Goal: Task Accomplishment & Management: Manage account settings

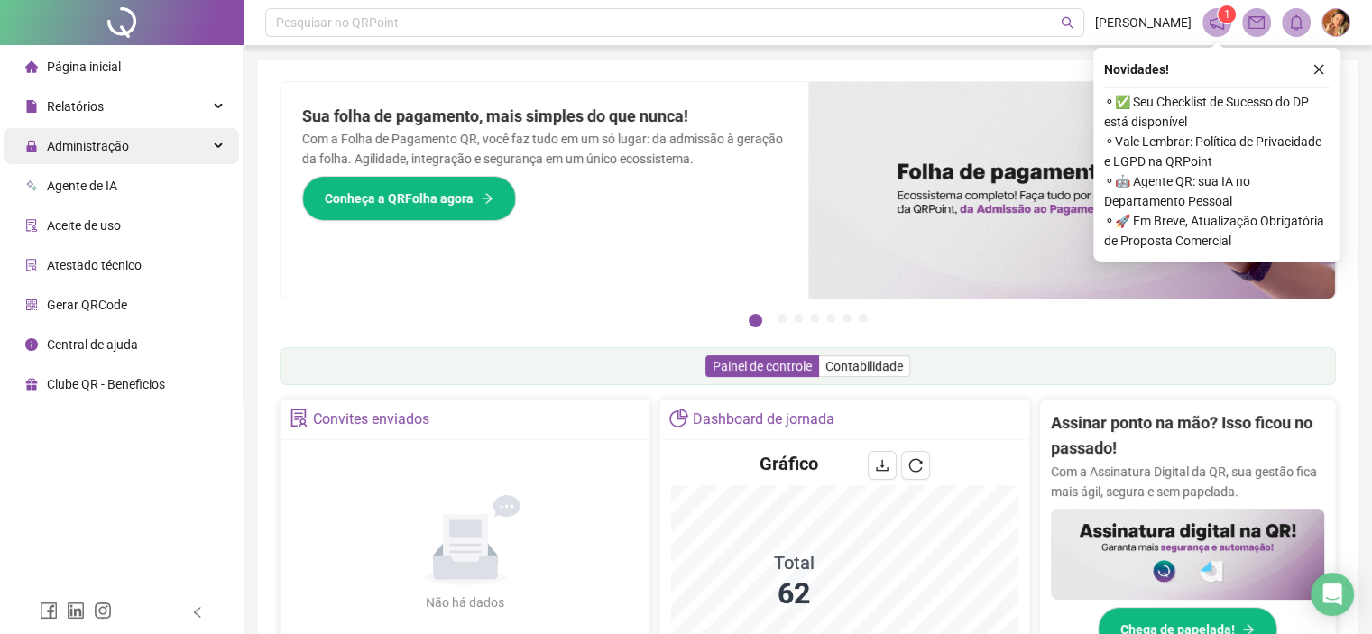
click at [78, 145] on span "Administração" at bounding box center [88, 146] width 82 height 14
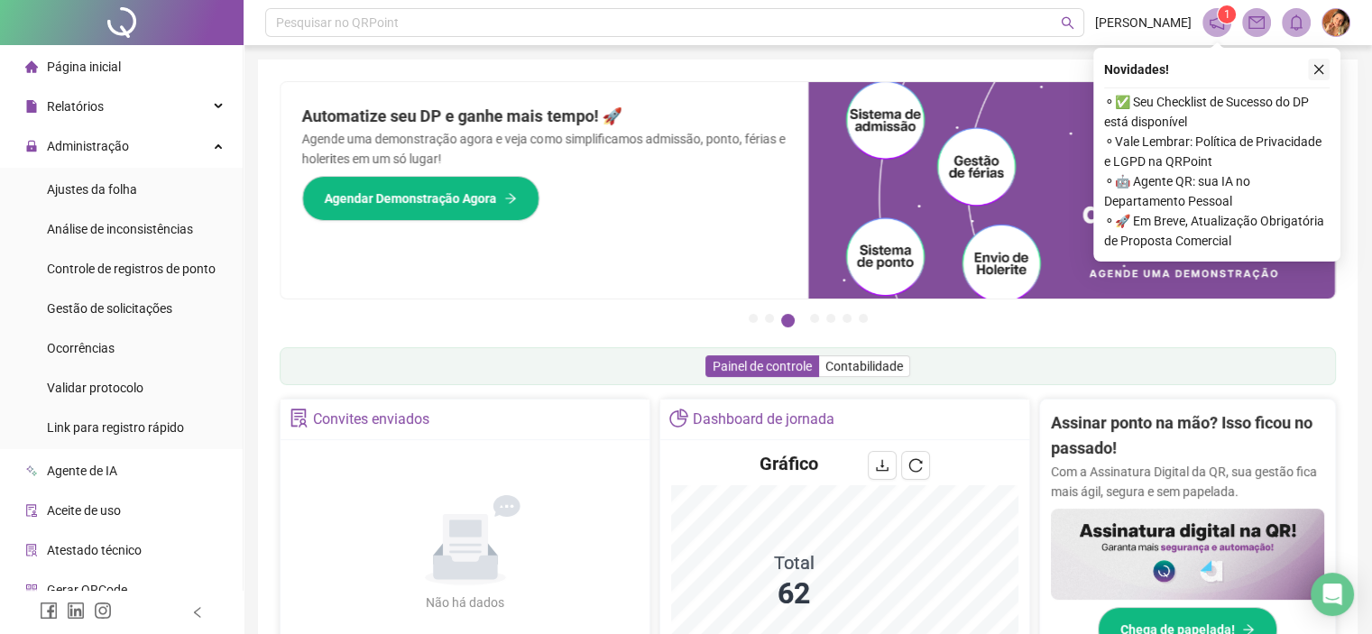
click at [1317, 69] on icon "close" at bounding box center [1318, 69] width 13 height 13
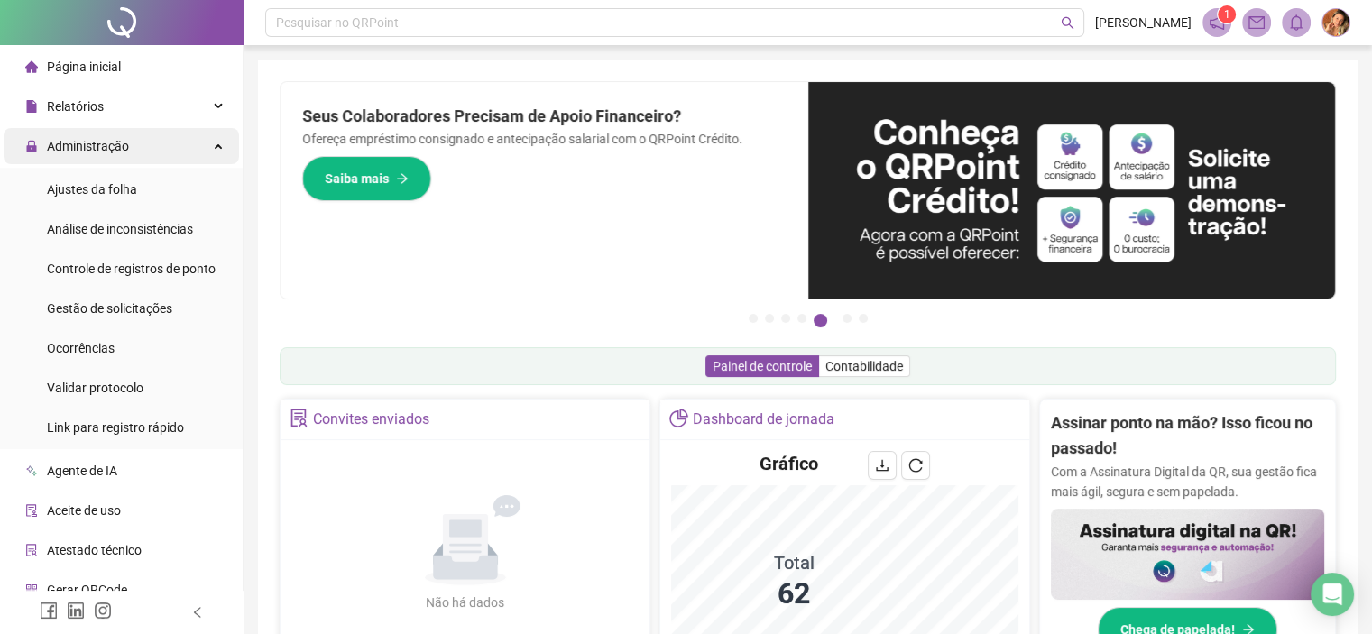
click at [87, 140] on span "Administração" at bounding box center [88, 146] width 82 height 14
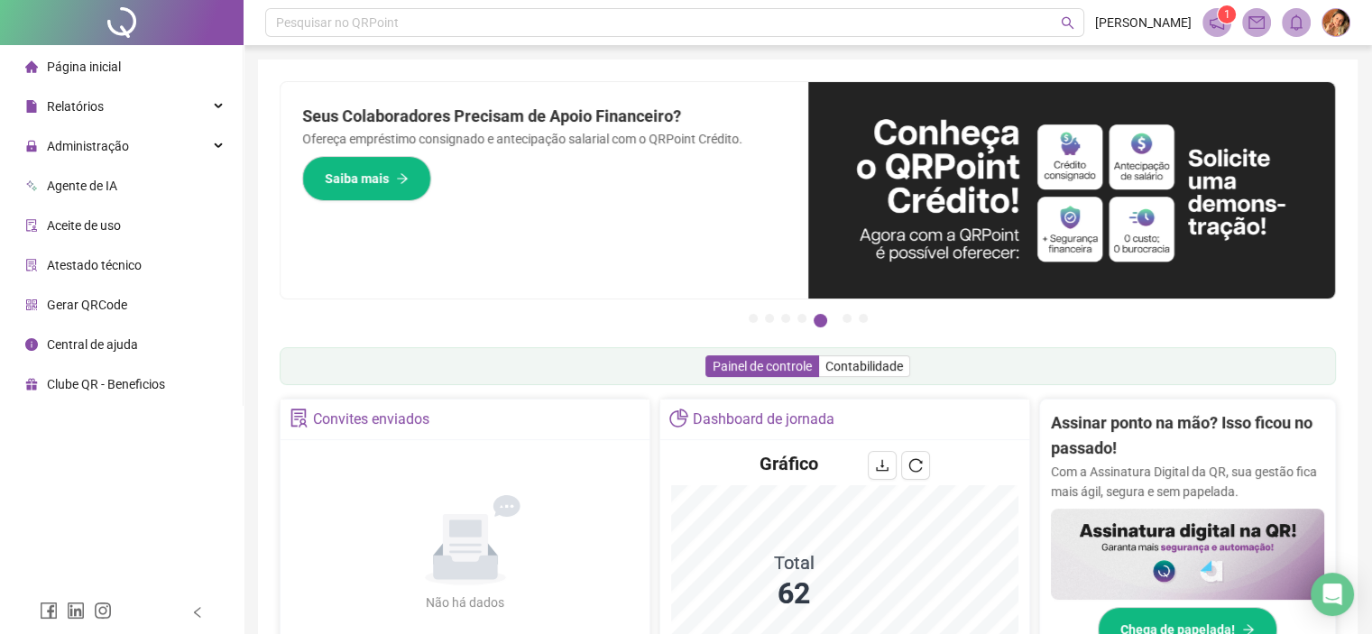
click at [79, 70] on span "Página inicial" at bounding box center [84, 67] width 74 height 14
click at [75, 142] on span "Administração" at bounding box center [88, 146] width 82 height 14
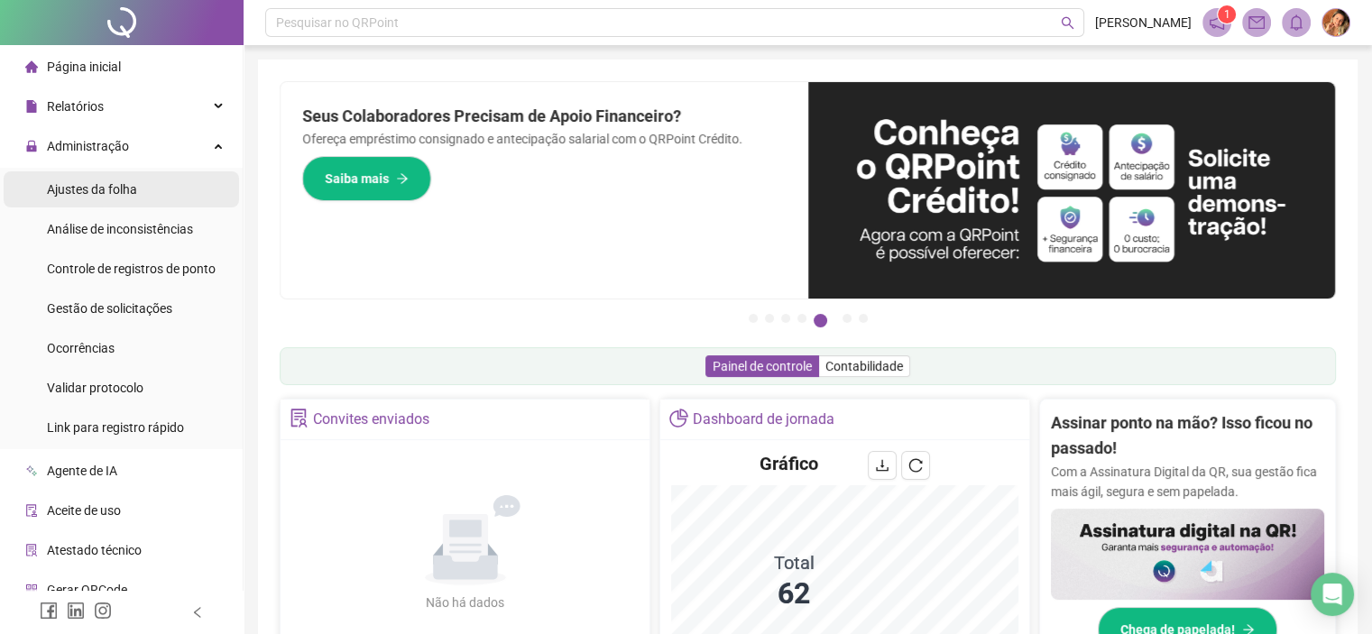
click at [81, 190] on span "Ajustes da folha" at bounding box center [92, 189] width 90 height 14
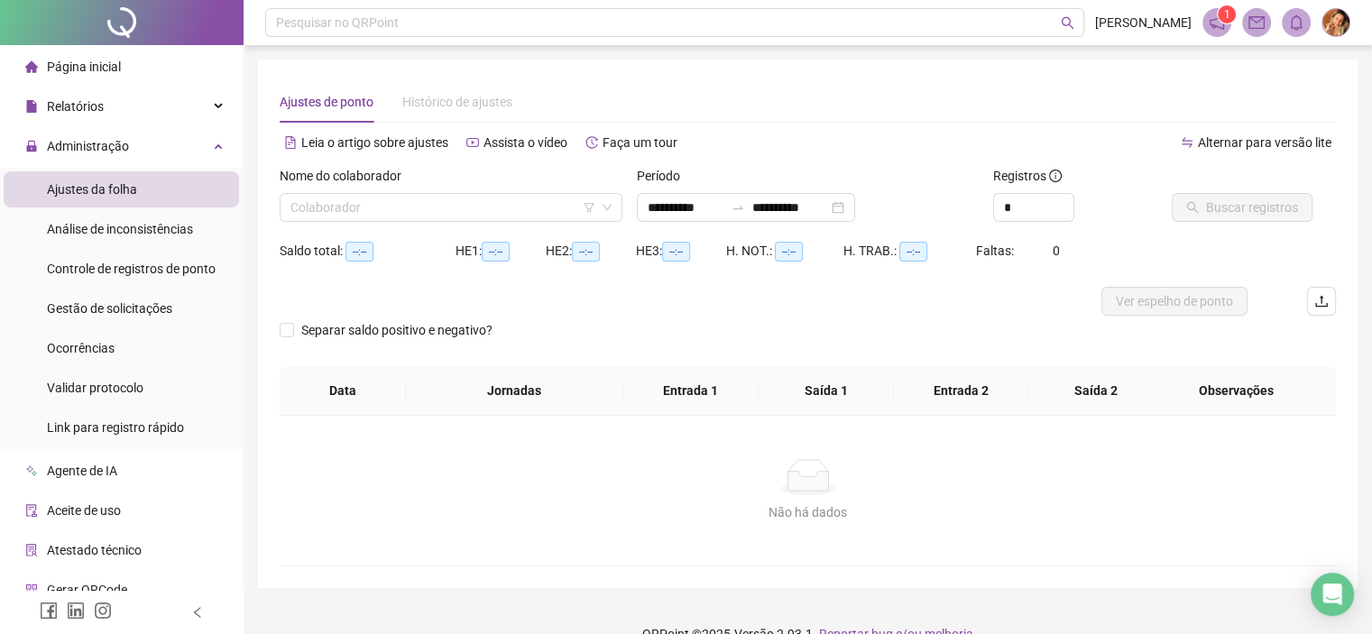
type input "**********"
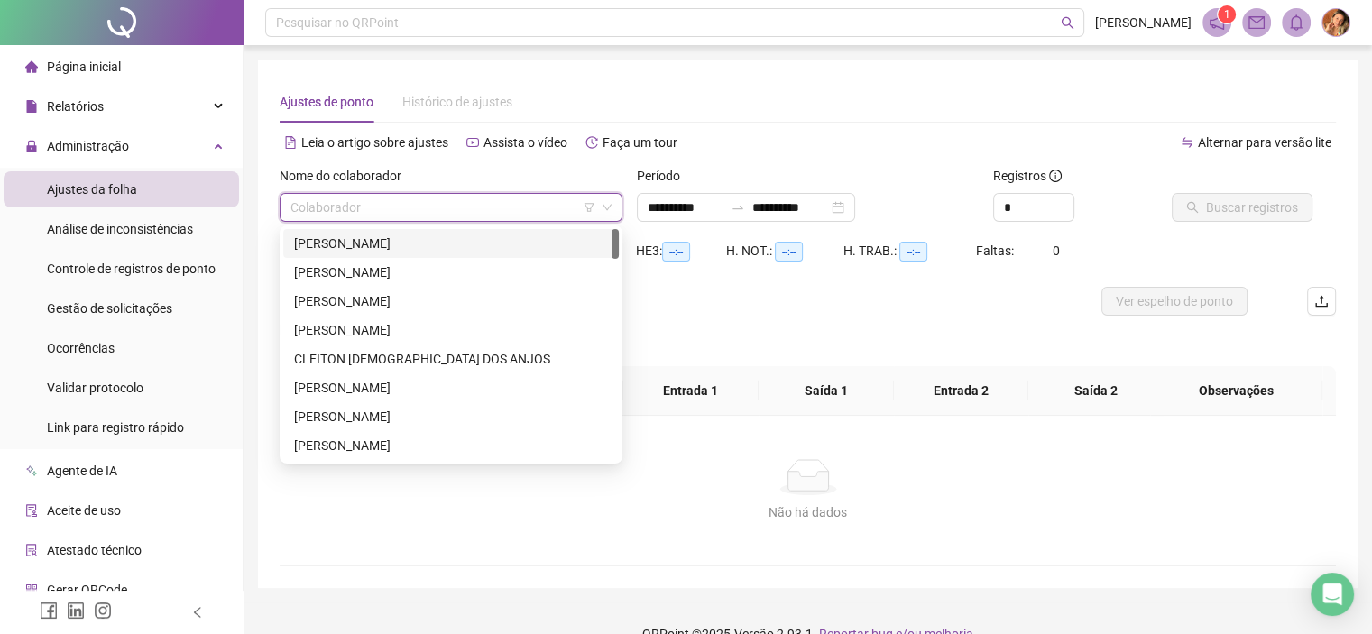
click at [390, 201] on input "search" at bounding box center [442, 207] width 305 height 27
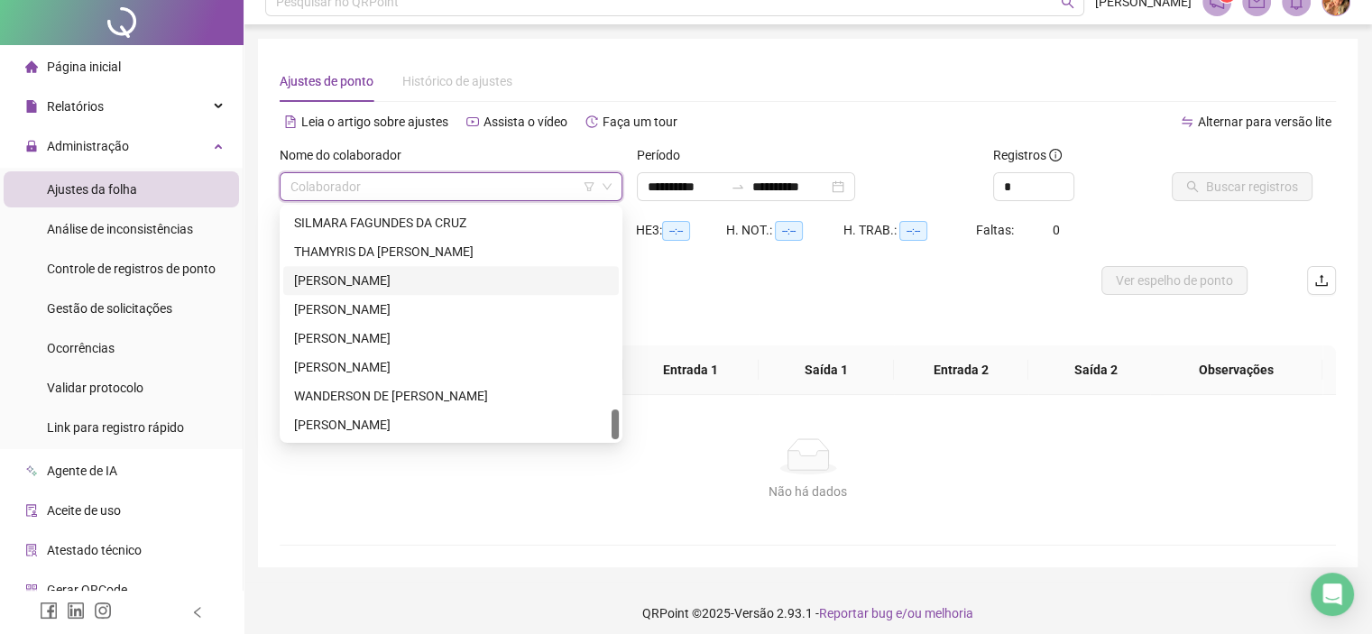
scroll to position [31, 0]
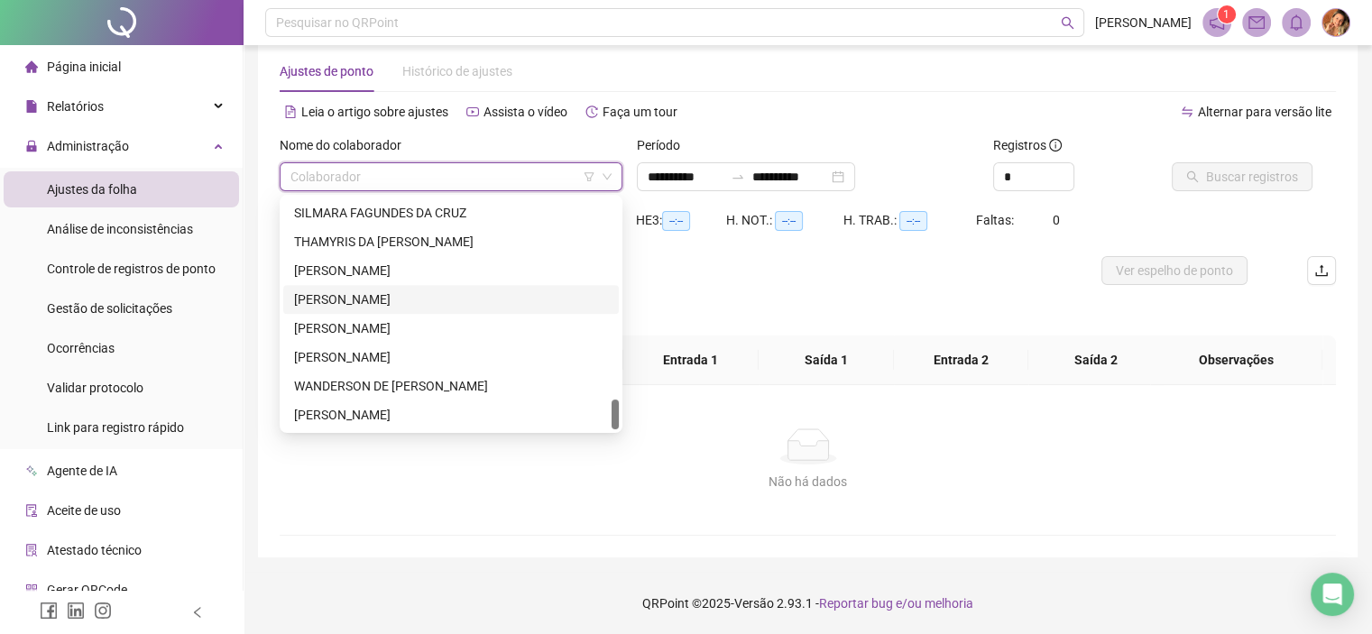
click at [355, 298] on div "[PERSON_NAME]" at bounding box center [451, 299] width 314 height 20
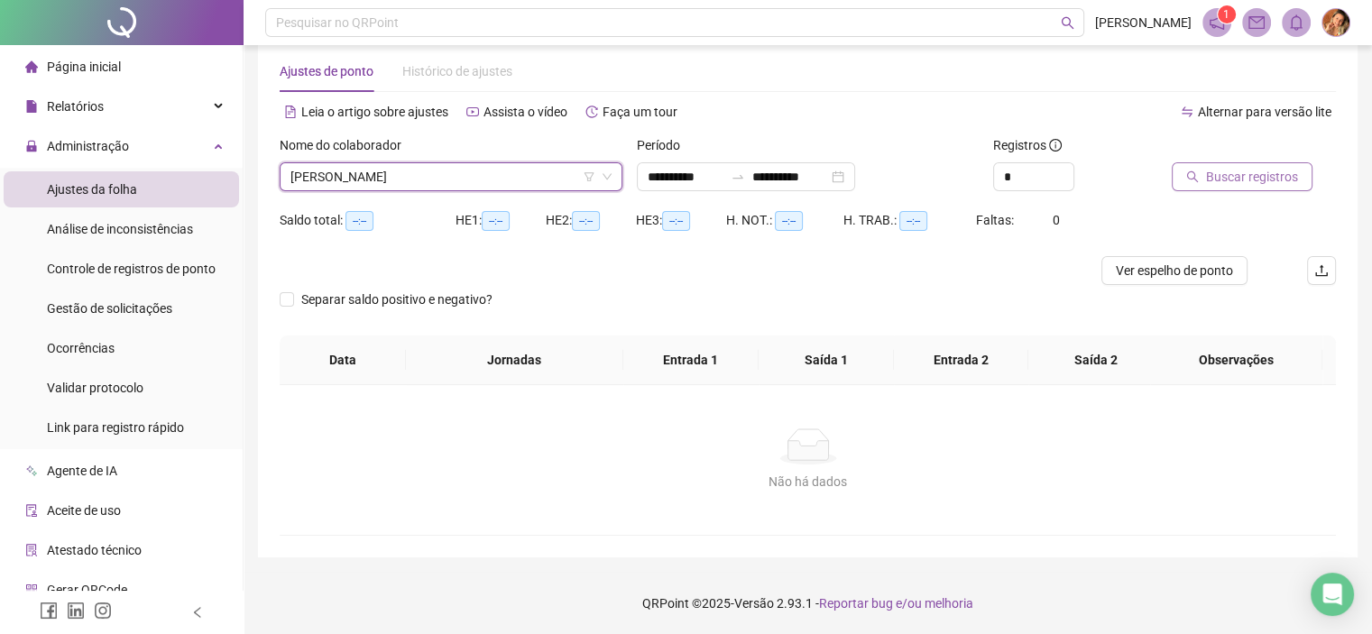
click at [1241, 177] on span "Buscar registros" at bounding box center [1252, 177] width 92 height 20
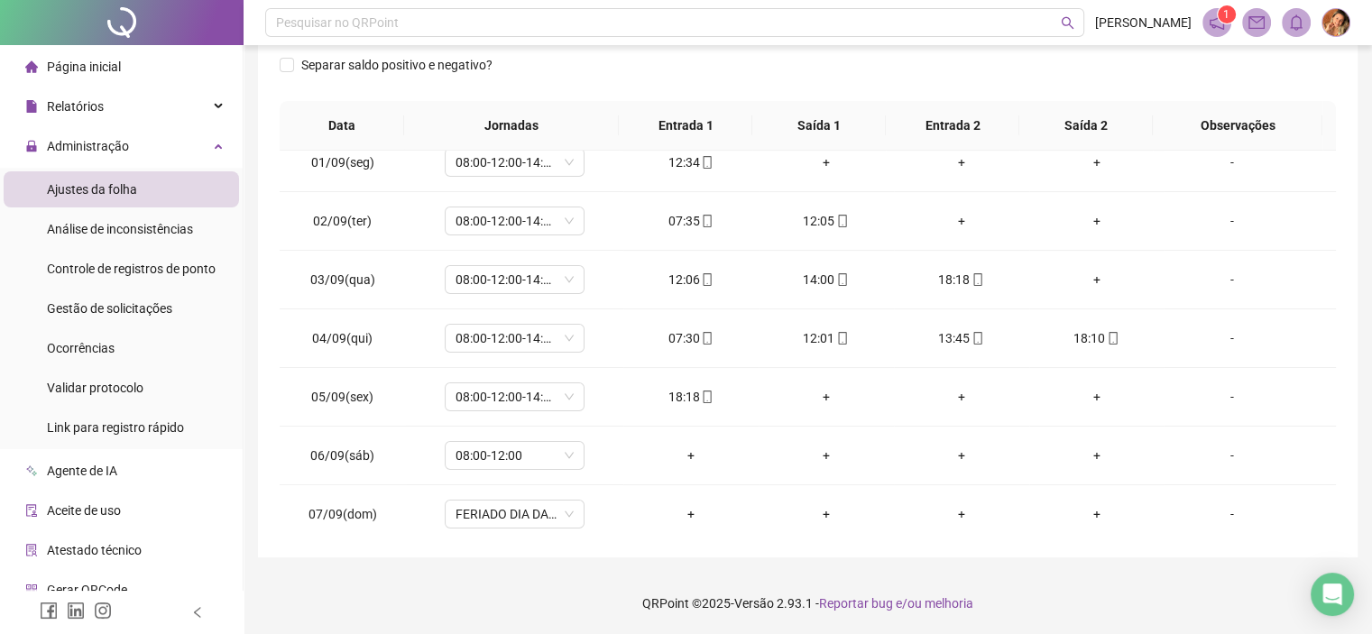
scroll to position [0, 0]
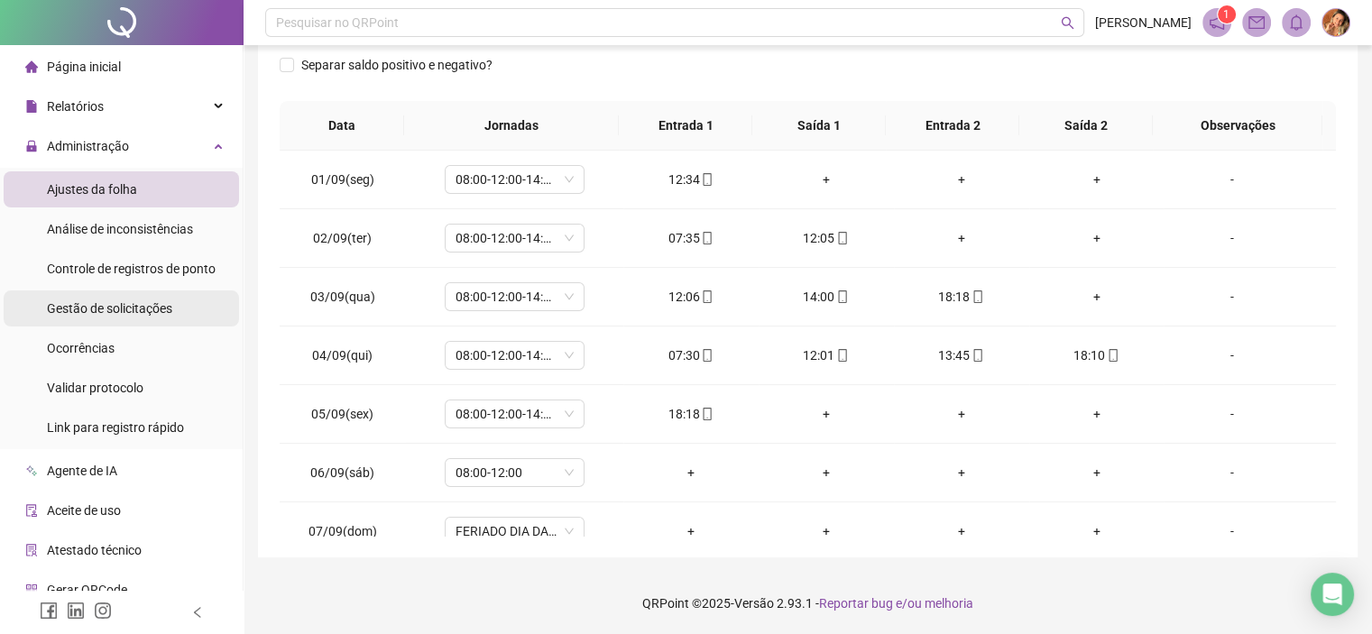
click at [88, 312] on span "Gestão de solicitações" at bounding box center [109, 308] width 125 height 14
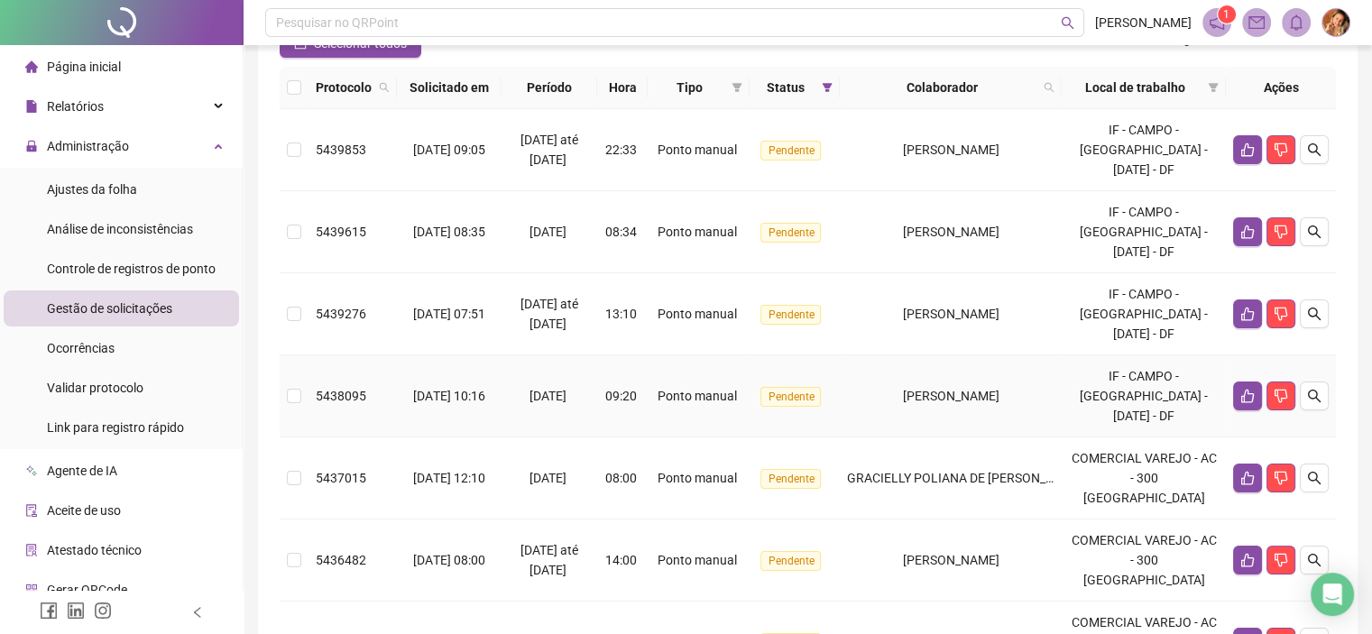
scroll to position [271, 0]
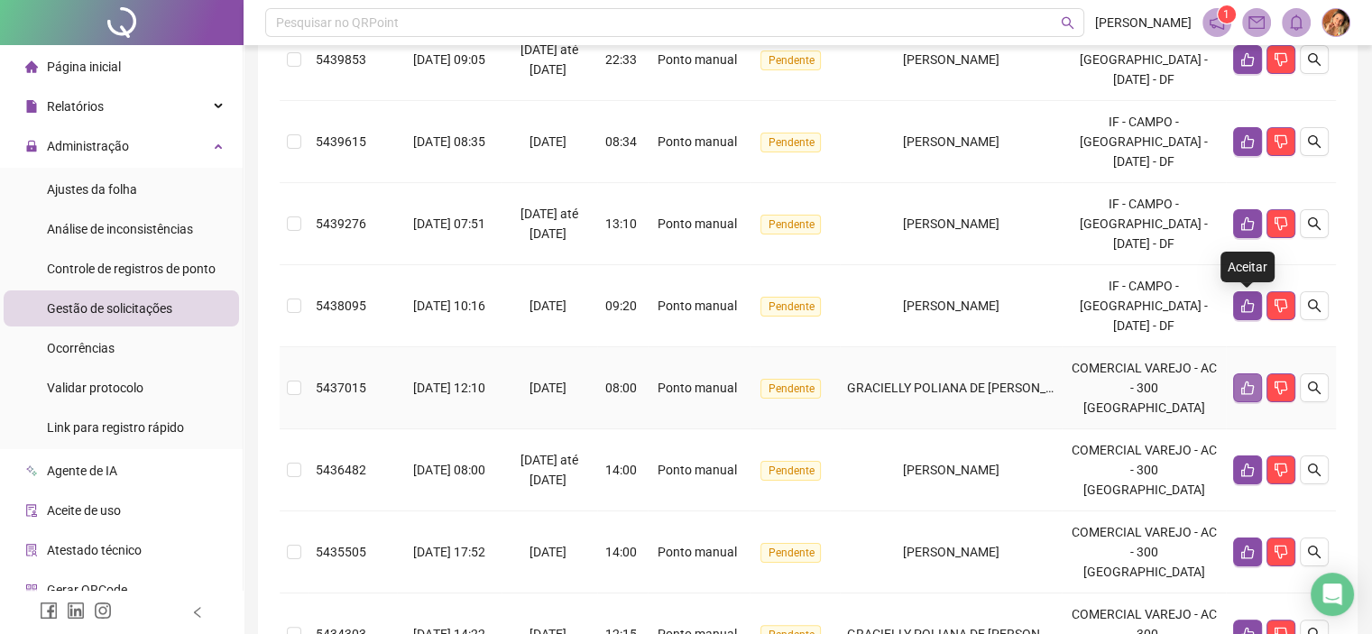
click at [1238, 373] on button "button" at bounding box center [1247, 387] width 29 height 29
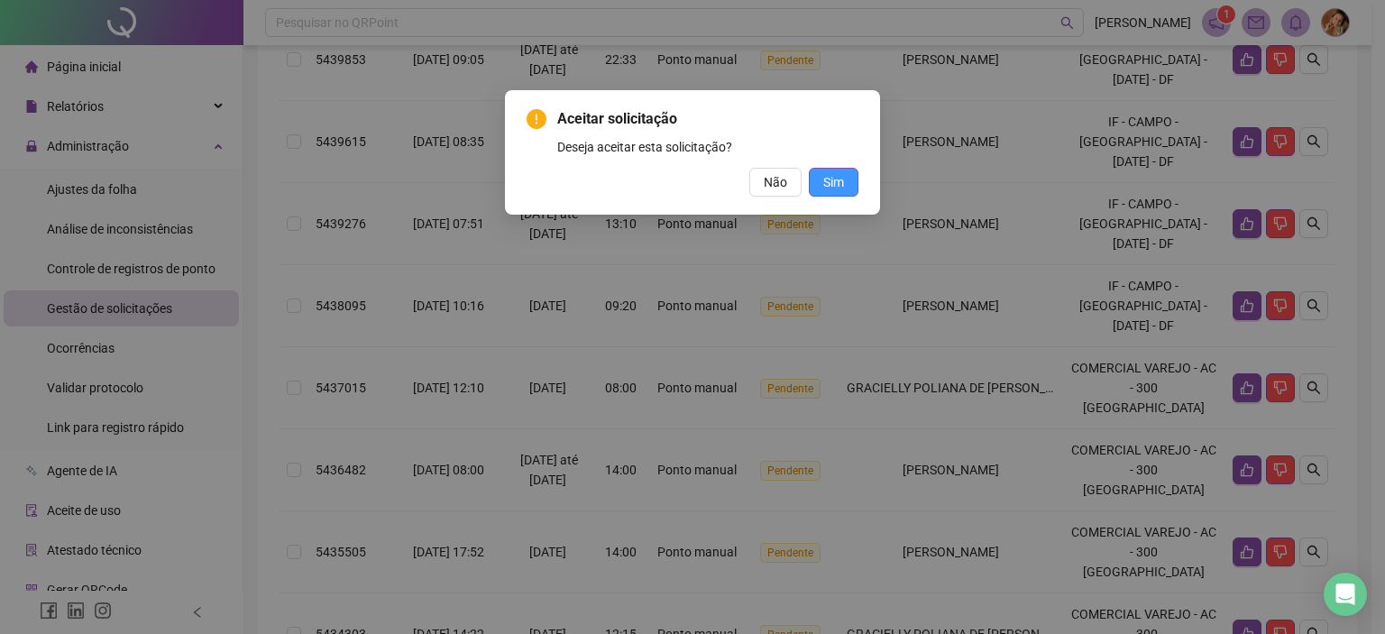
click at [844, 185] on button "Sim" at bounding box center [834, 182] width 50 height 29
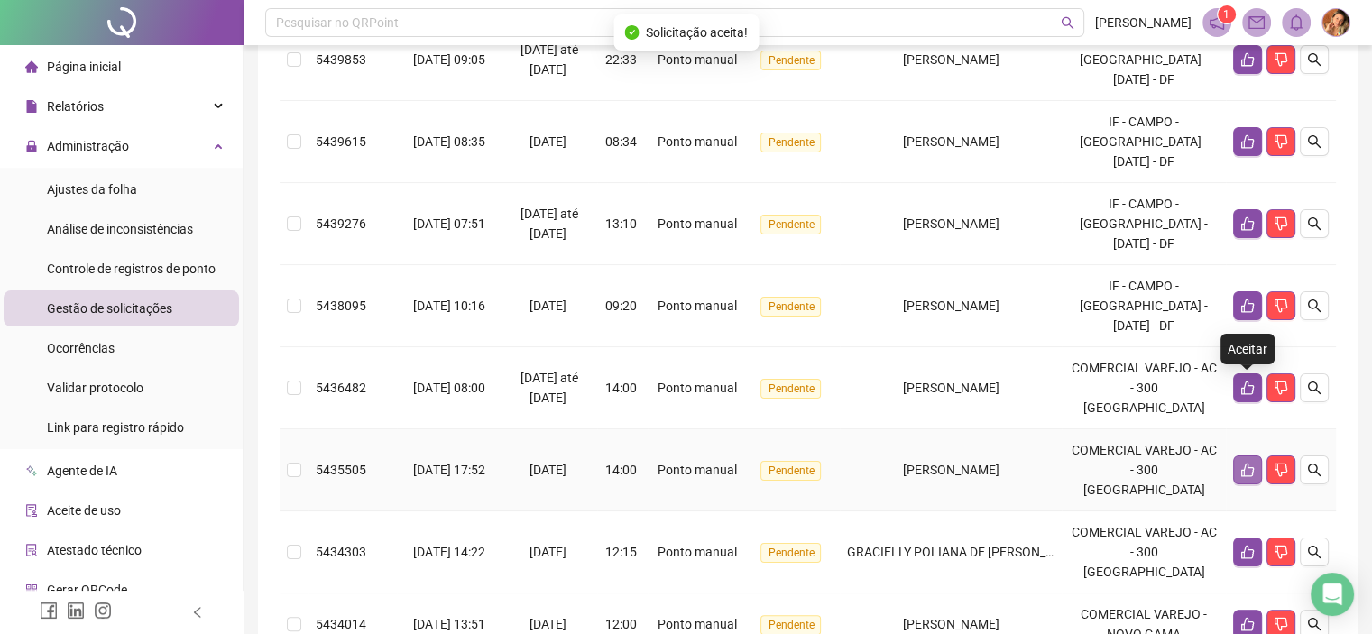
click at [1245, 463] on icon "like" at bounding box center [1247, 470] width 14 height 14
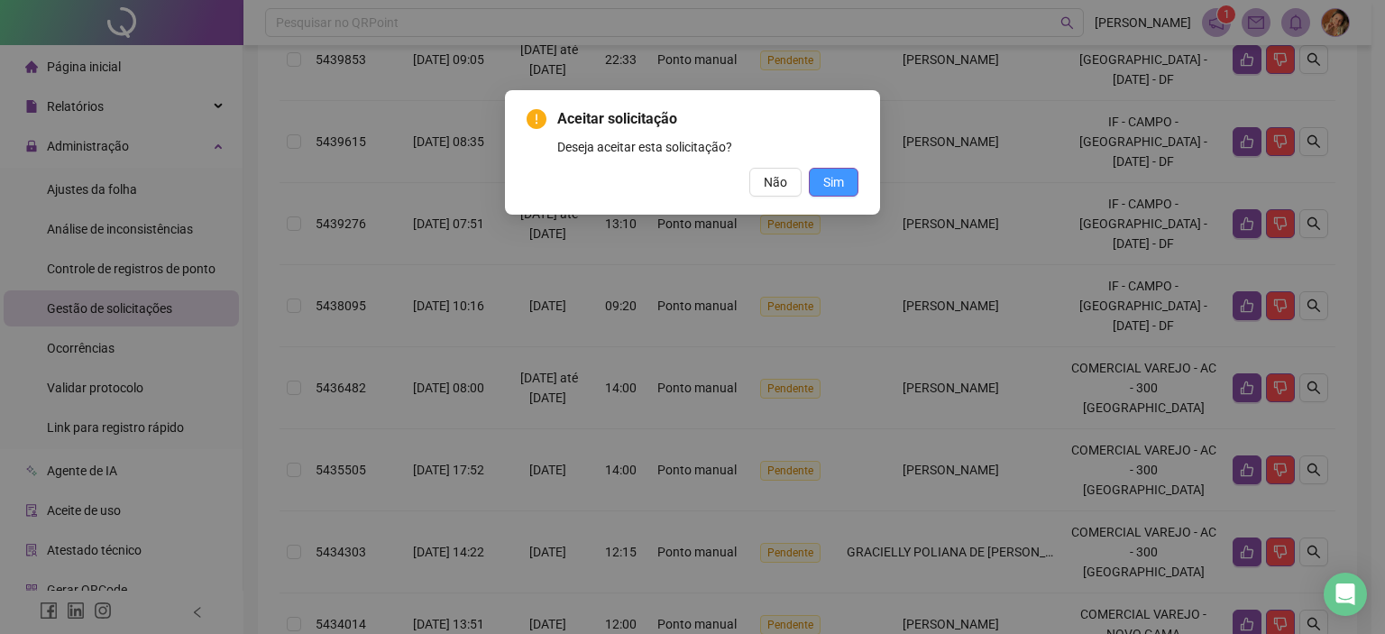
click at [824, 185] on span "Sim" at bounding box center [833, 182] width 21 height 20
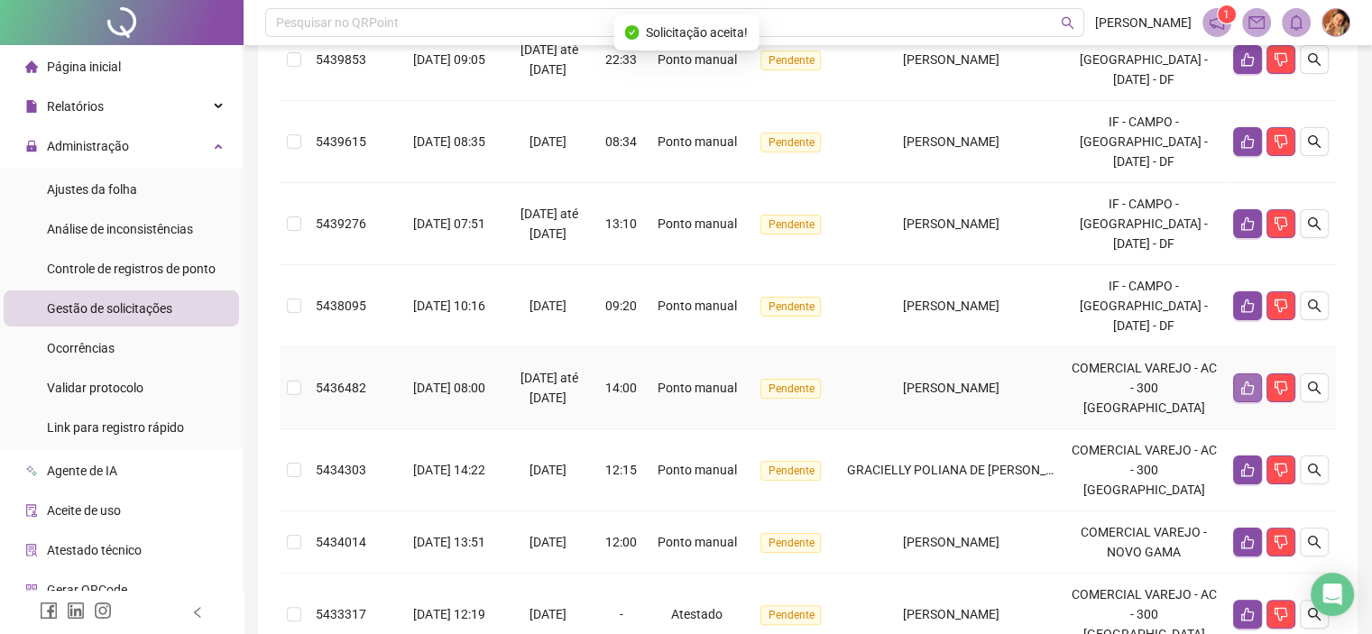
click at [1248, 381] on icon "like" at bounding box center [1247, 388] width 14 height 14
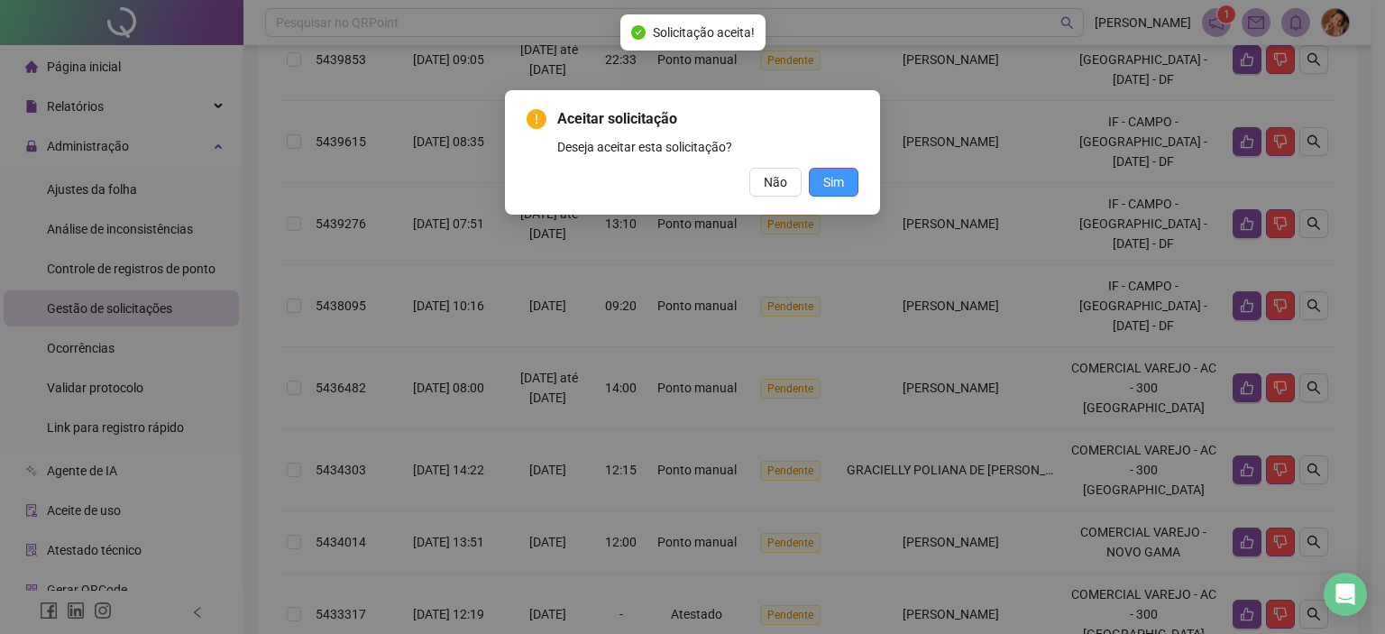
click at [823, 185] on span "Sim" at bounding box center [833, 182] width 21 height 20
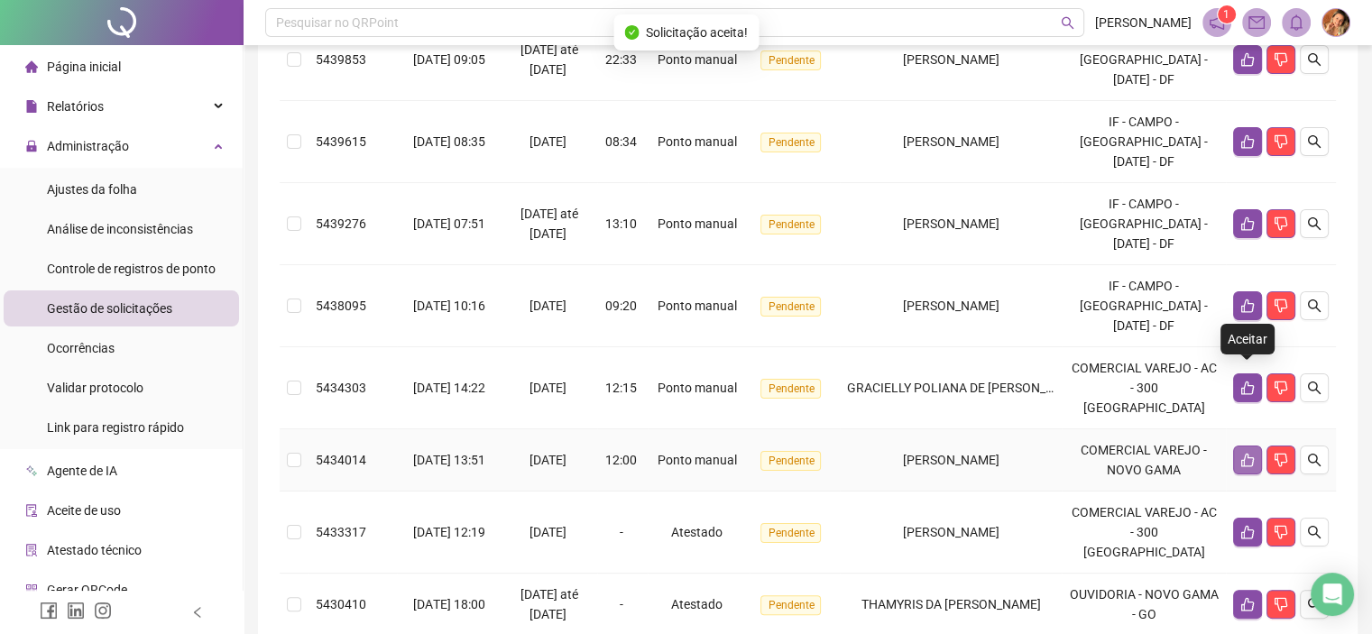
click at [1249, 453] on icon "like" at bounding box center [1247, 460] width 14 height 14
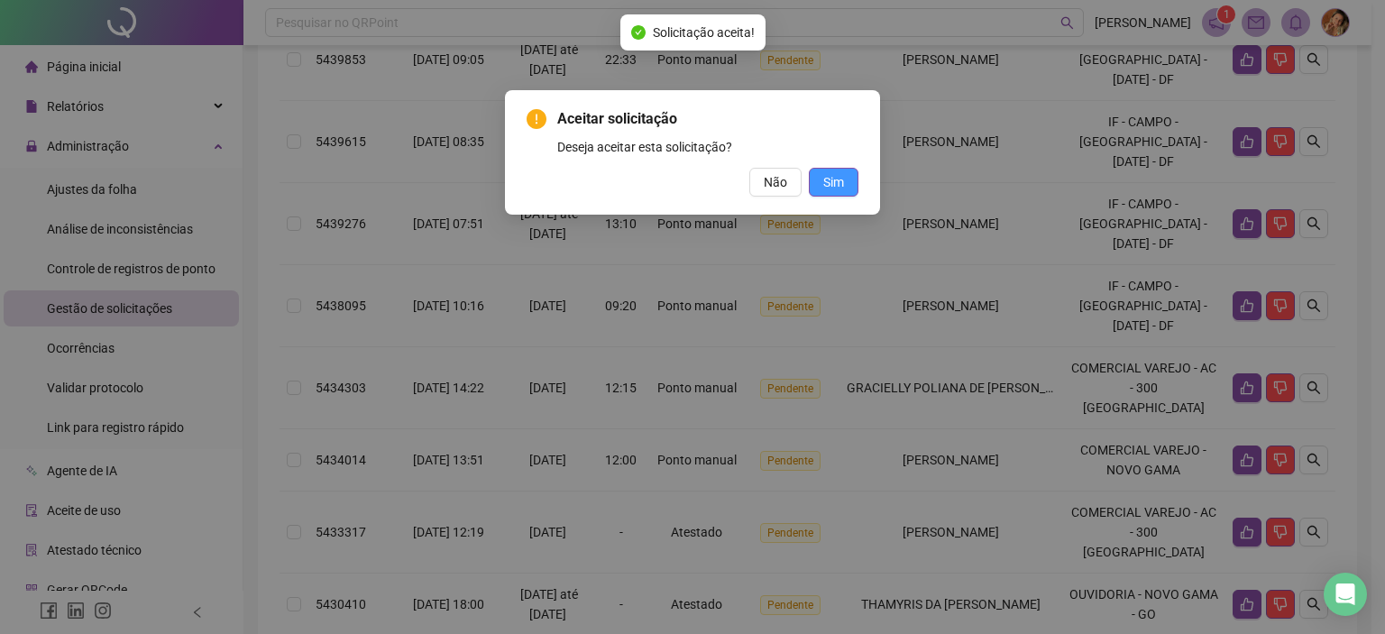
click at [833, 179] on span "Sim" at bounding box center [833, 182] width 21 height 20
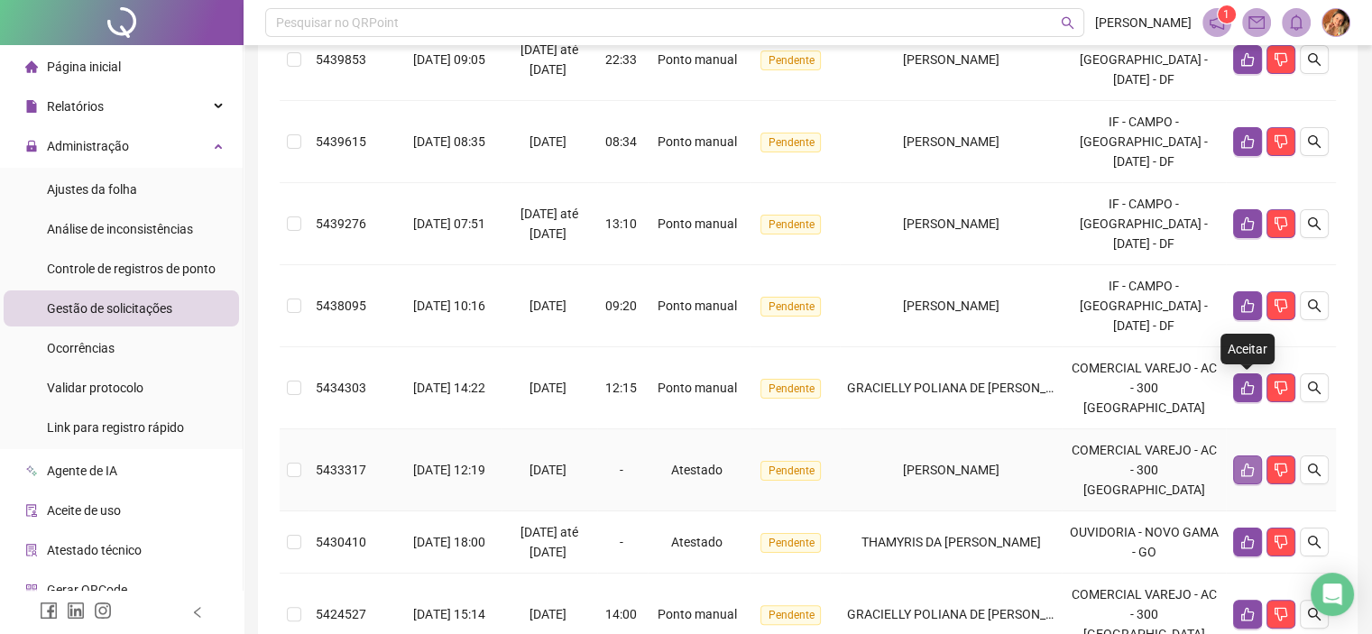
click at [1246, 463] on icon "like" at bounding box center [1247, 470] width 14 height 14
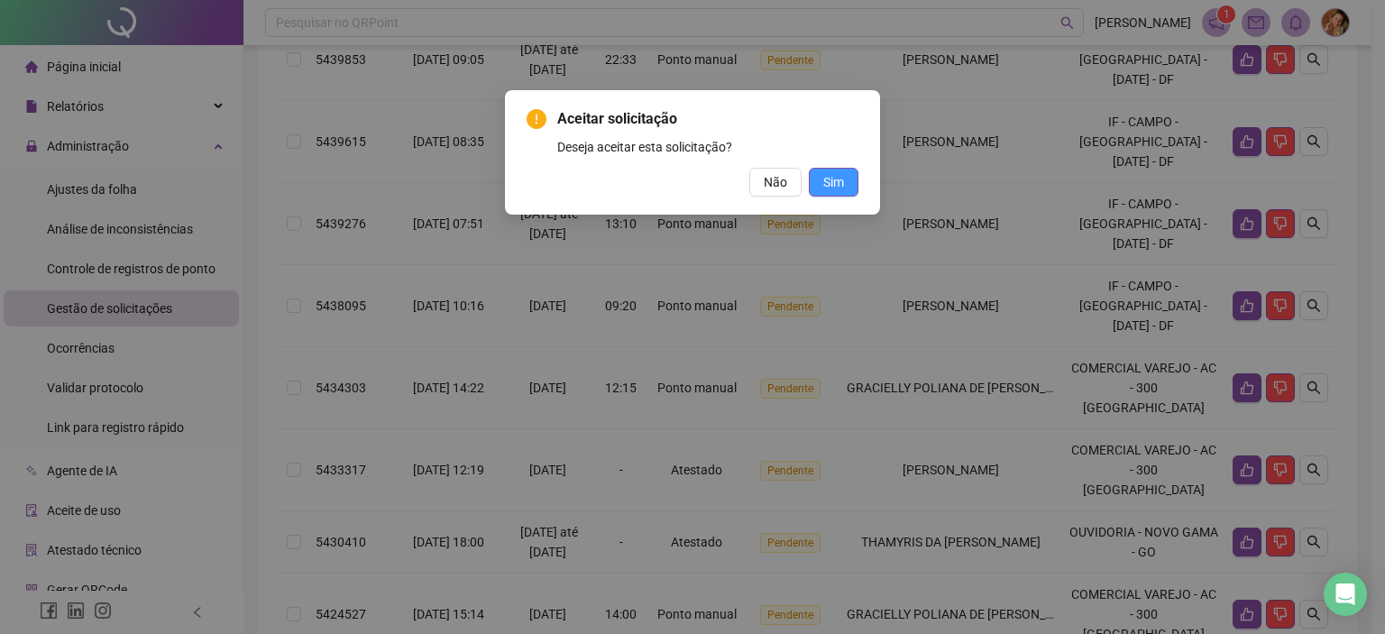
click at [839, 178] on span "Sim" at bounding box center [833, 182] width 21 height 20
click at [820, 179] on button "Sim" at bounding box center [834, 182] width 50 height 29
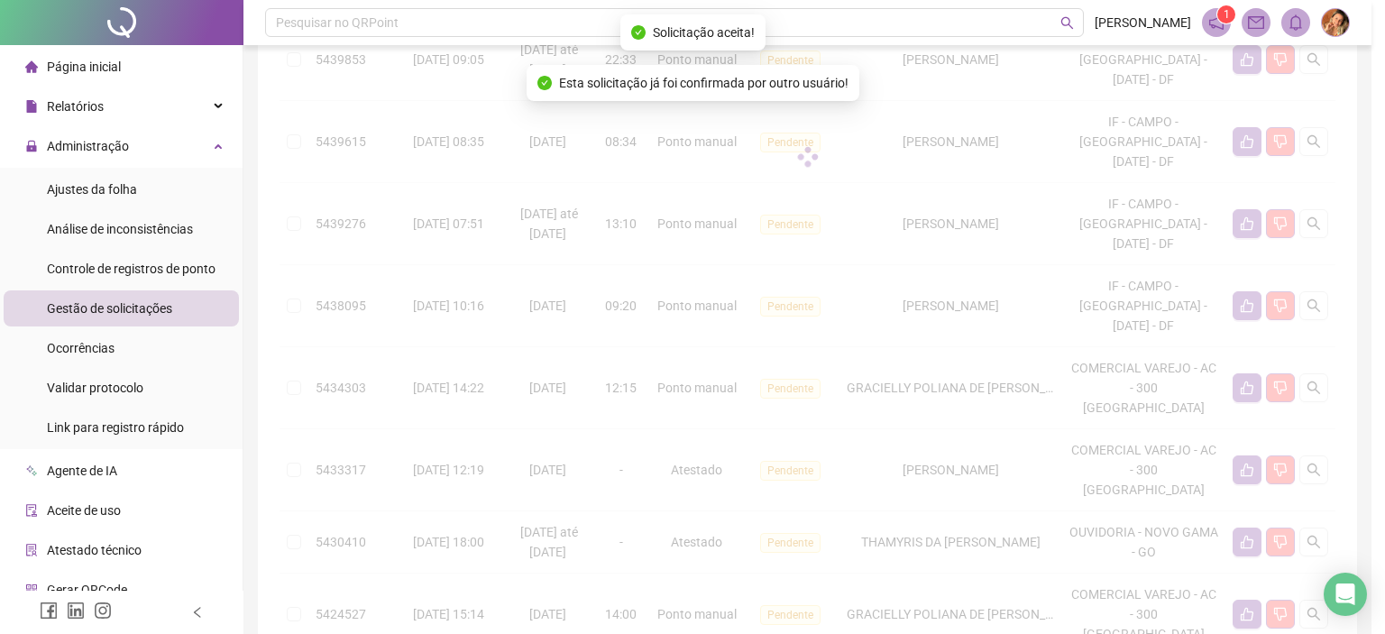
click at [842, 182] on div "Aceitar solicitação Deseja aceitar esta solicitação? Não Sim" at bounding box center [692, 317] width 1385 height 634
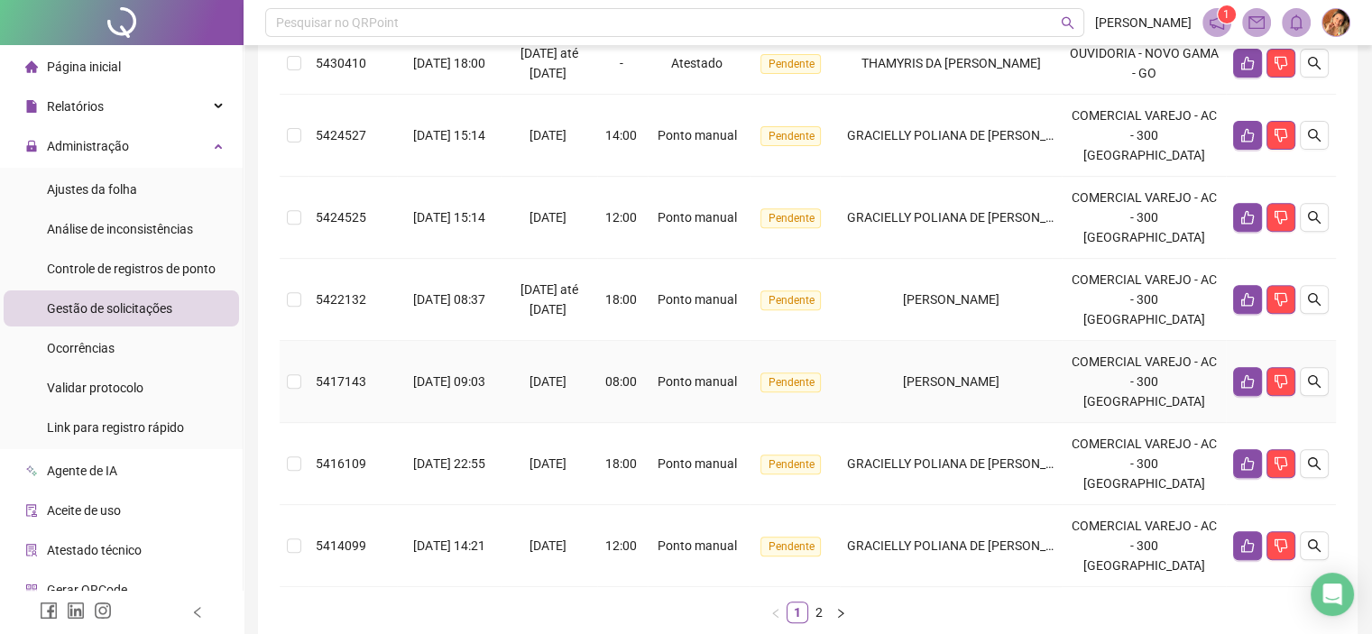
scroll to position [688, 0]
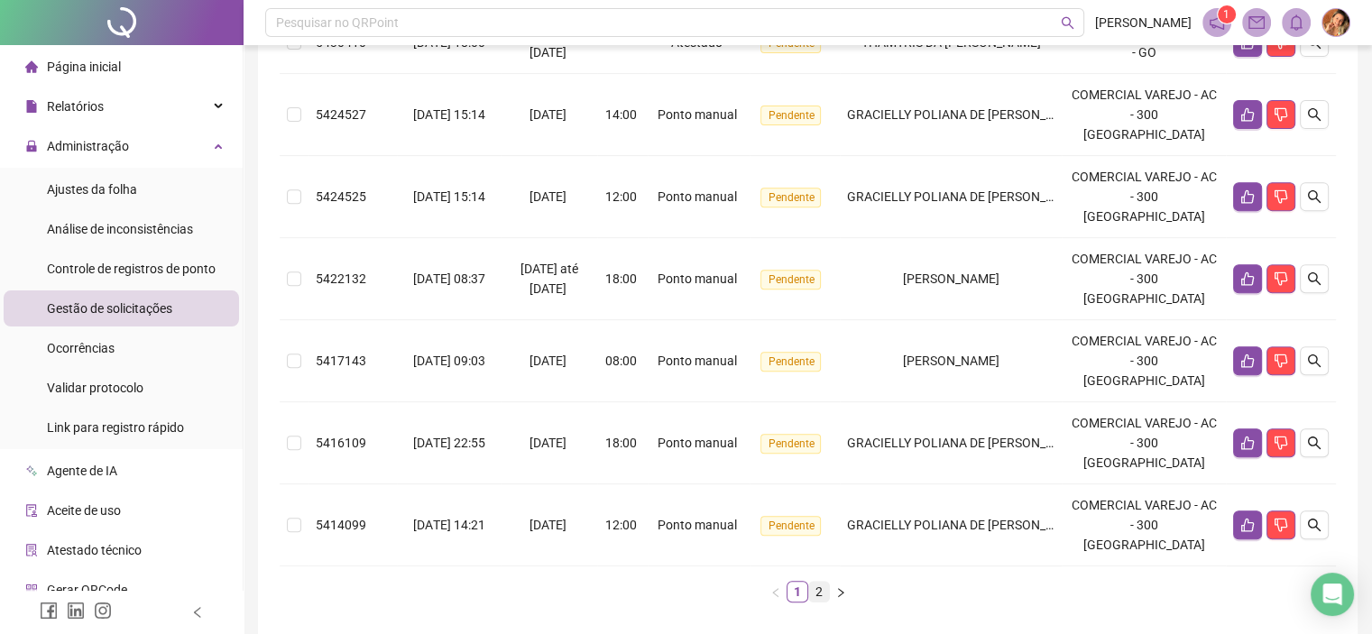
click at [814, 582] on link "2" at bounding box center [819, 592] width 20 height 20
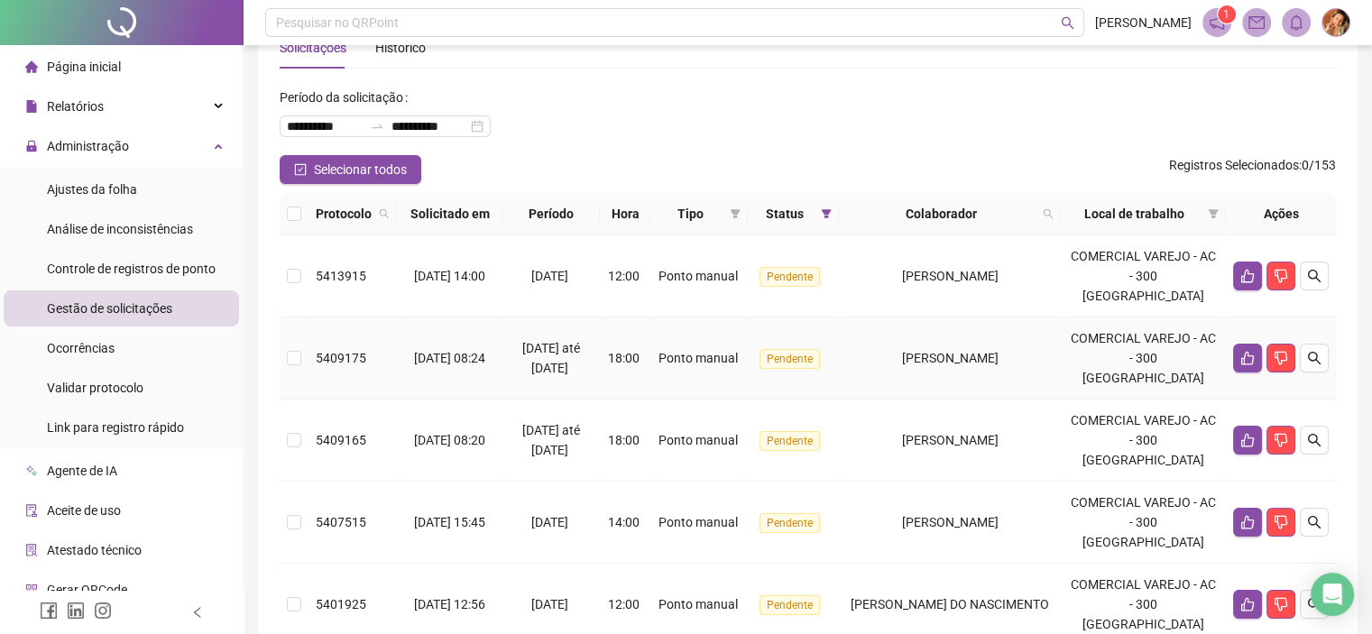
scroll to position [0, 0]
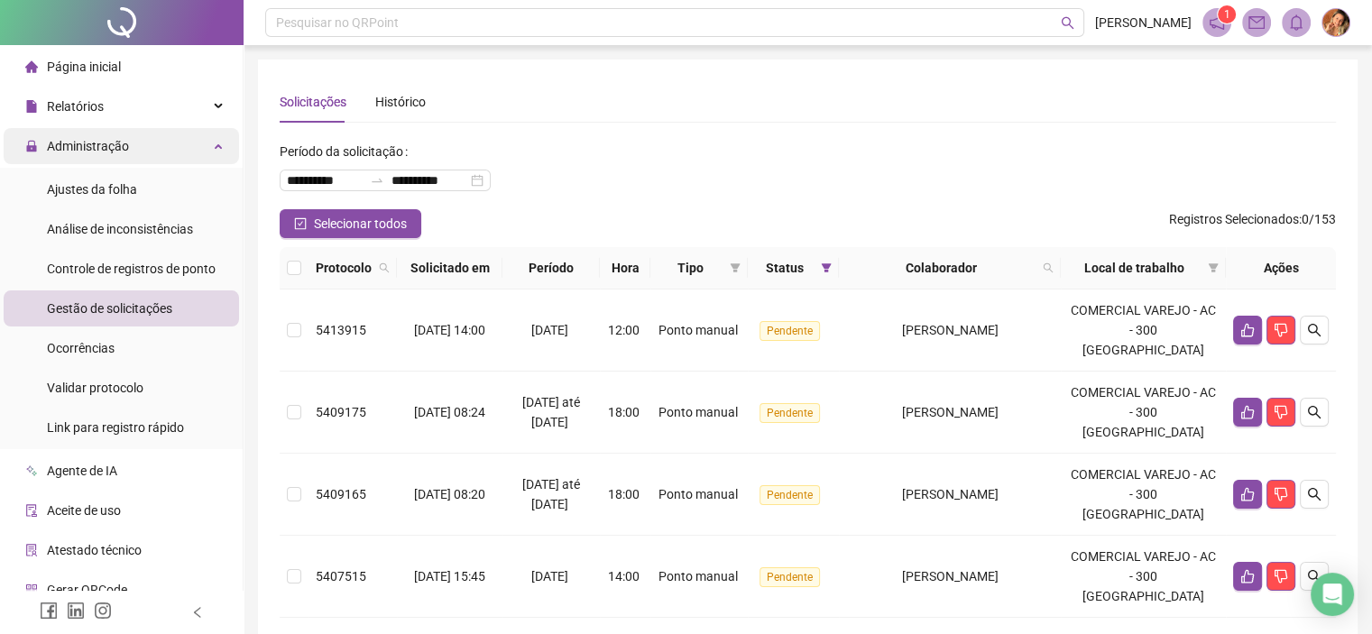
click at [82, 149] on span "Administração" at bounding box center [88, 146] width 82 height 14
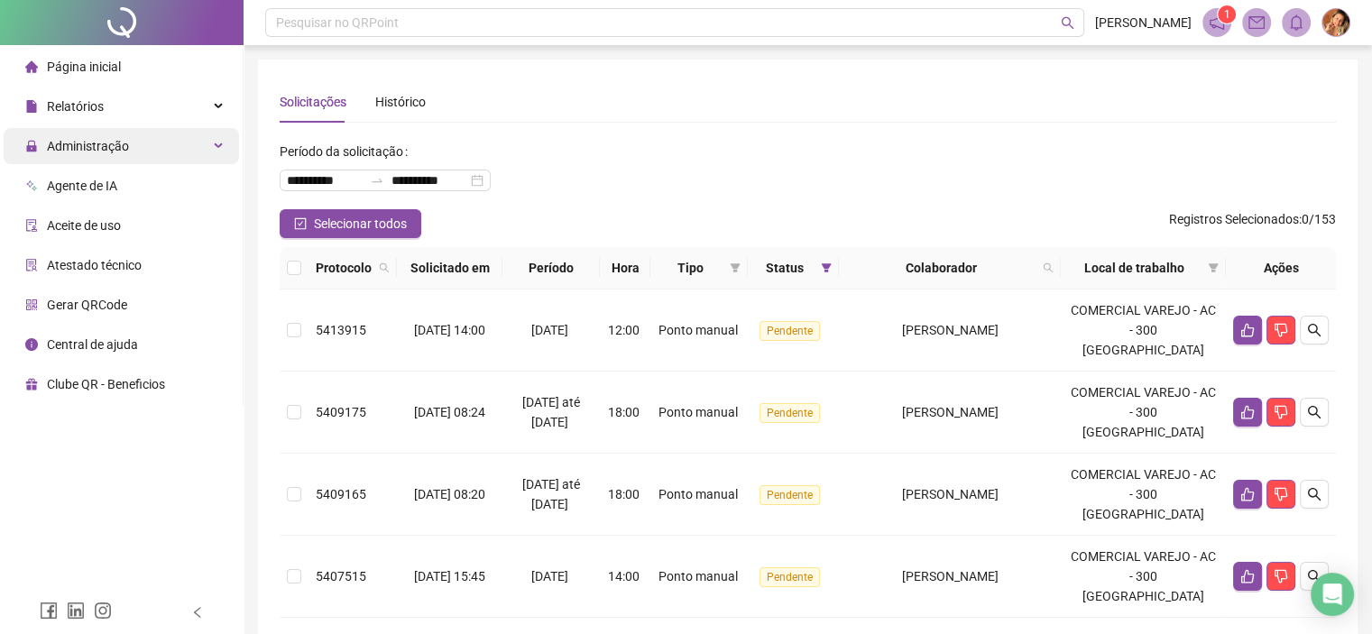
click at [79, 142] on span "Administração" at bounding box center [88, 146] width 82 height 14
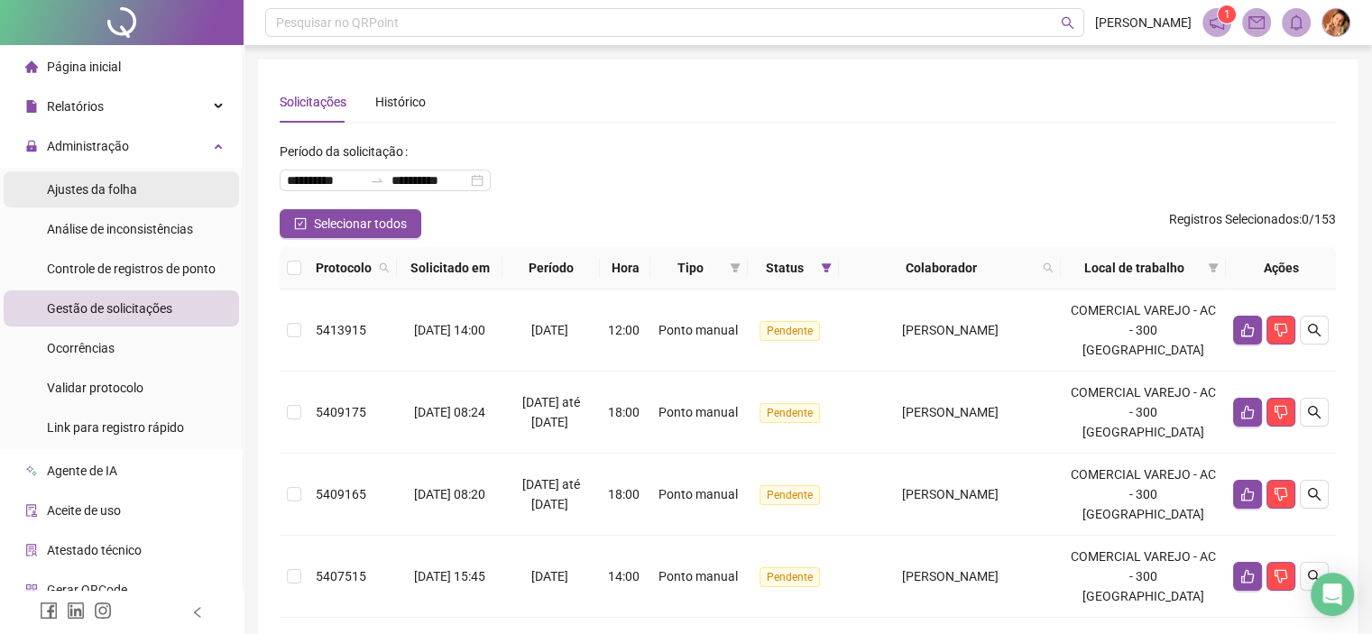
click at [84, 192] on span "Ajustes da folha" at bounding box center [92, 189] width 90 height 14
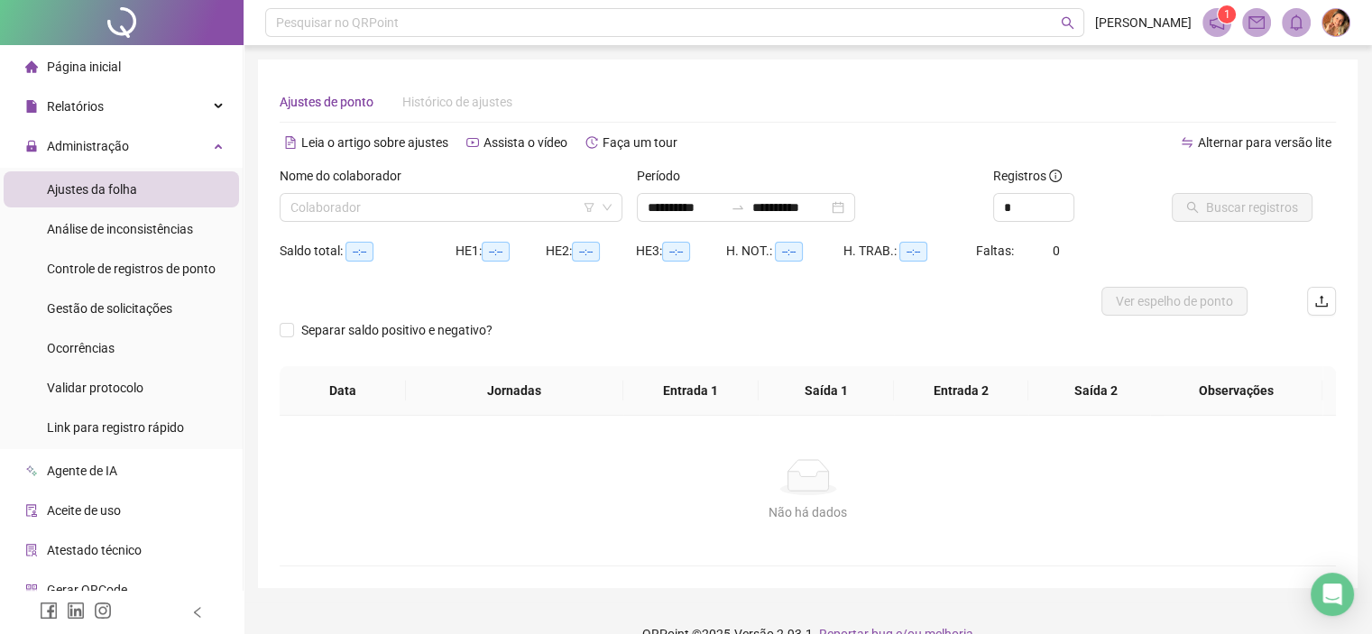
type input "**********"
click at [393, 205] on input "search" at bounding box center [442, 207] width 305 height 27
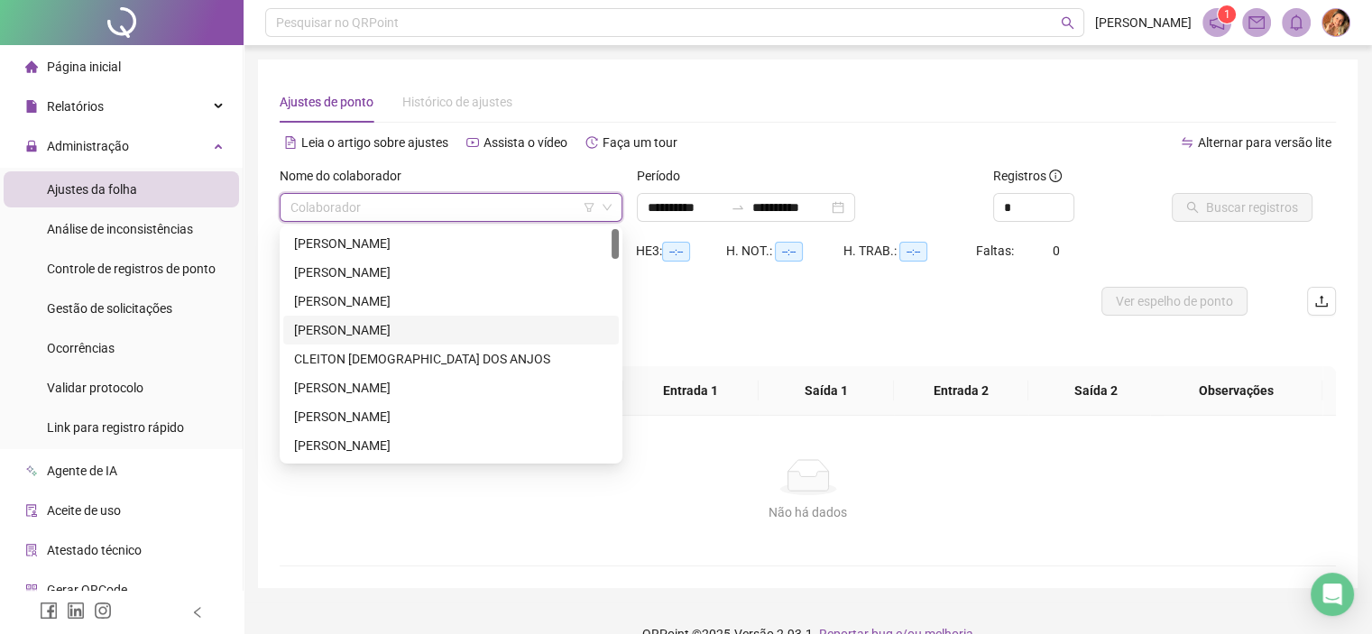
drag, startPoint x: 361, startPoint y: 330, endPoint x: 385, endPoint y: 317, distance: 27.9
click at [361, 330] on div "[PERSON_NAME]" at bounding box center [451, 330] width 314 height 20
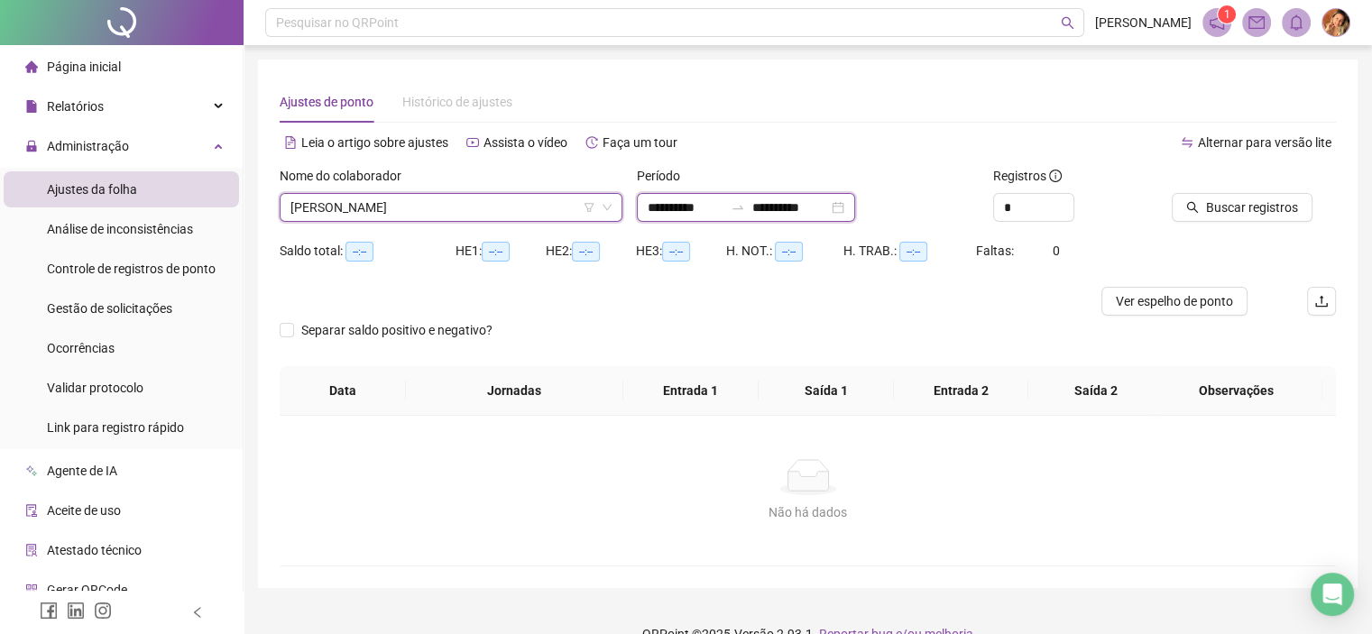
click at [723, 201] on input "**********" at bounding box center [686, 207] width 76 height 20
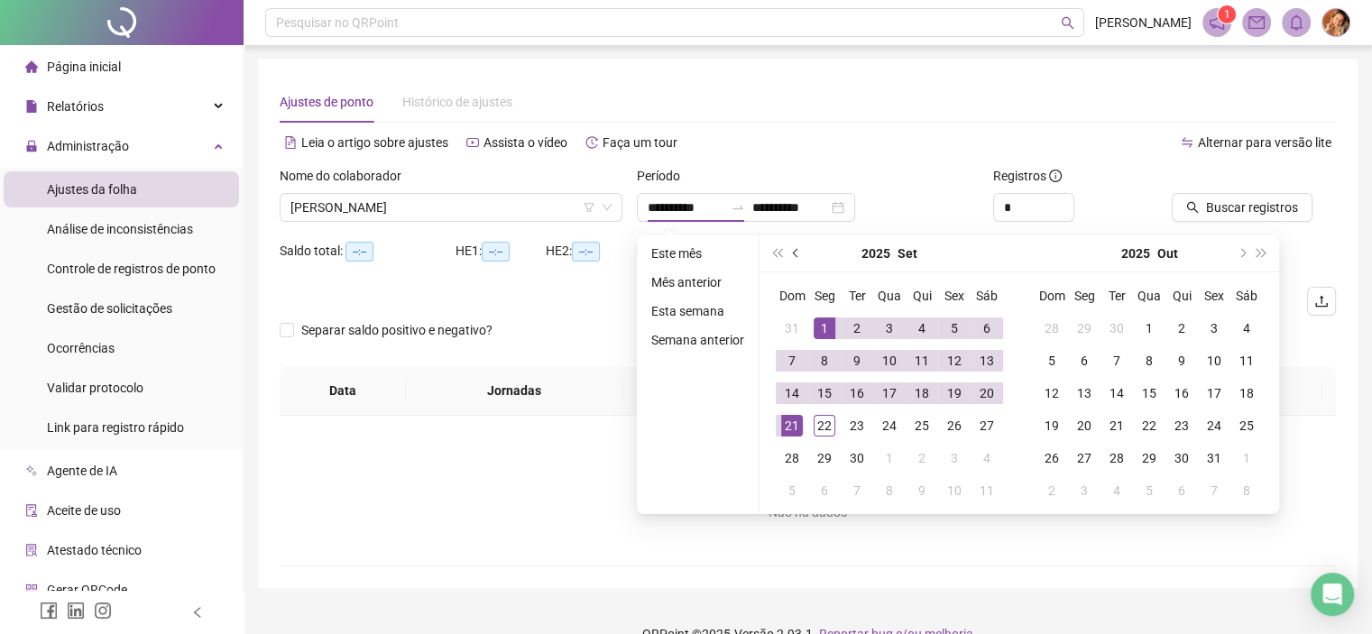
click at [790, 253] on button "prev-year" at bounding box center [796, 253] width 20 height 36
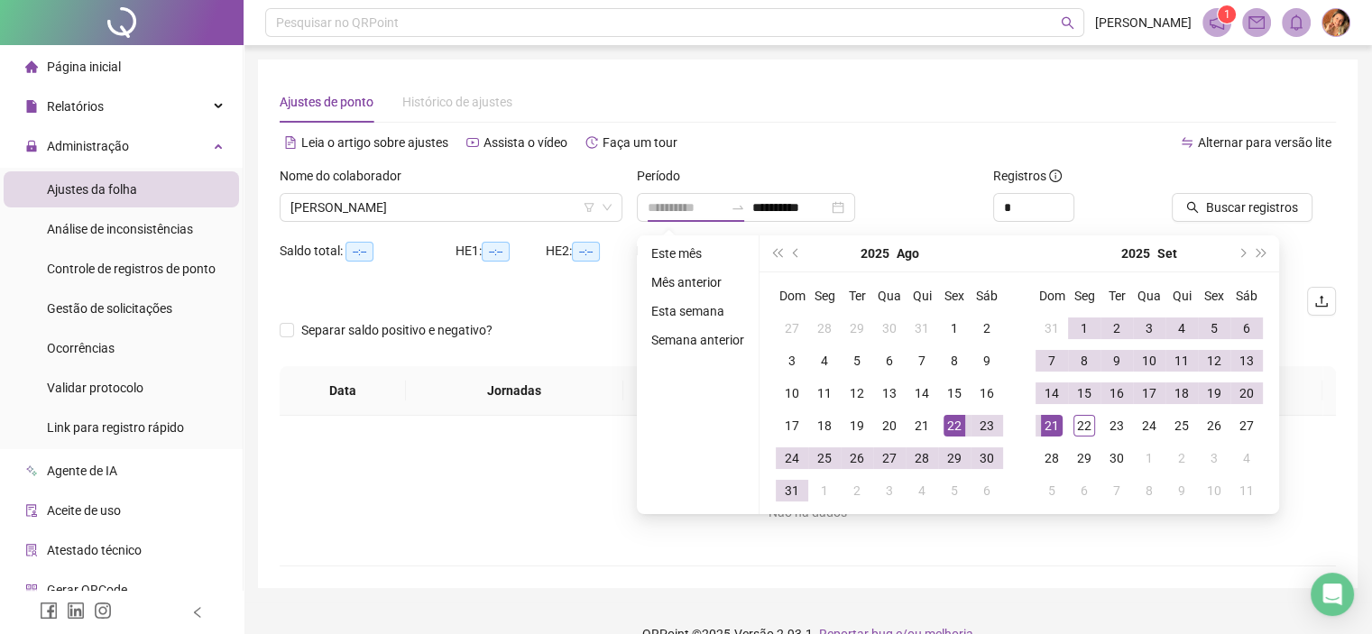
type input "**********"
click at [952, 426] on div "22" at bounding box center [954, 426] width 22 height 22
type input "**********"
click at [1079, 424] on div "22" at bounding box center [1084, 426] width 22 height 22
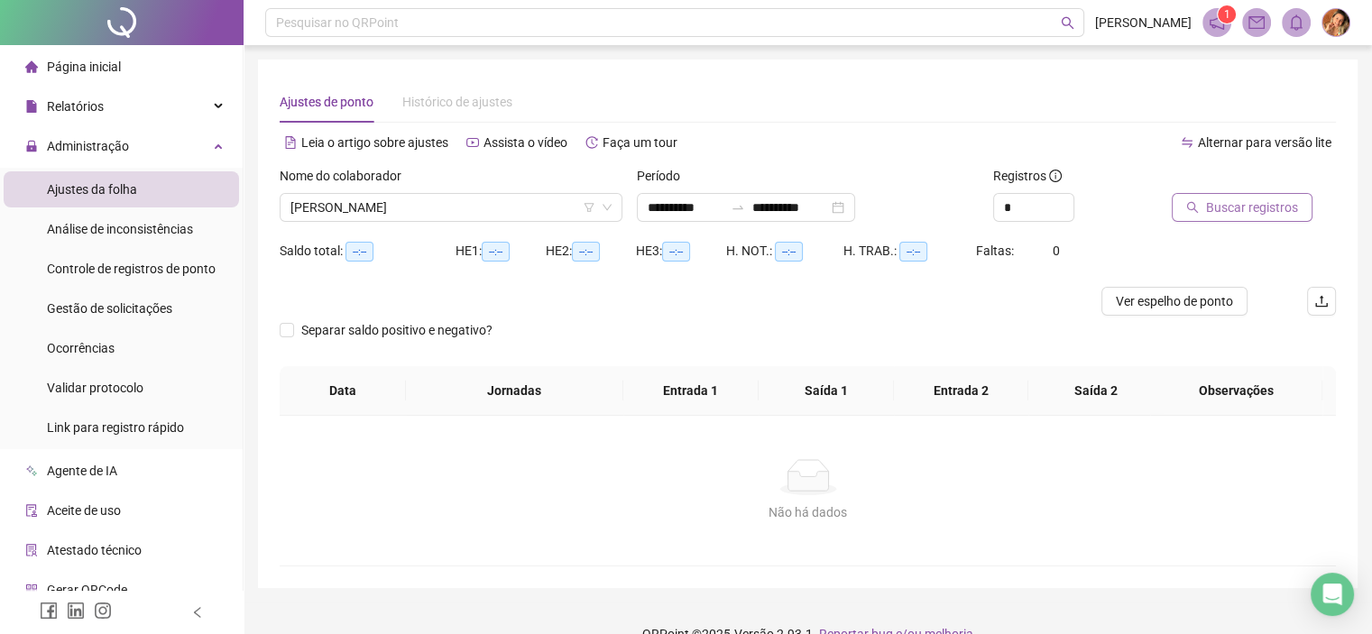
click at [1248, 207] on span "Buscar registros" at bounding box center [1252, 207] width 92 height 20
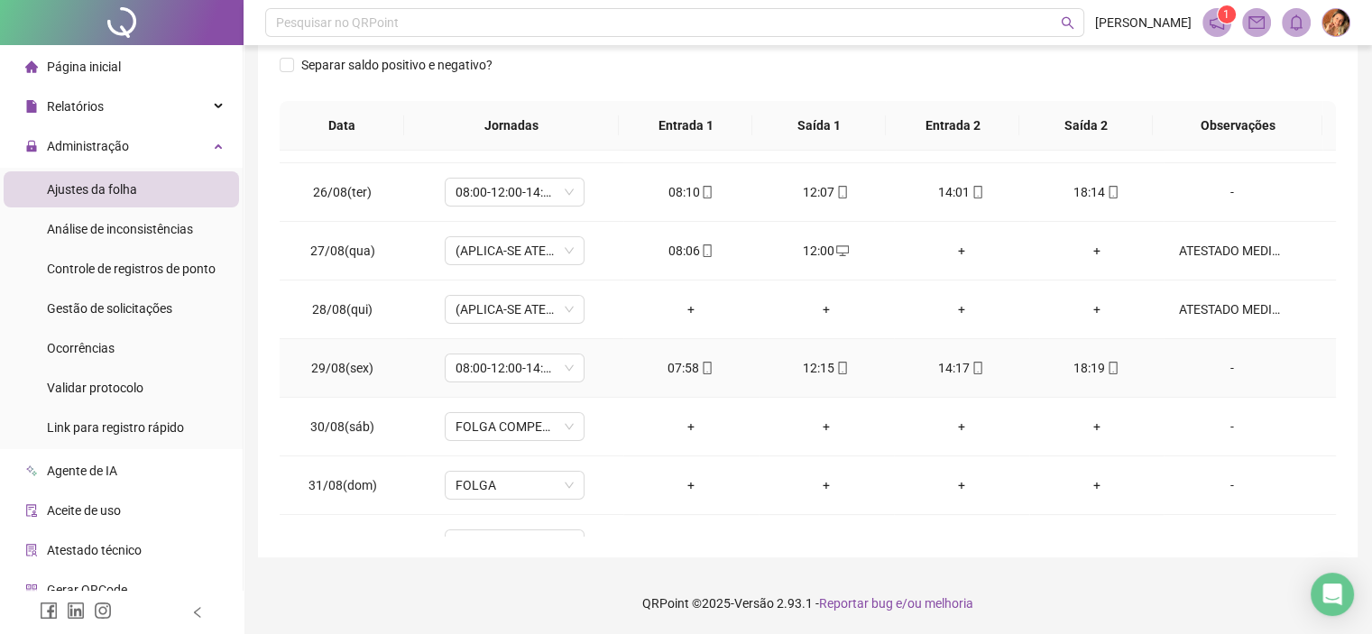
scroll to position [180, 0]
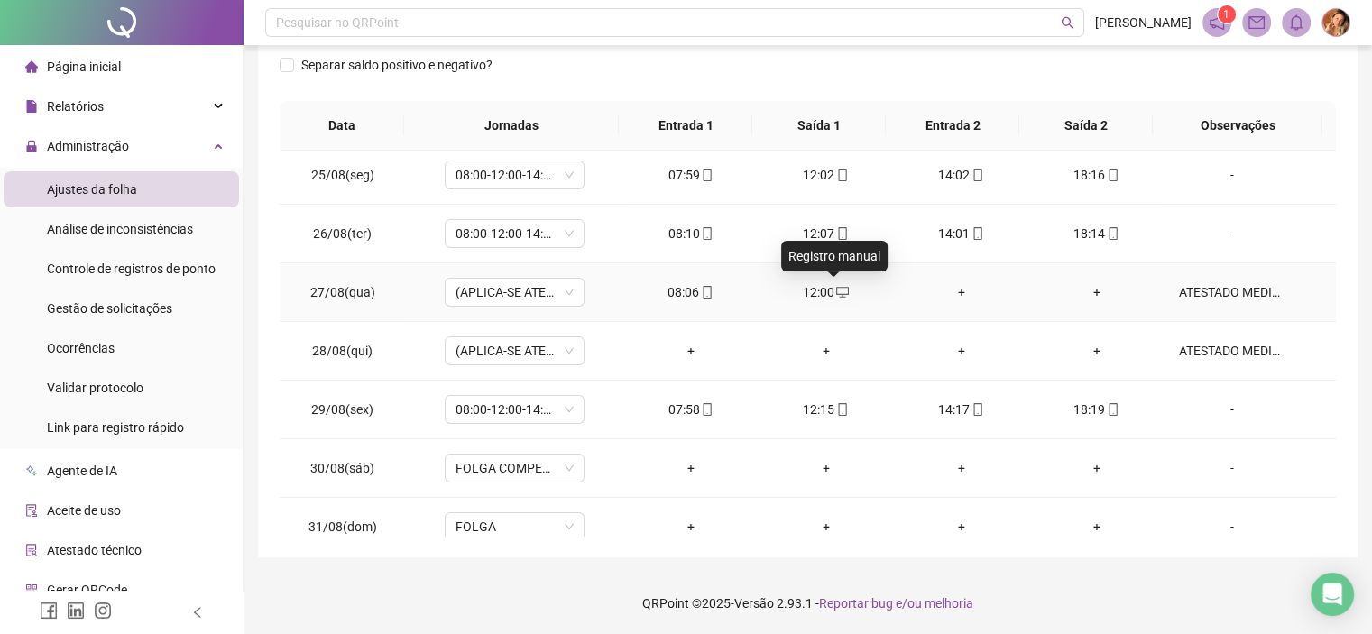
click at [836, 289] on icon "desktop" at bounding box center [842, 292] width 13 height 13
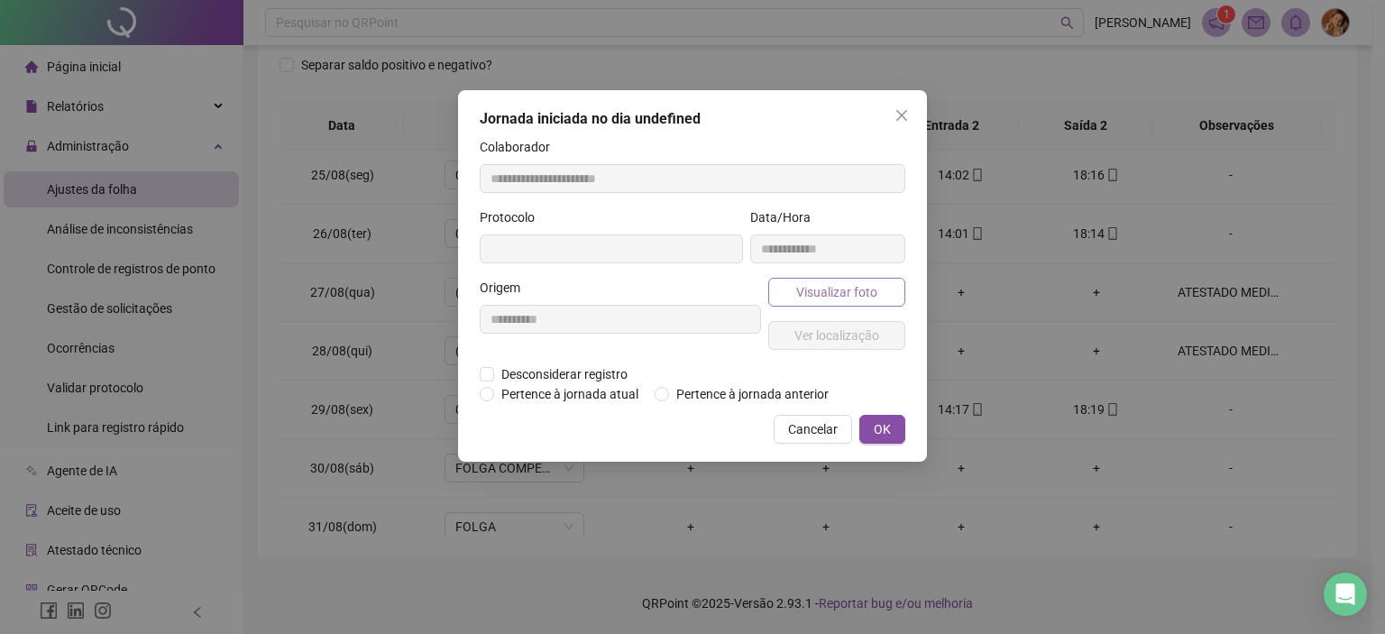
type input "**********"
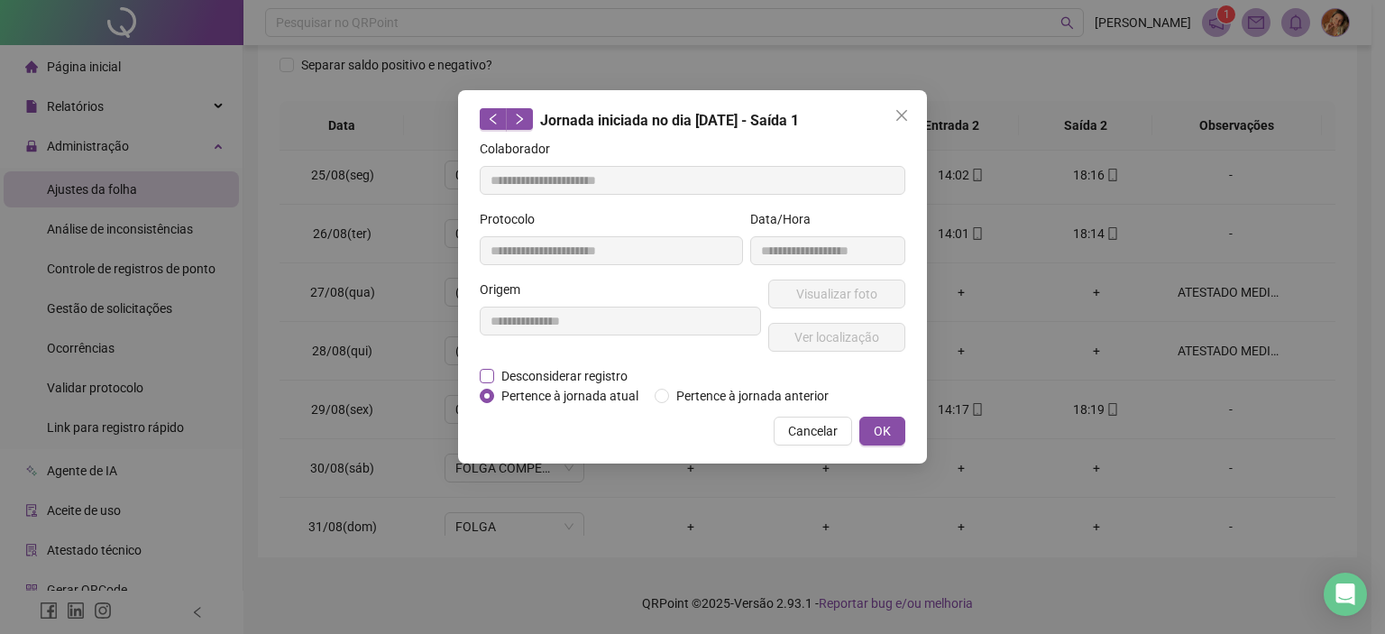
click at [541, 370] on span "Desconsiderar registro" at bounding box center [564, 376] width 141 height 20
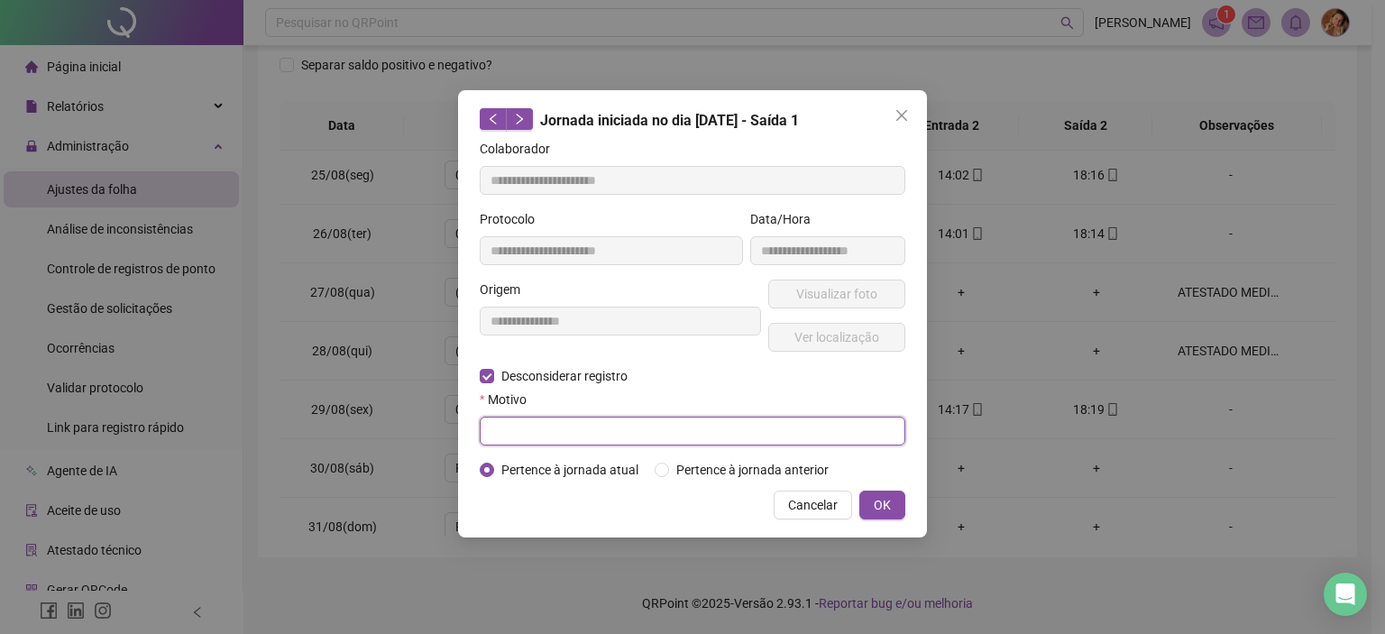
click at [509, 424] on input "text" at bounding box center [693, 431] width 426 height 29
type input "****"
click at [869, 501] on button "OK" at bounding box center [882, 505] width 46 height 29
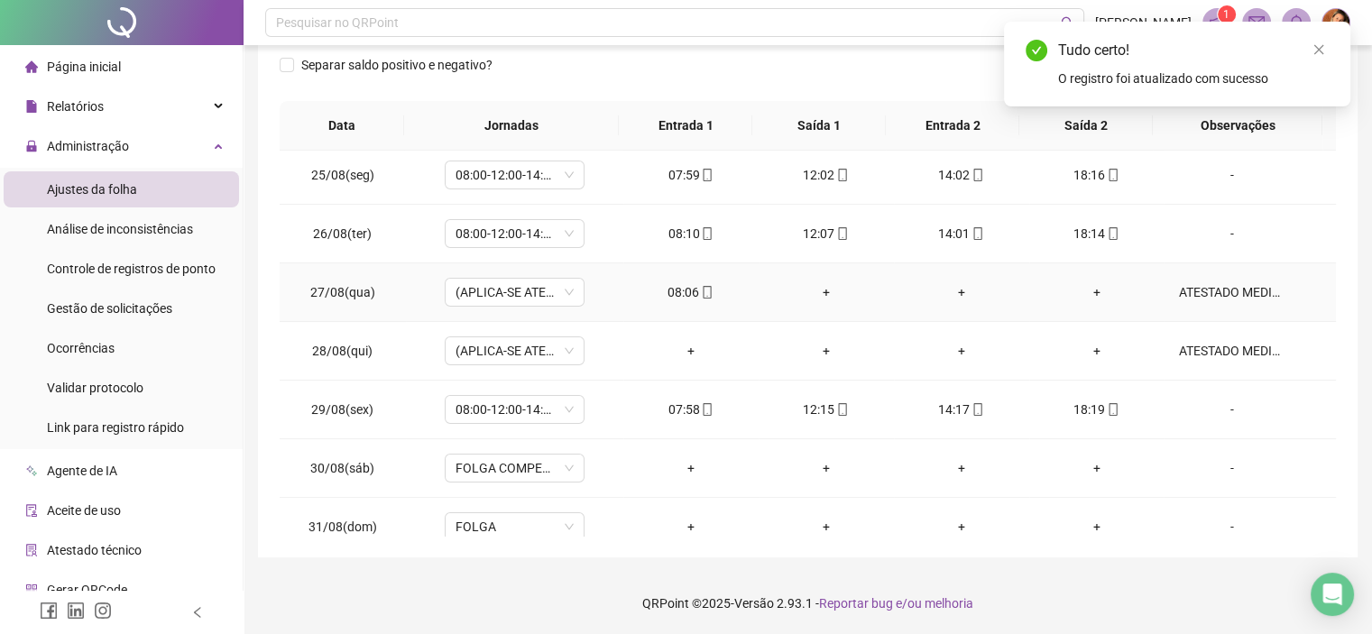
click at [701, 289] on icon "mobile" at bounding box center [707, 292] width 13 height 13
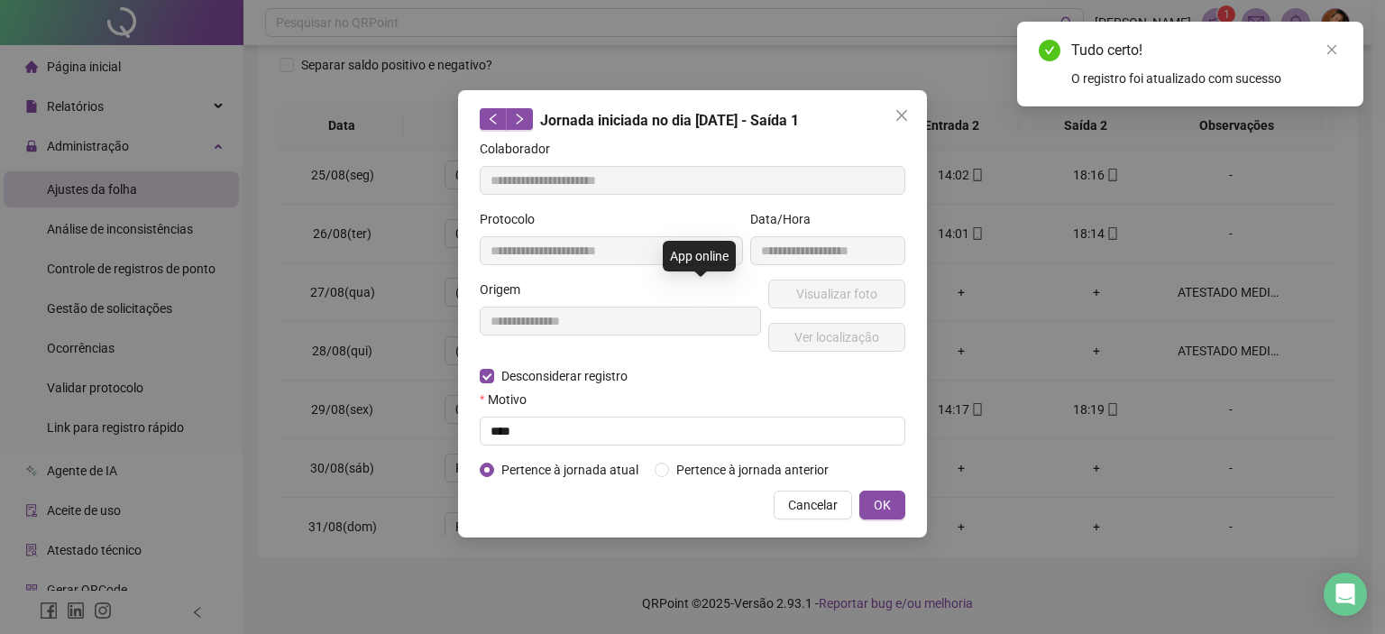
type input "**********"
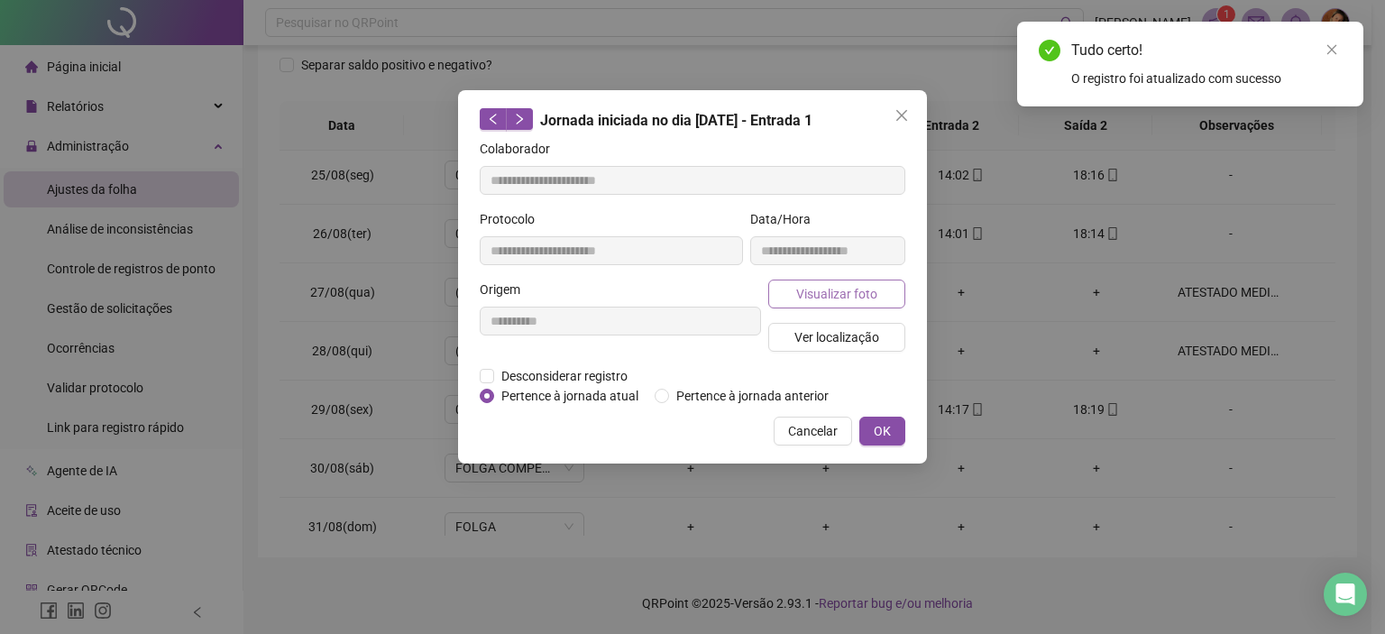
click at [833, 289] on span "Visualizar foto" at bounding box center [836, 294] width 81 height 20
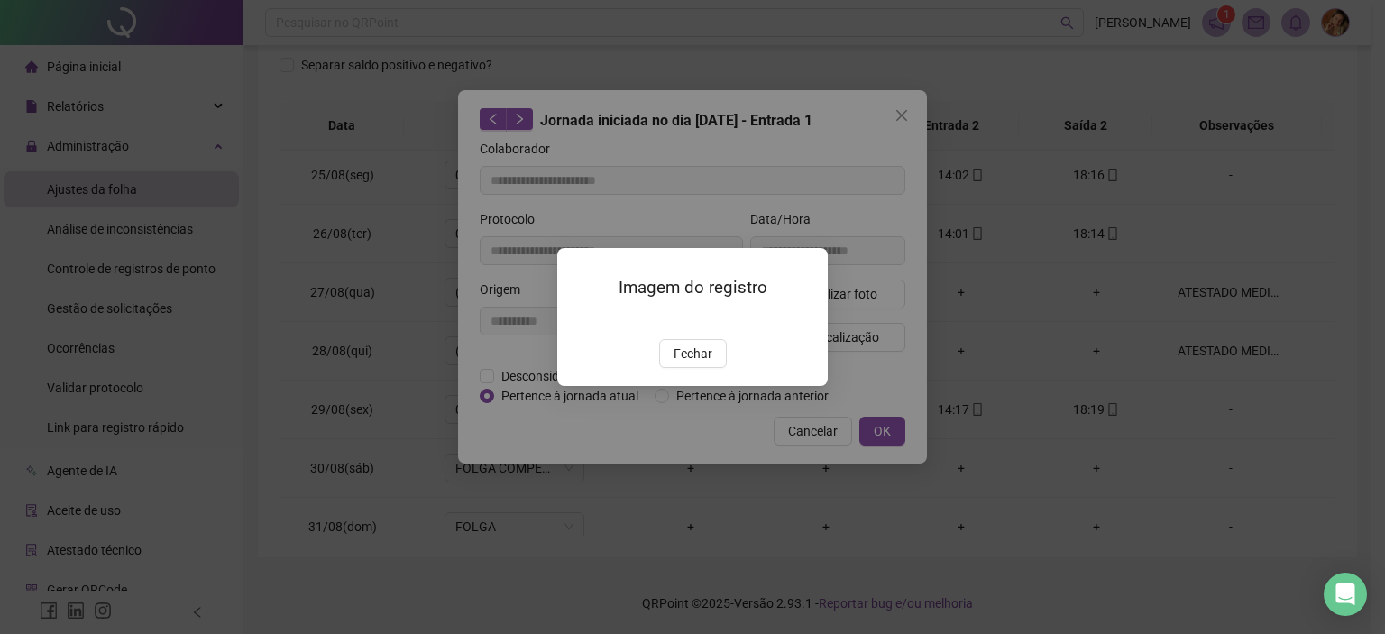
drag, startPoint x: 692, startPoint y: 455, endPoint x: 715, endPoint y: 417, distance: 45.3
click at [691, 363] on span "Fechar" at bounding box center [693, 354] width 39 height 20
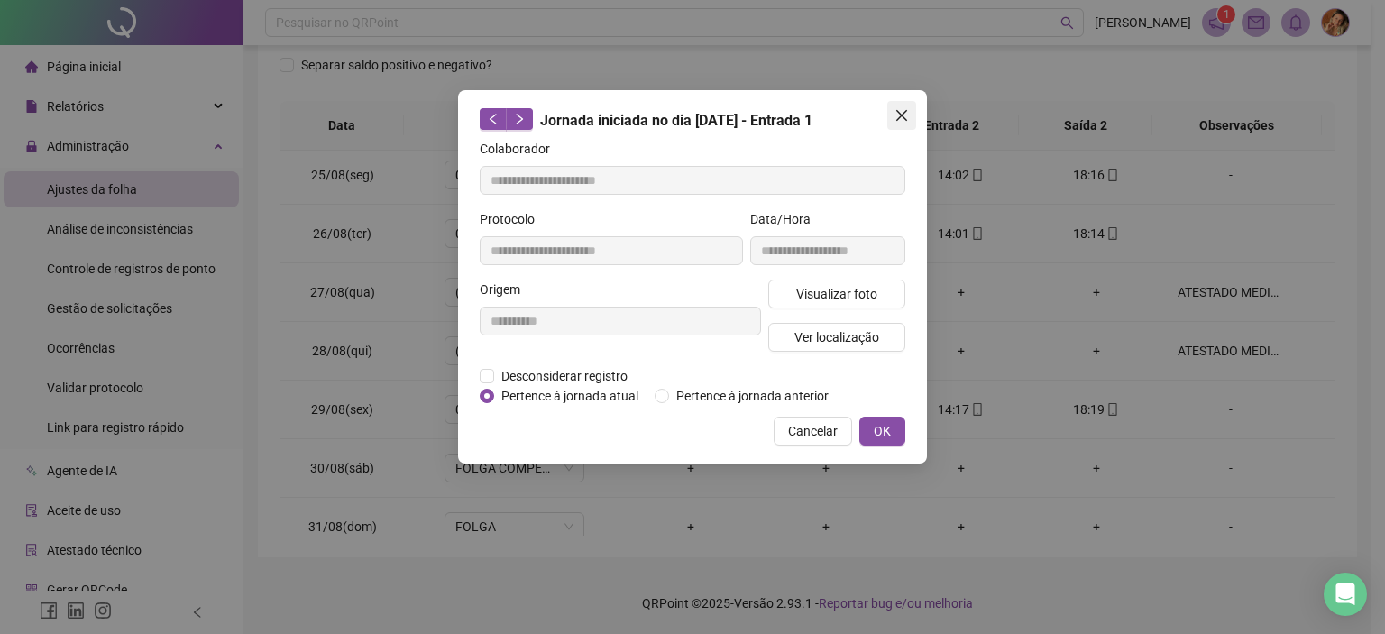
click at [903, 115] on icon "close" at bounding box center [901, 115] width 11 height 11
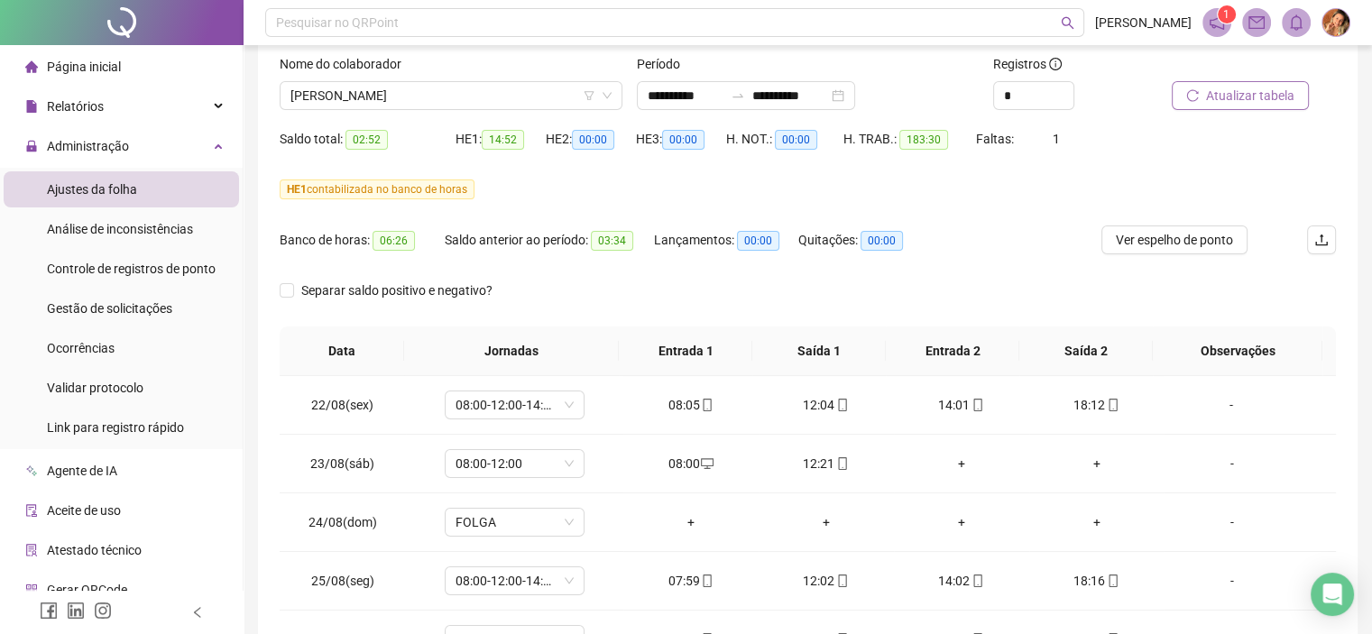
scroll to position [0, 0]
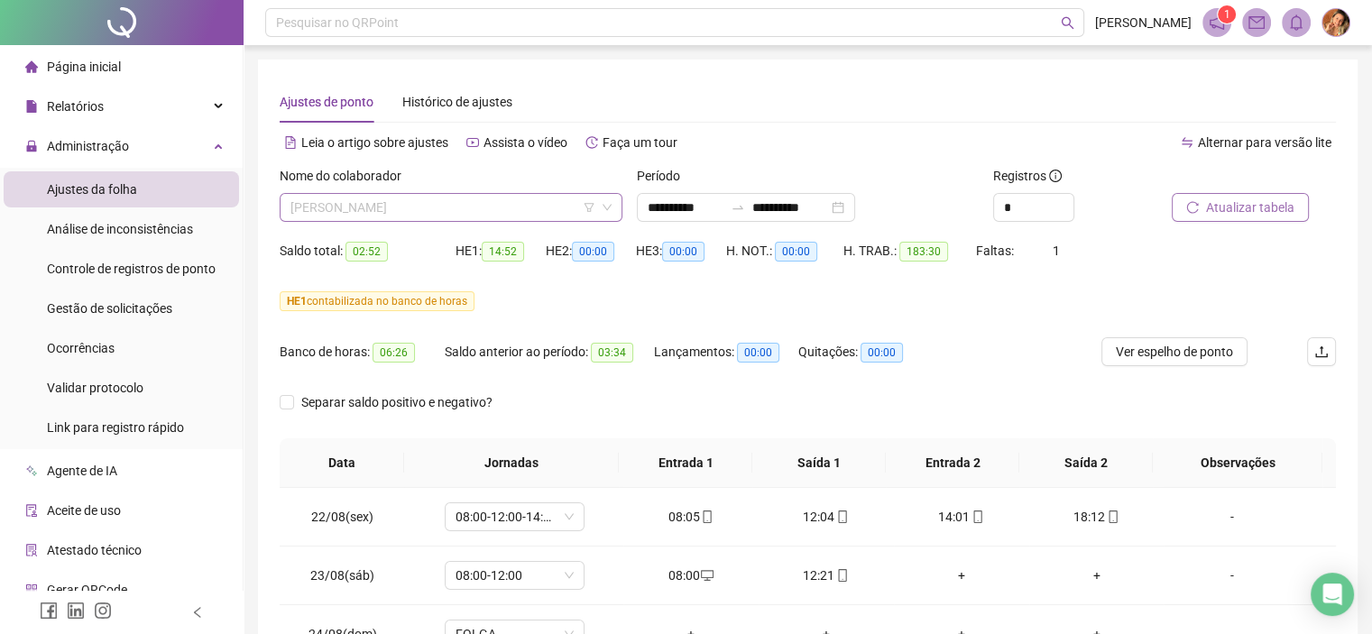
click at [491, 203] on span "[PERSON_NAME]" at bounding box center [450, 207] width 321 height 27
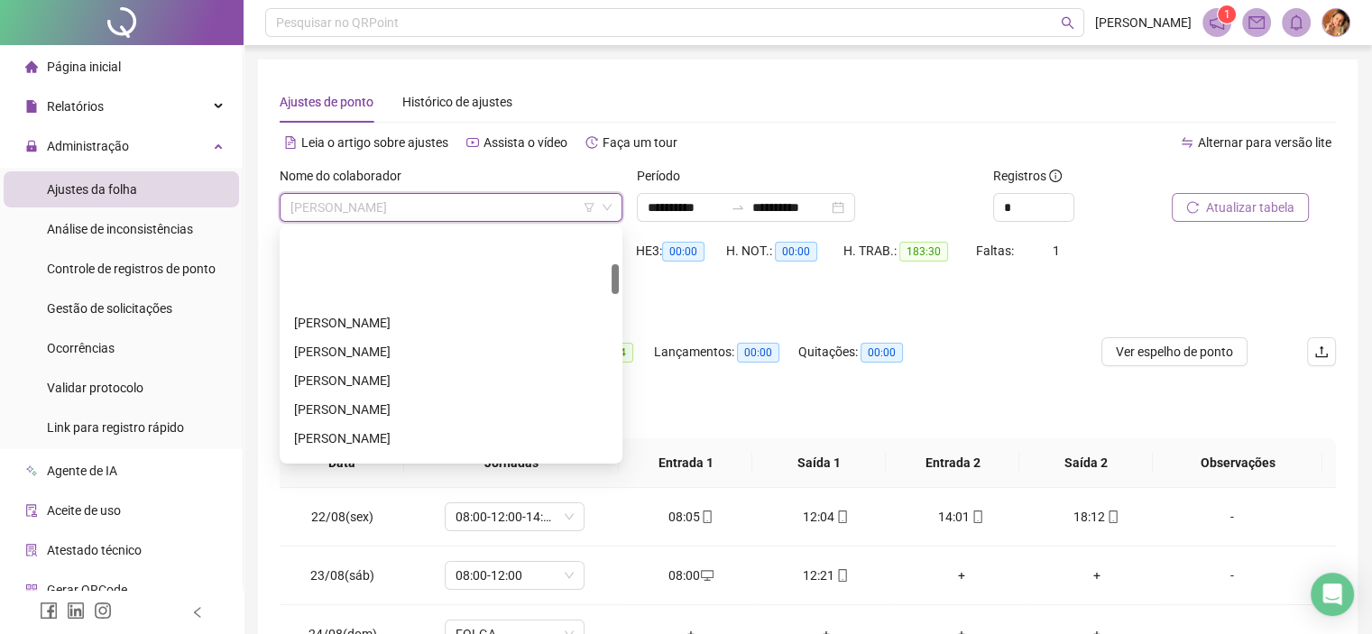
scroll to position [271, 0]
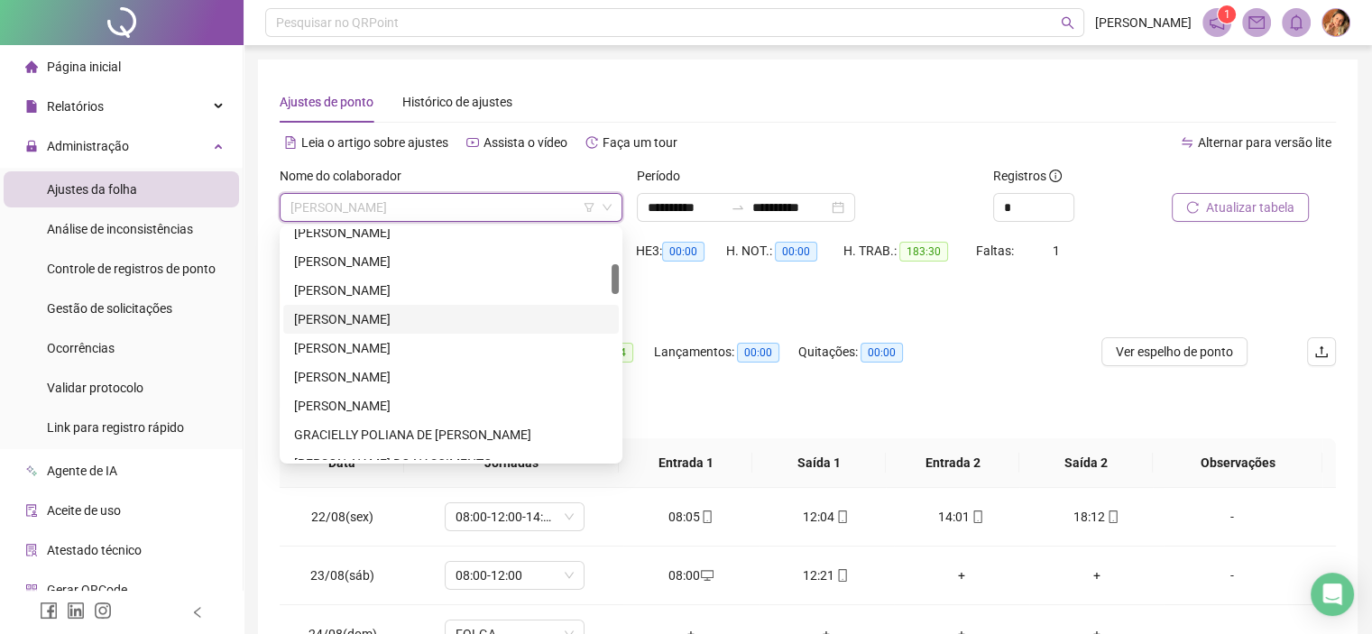
click at [344, 318] on div "[PERSON_NAME]" at bounding box center [451, 319] width 314 height 20
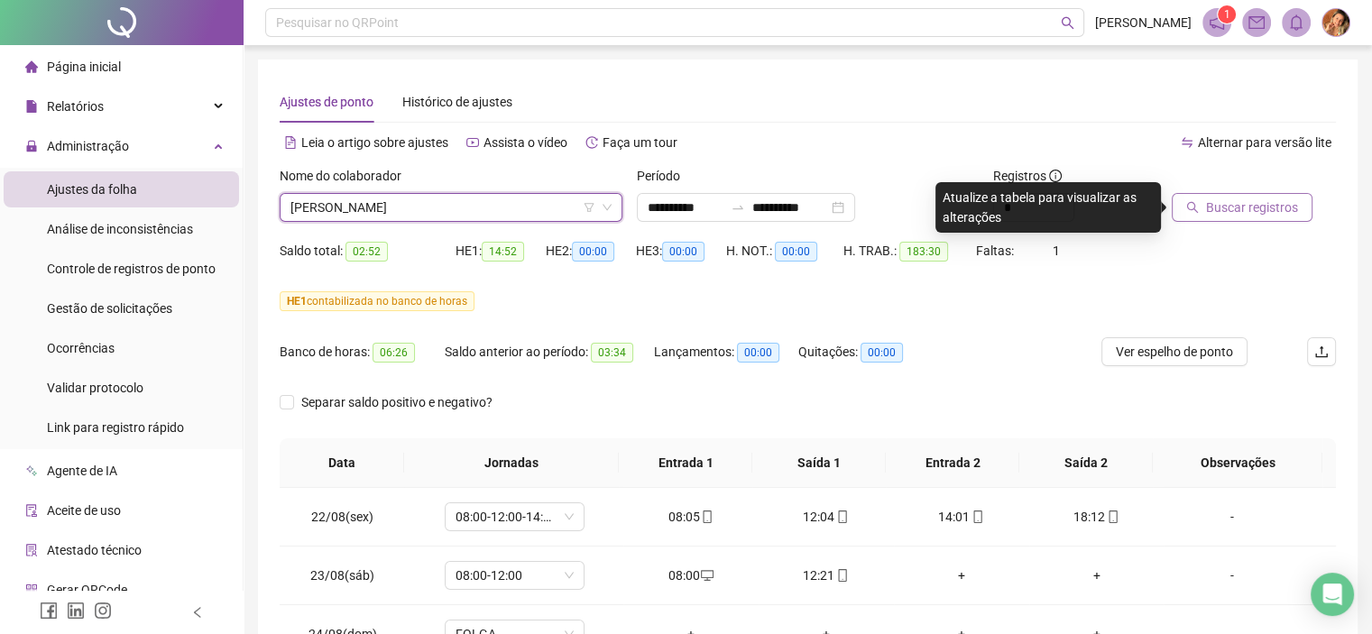
click at [1231, 205] on span "Buscar registros" at bounding box center [1252, 207] width 92 height 20
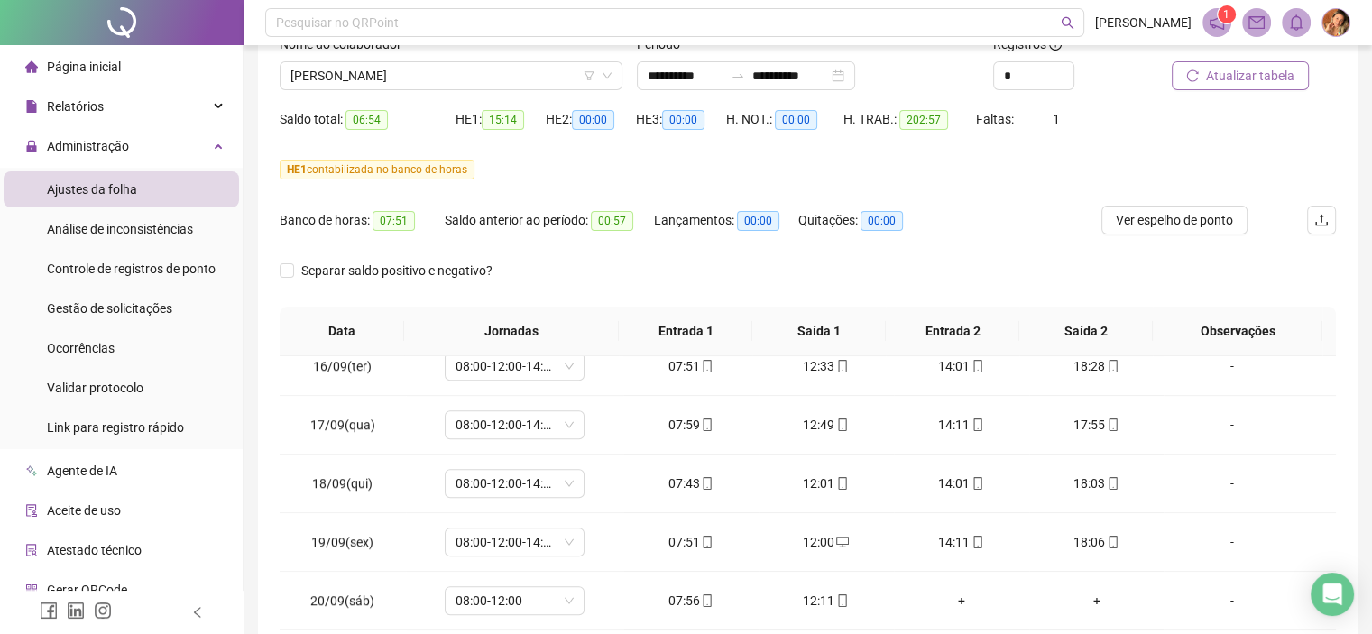
scroll to position [67, 0]
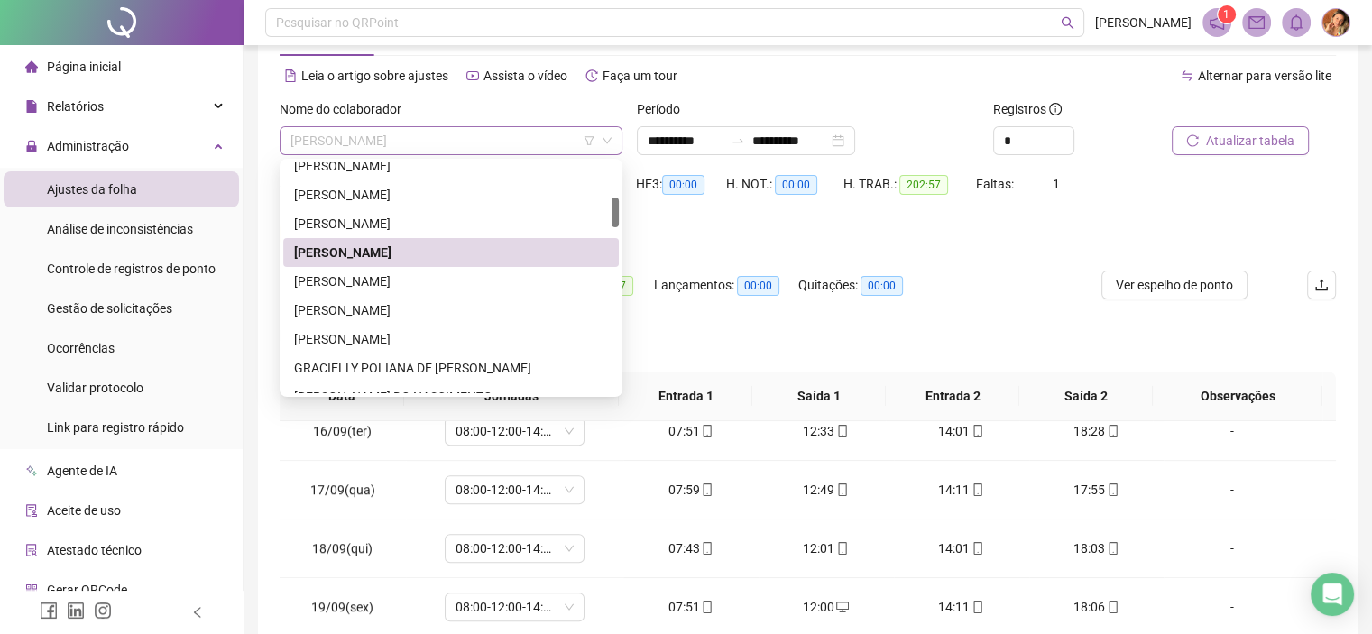
click at [500, 141] on span "[PERSON_NAME]" at bounding box center [450, 140] width 321 height 27
click at [386, 277] on div "[PERSON_NAME]" at bounding box center [451, 281] width 314 height 20
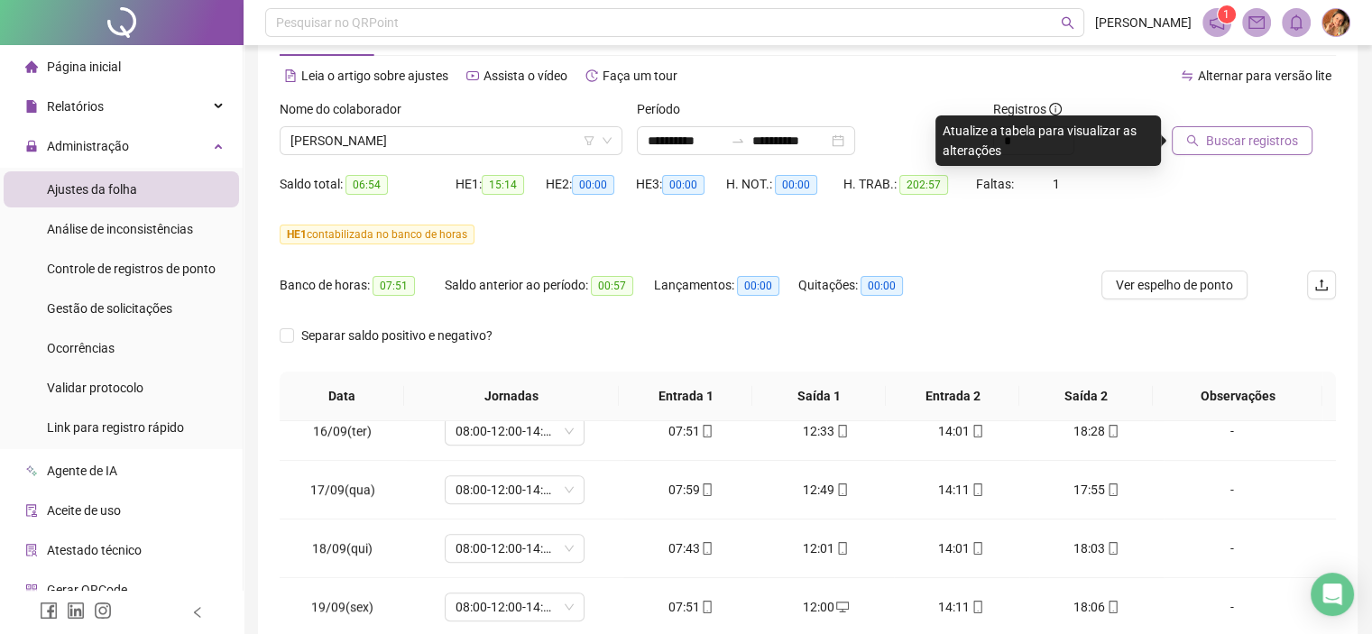
click at [1237, 143] on span "Buscar registros" at bounding box center [1252, 141] width 92 height 20
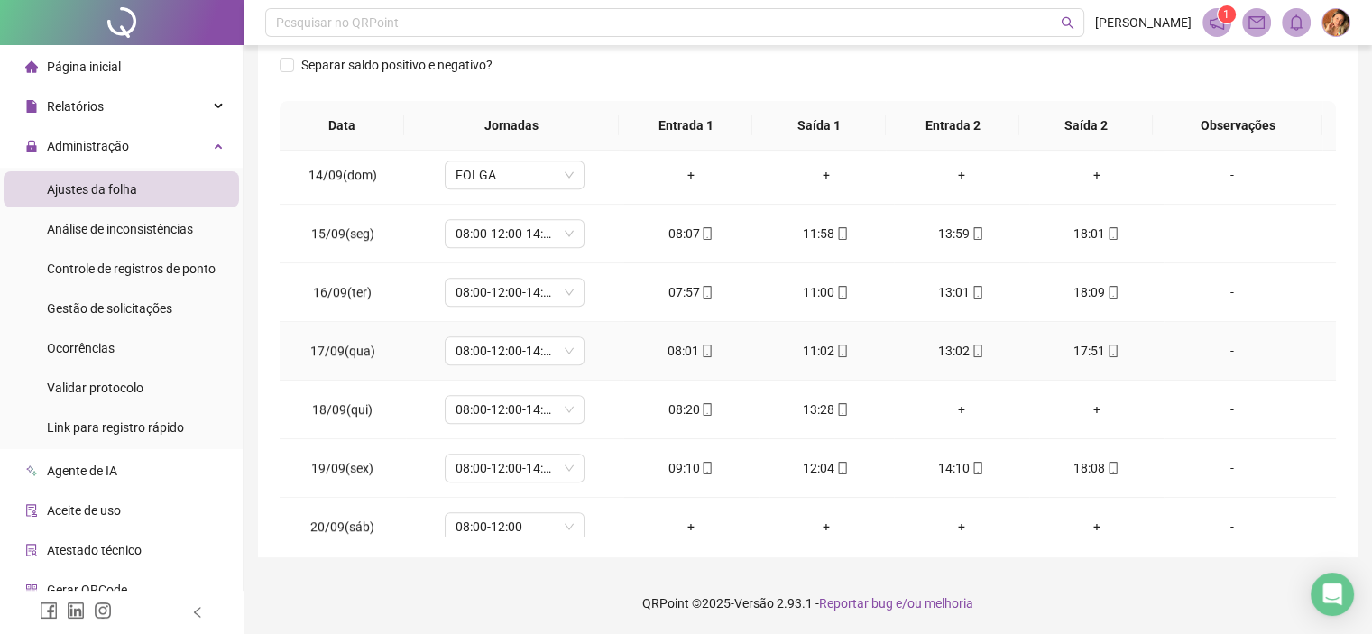
scroll to position [1443, 0]
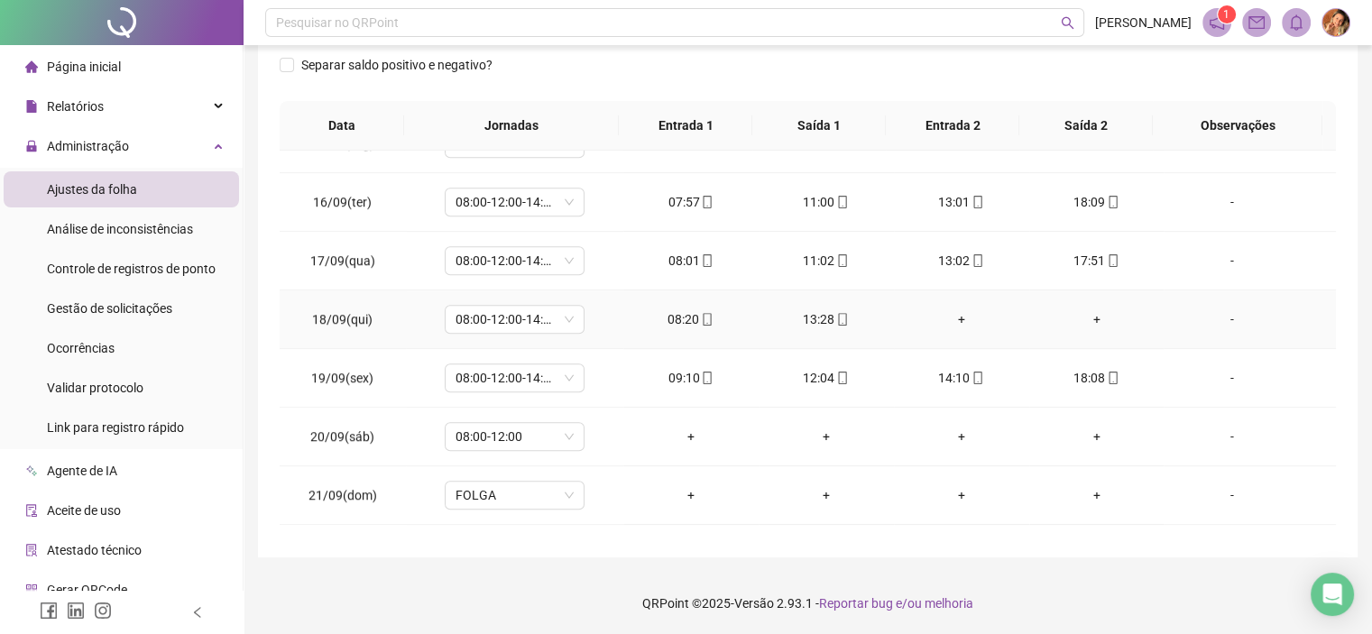
click at [947, 317] on div "+" at bounding box center [961, 319] width 106 height 20
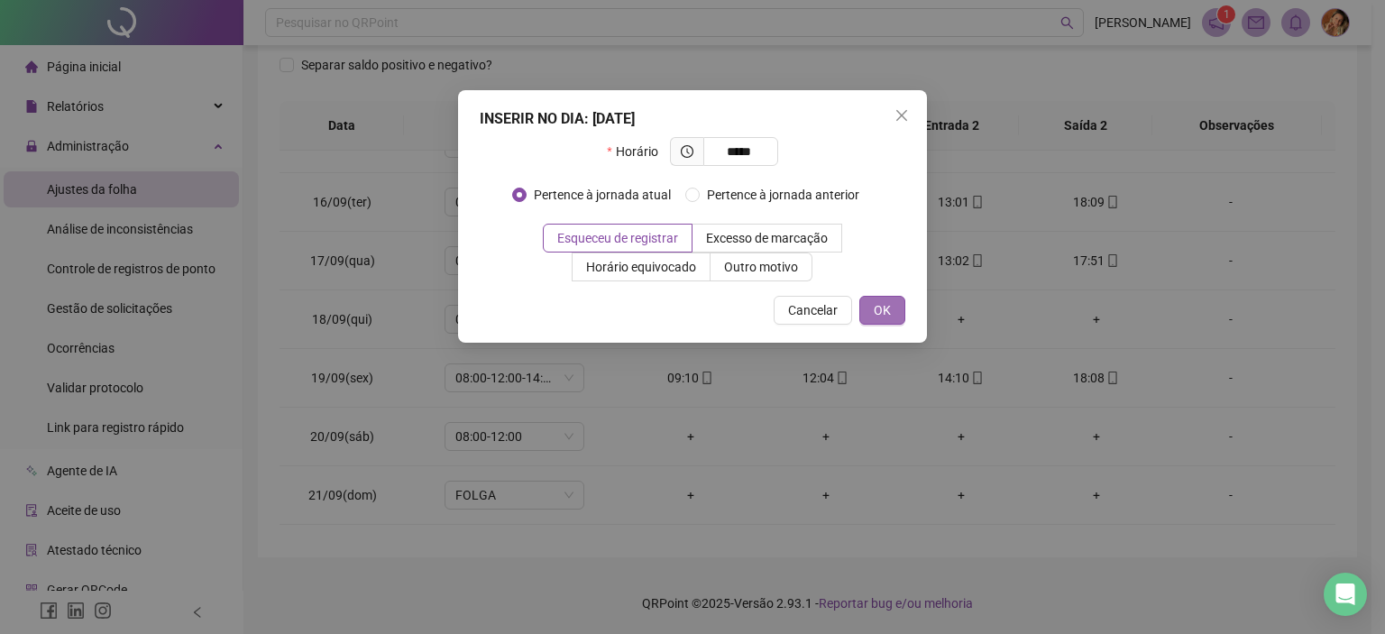
type input "*****"
click at [893, 314] on button "OK" at bounding box center [882, 310] width 46 height 29
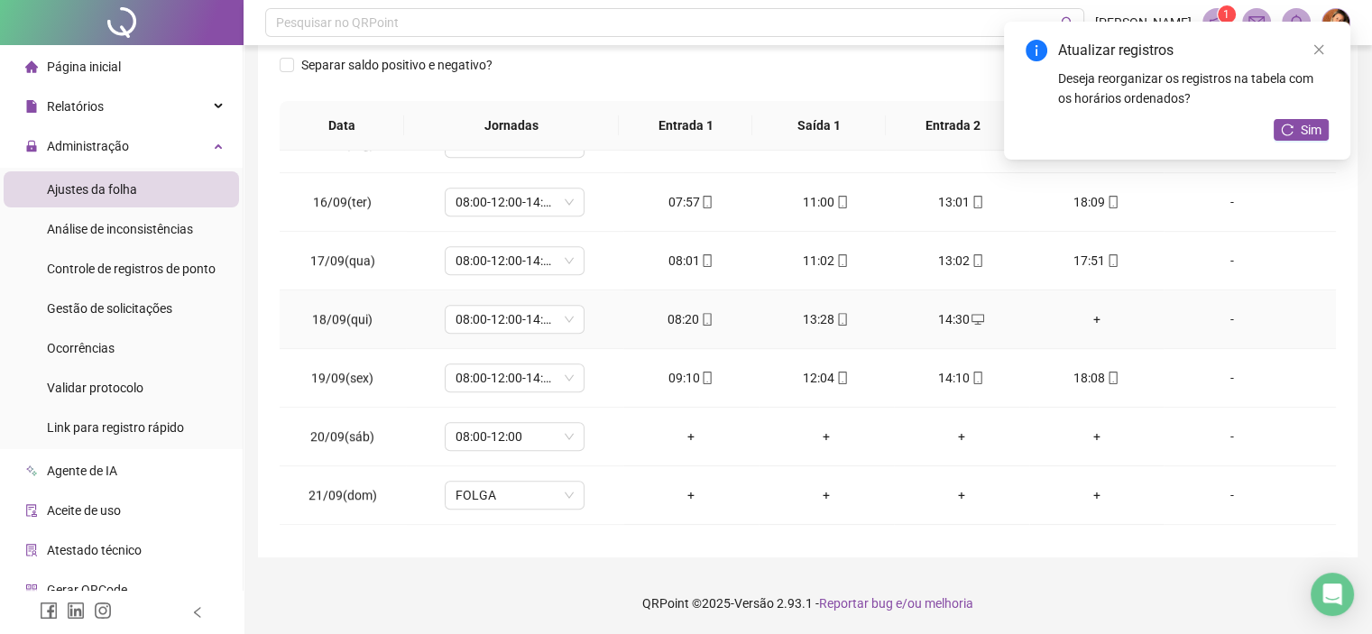
click at [1082, 320] on div "+" at bounding box center [1096, 319] width 106 height 20
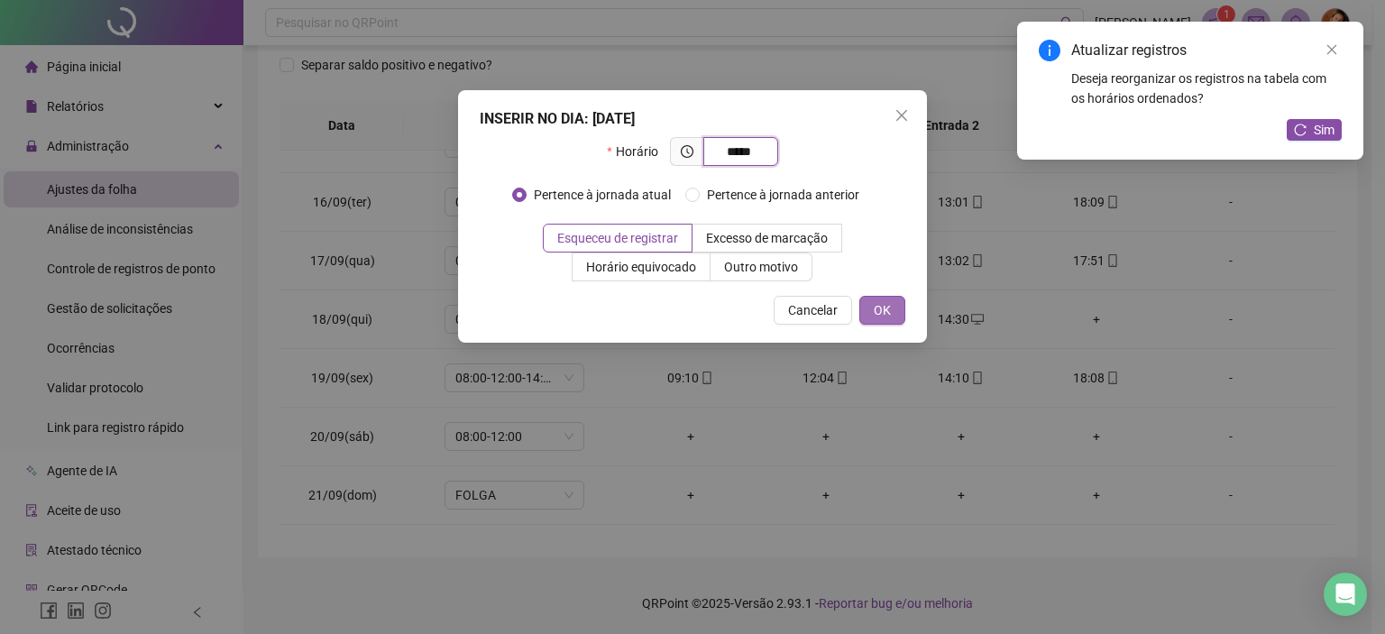
type input "*****"
click at [877, 306] on span "OK" at bounding box center [882, 310] width 17 height 20
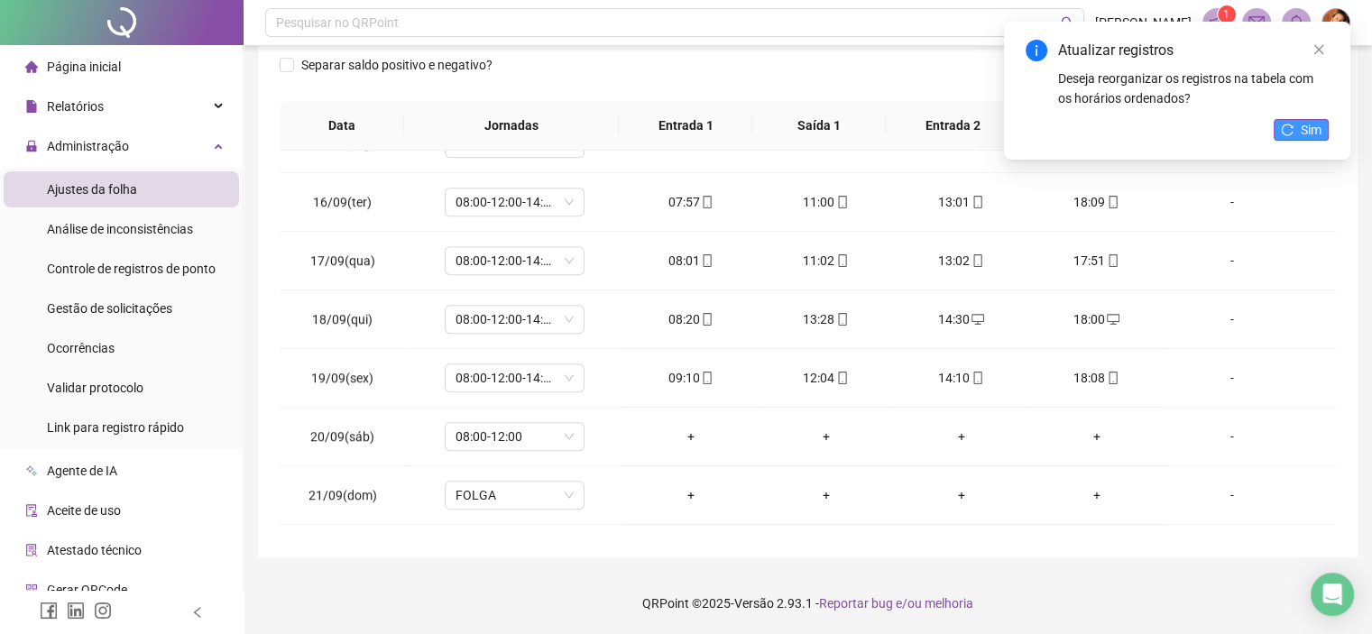
click at [1317, 128] on span "Sim" at bounding box center [1310, 130] width 21 height 20
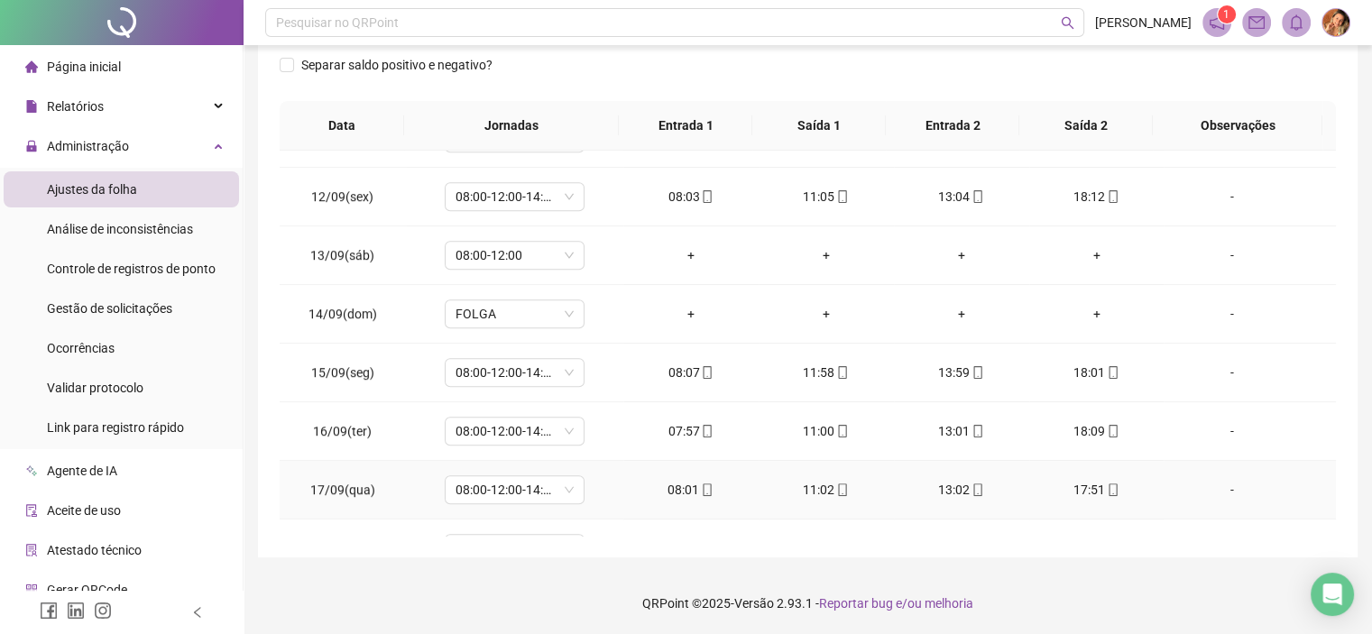
scroll to position [1484, 0]
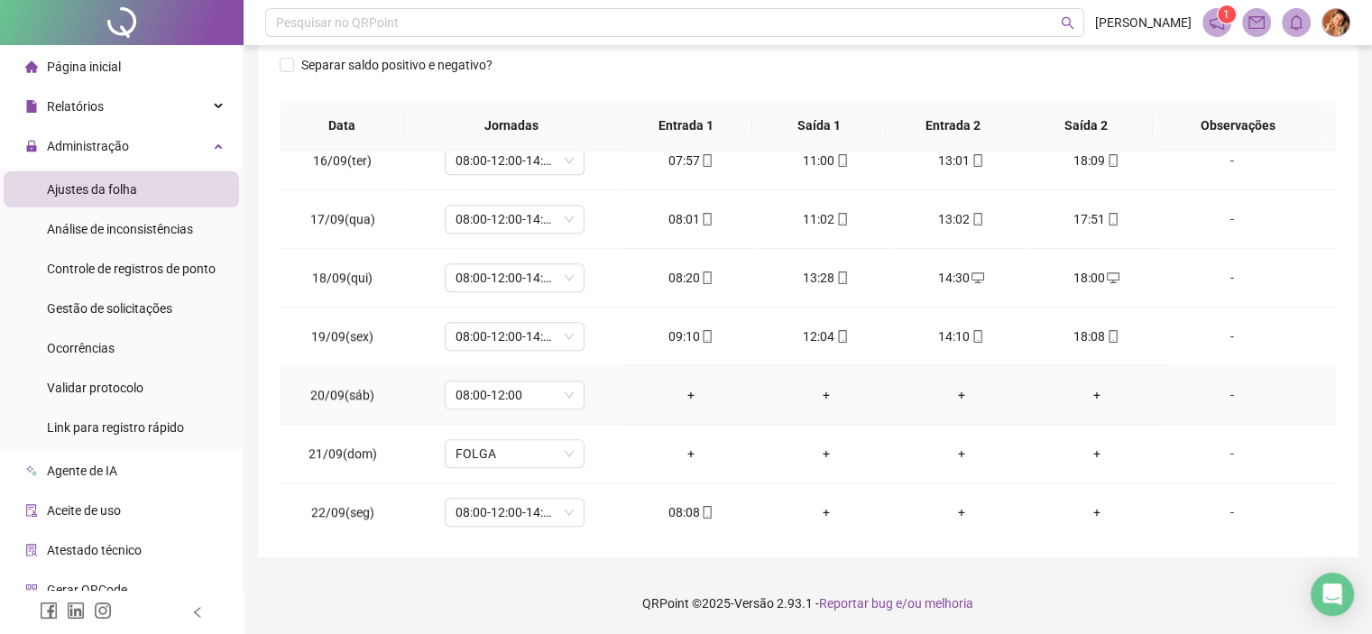
click at [684, 389] on div "+" at bounding box center [691, 395] width 106 height 20
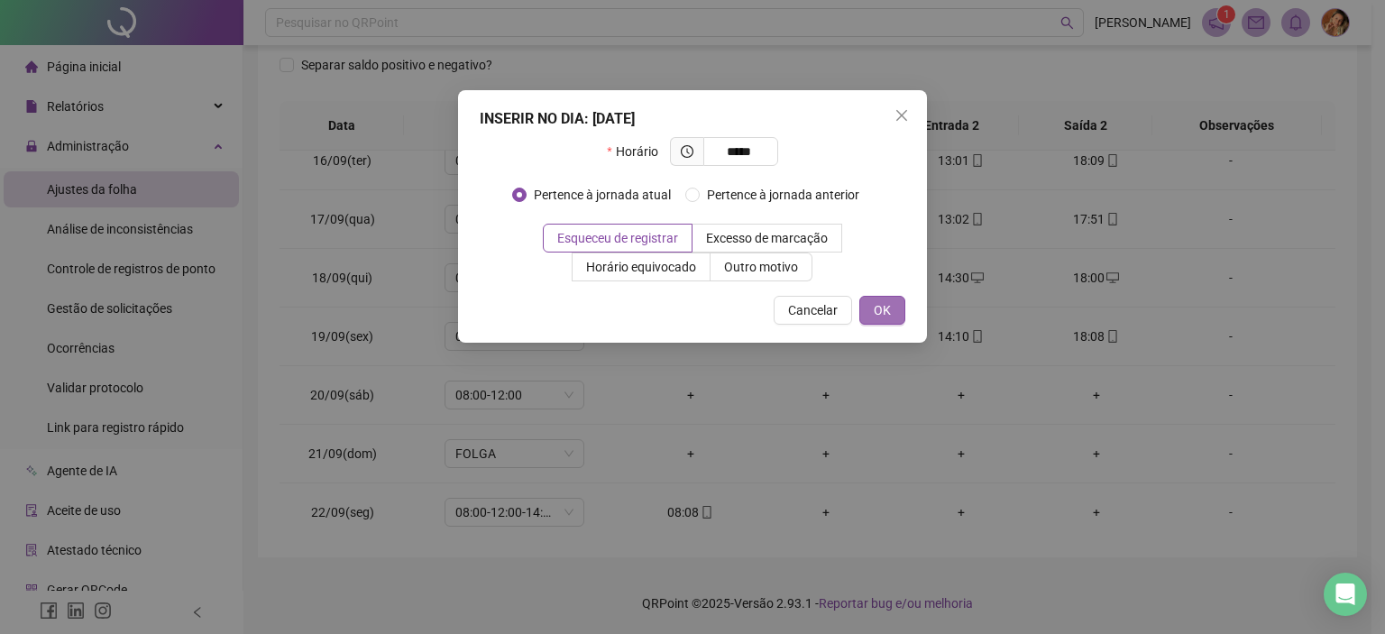
type input "*****"
click at [872, 311] on button "OK" at bounding box center [882, 310] width 46 height 29
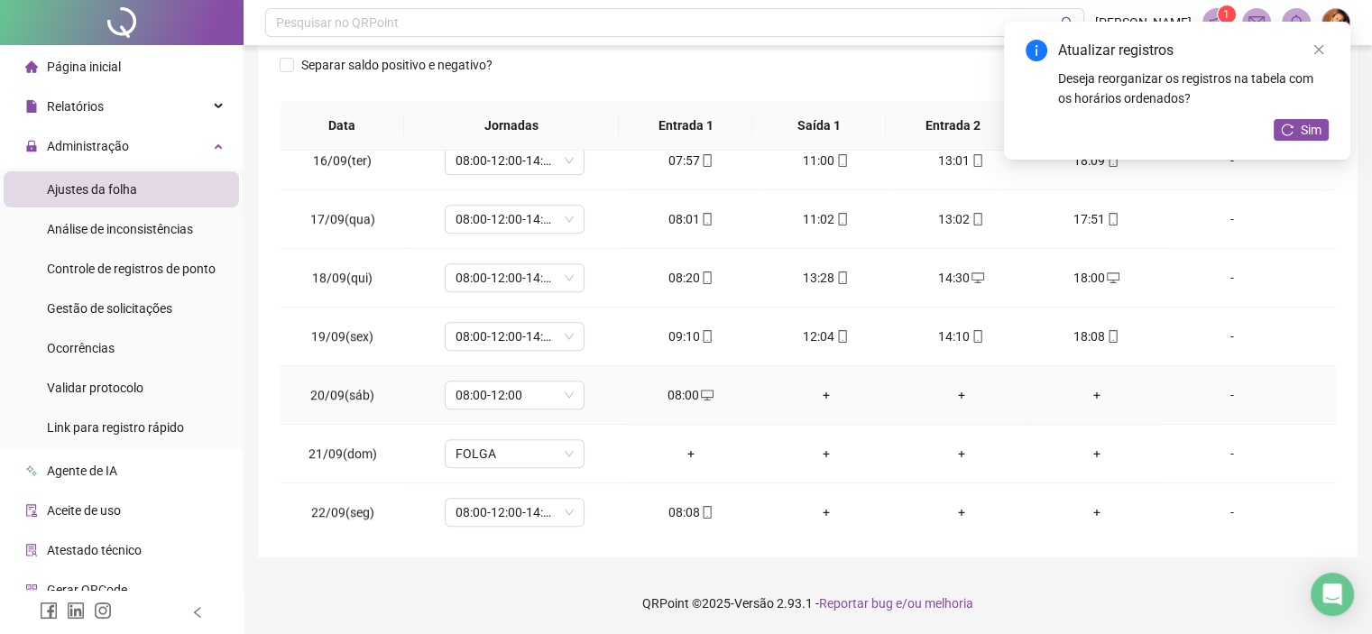
click at [815, 395] on div "+" at bounding box center [826, 395] width 106 height 20
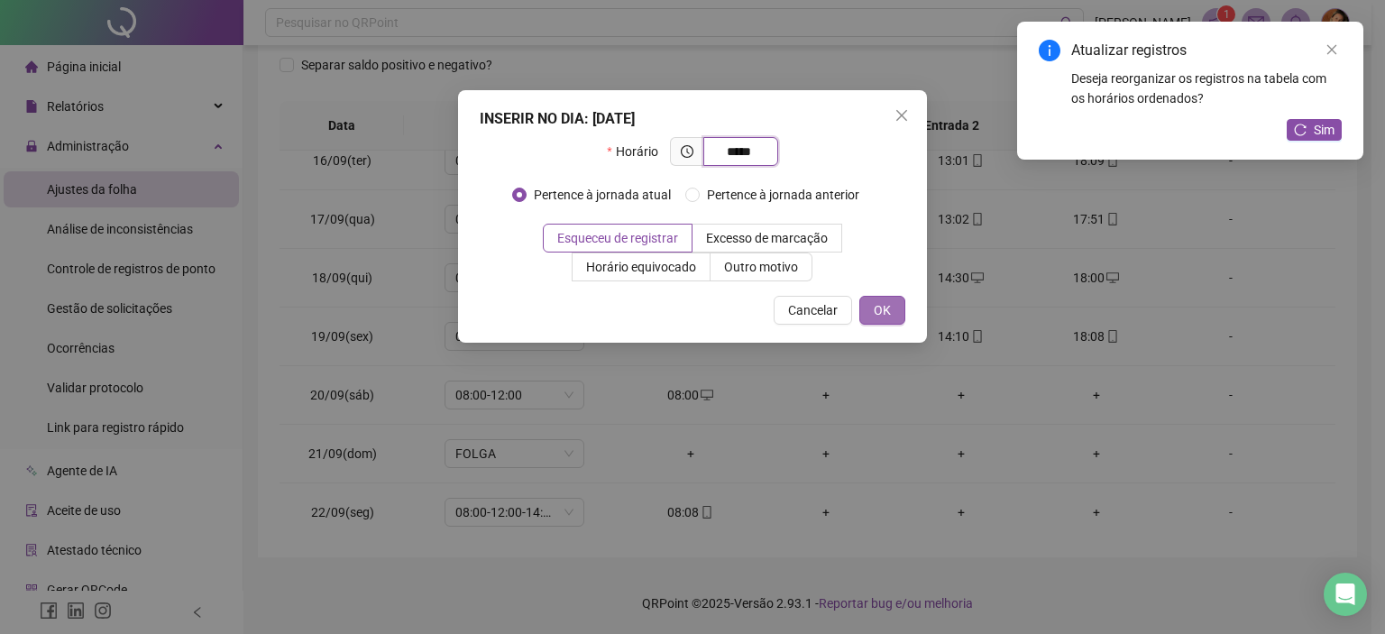
type input "*****"
click at [879, 318] on span "OK" at bounding box center [882, 310] width 17 height 20
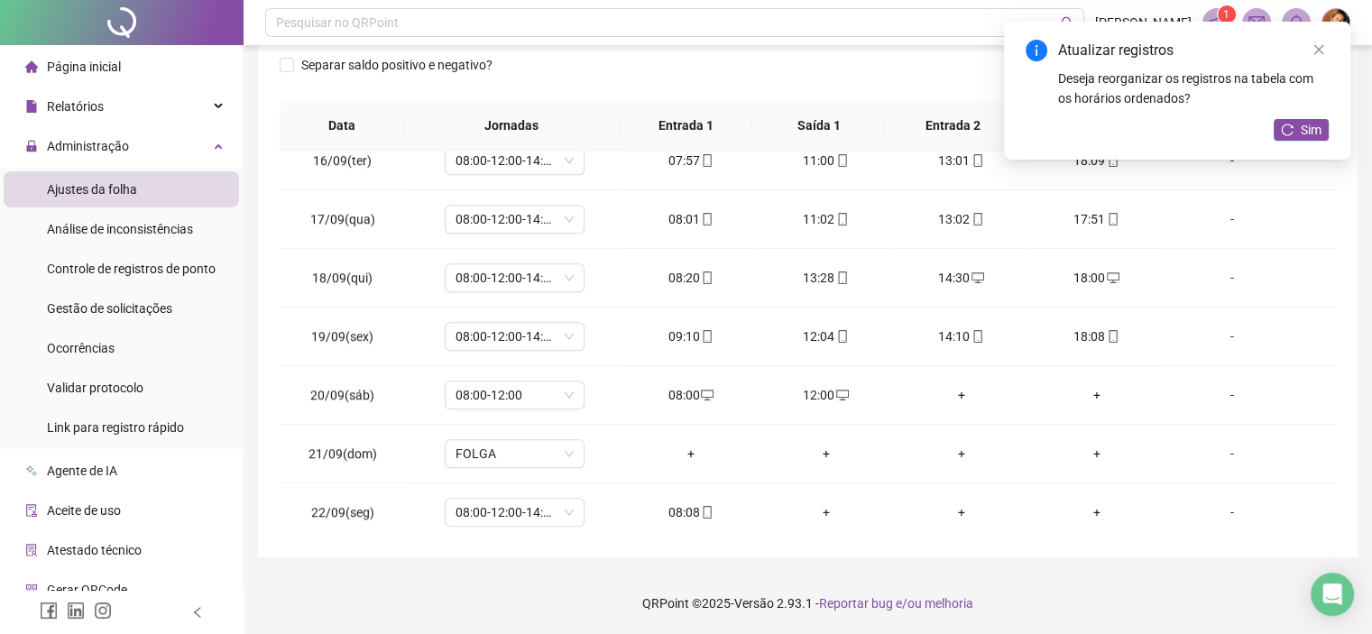
click at [1285, 133] on icon "reload" at bounding box center [1287, 130] width 13 height 13
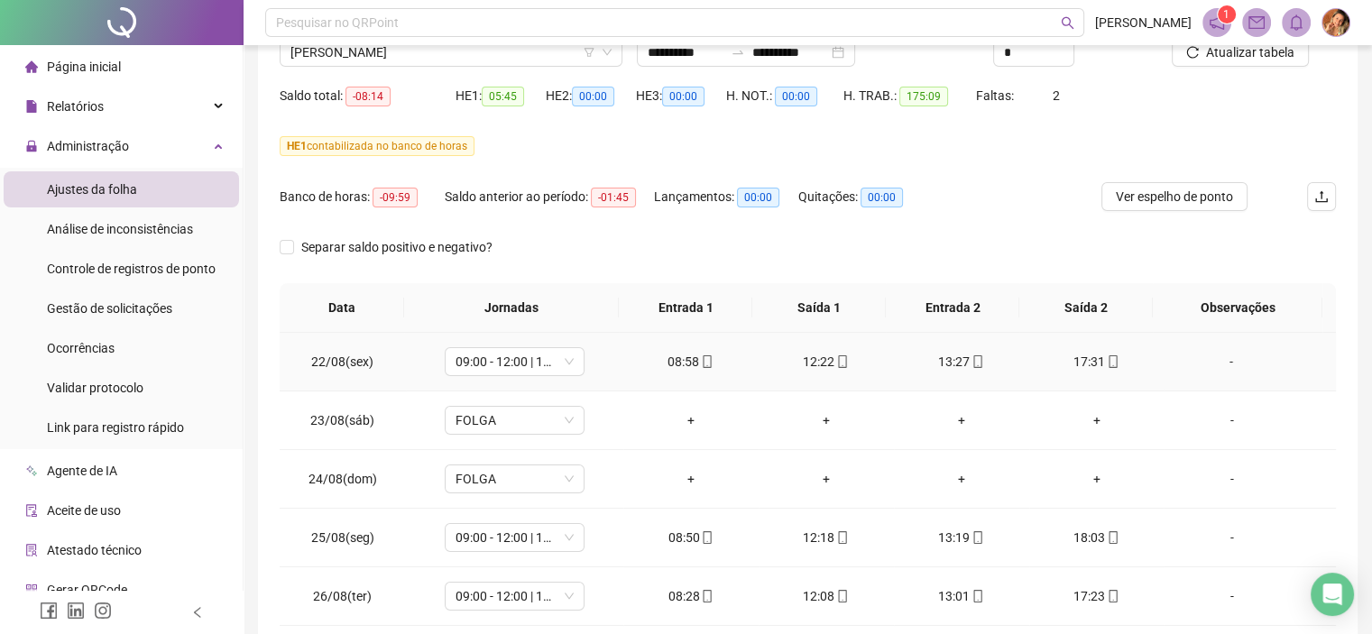
scroll to position [0, 0]
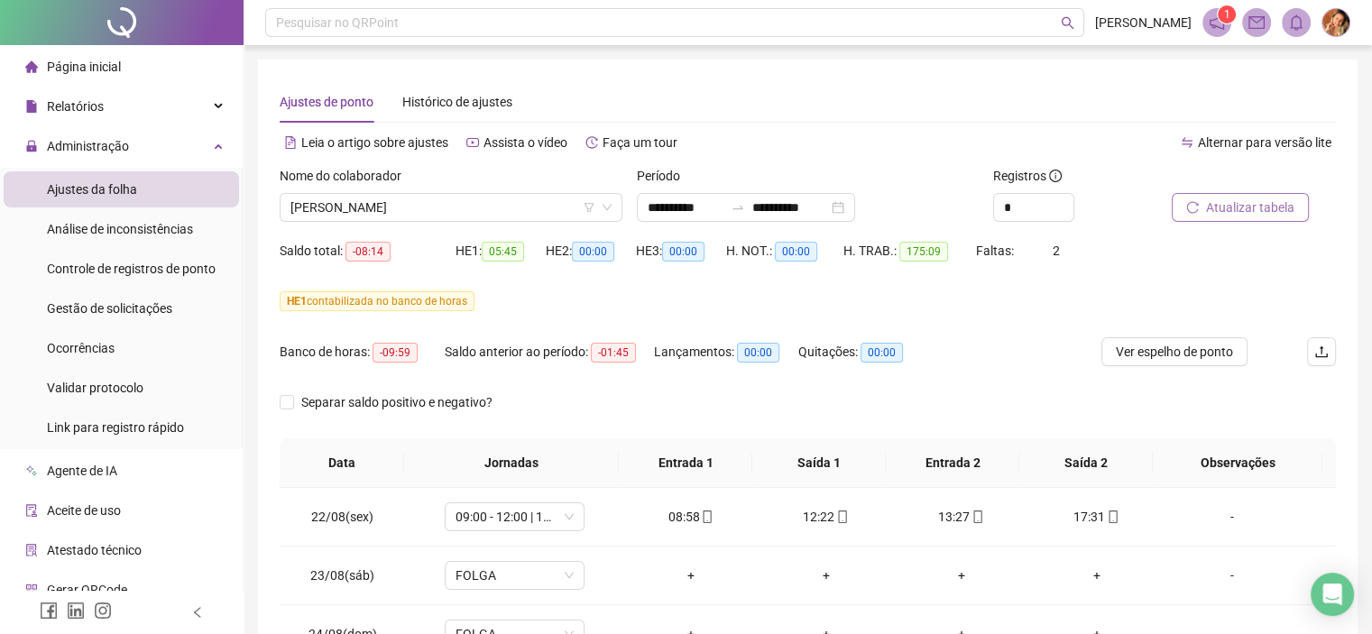
click at [1237, 207] on span "Atualizar tabela" at bounding box center [1250, 207] width 88 height 20
click at [498, 207] on span "[PERSON_NAME]" at bounding box center [450, 207] width 321 height 27
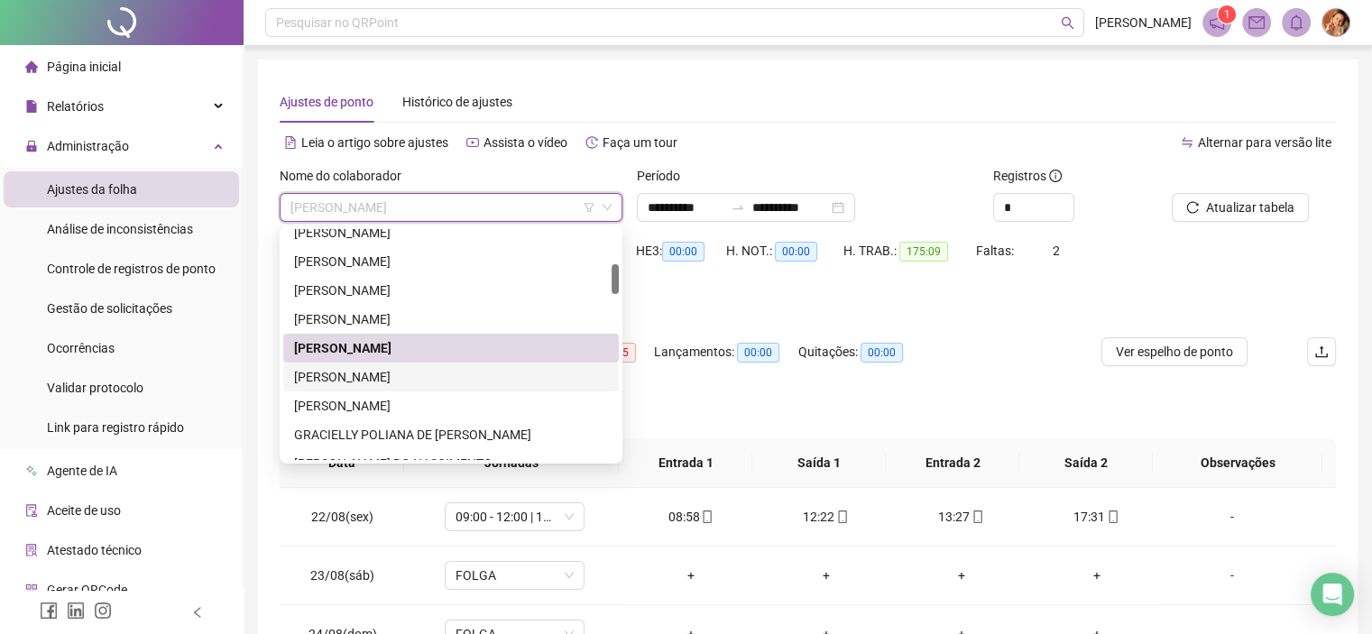
click at [384, 374] on div "[PERSON_NAME]" at bounding box center [451, 377] width 314 height 20
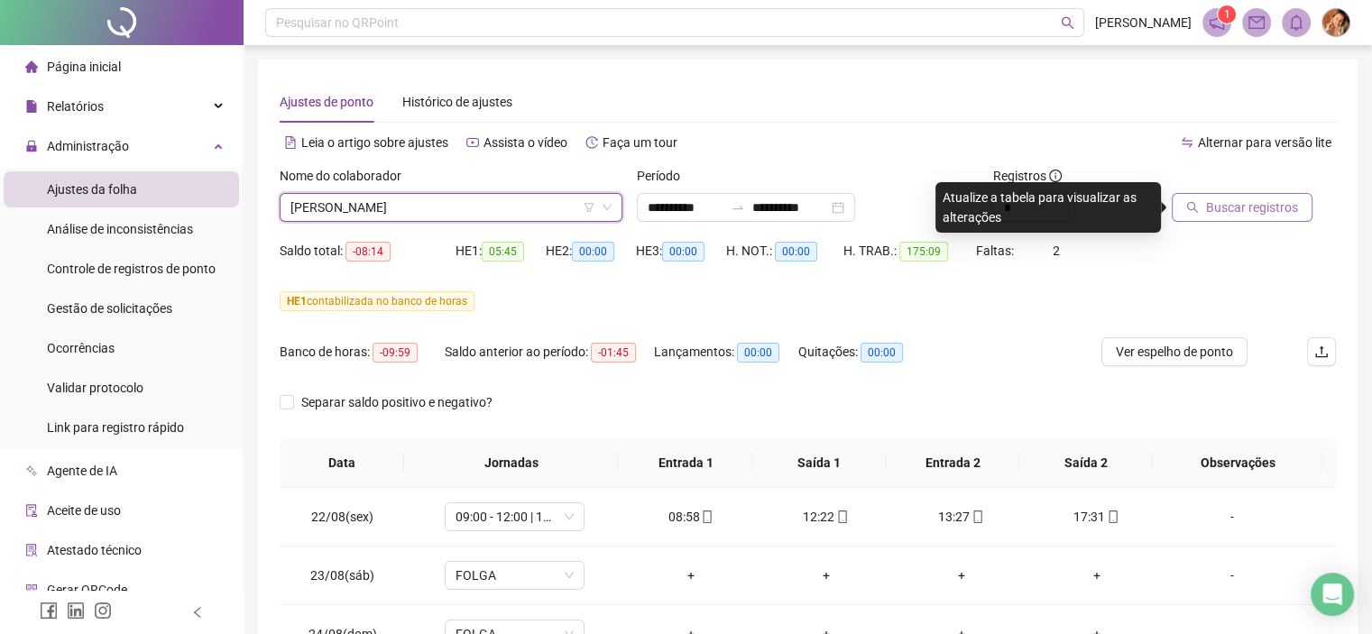
click at [1271, 205] on span "Buscar registros" at bounding box center [1252, 207] width 92 height 20
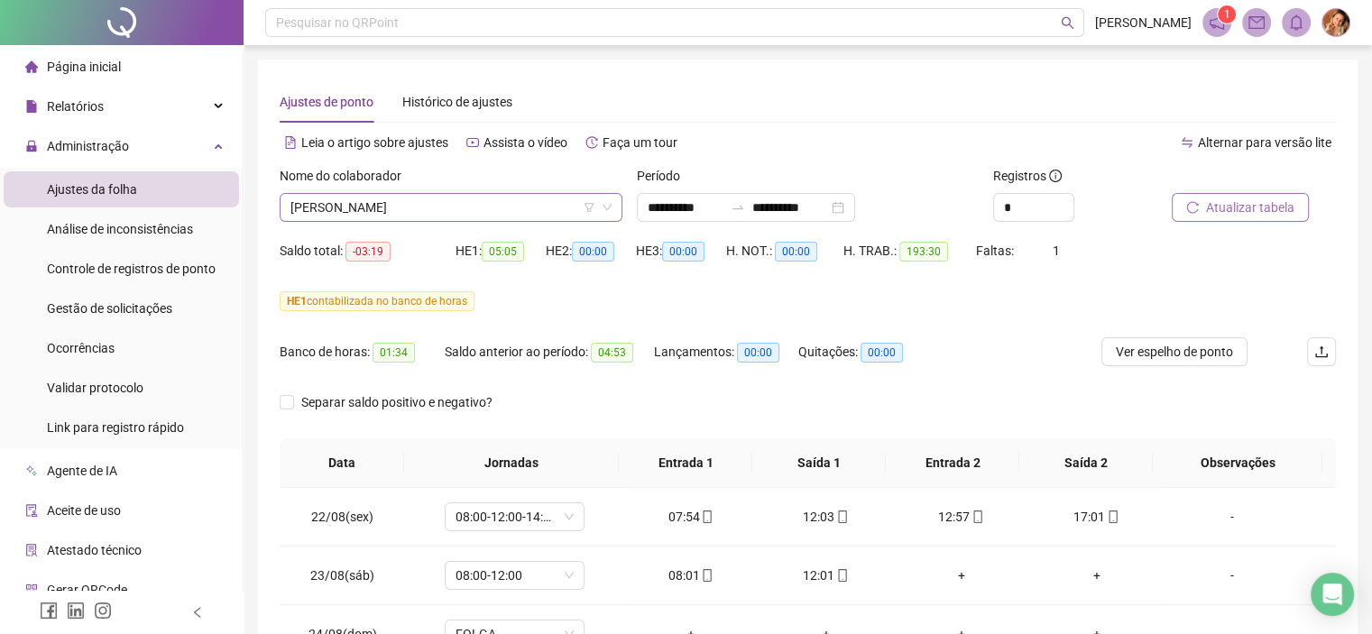
click at [537, 194] on span "[PERSON_NAME]" at bounding box center [450, 207] width 321 height 27
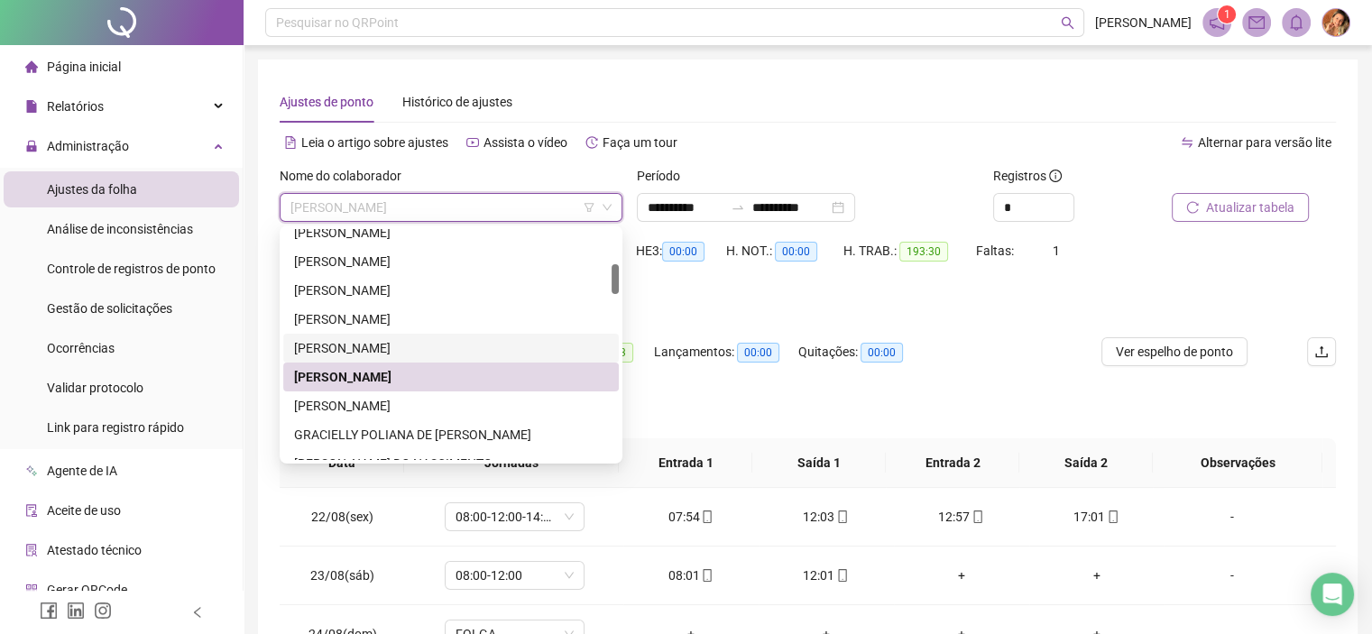
drag, startPoint x: 1221, startPoint y: 202, endPoint x: 1195, endPoint y: 208, distance: 26.9
click at [1222, 202] on span "Atualizar tabela" at bounding box center [1250, 207] width 88 height 20
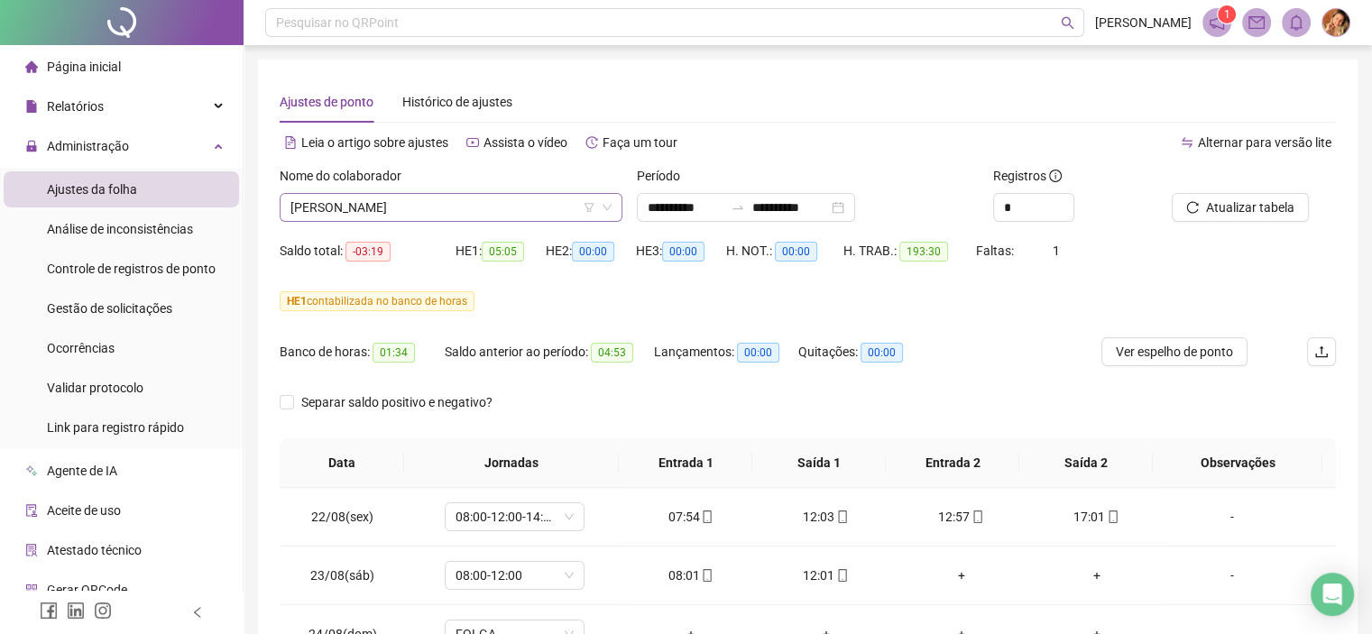
click at [487, 206] on span "[PERSON_NAME]" at bounding box center [450, 207] width 321 height 27
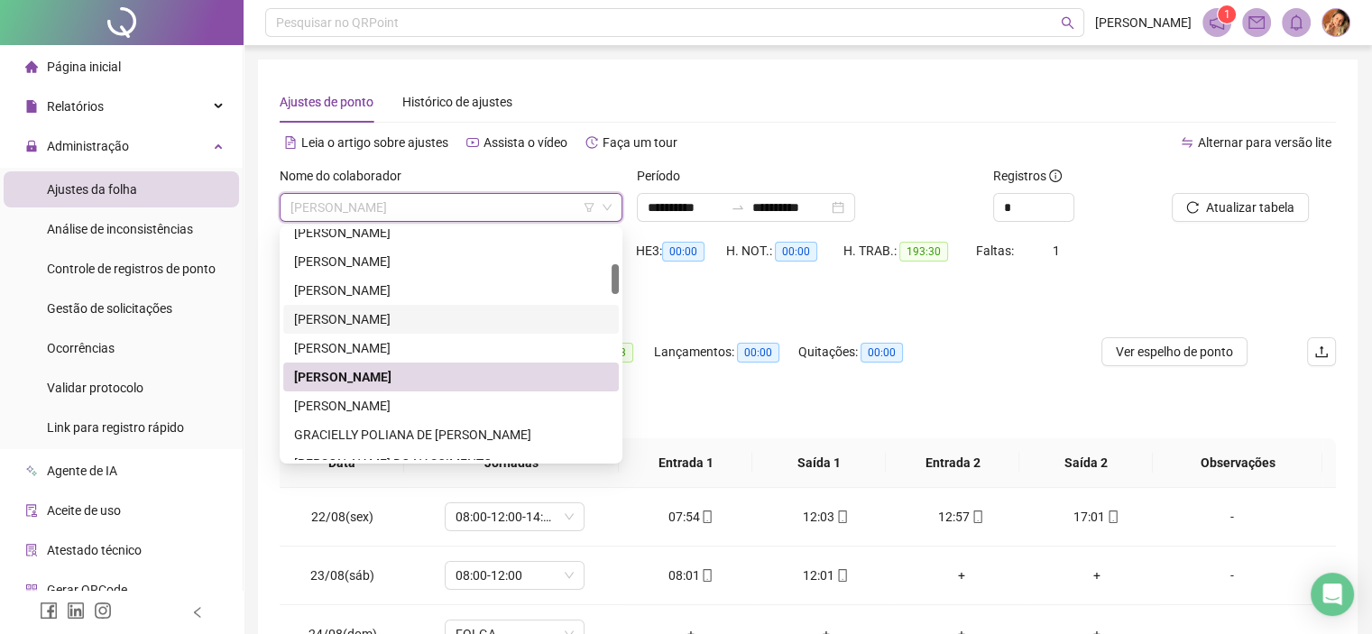
scroll to position [361, 0]
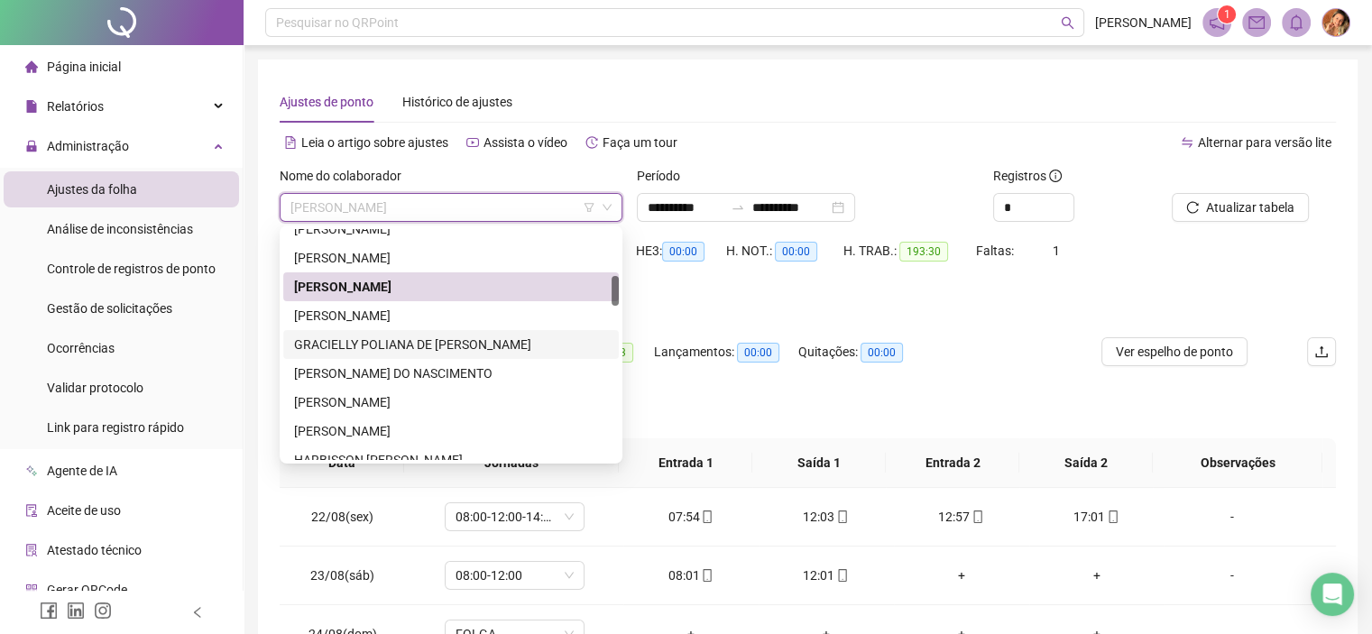
click at [366, 343] on div "GRACIELLY POLIANA DE [PERSON_NAME]" at bounding box center [451, 345] width 314 height 20
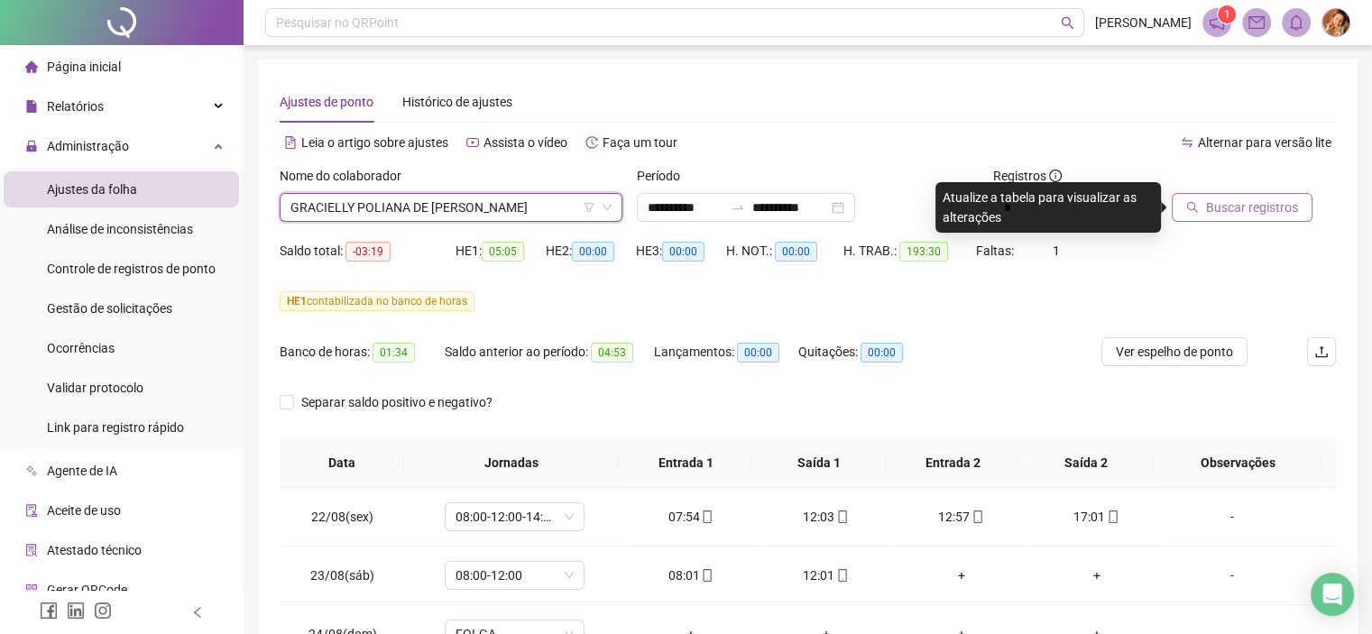
click at [1250, 209] on span "Buscar registros" at bounding box center [1252, 207] width 92 height 20
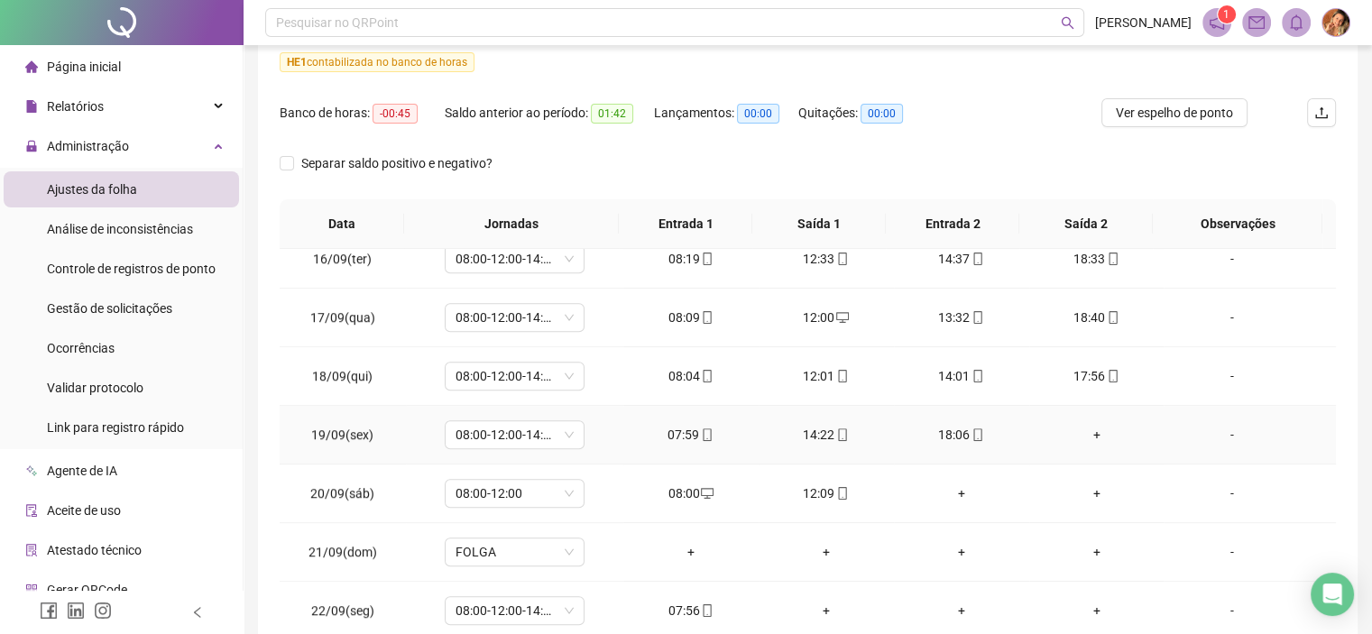
scroll to position [271, 0]
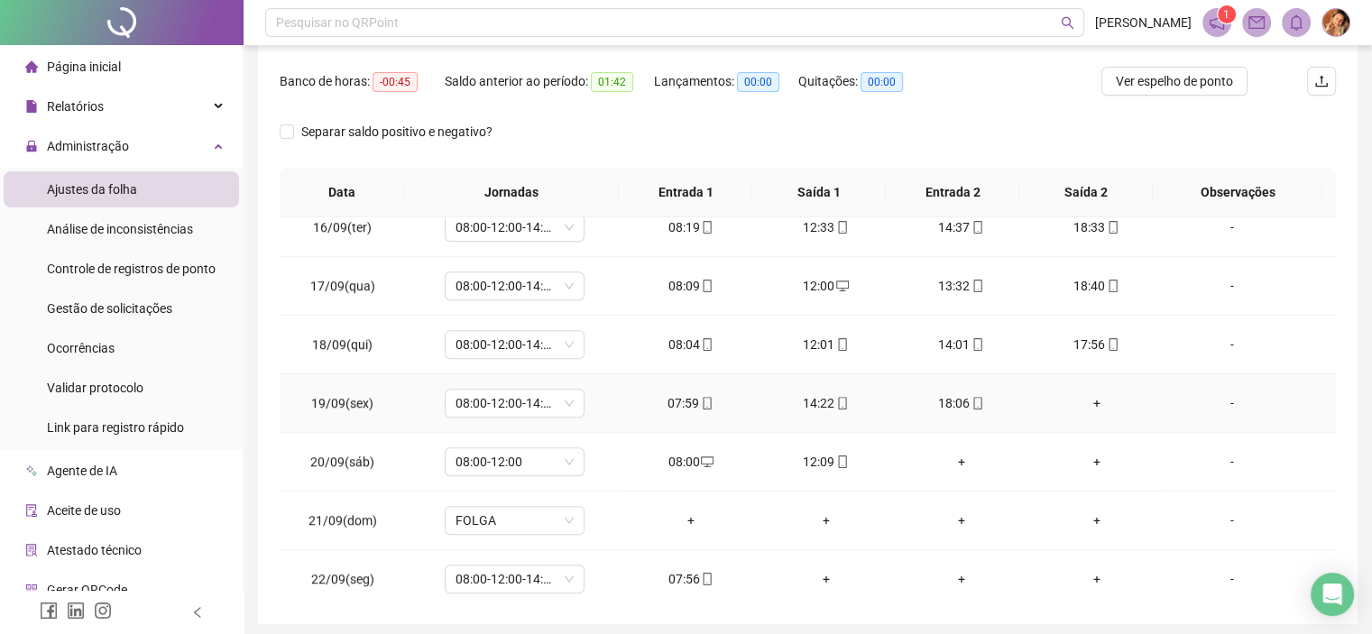
click at [1074, 395] on div "+" at bounding box center [1096, 403] width 106 height 20
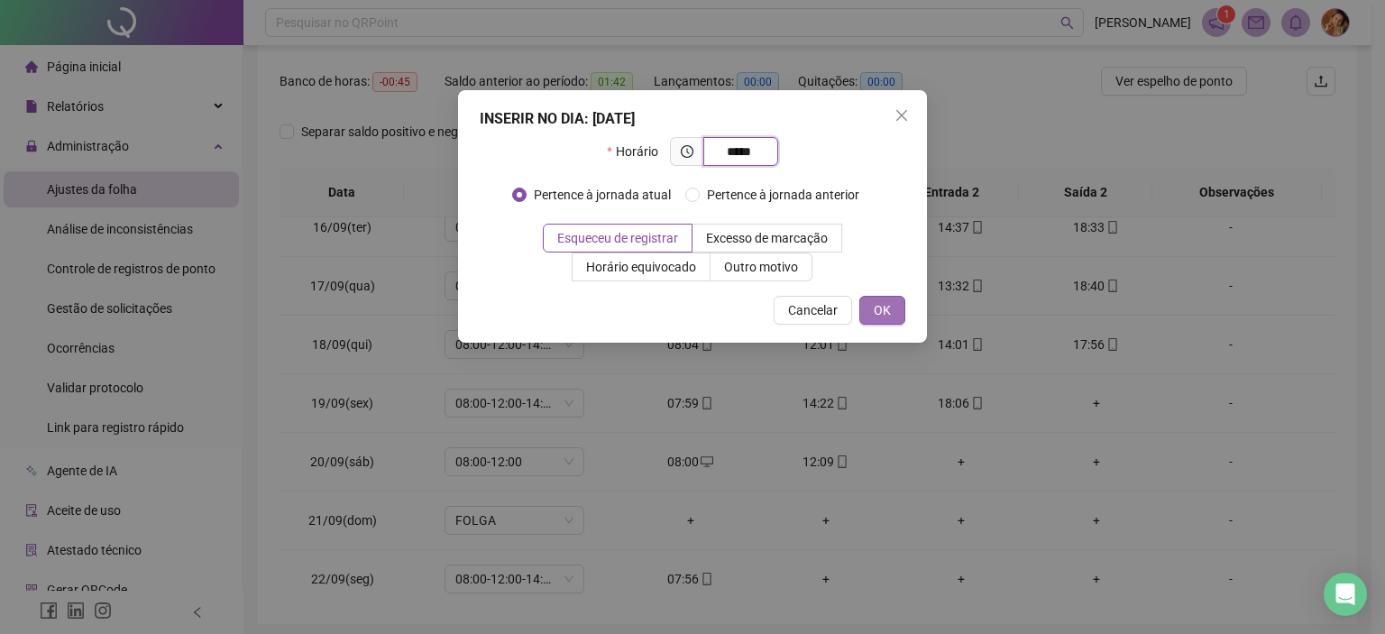
type input "*****"
click at [876, 308] on span "OK" at bounding box center [882, 310] width 17 height 20
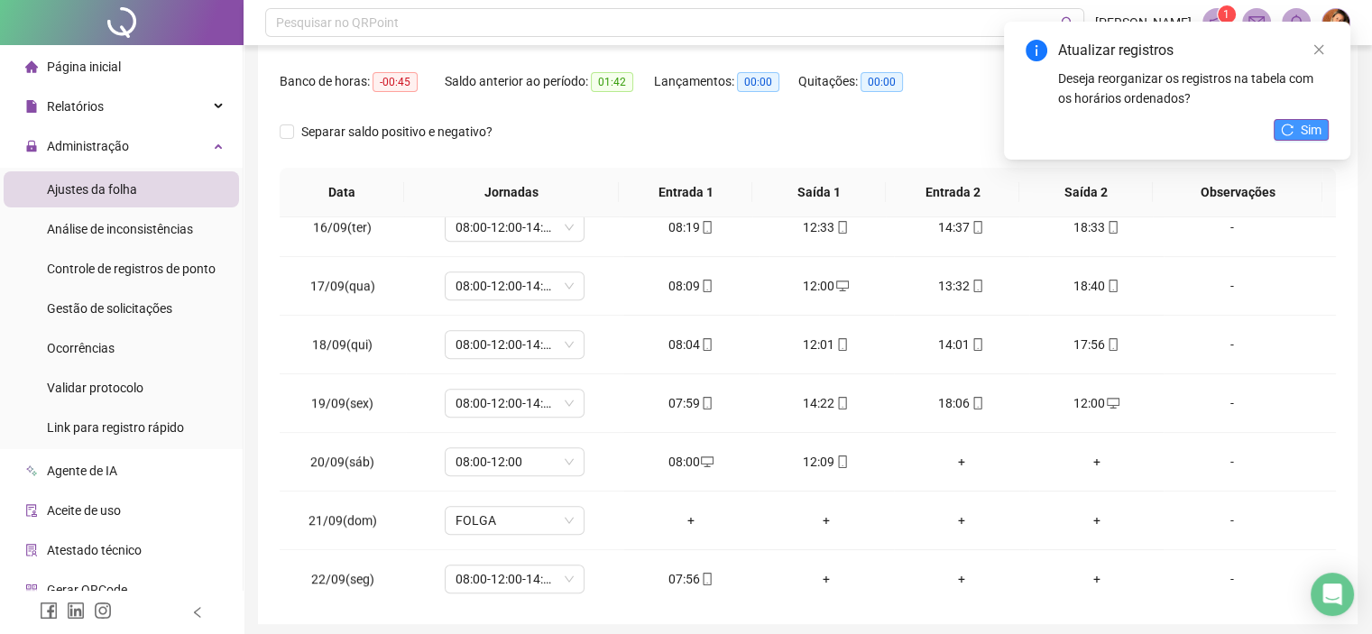
click at [1310, 132] on span "Sim" at bounding box center [1310, 130] width 21 height 20
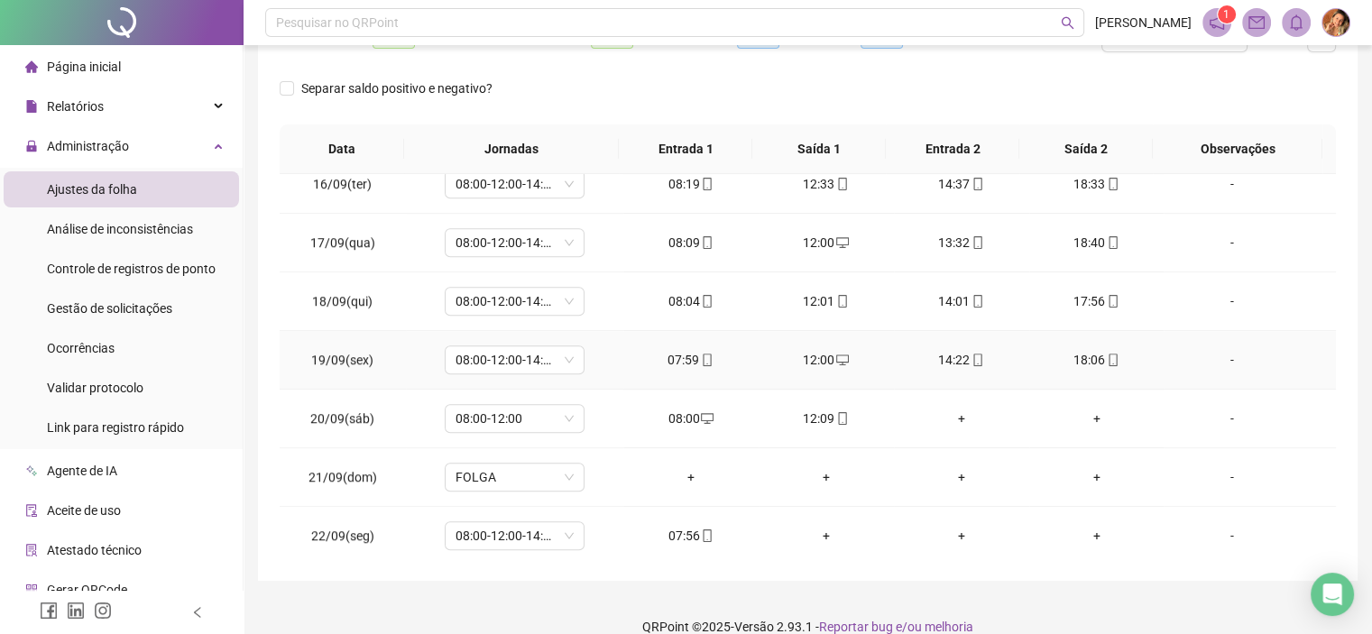
scroll to position [337, 0]
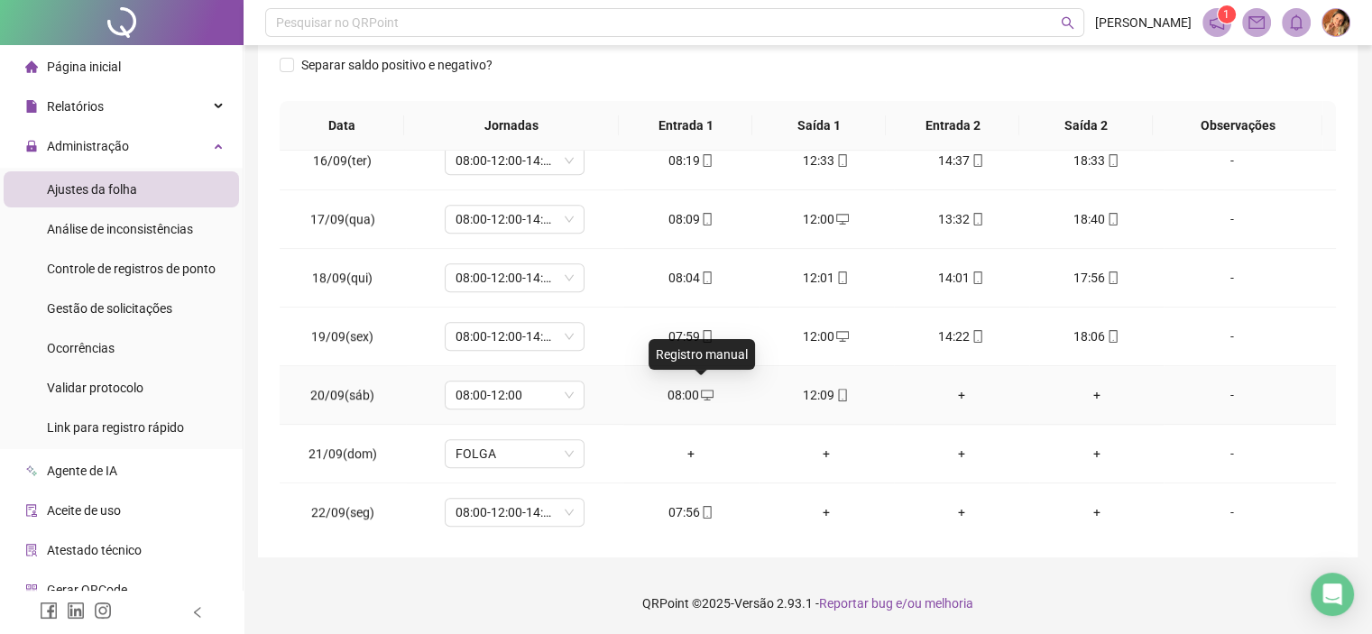
click at [701, 389] on icon "desktop" at bounding box center [707, 395] width 13 height 13
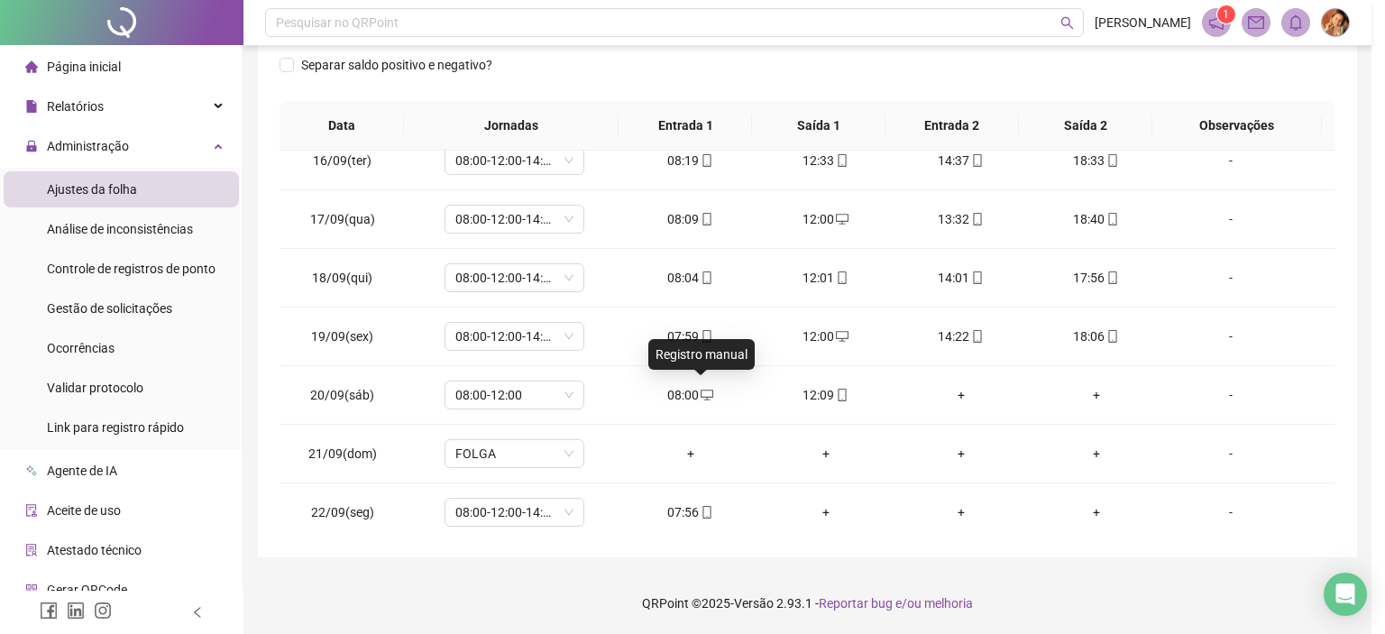
type input "**********"
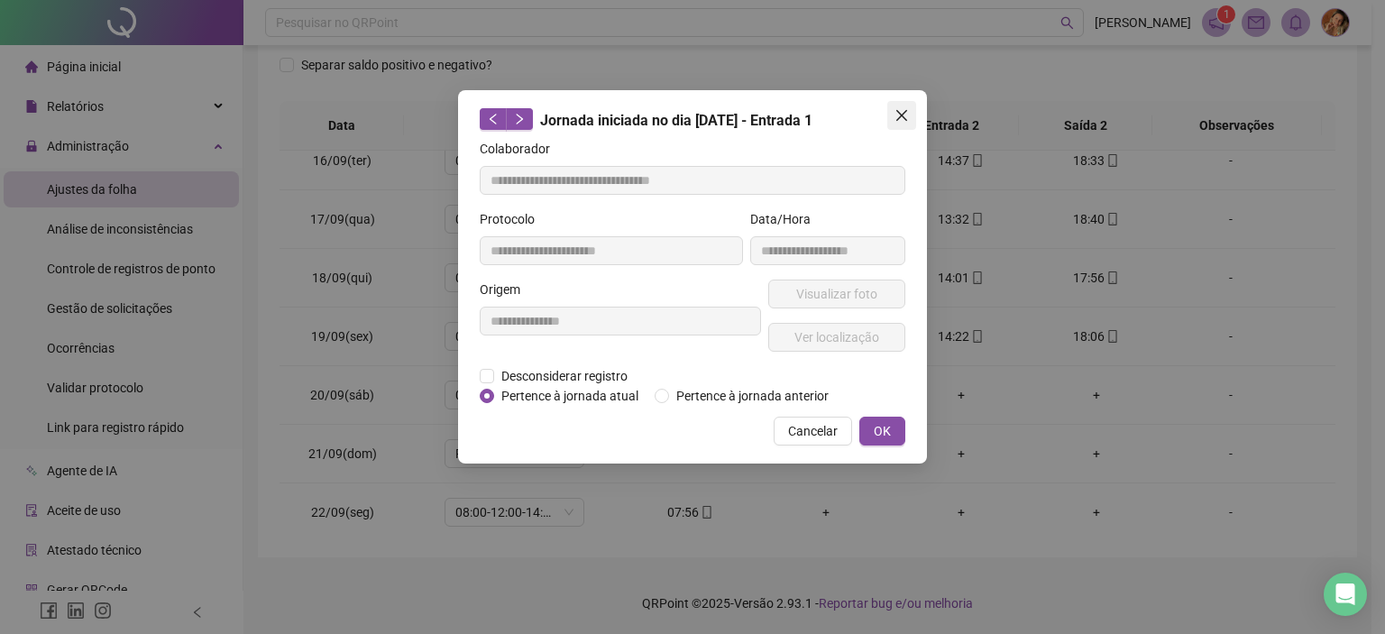
click at [903, 115] on icon "close" at bounding box center [901, 115] width 11 height 11
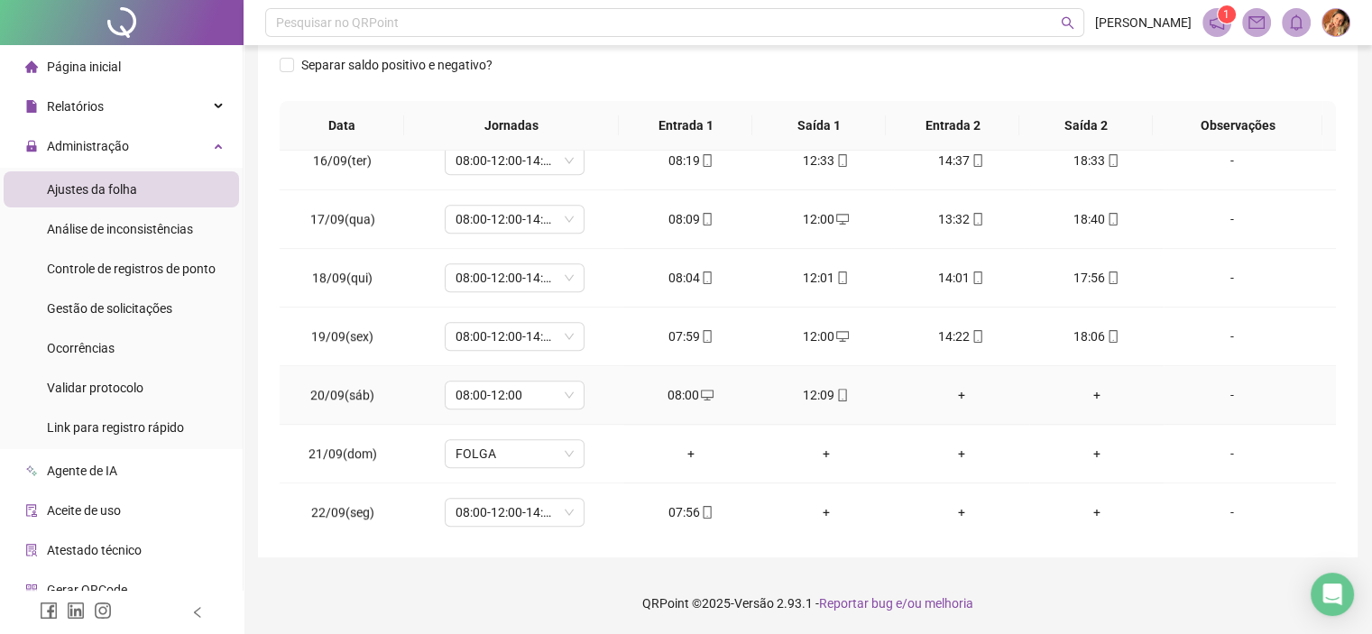
click at [834, 388] on span at bounding box center [841, 395] width 14 height 14
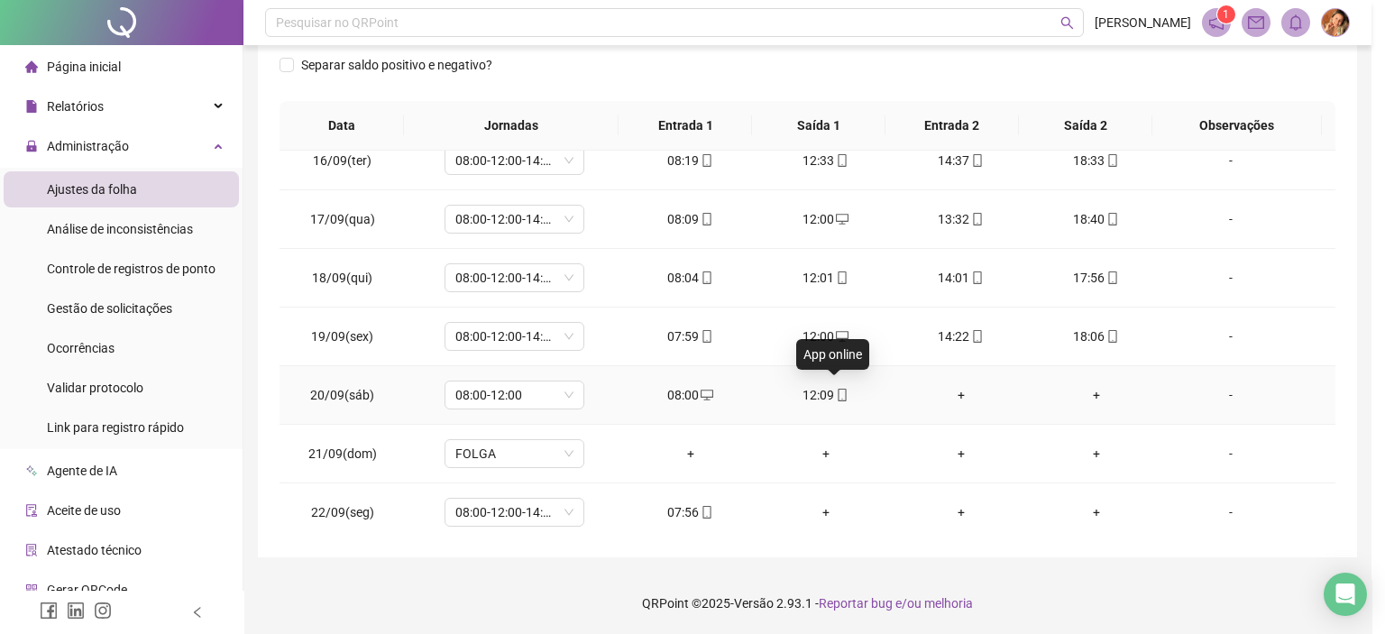
type input "**********"
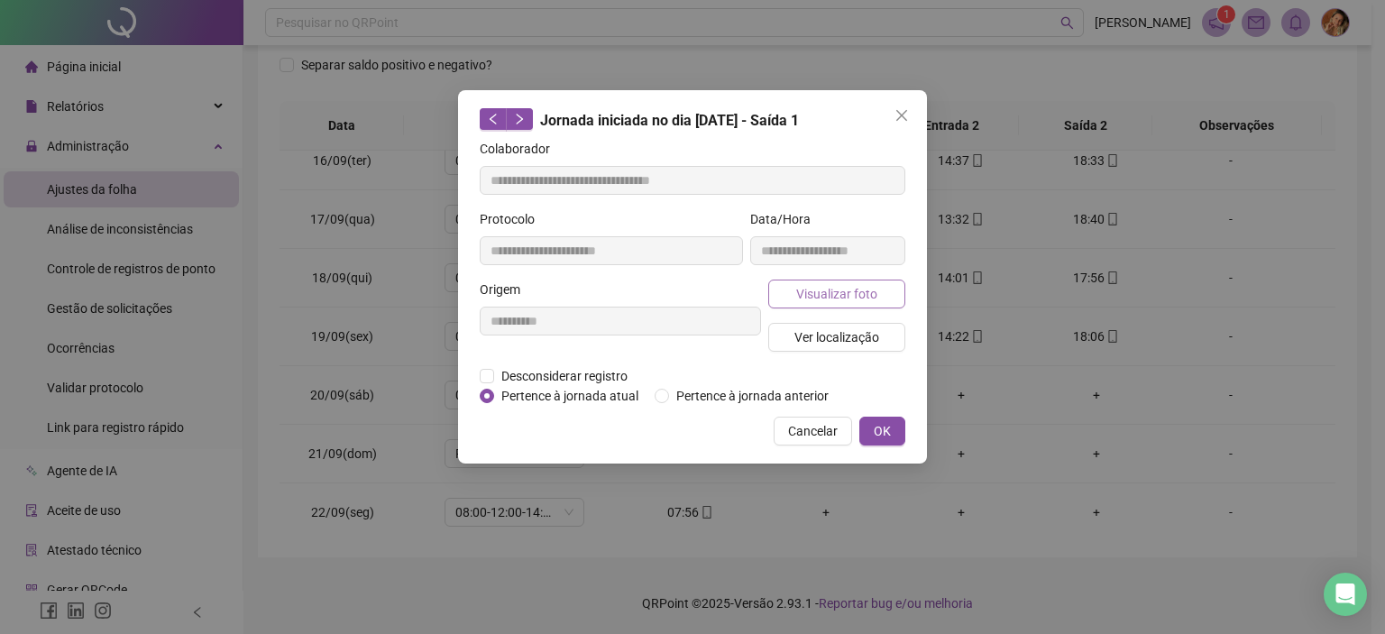
click at [844, 293] on span "Visualizar foto" at bounding box center [836, 294] width 81 height 20
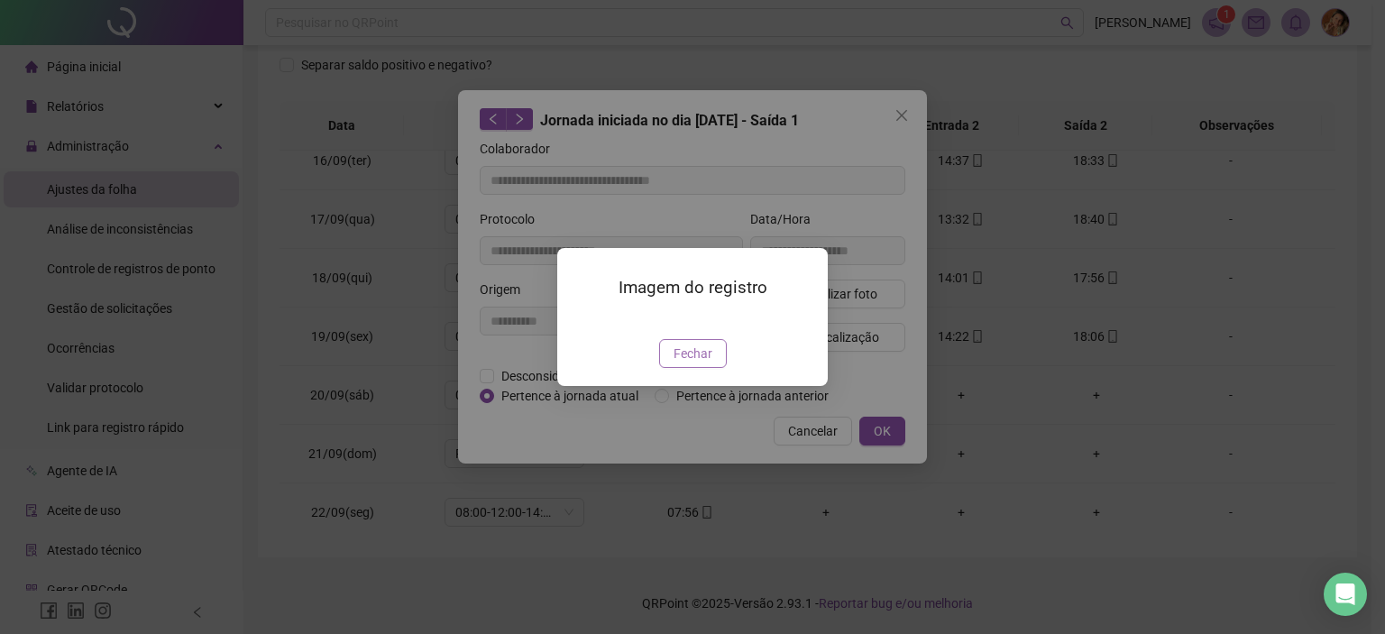
click at [685, 363] on span "Fechar" at bounding box center [693, 354] width 39 height 20
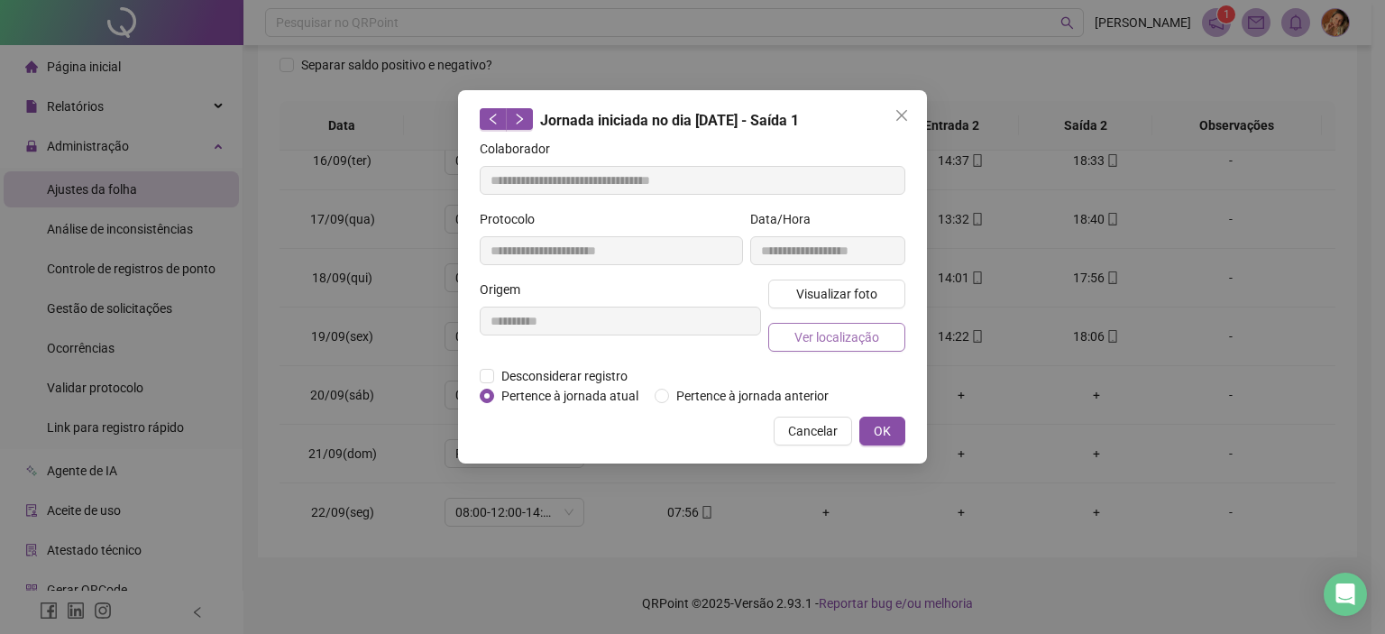
click at [832, 335] on span "Ver localização" at bounding box center [837, 337] width 85 height 20
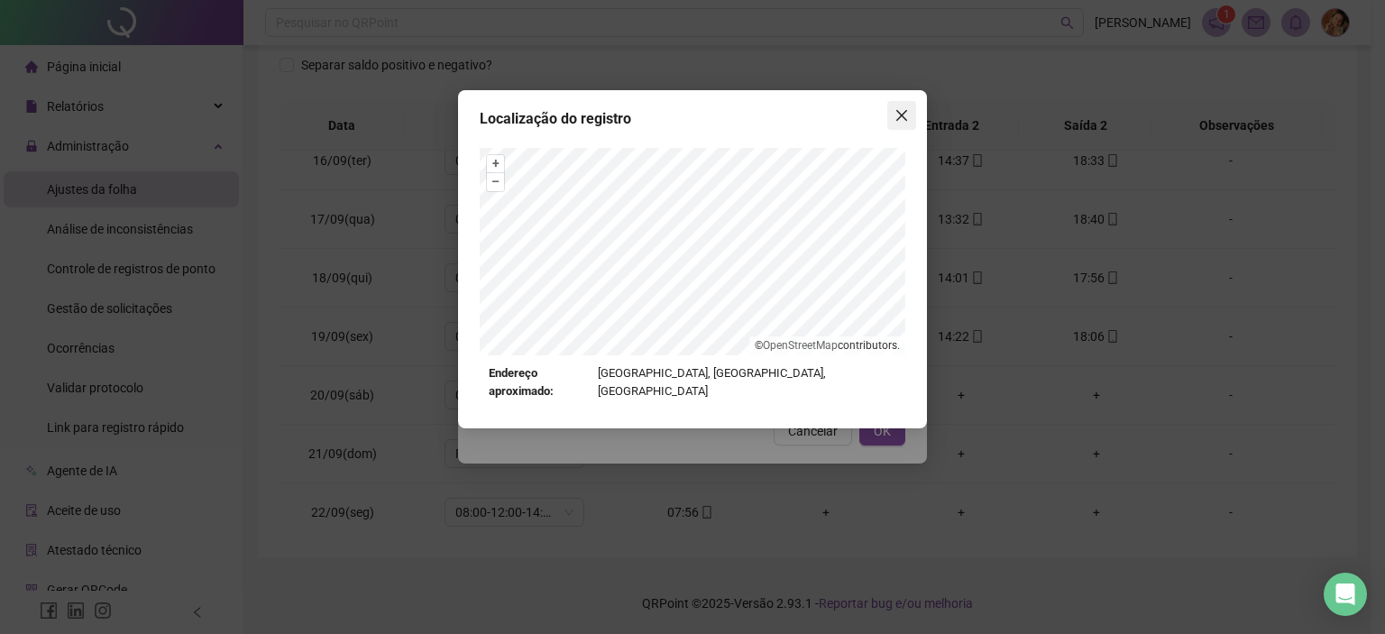
click at [900, 111] on icon "close" at bounding box center [902, 115] width 14 height 14
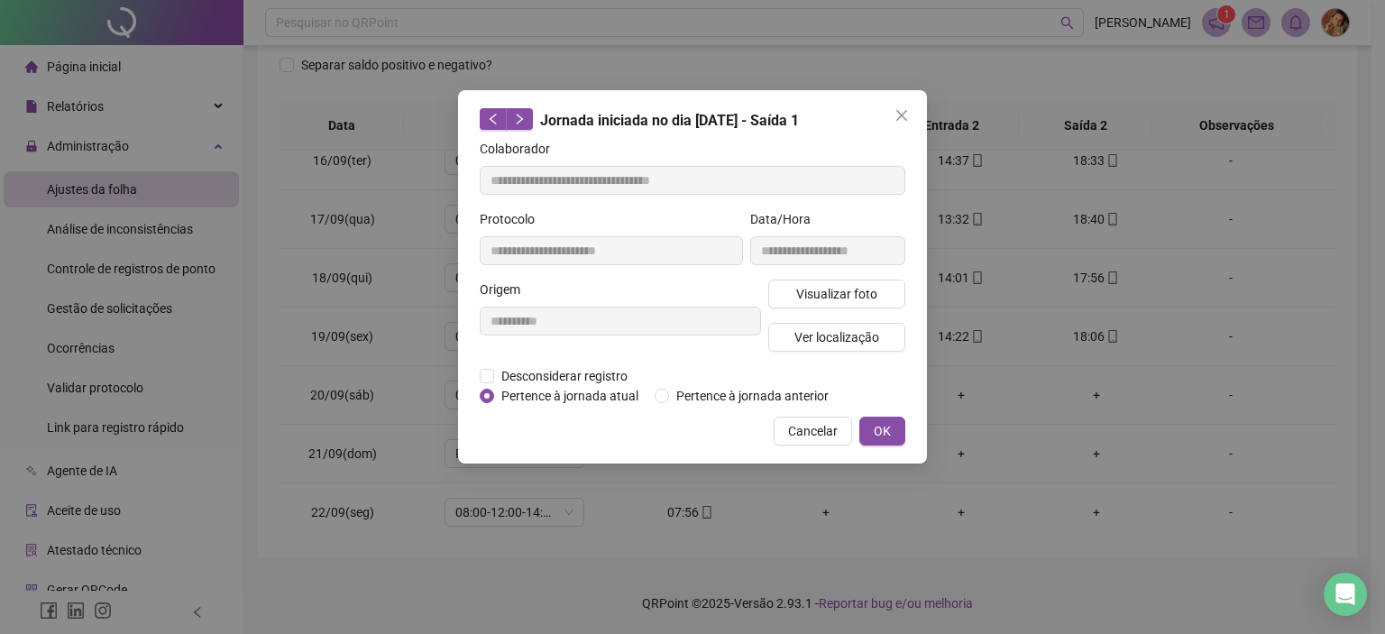
click at [900, 111] on icon "close" at bounding box center [902, 115] width 14 height 14
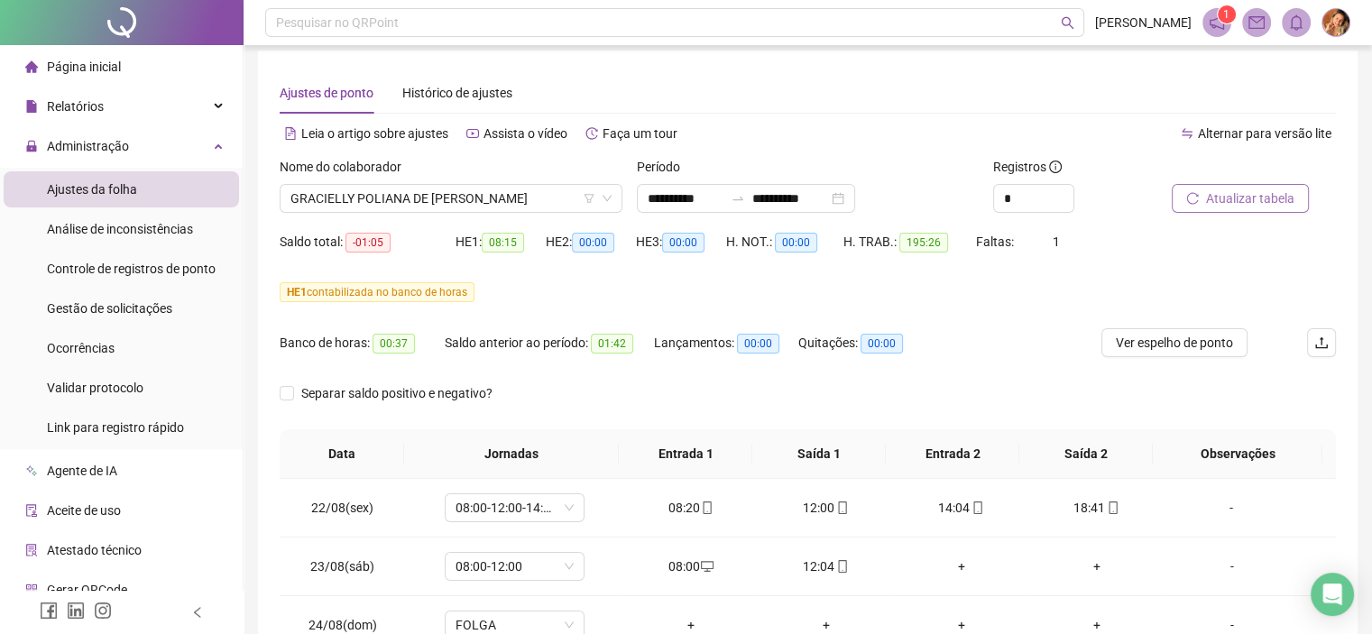
scroll to position [0, 0]
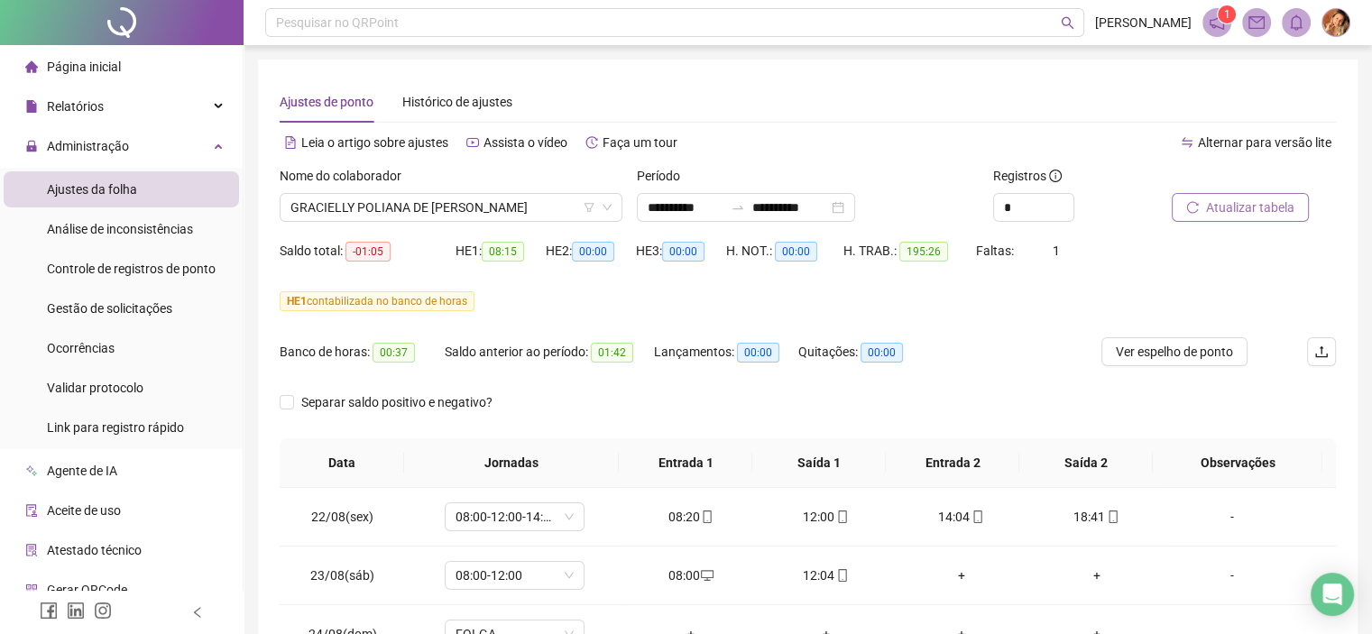
click at [1229, 205] on span "Atualizar tabela" at bounding box center [1250, 207] width 88 height 20
click at [538, 206] on span "GRACIELLY POLIANA DE [PERSON_NAME]" at bounding box center [450, 207] width 321 height 27
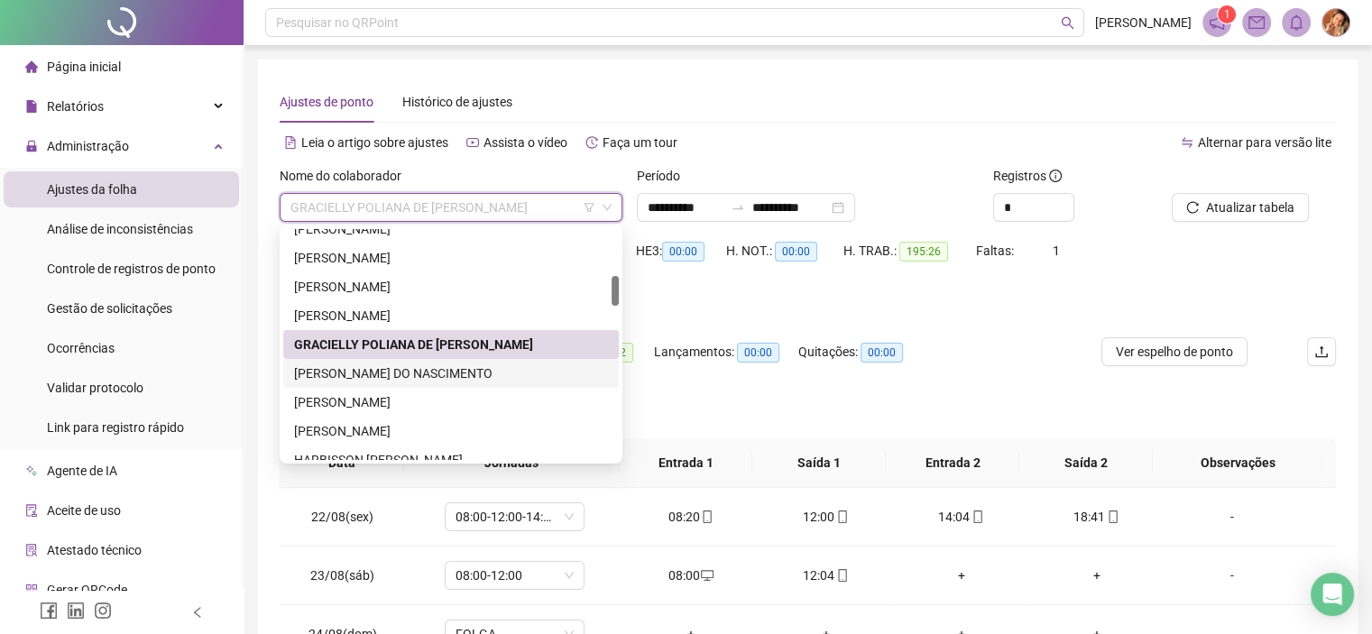
click at [388, 370] on div "[PERSON_NAME] DO NASCIMENTO" at bounding box center [451, 373] width 314 height 20
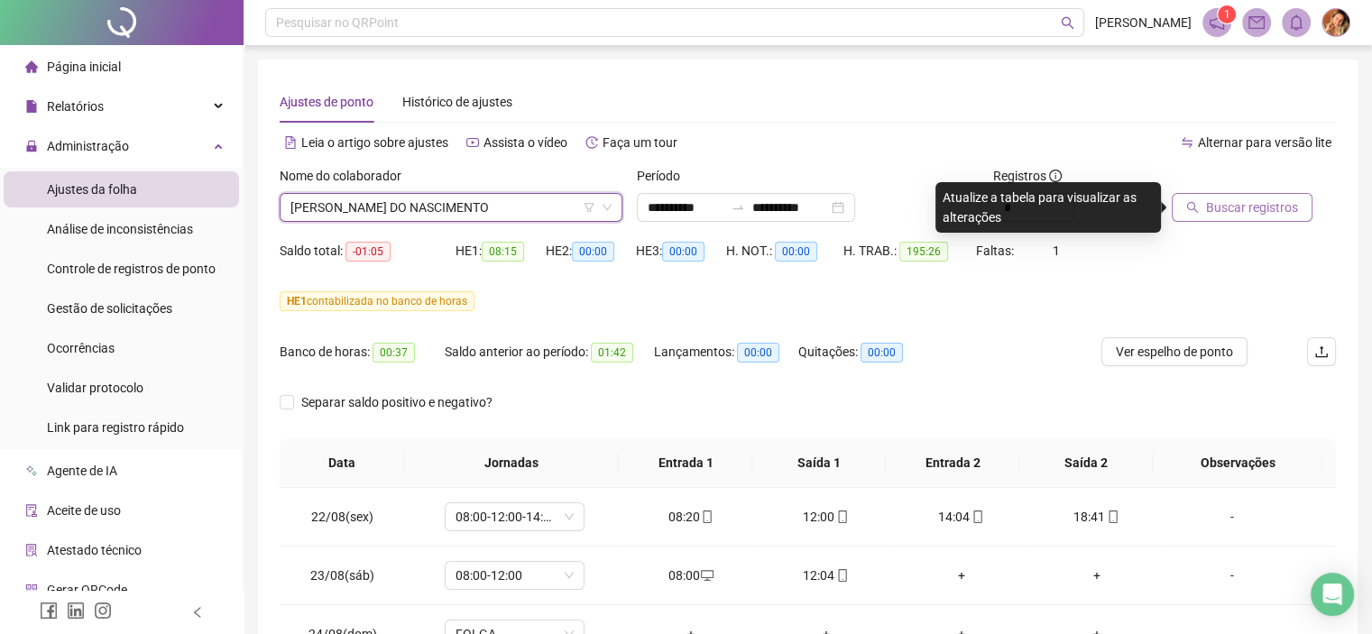
click at [1227, 207] on span "Buscar registros" at bounding box center [1252, 207] width 92 height 20
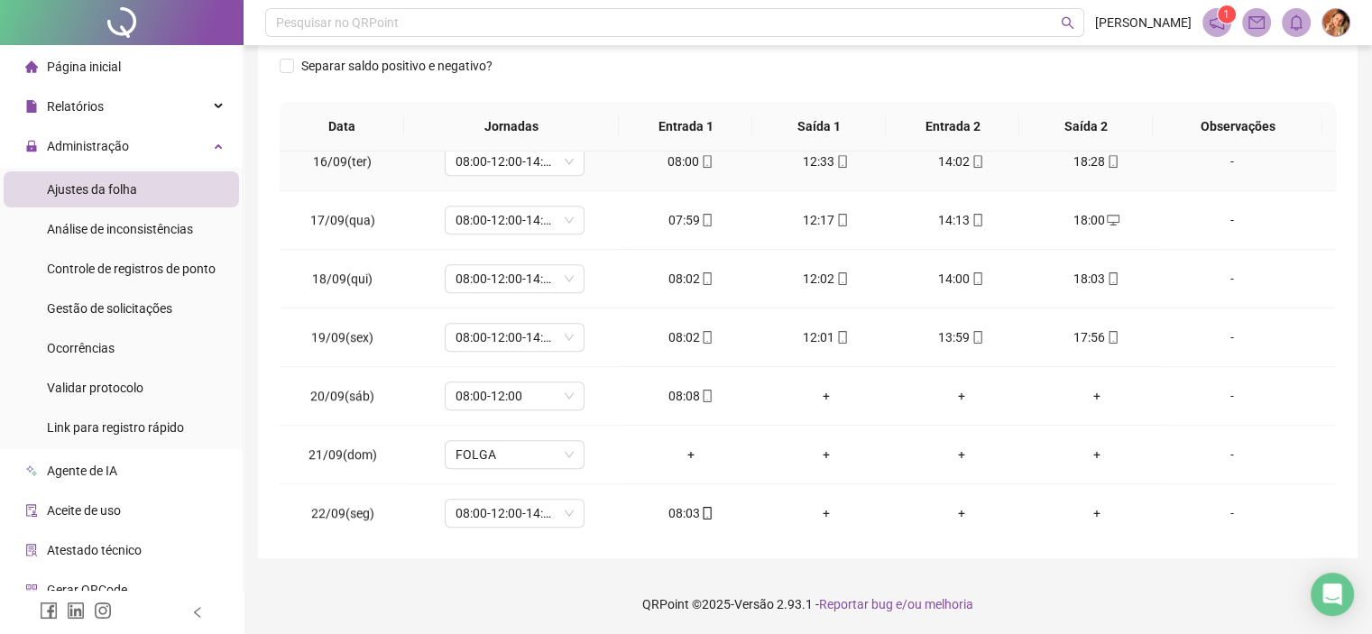
scroll to position [337, 0]
click at [814, 392] on div "+" at bounding box center [826, 395] width 106 height 20
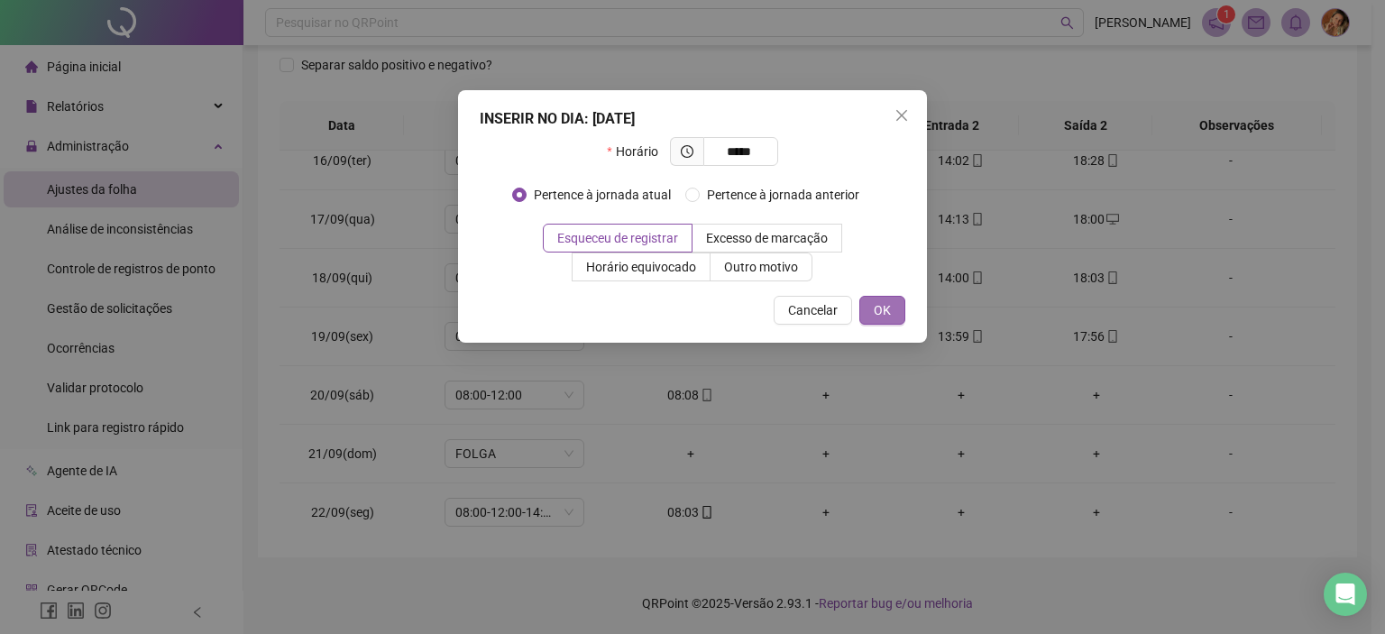
type input "*****"
click at [875, 311] on span "OK" at bounding box center [882, 310] width 17 height 20
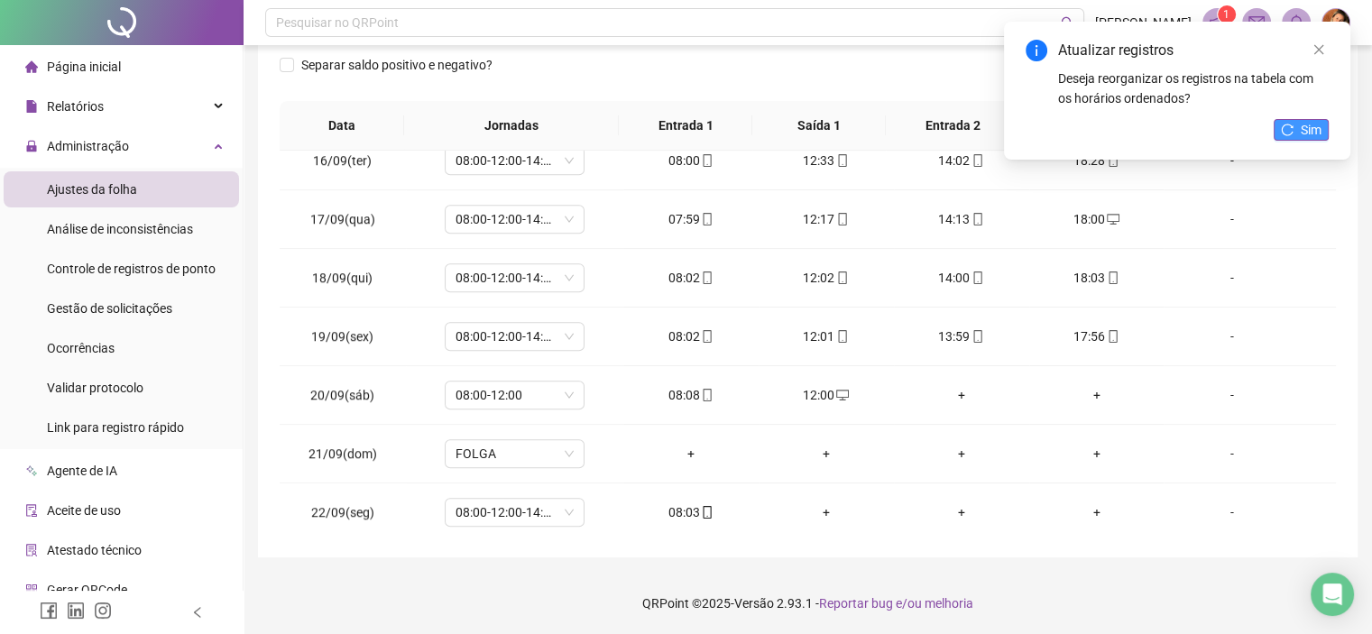
click at [1312, 135] on span "Sim" at bounding box center [1310, 130] width 21 height 20
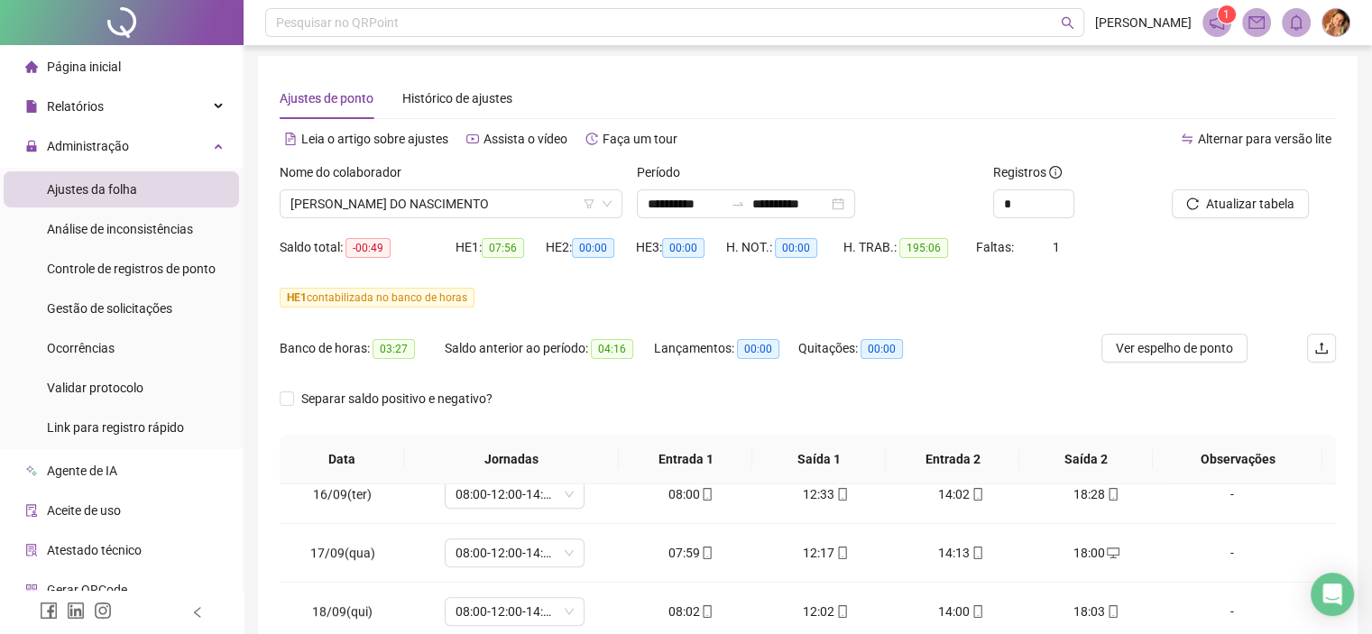
scroll to position [0, 0]
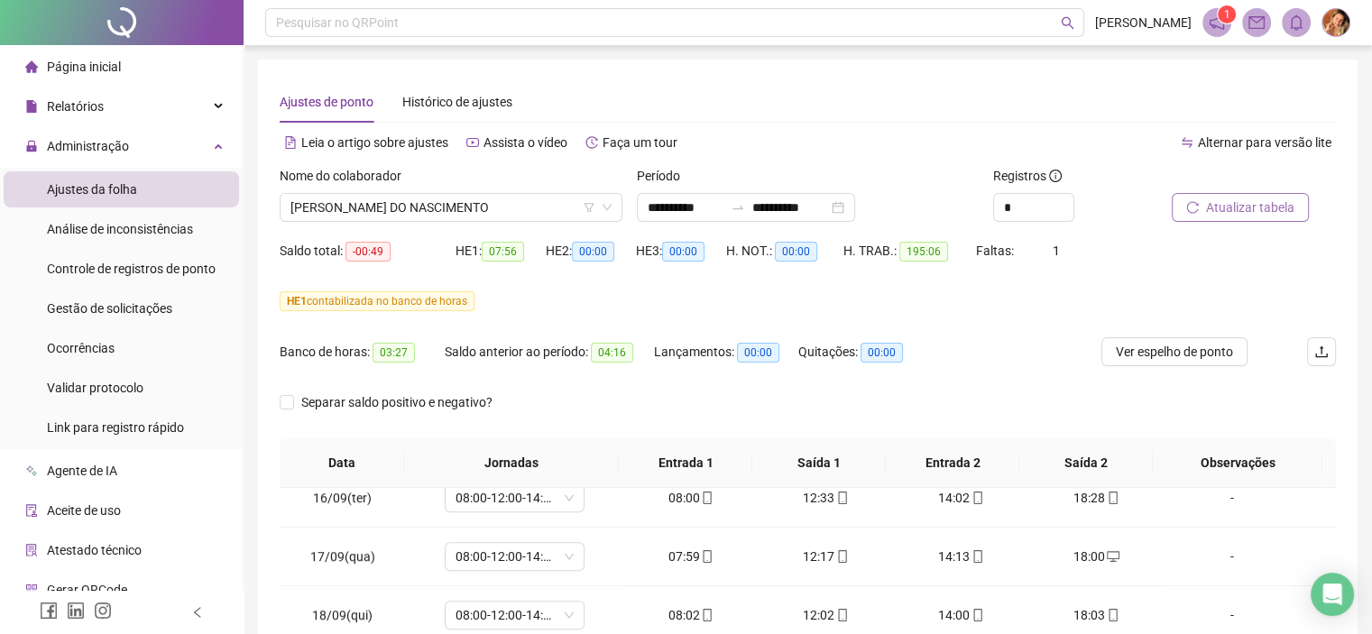
click at [1241, 201] on span "Atualizar tabela" at bounding box center [1250, 207] width 88 height 20
click at [559, 200] on span "[PERSON_NAME] DO NASCIMENTO" at bounding box center [450, 207] width 321 height 27
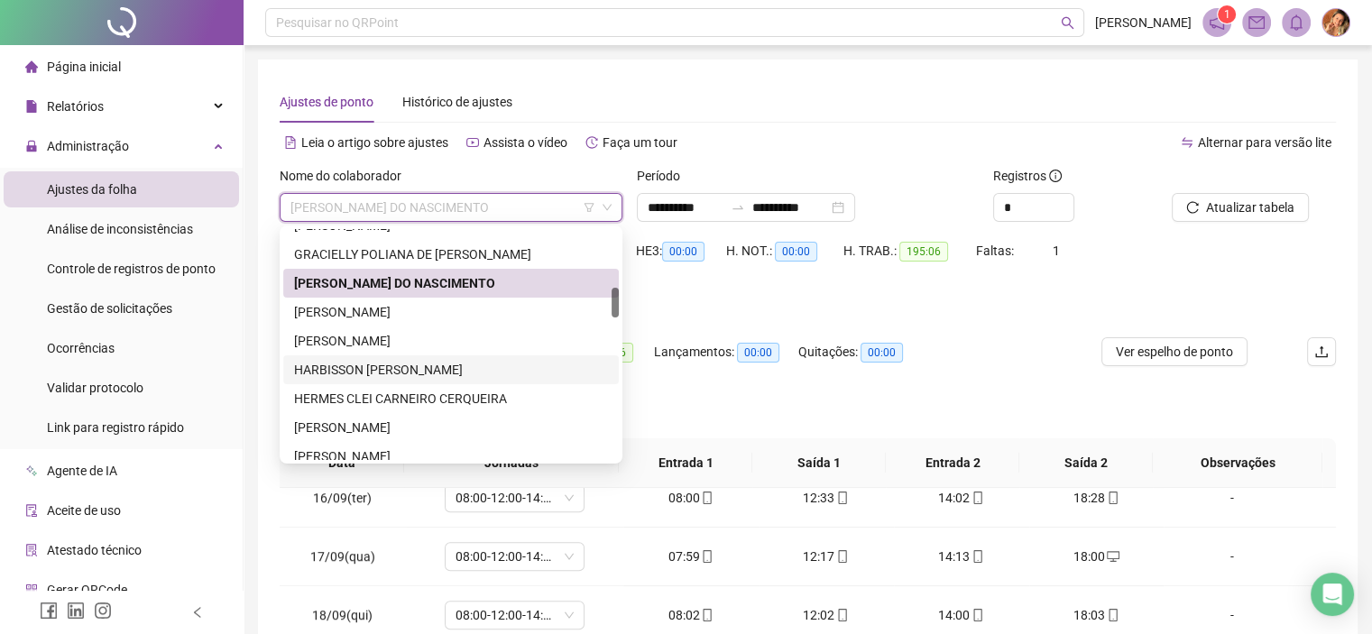
scroll to position [541, 0]
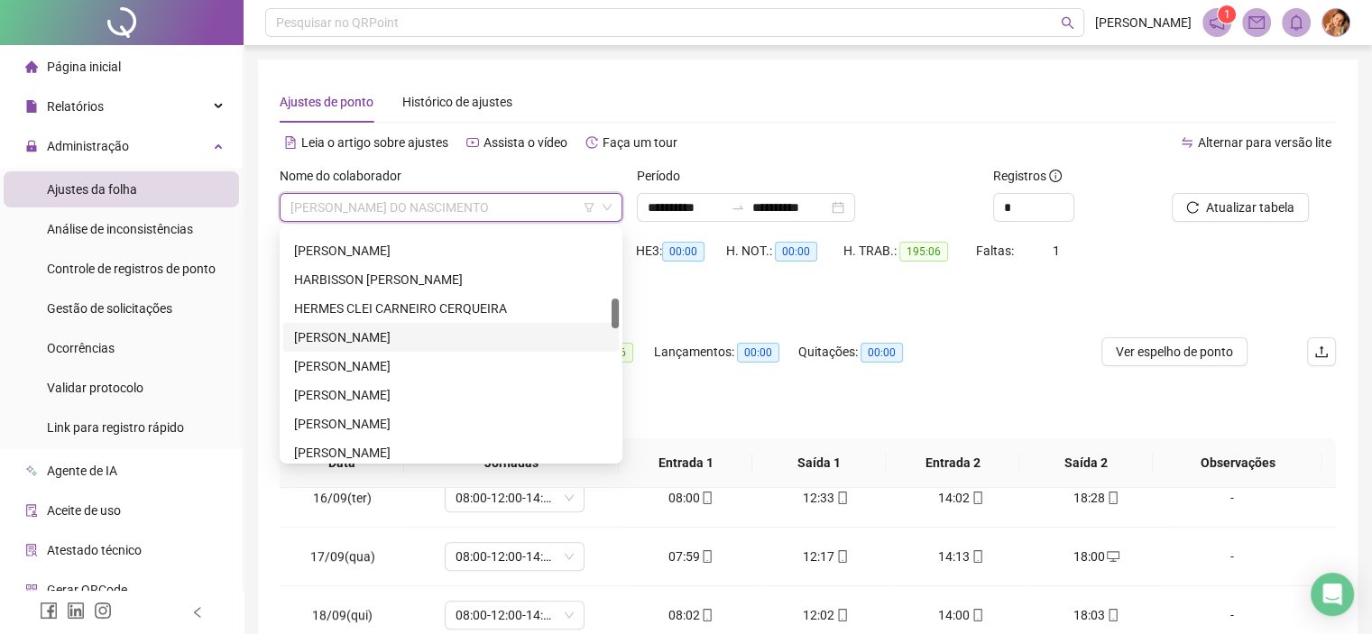
click at [403, 338] on div "[PERSON_NAME]" at bounding box center [451, 337] width 314 height 20
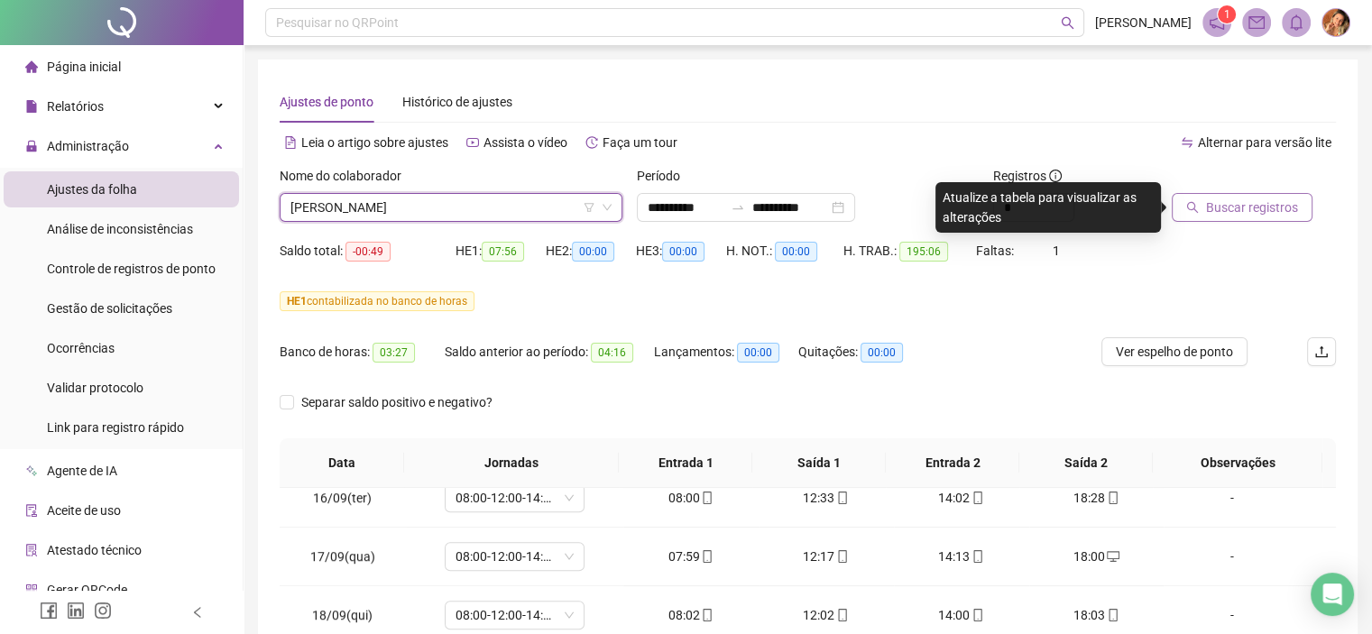
click at [1224, 213] on span "Buscar registros" at bounding box center [1252, 207] width 92 height 20
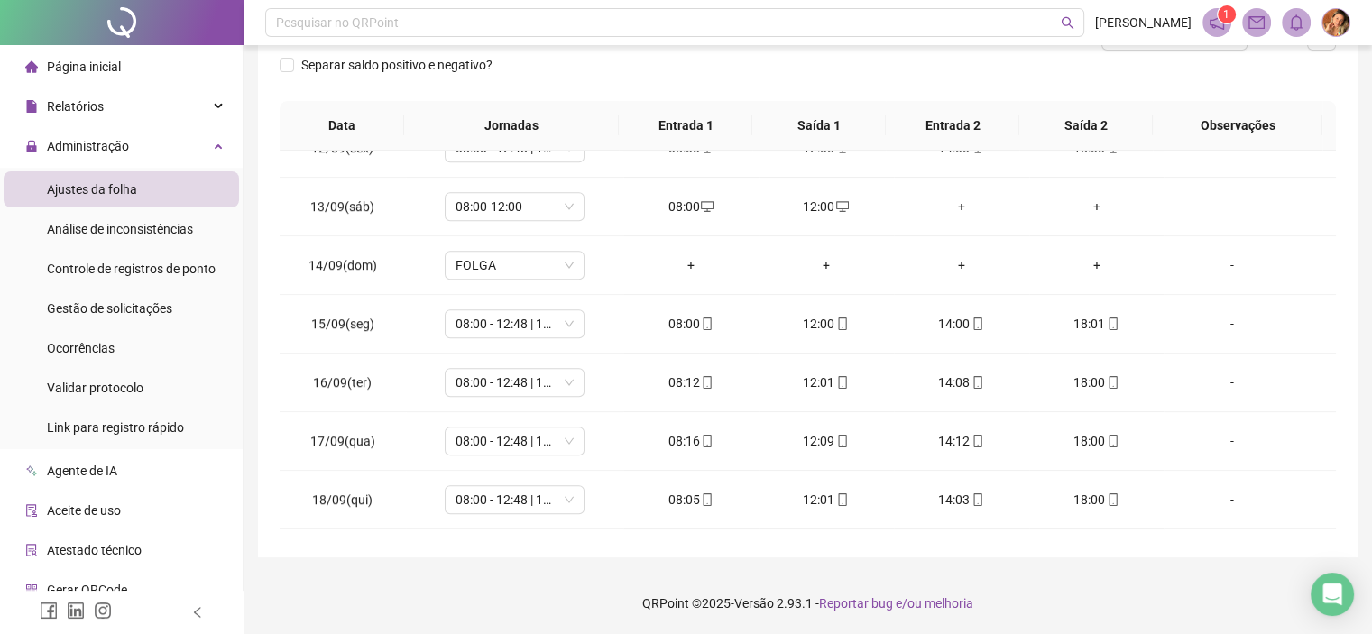
scroll to position [1484, 0]
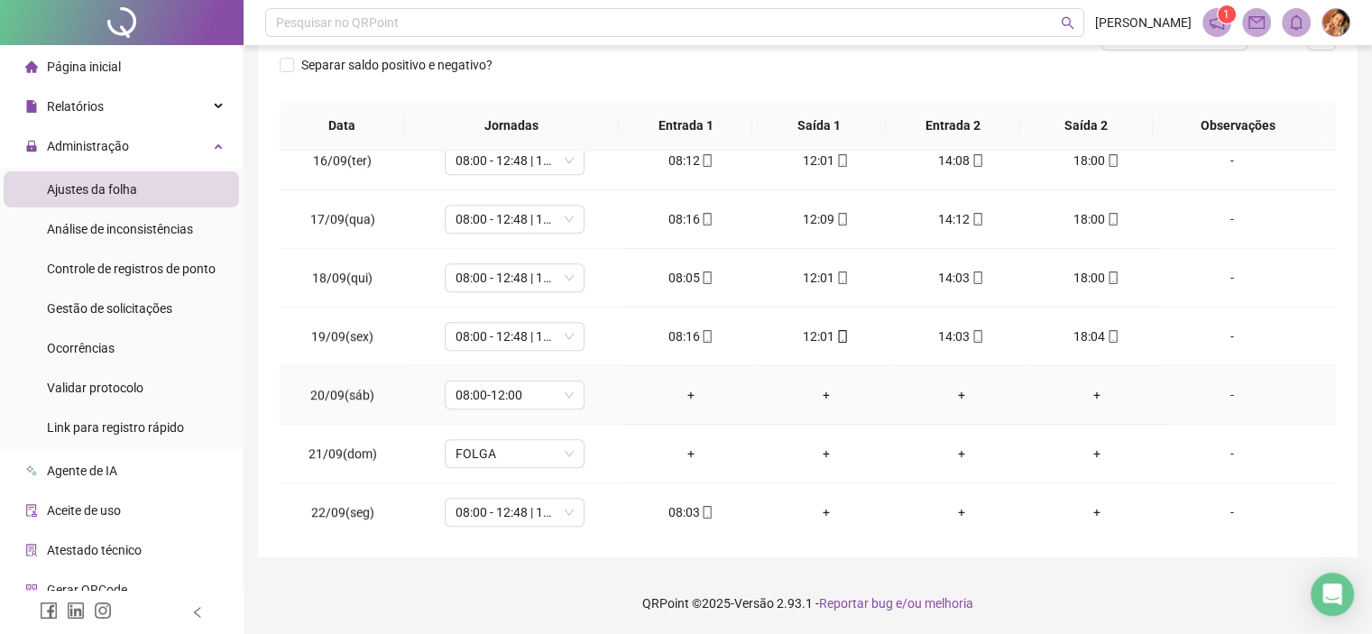
click at [1217, 385] on div "-" at bounding box center [1231, 395] width 106 height 20
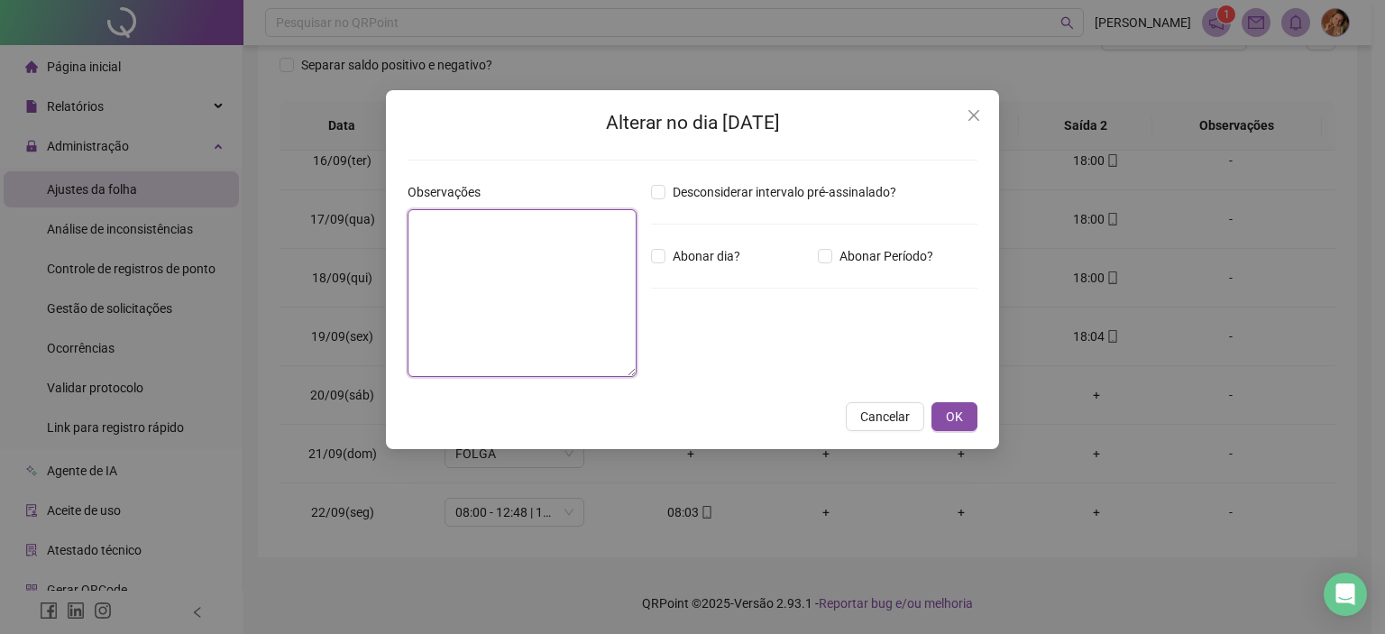
click at [541, 272] on textarea at bounding box center [522, 293] width 229 height 168
type textarea "*****"
click at [666, 262] on span "Abonar dia?" at bounding box center [707, 256] width 82 height 20
click at [947, 415] on span "OK" at bounding box center [954, 417] width 17 height 20
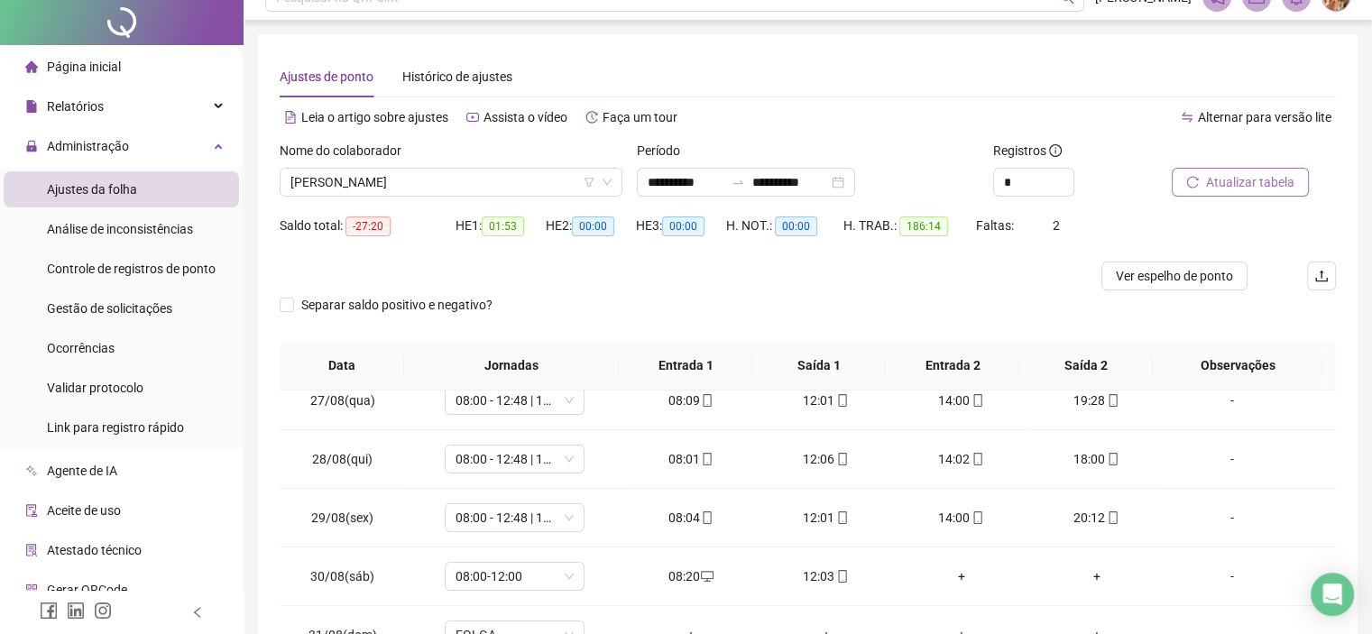
scroll to position [0, 0]
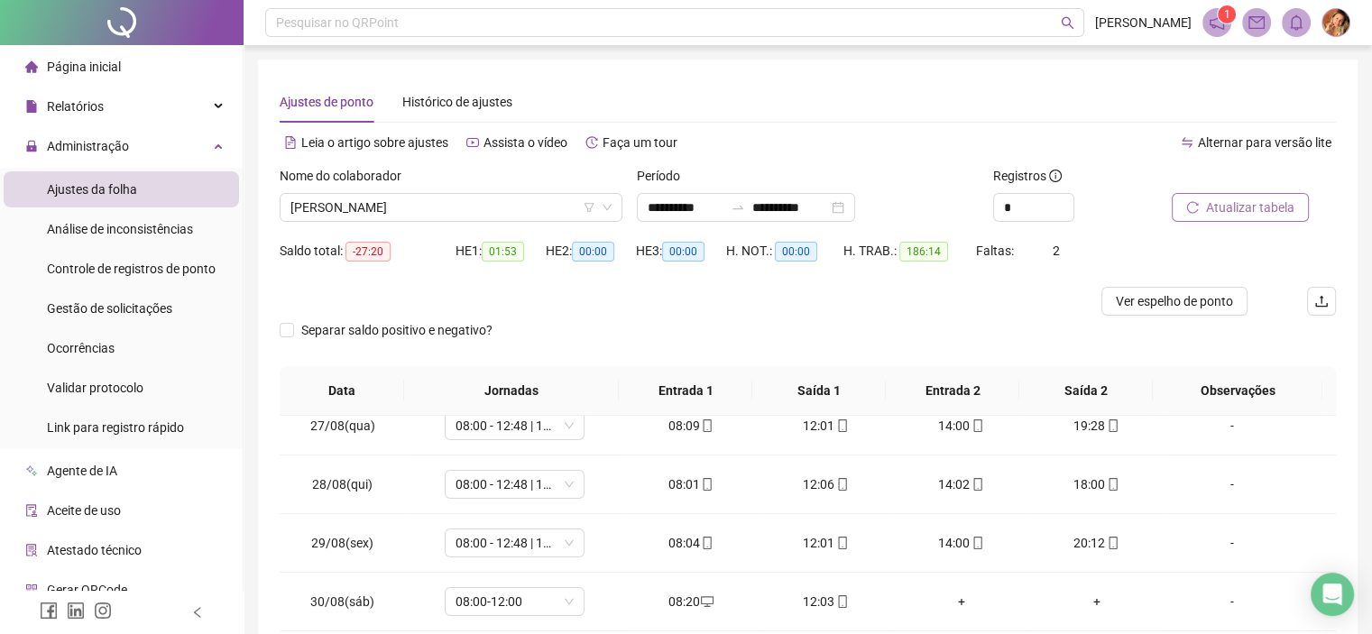
click at [1252, 213] on span "Atualizar tabela" at bounding box center [1250, 207] width 88 height 20
click at [537, 203] on span "[PERSON_NAME]" at bounding box center [450, 207] width 321 height 27
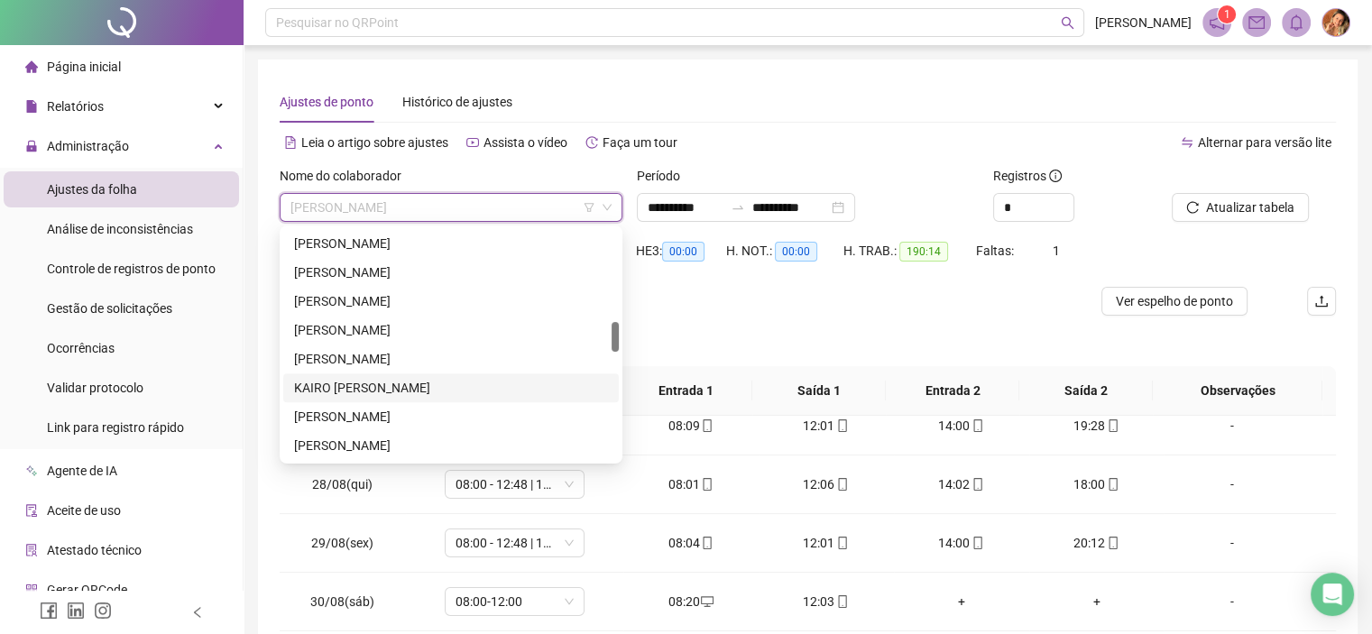
scroll to position [812, 0]
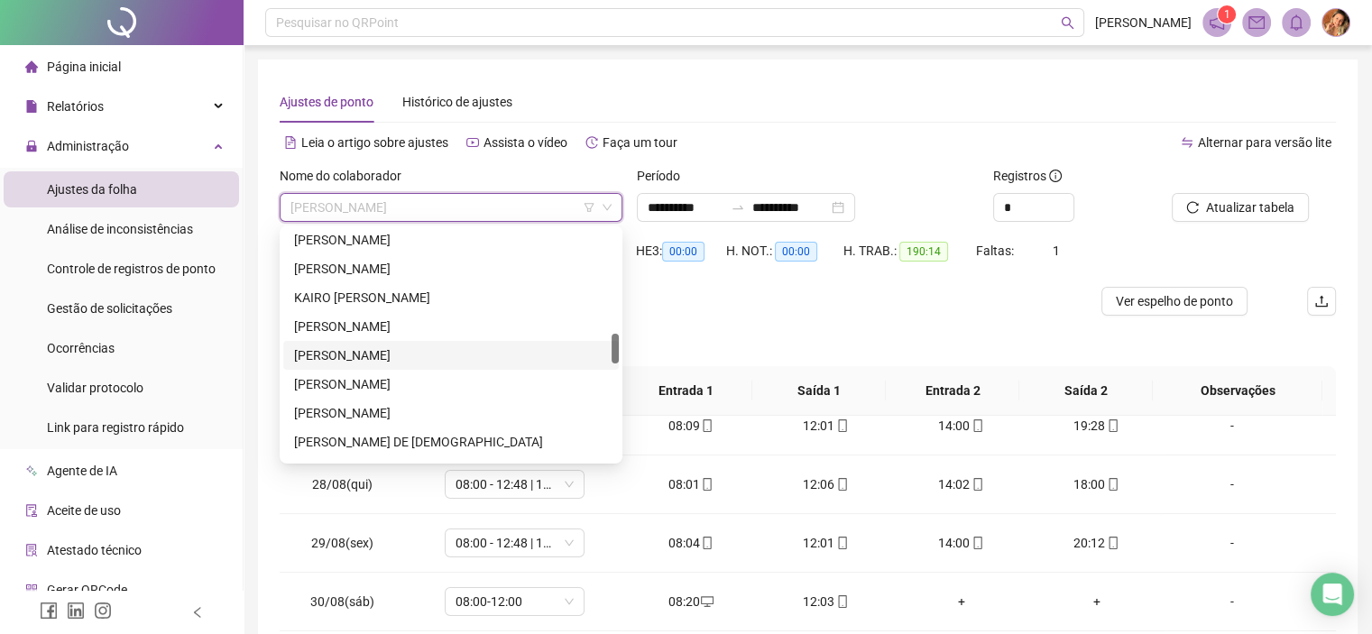
click at [399, 356] on div "[PERSON_NAME]" at bounding box center [451, 355] width 314 height 20
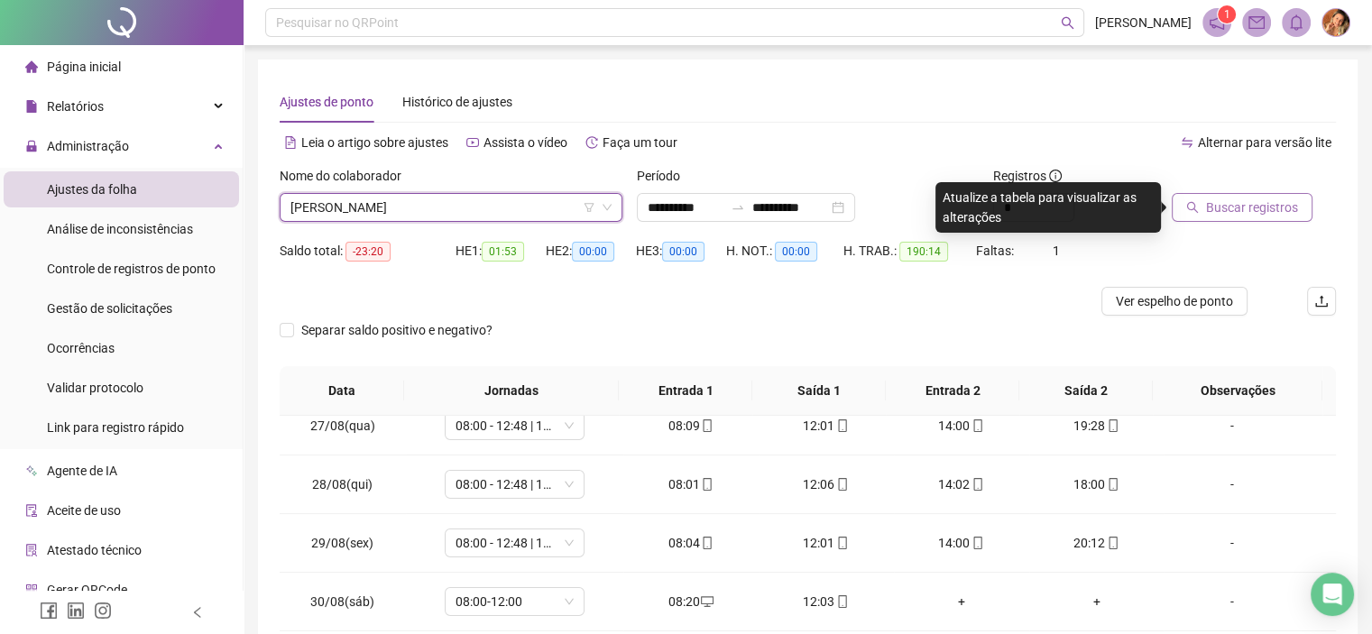
click at [1251, 196] on button "Buscar registros" at bounding box center [1241, 207] width 141 height 29
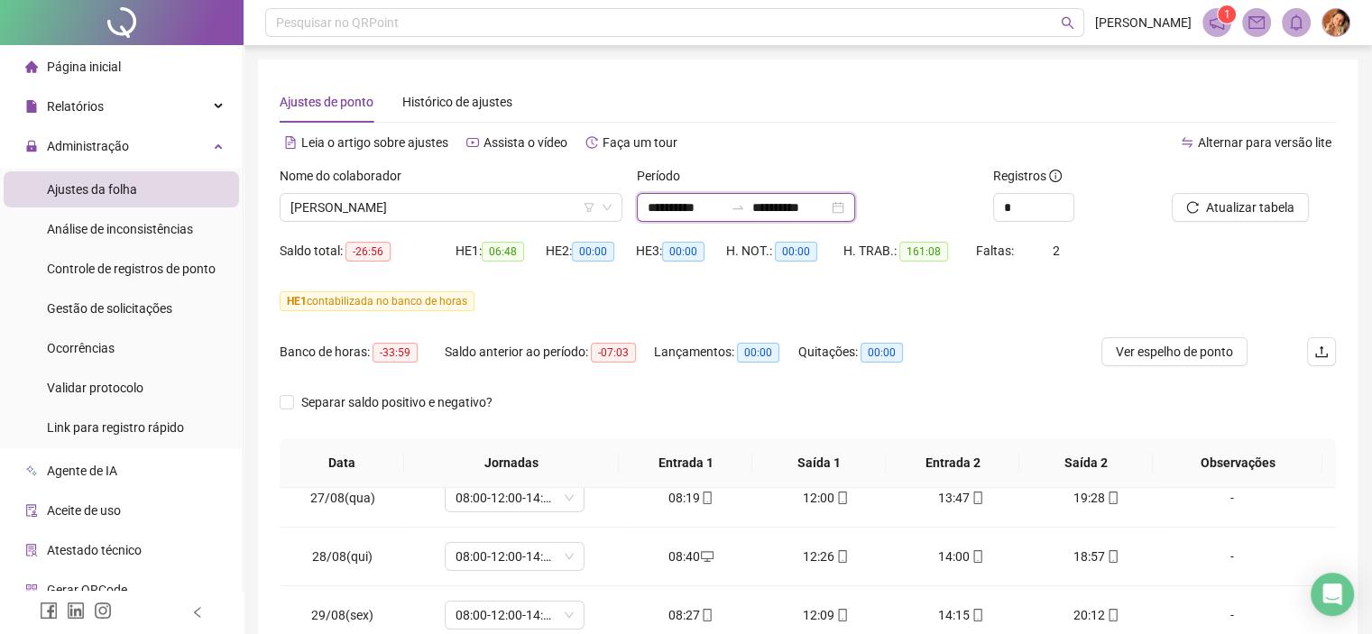
click at [722, 198] on input "**********" at bounding box center [686, 207] width 76 height 20
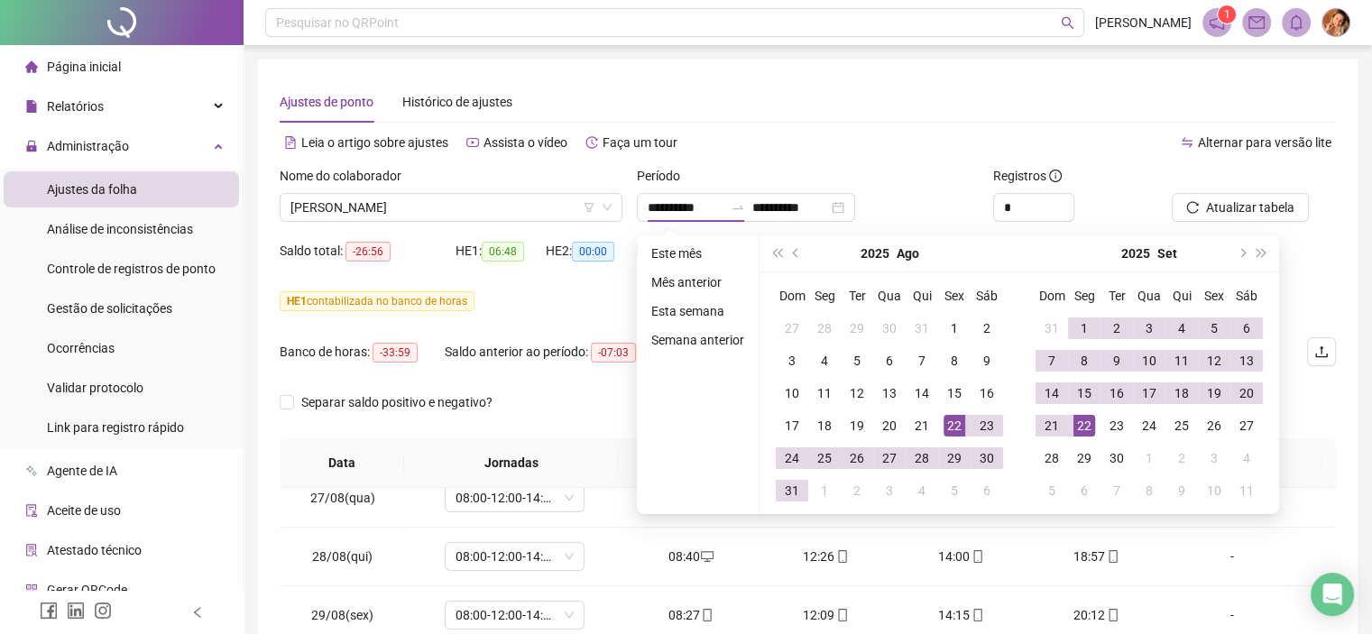
click at [897, 154] on div "Alternar para versão lite" at bounding box center [1072, 142] width 528 height 29
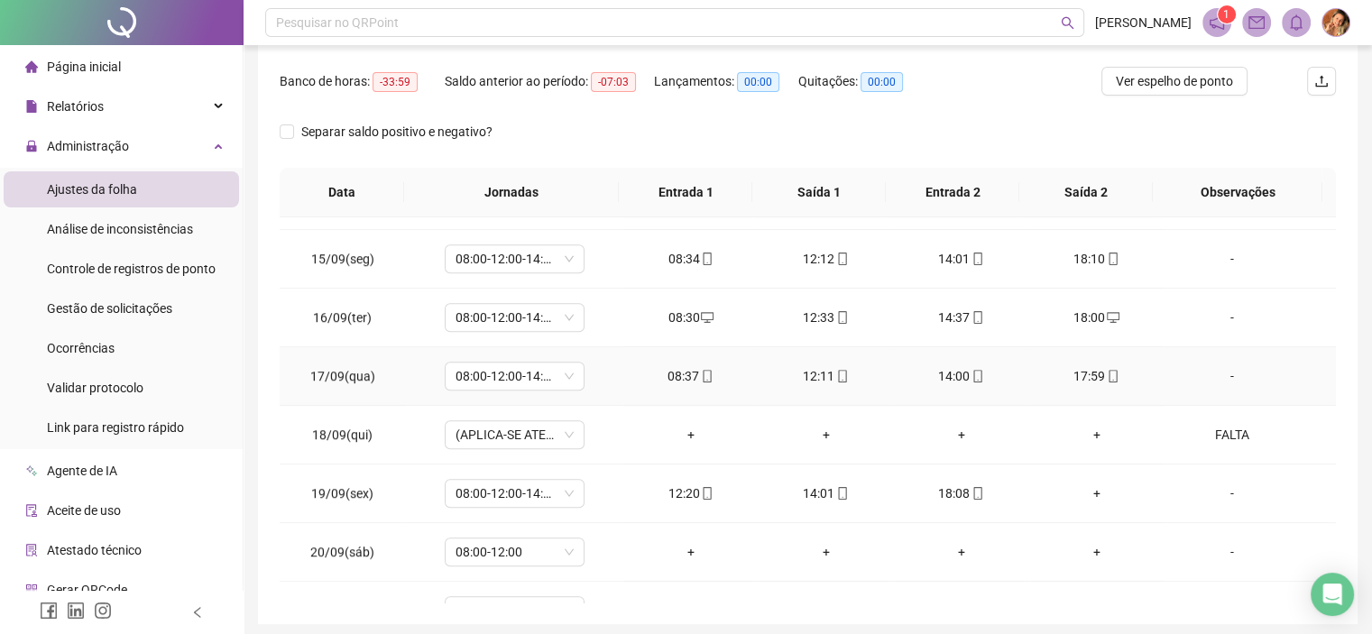
scroll to position [1484, 0]
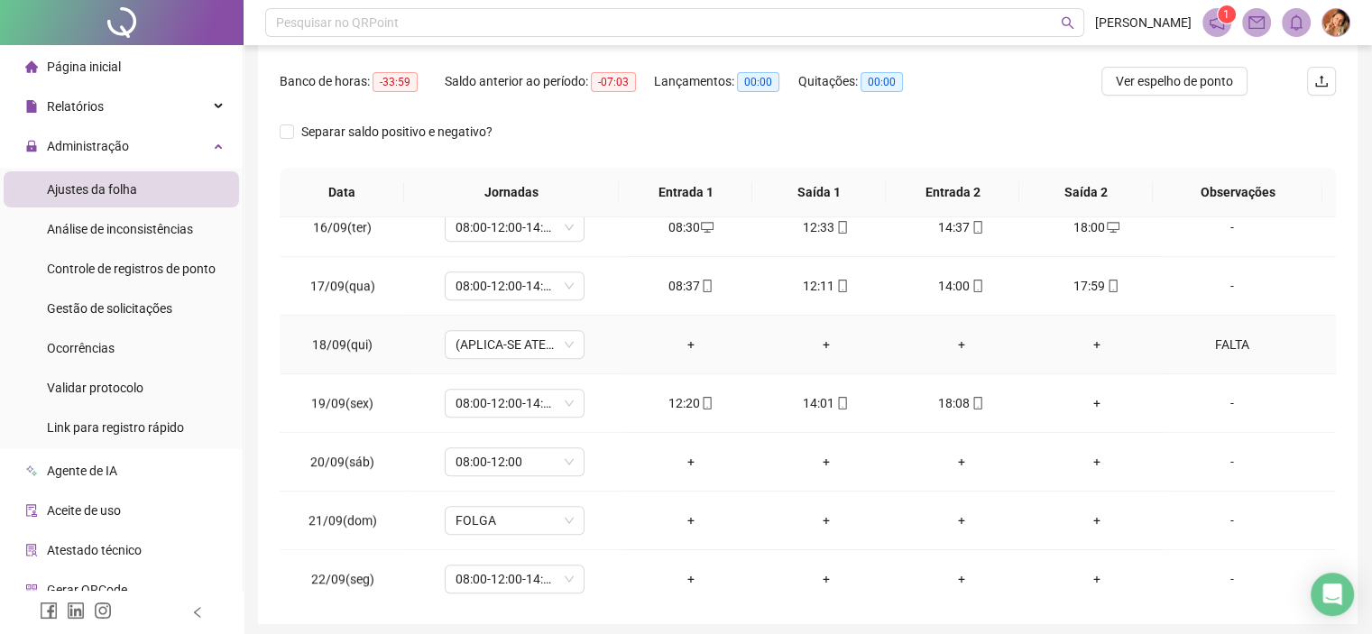
click at [1206, 335] on div "FALTA" at bounding box center [1231, 345] width 106 height 20
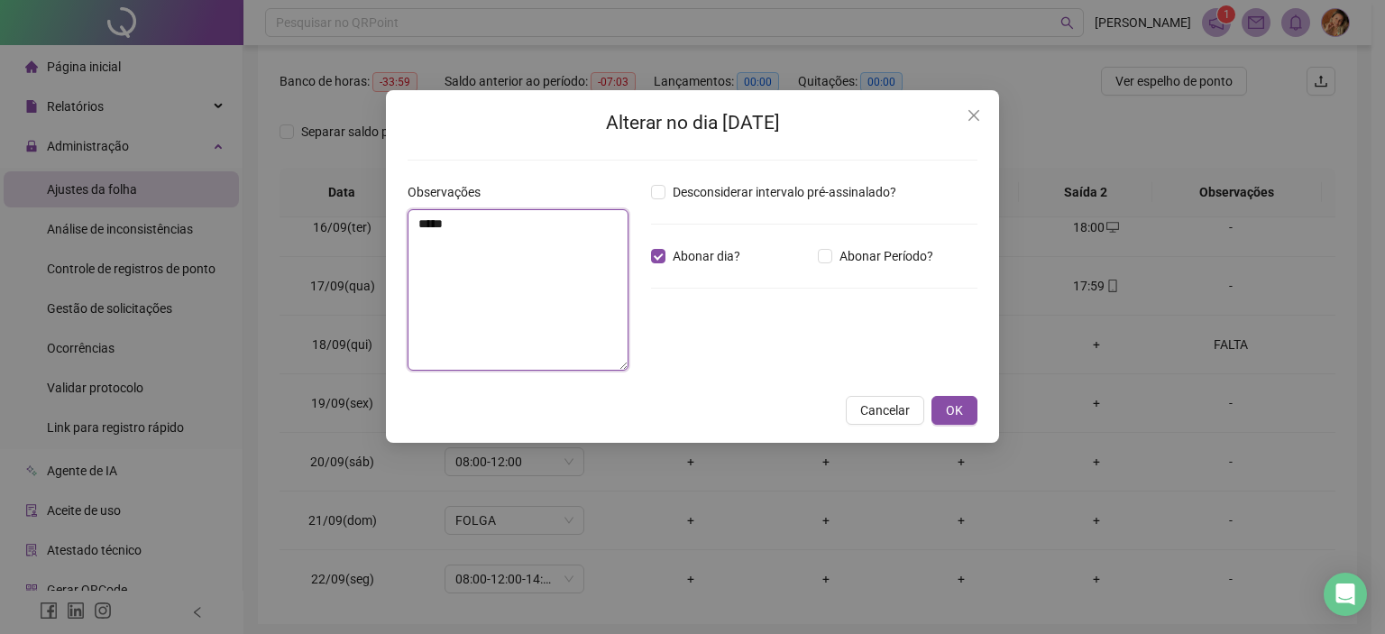
click at [501, 238] on textarea "*****" at bounding box center [518, 289] width 221 height 161
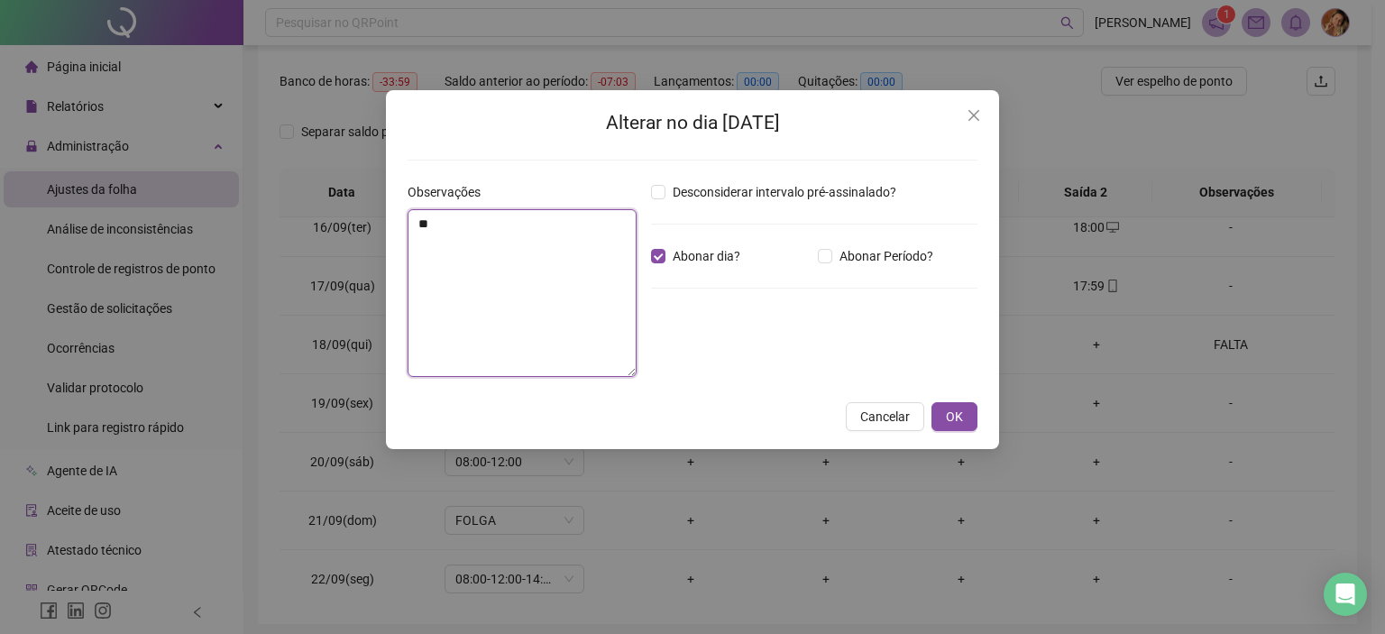
type textarea "*"
type textarea "********"
click at [981, 418] on div "Alterar no dia [DATE] Observações ******** Desconsiderar intervalo pré-assinala…" at bounding box center [692, 269] width 613 height 359
click at [953, 422] on span "OK" at bounding box center [954, 417] width 17 height 20
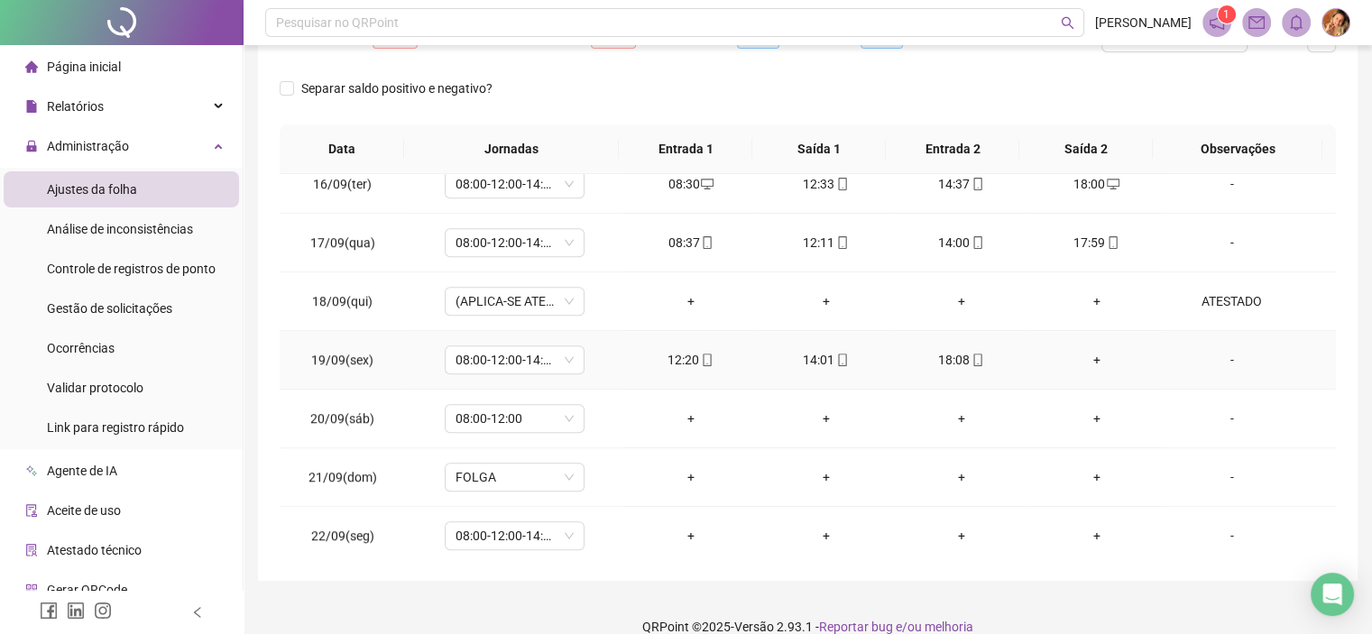
scroll to position [337, 0]
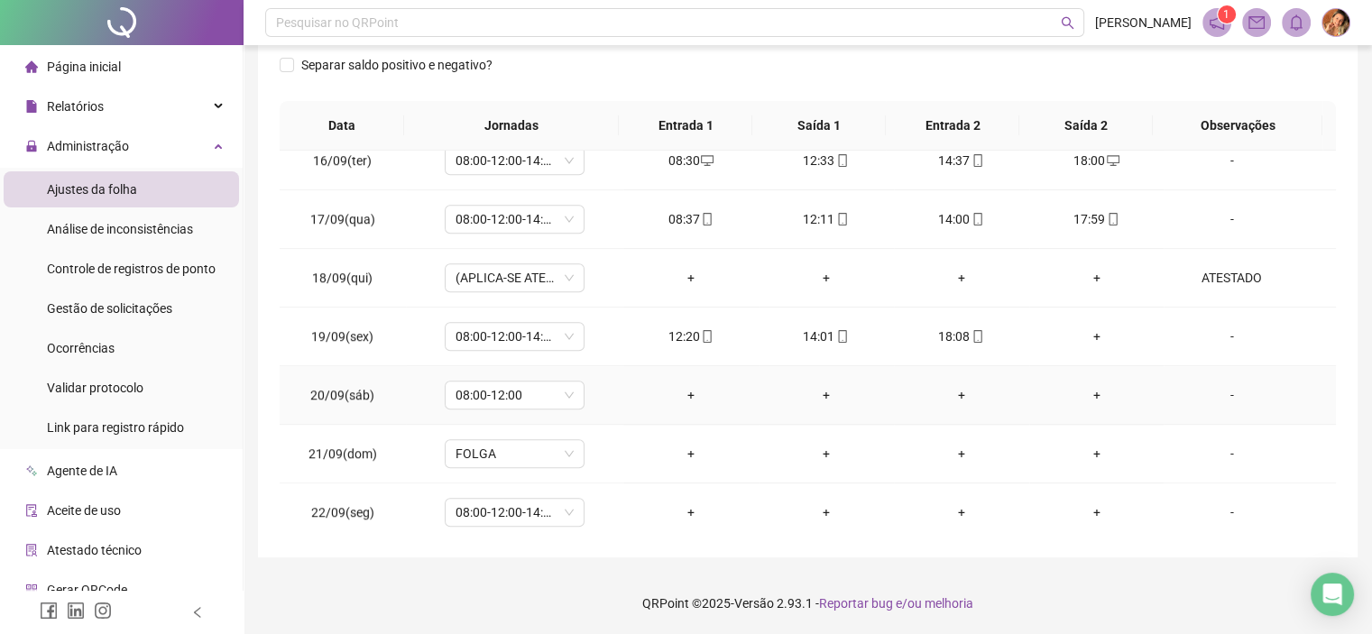
click at [682, 385] on div "+" at bounding box center [691, 395] width 106 height 20
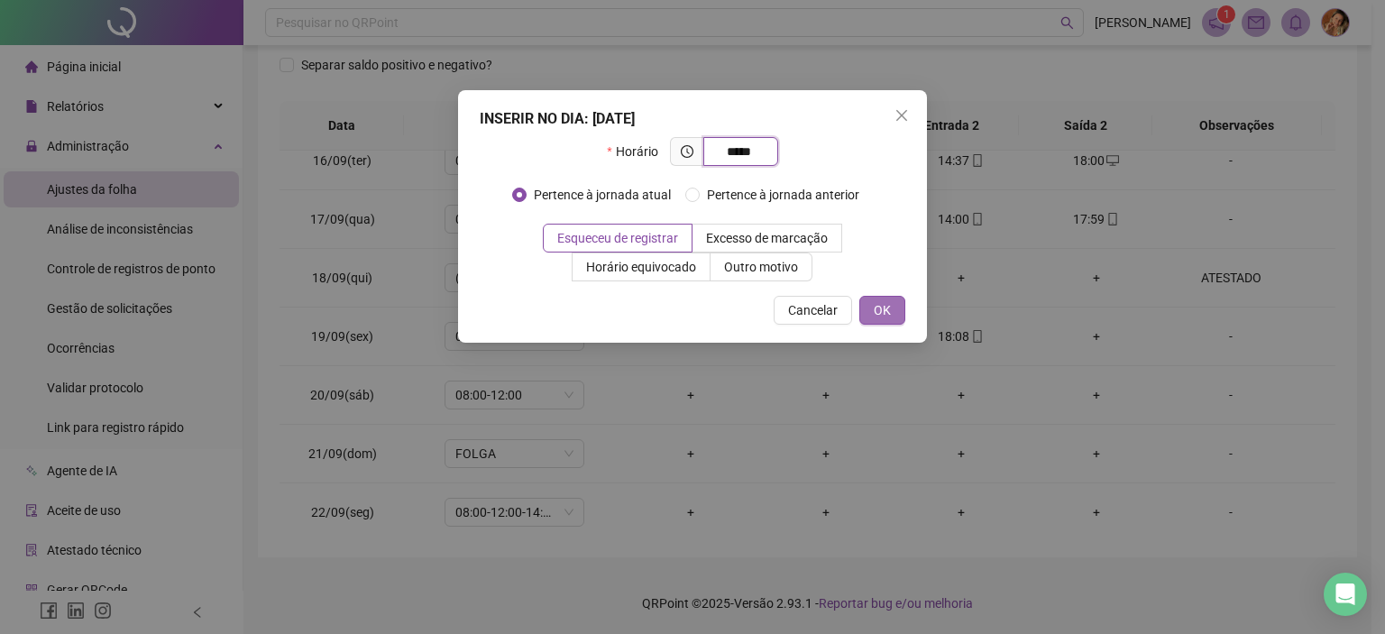
type input "*****"
click at [877, 312] on span "OK" at bounding box center [882, 310] width 17 height 20
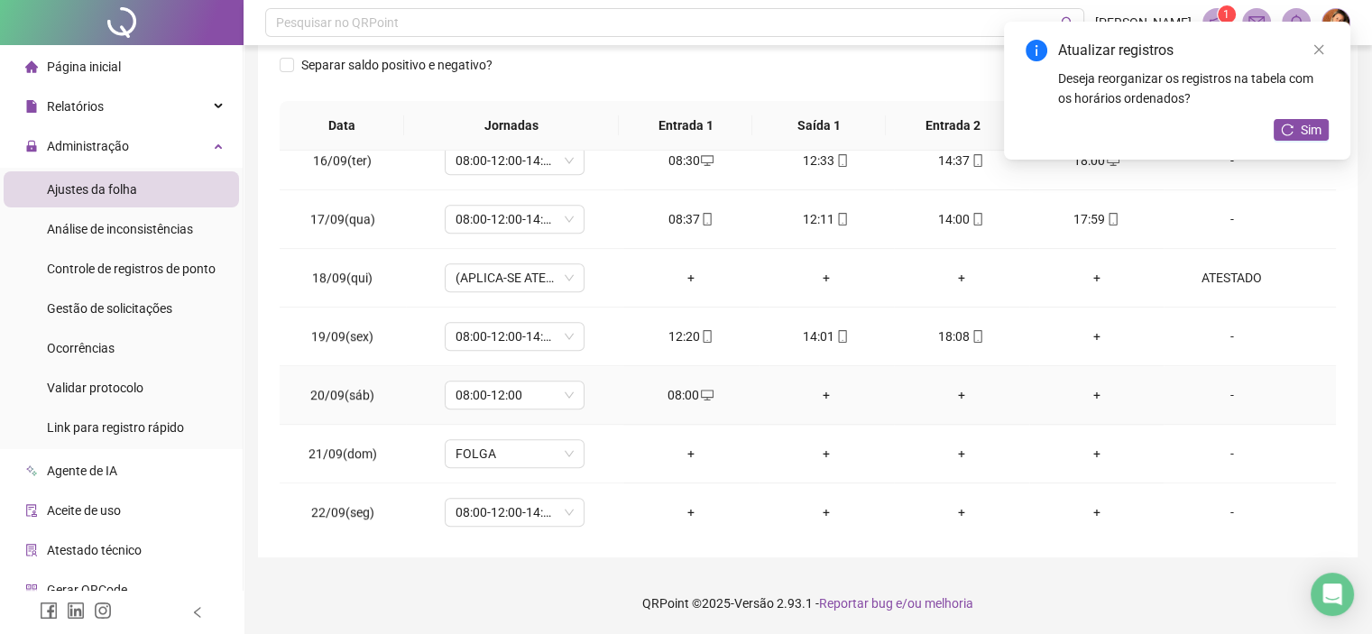
click at [820, 390] on div "+" at bounding box center [826, 395] width 106 height 20
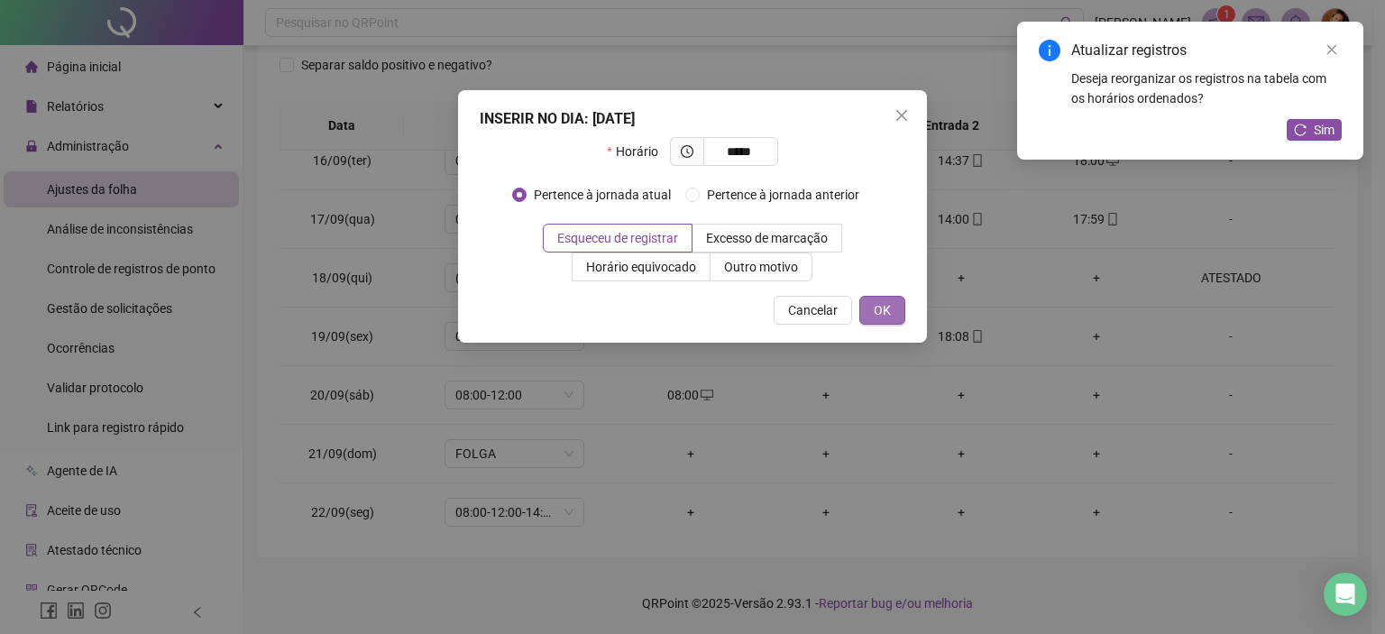
type input "*****"
click at [902, 299] on button "OK" at bounding box center [882, 310] width 46 height 29
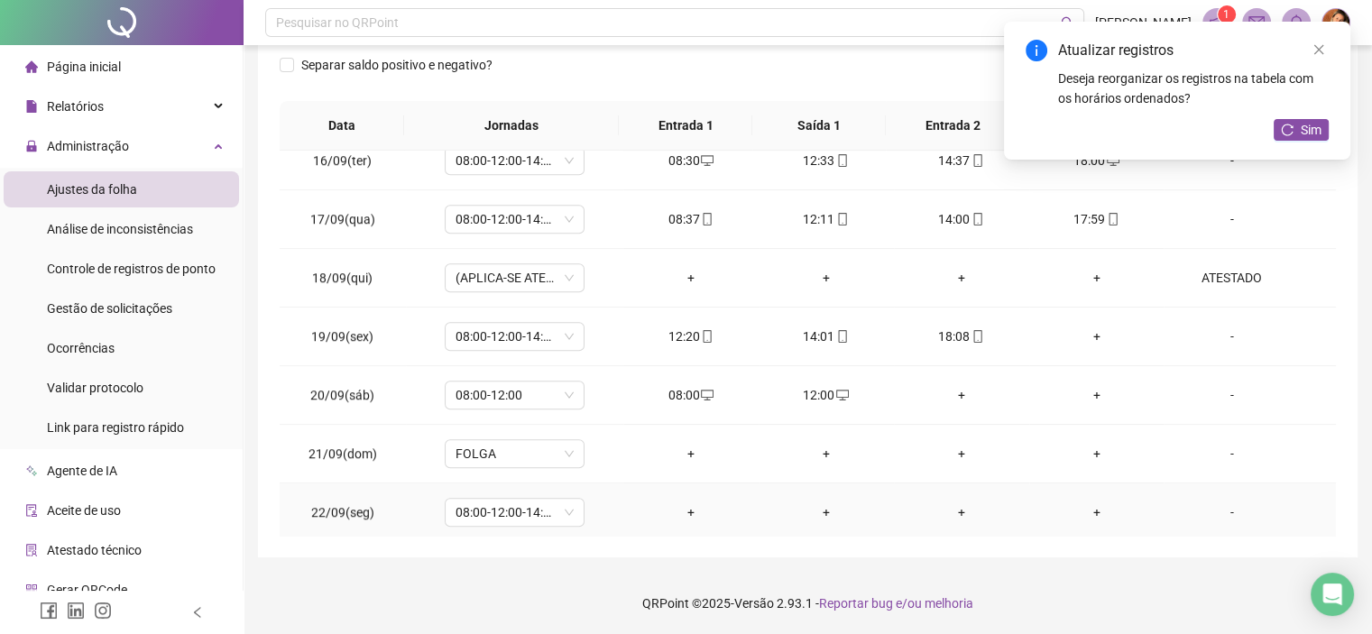
click at [1222, 504] on div "-" at bounding box center [1231, 512] width 106 height 20
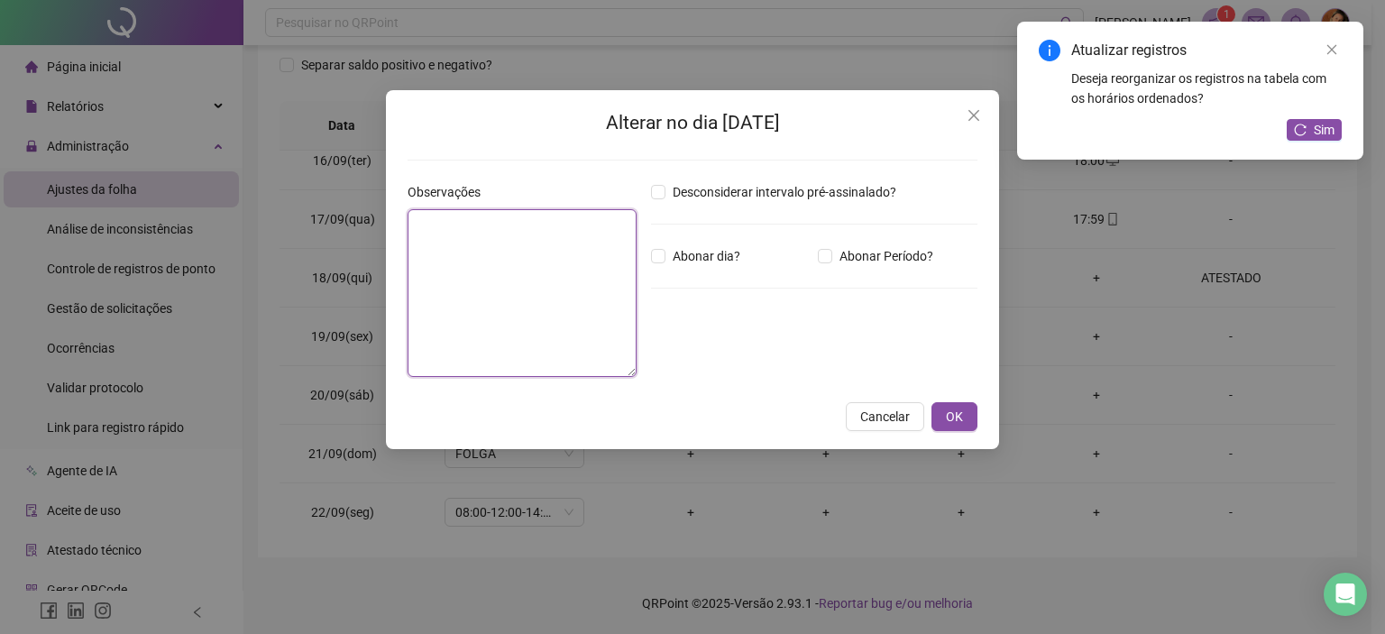
click at [602, 289] on textarea at bounding box center [522, 293] width 229 height 168
type textarea "*****"
click at [664, 244] on div "Desconsiderar intervalo pré-assinalado? Abonar dia? Abonar Período? Horas a abo…" at bounding box center [814, 286] width 341 height 209
drag, startPoint x: 666, startPoint y: 255, endPoint x: 722, endPoint y: 296, distance: 69.1
click at [667, 255] on span "Abonar dia?" at bounding box center [707, 256] width 82 height 20
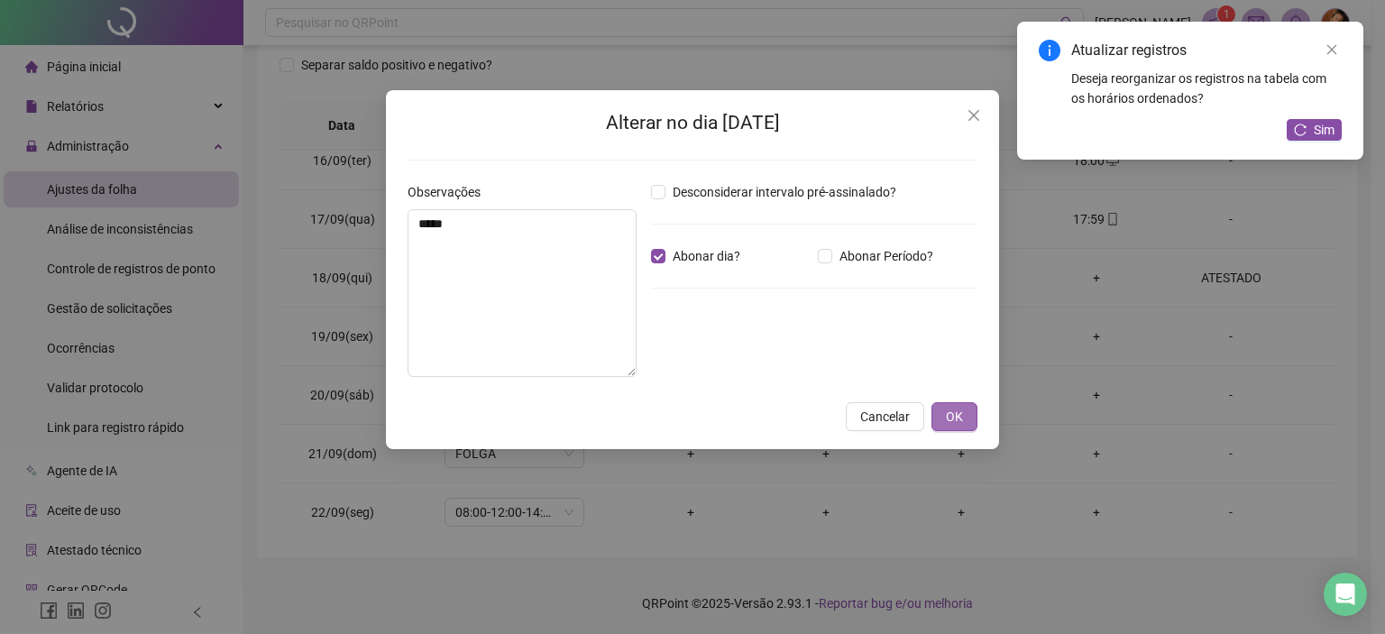
click at [950, 415] on span "OK" at bounding box center [954, 417] width 17 height 20
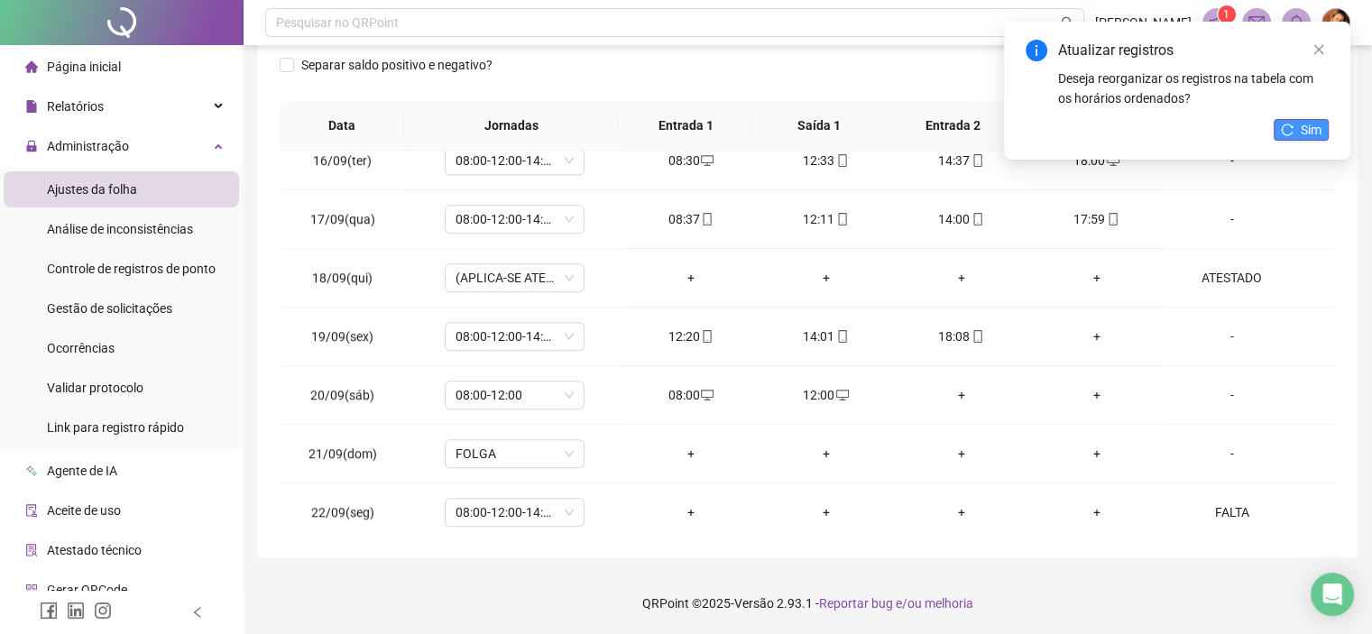
click at [1299, 134] on button "Sim" at bounding box center [1300, 130] width 55 height 22
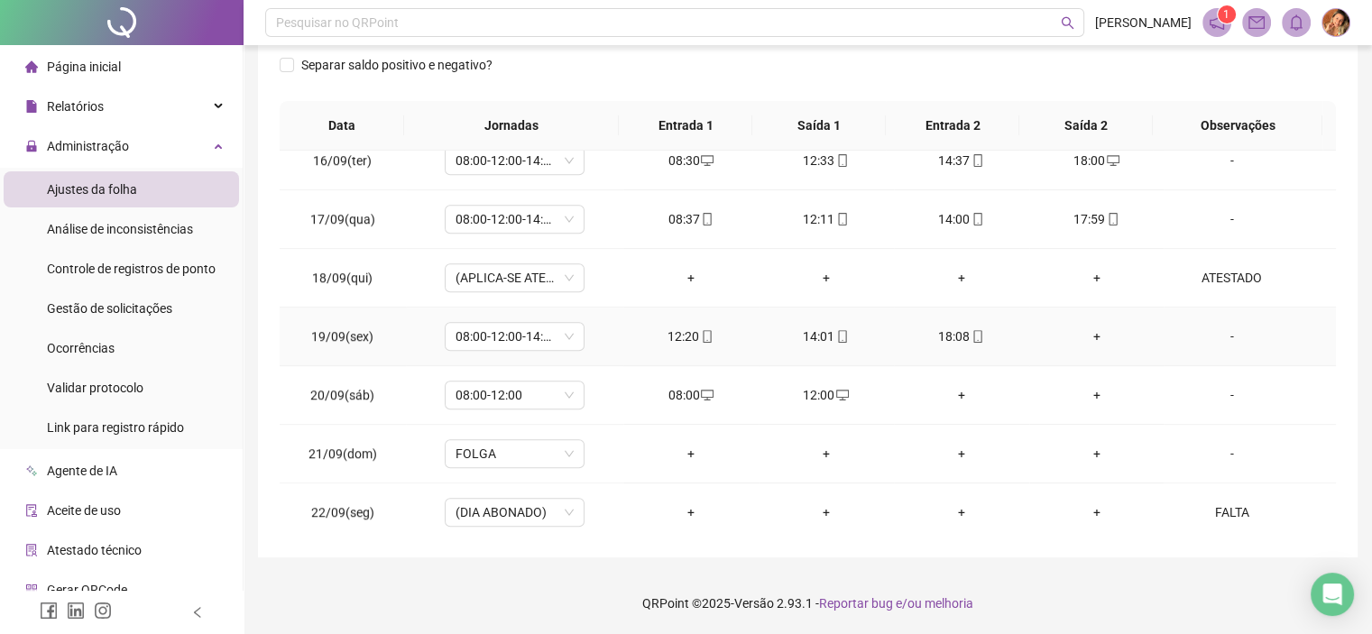
click at [1079, 327] on div "+" at bounding box center [1096, 336] width 106 height 20
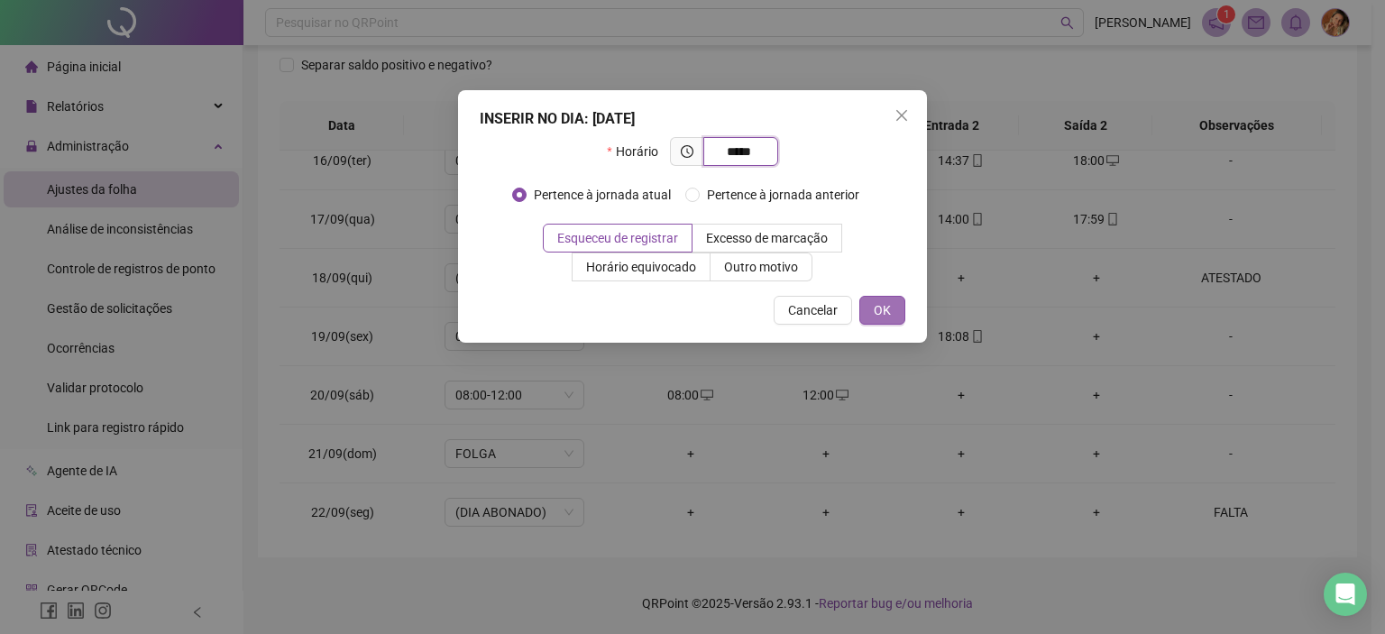
type input "*****"
click at [902, 311] on button "OK" at bounding box center [882, 310] width 46 height 29
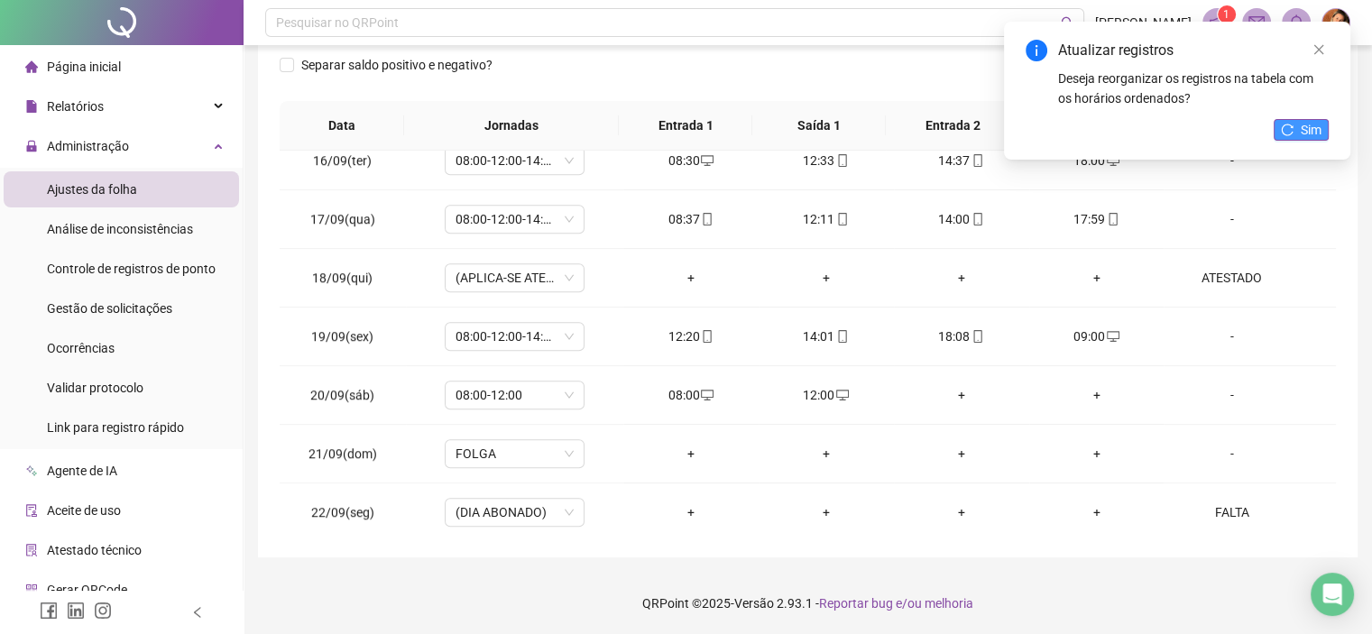
click at [1297, 124] on button "Sim" at bounding box center [1300, 130] width 55 height 22
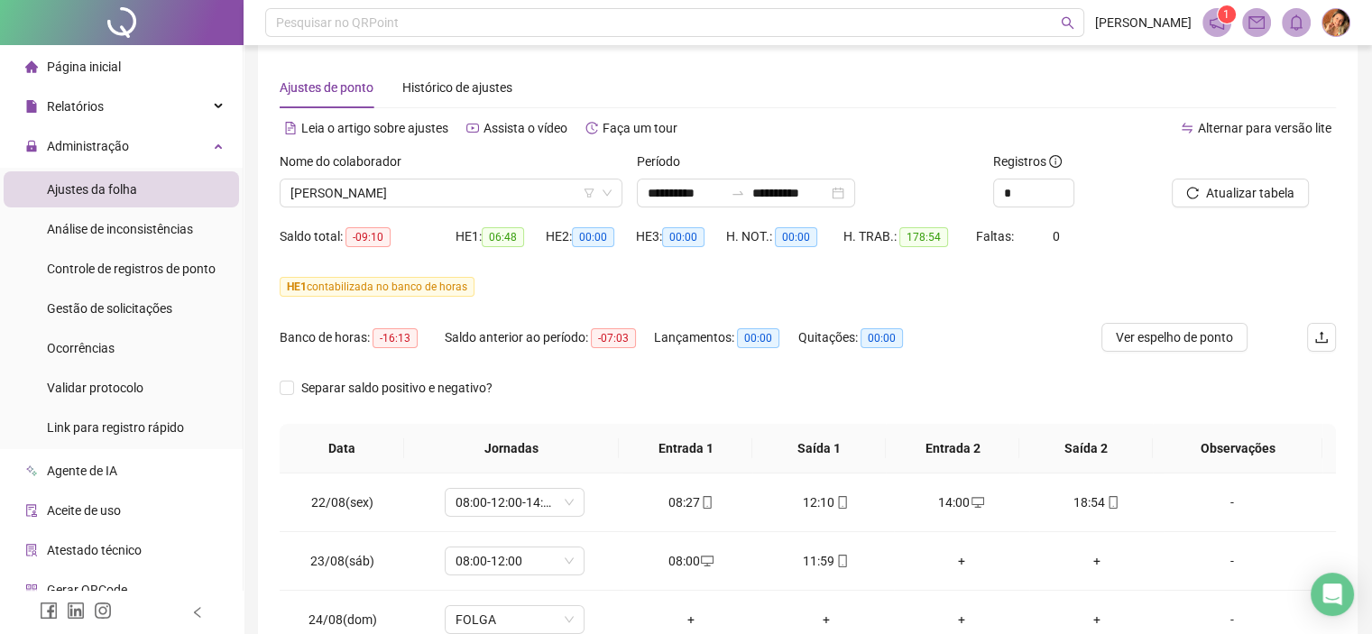
scroll to position [0, 0]
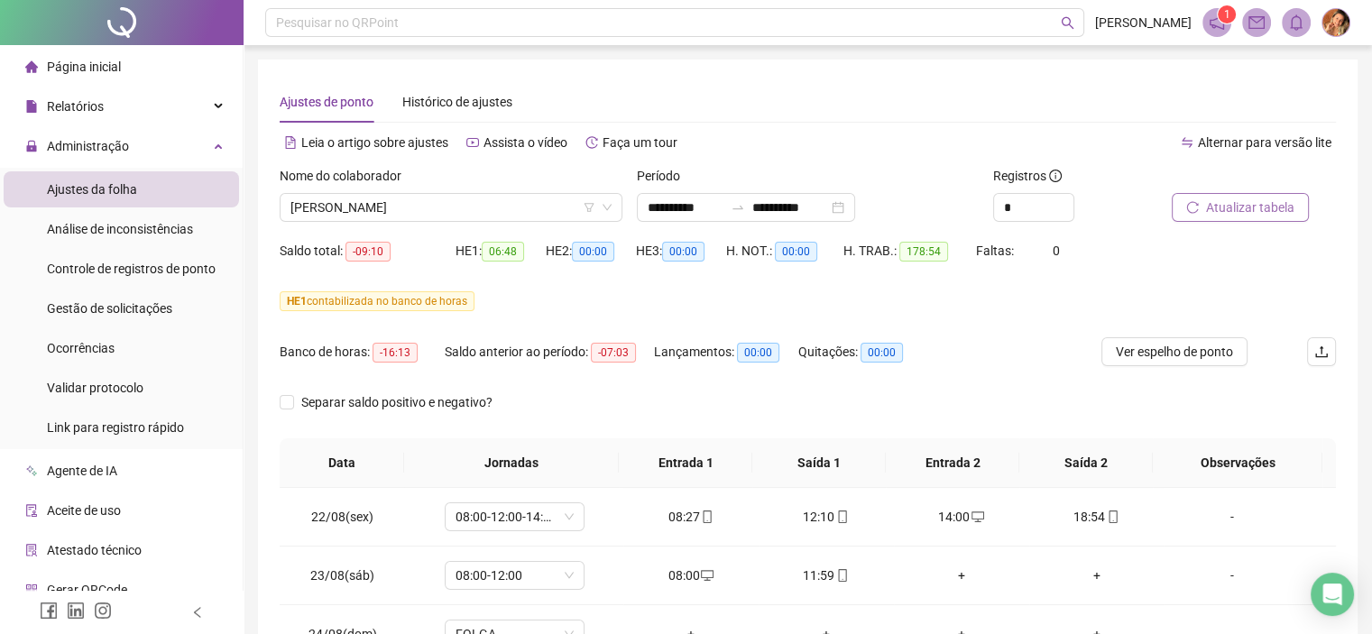
click at [1234, 202] on span "Atualizar tabela" at bounding box center [1250, 207] width 88 height 20
click at [471, 198] on span "[PERSON_NAME]" at bounding box center [450, 207] width 321 height 27
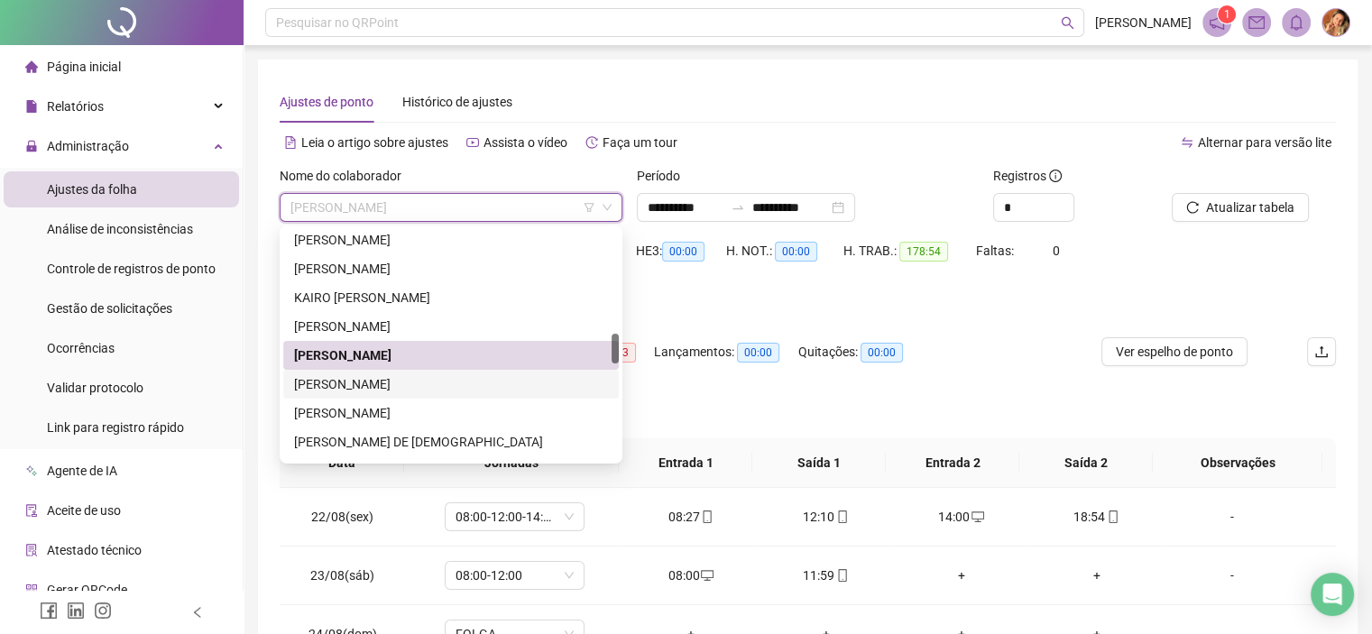
click at [393, 385] on div "[PERSON_NAME]" at bounding box center [451, 384] width 314 height 20
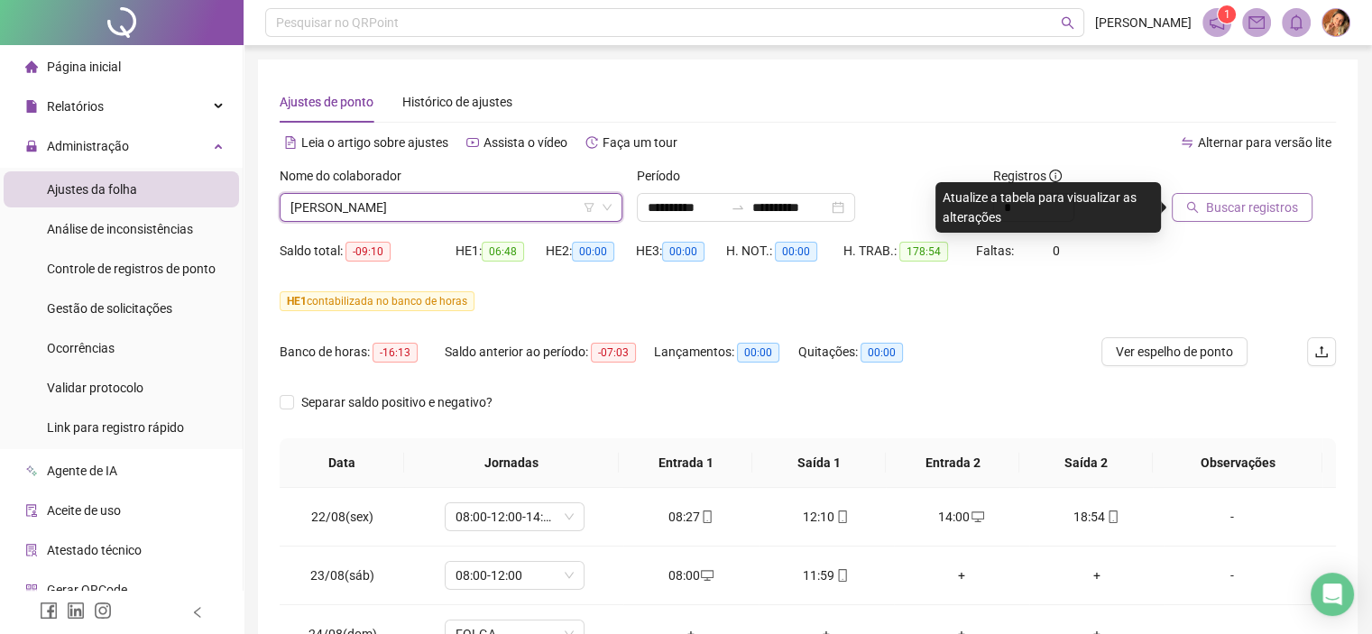
click at [1237, 202] on span "Buscar registros" at bounding box center [1252, 207] width 92 height 20
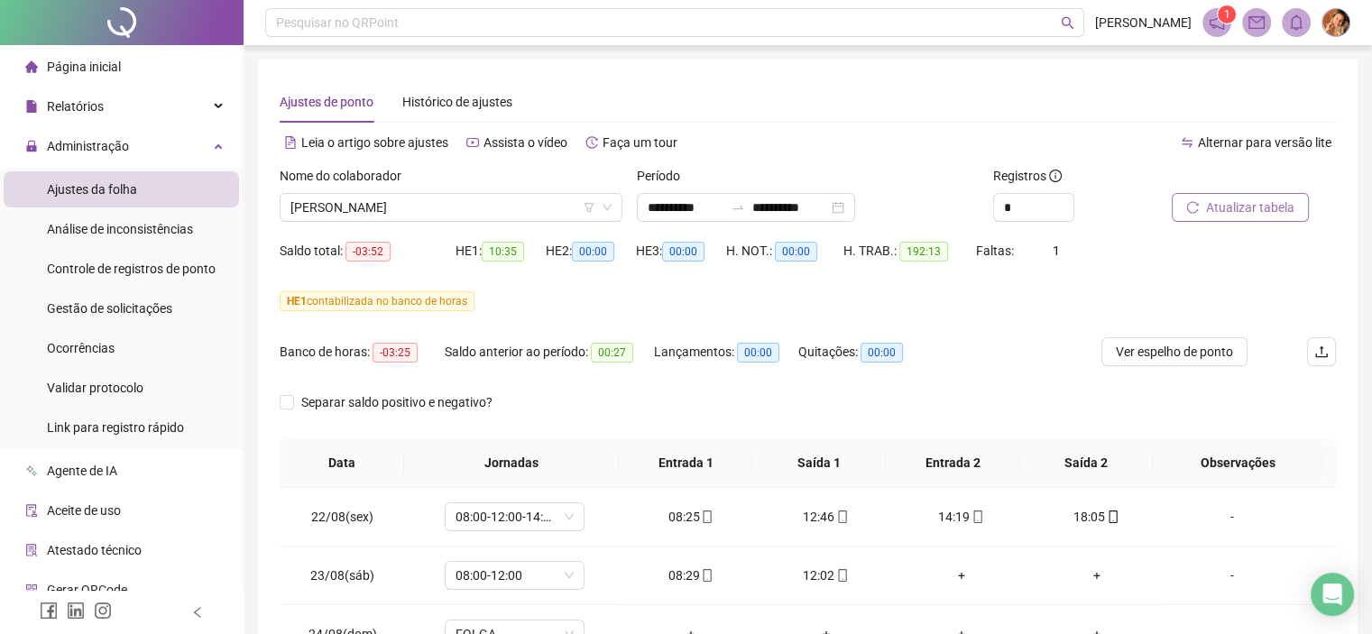
click at [1226, 204] on span "Atualizar tabela" at bounding box center [1250, 207] width 88 height 20
click at [467, 201] on span "[PERSON_NAME]" at bounding box center [450, 207] width 321 height 27
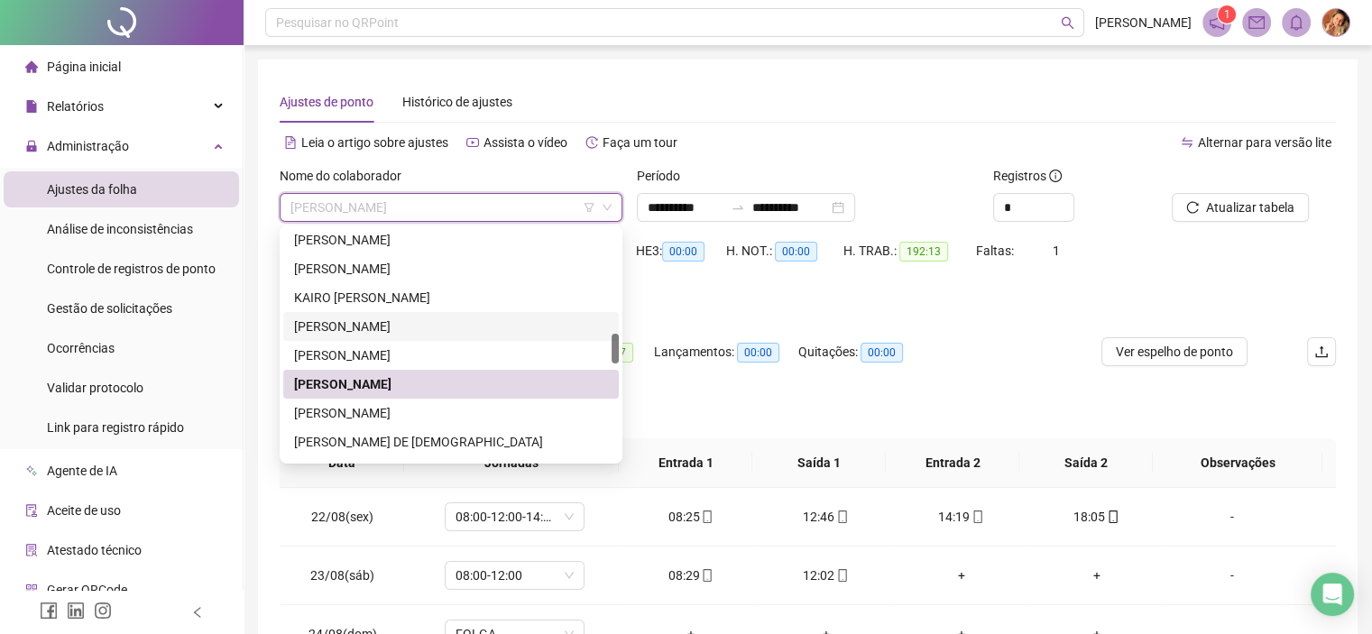
scroll to position [902, 0]
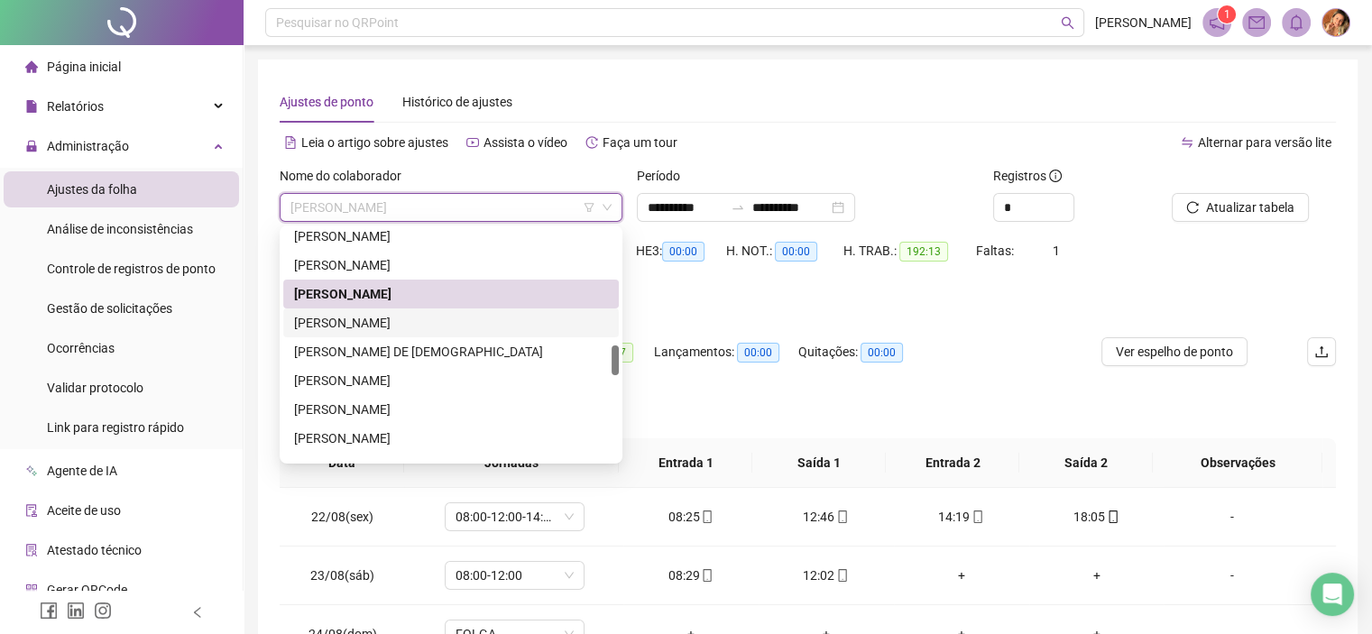
click at [382, 324] on div "[PERSON_NAME]" at bounding box center [451, 323] width 314 height 20
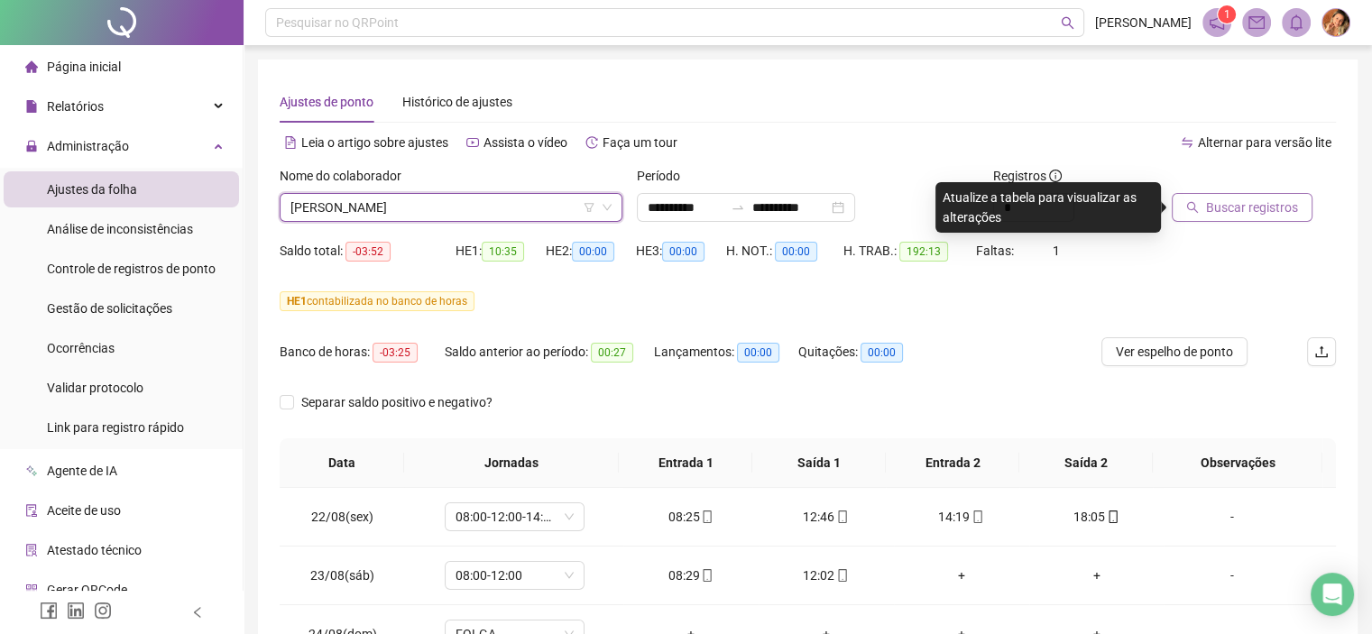
click at [1243, 215] on span "Buscar registros" at bounding box center [1252, 207] width 92 height 20
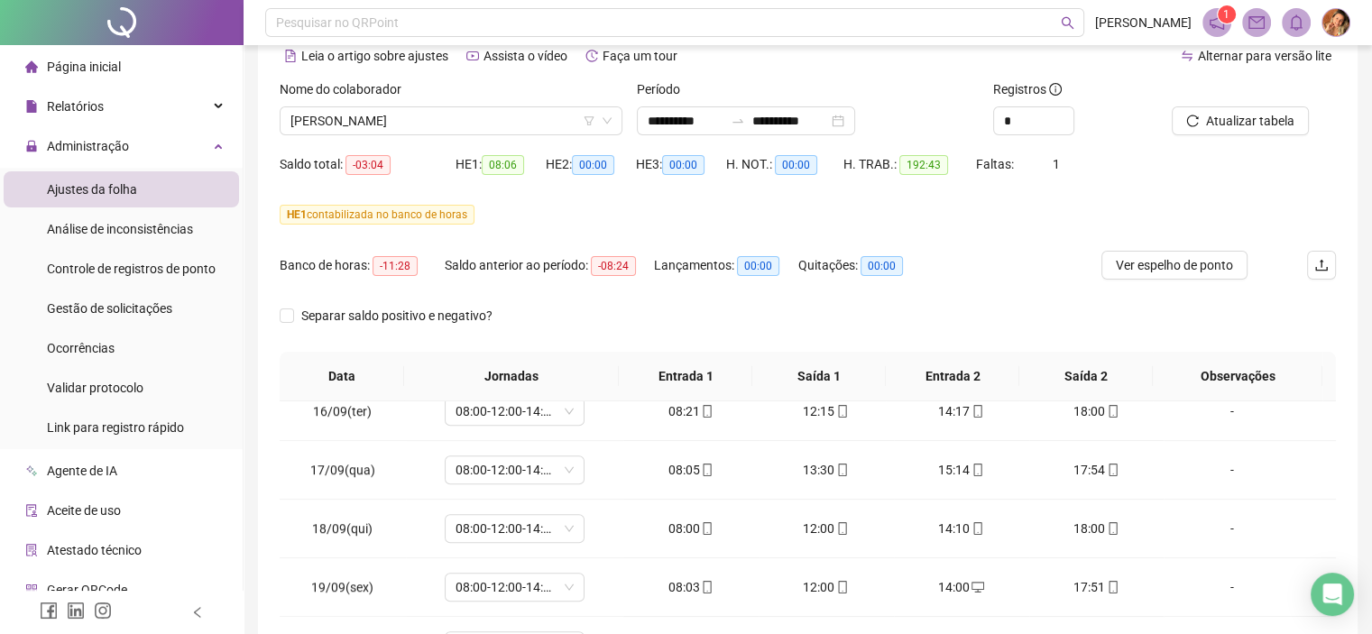
scroll to position [0, 0]
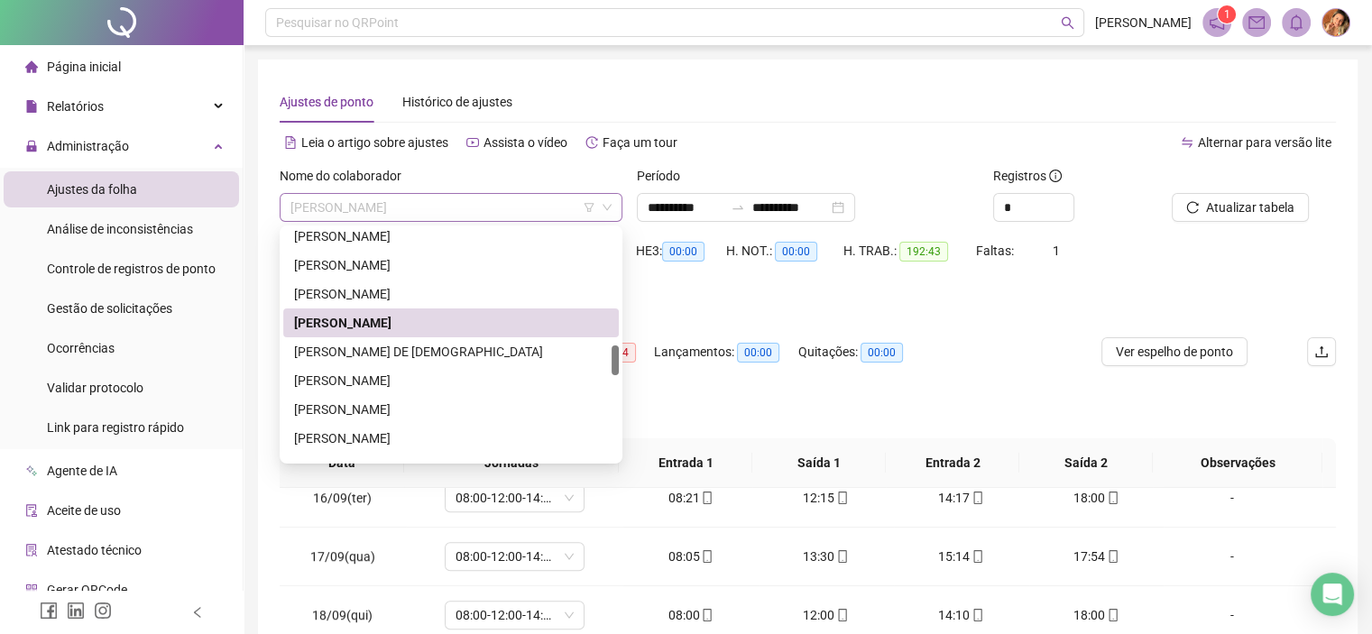
click at [504, 206] on span "[PERSON_NAME]" at bounding box center [450, 207] width 321 height 27
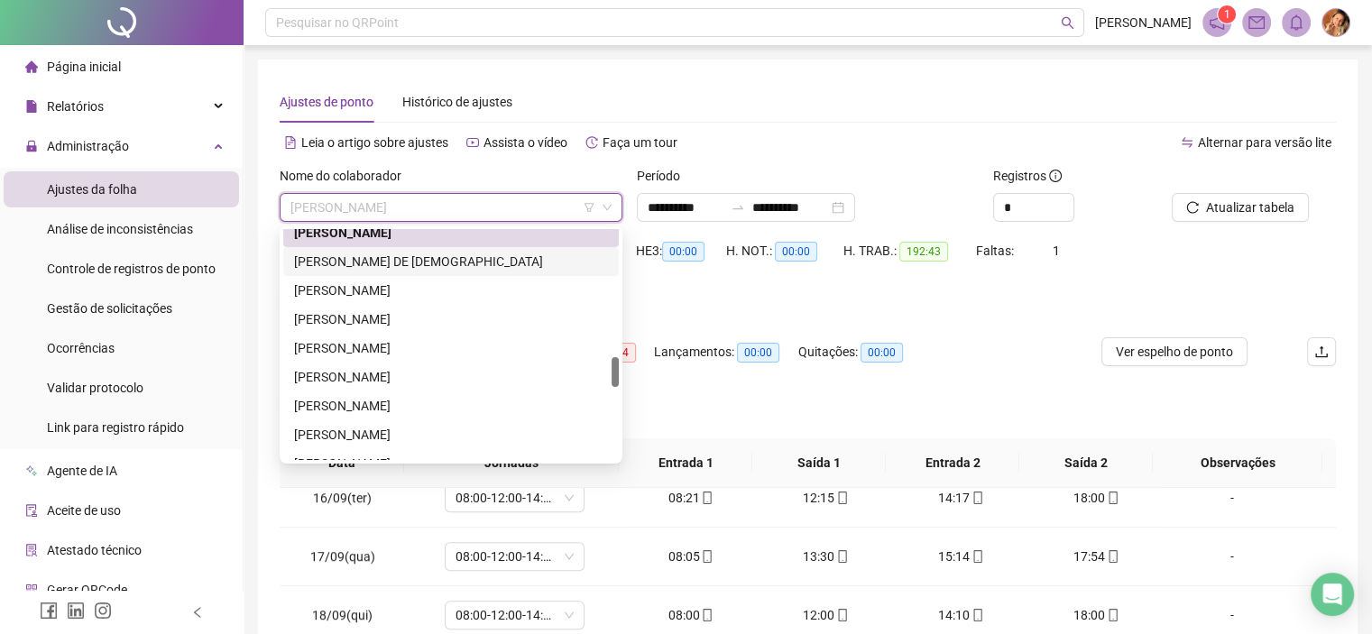
click at [374, 262] on div "[PERSON_NAME] DE [DEMOGRAPHIC_DATA]" at bounding box center [451, 262] width 314 height 20
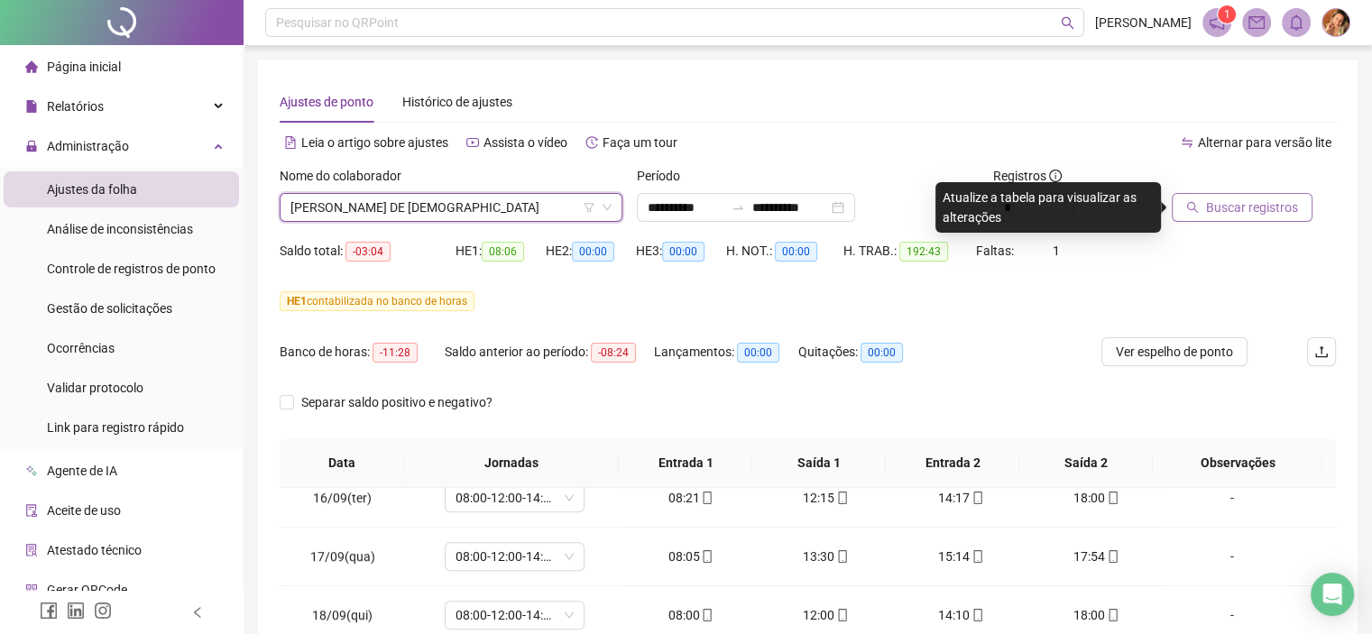
click at [1210, 207] on span "Buscar registros" at bounding box center [1252, 207] width 92 height 20
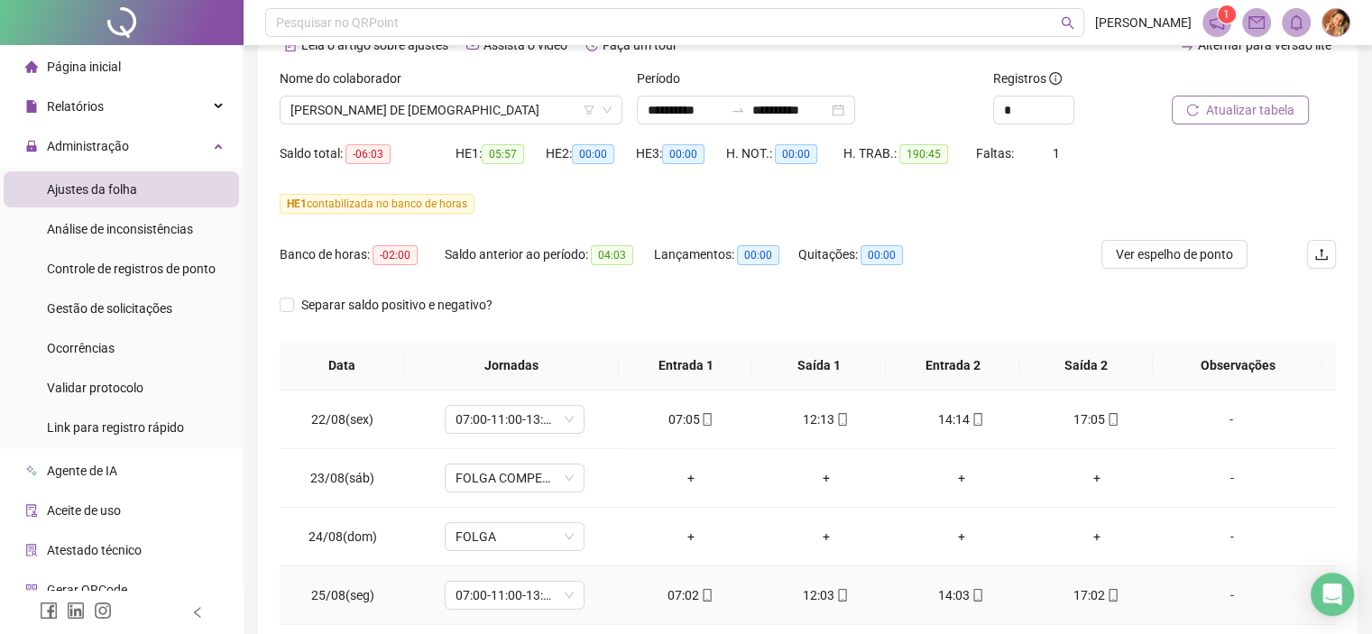
scroll to position [0, 0]
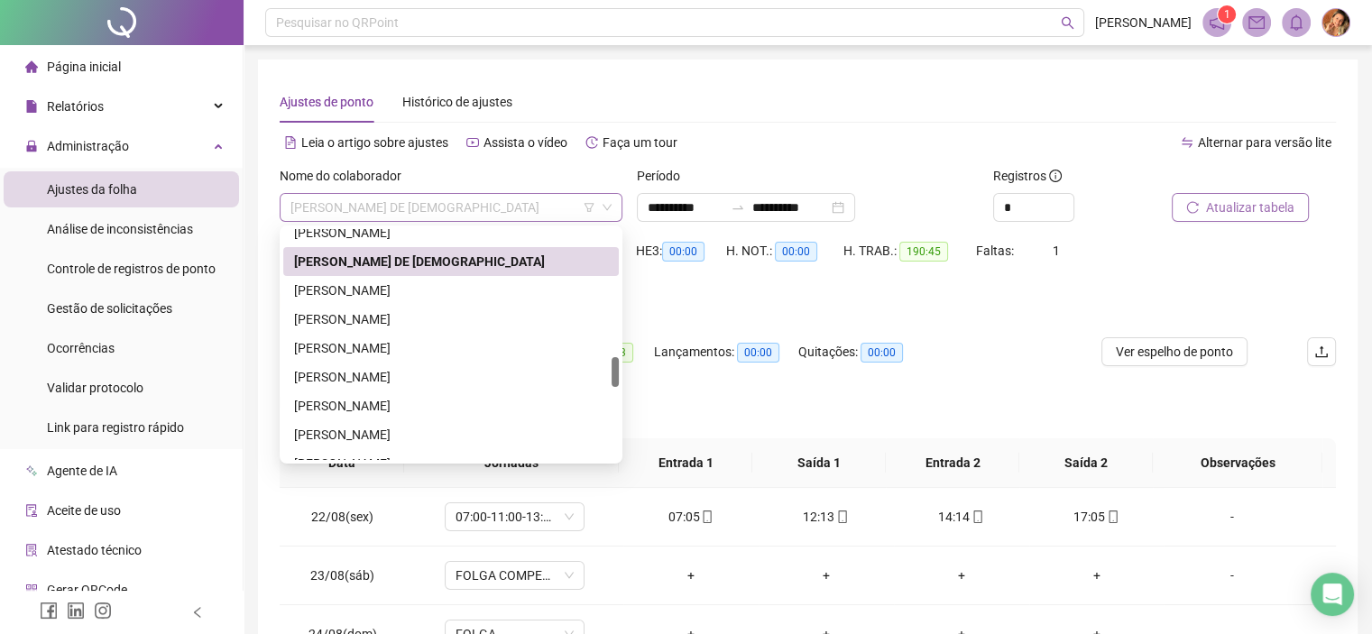
click at [474, 208] on span "[PERSON_NAME] DE [DEMOGRAPHIC_DATA]" at bounding box center [450, 207] width 321 height 27
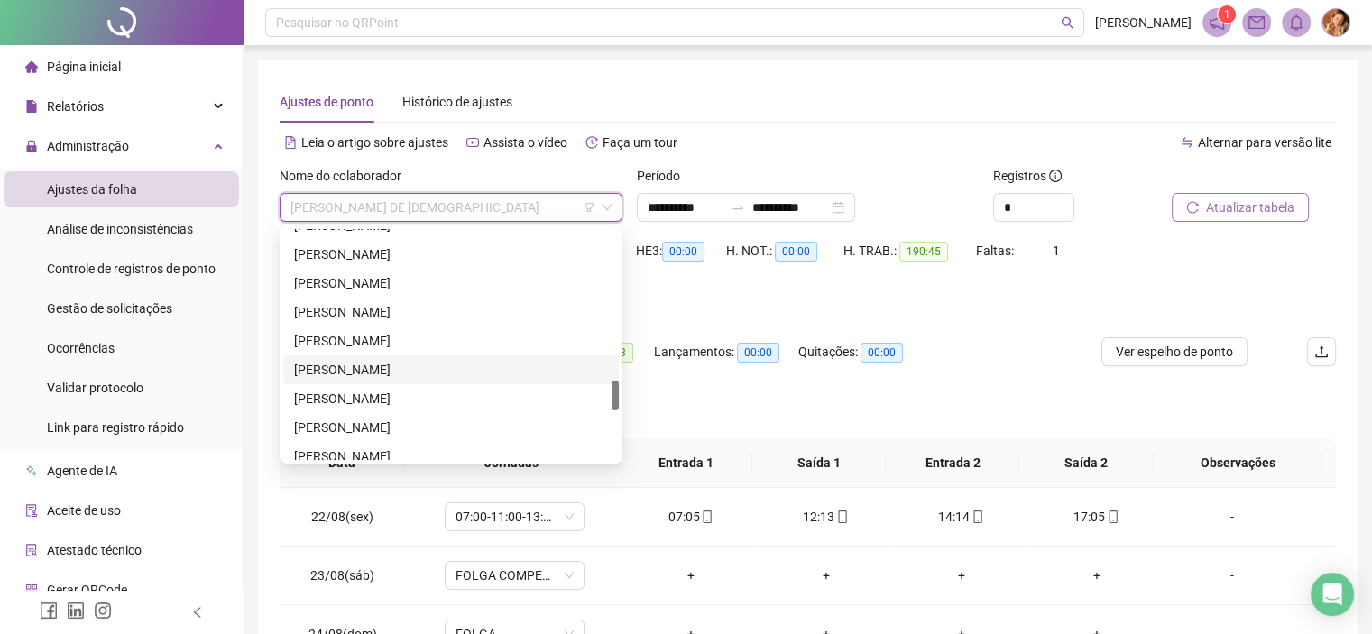
scroll to position [1263, 0]
click at [400, 388] on div "[PERSON_NAME]" at bounding box center [451, 395] width 314 height 20
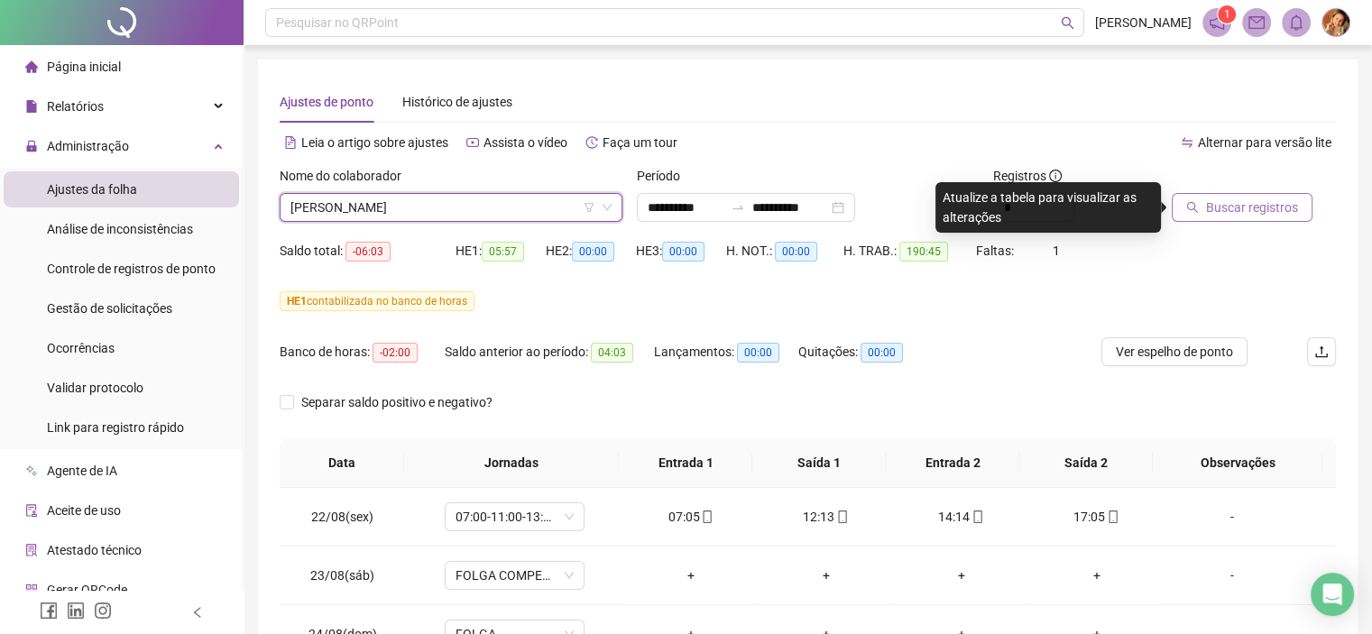
click at [1229, 209] on span "Buscar registros" at bounding box center [1252, 207] width 92 height 20
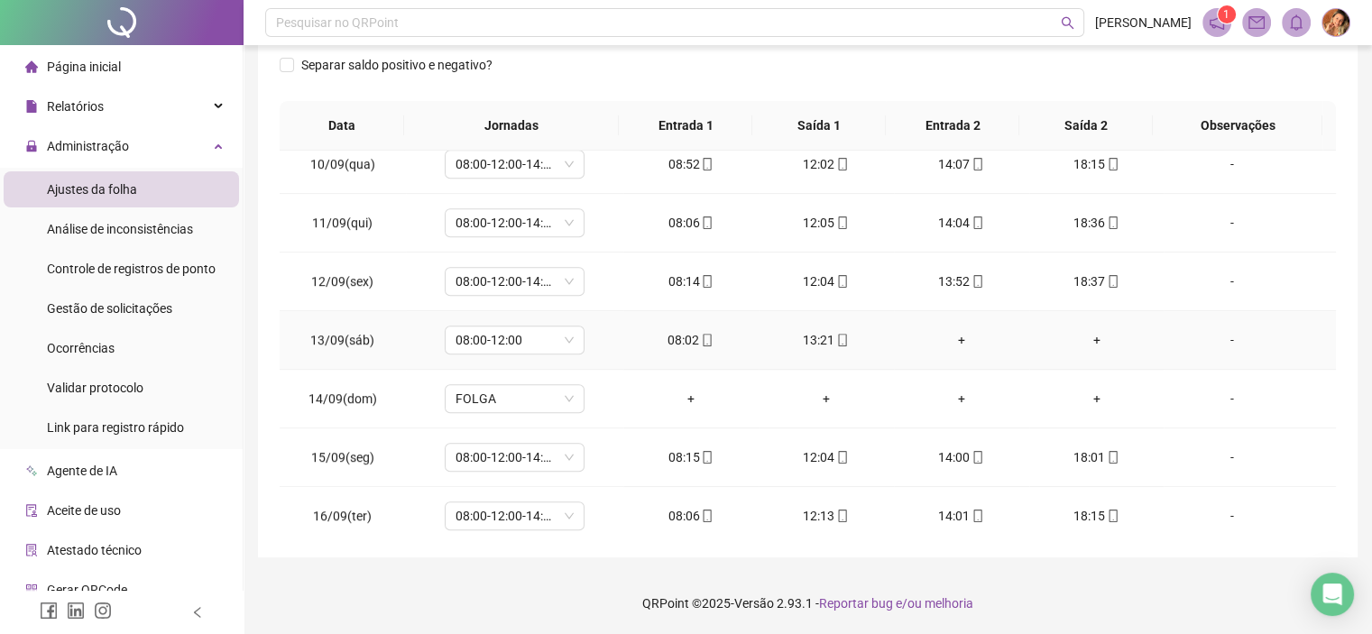
scroll to position [1172, 0]
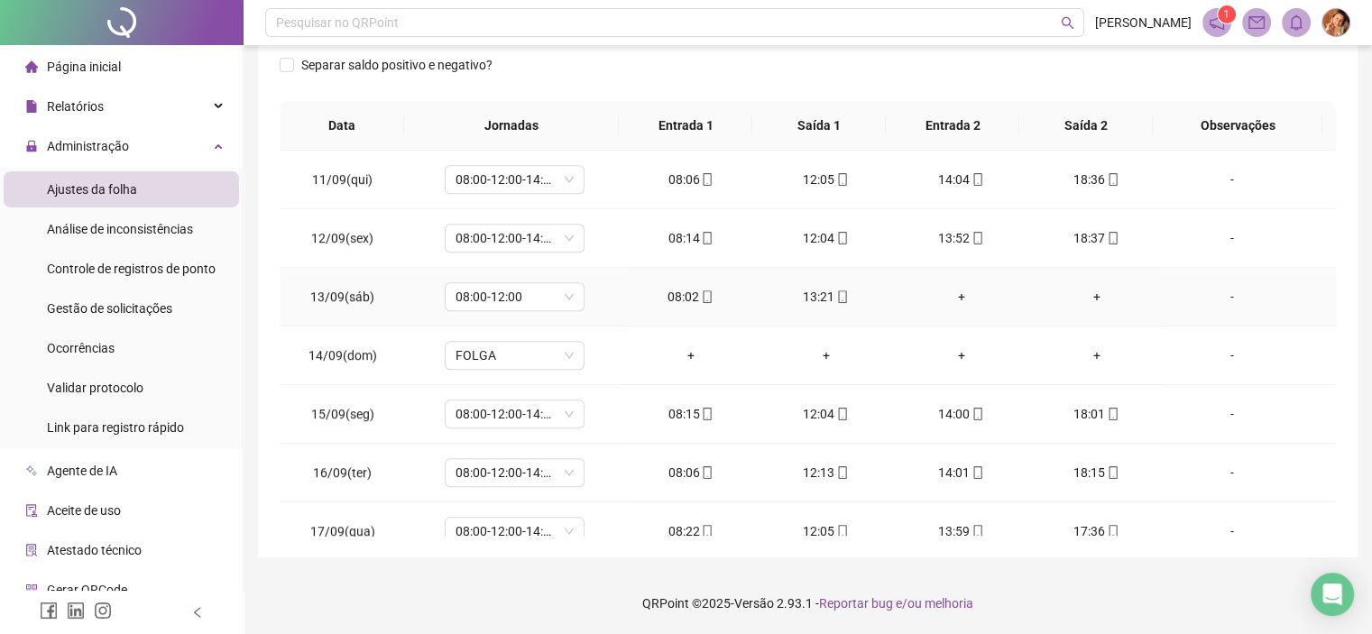
click at [836, 297] on icon "mobile" at bounding box center [842, 296] width 13 height 13
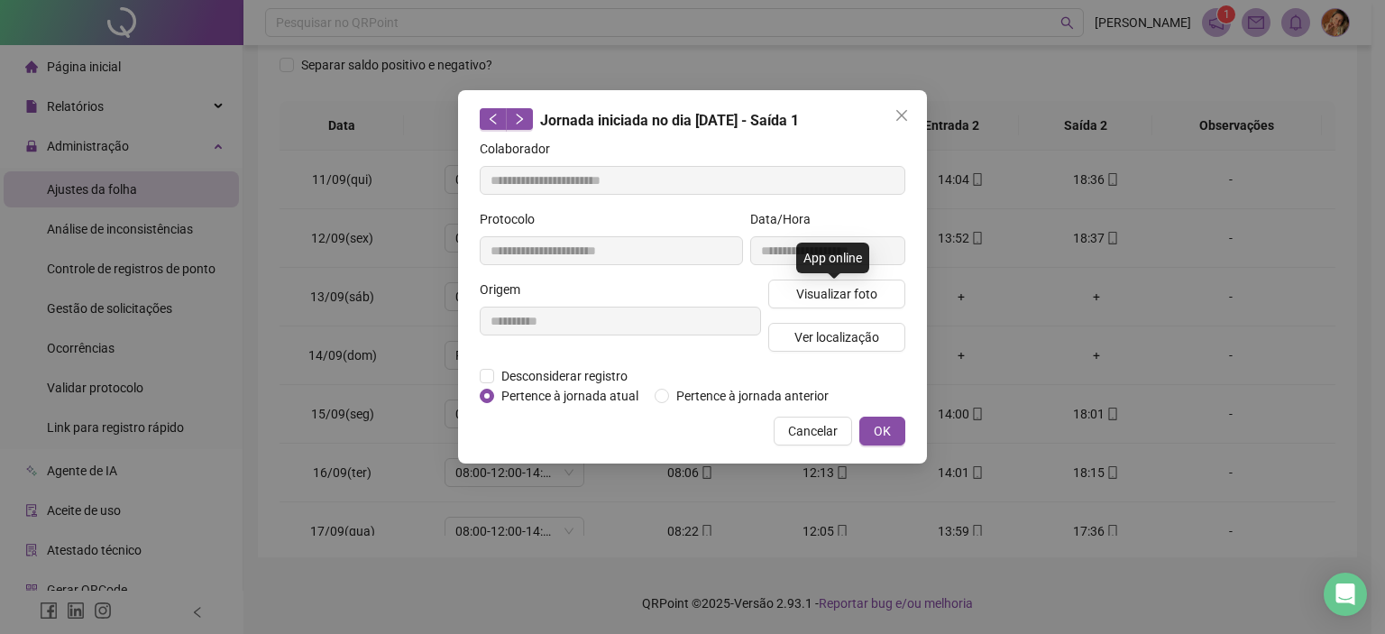
type input "**********"
click at [805, 334] on span "Ver localização" at bounding box center [837, 337] width 85 height 20
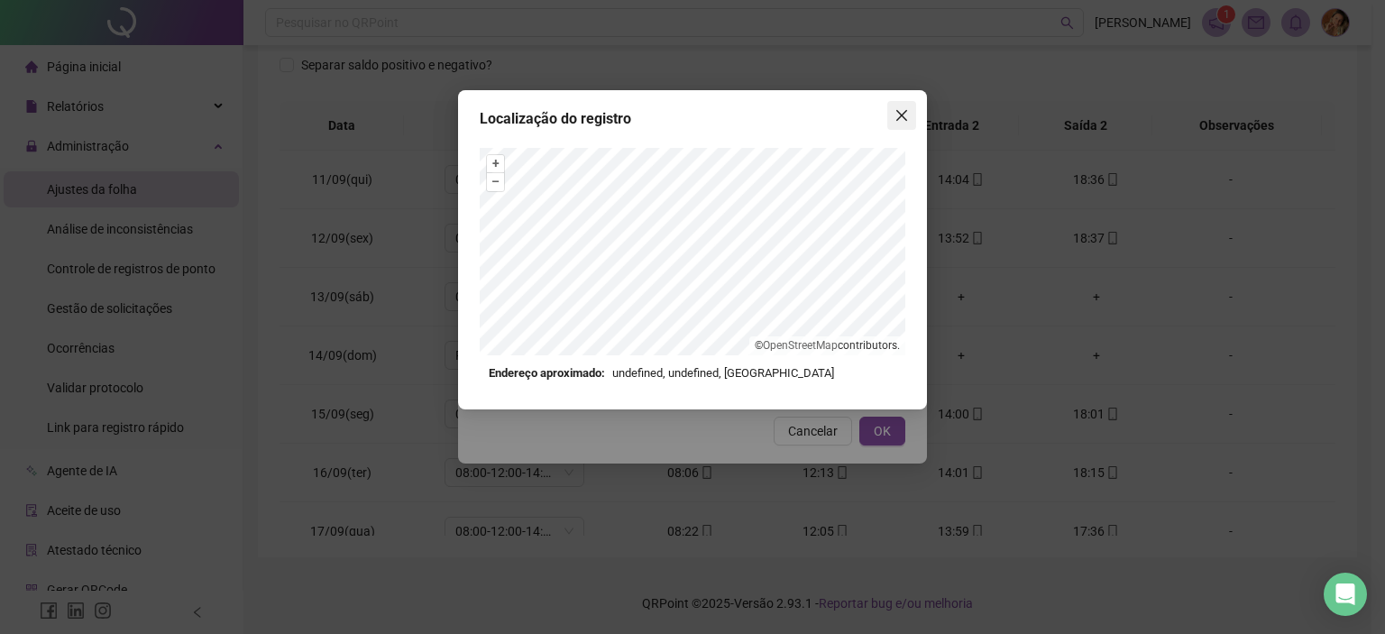
click at [892, 115] on span "Close" at bounding box center [901, 115] width 29 height 14
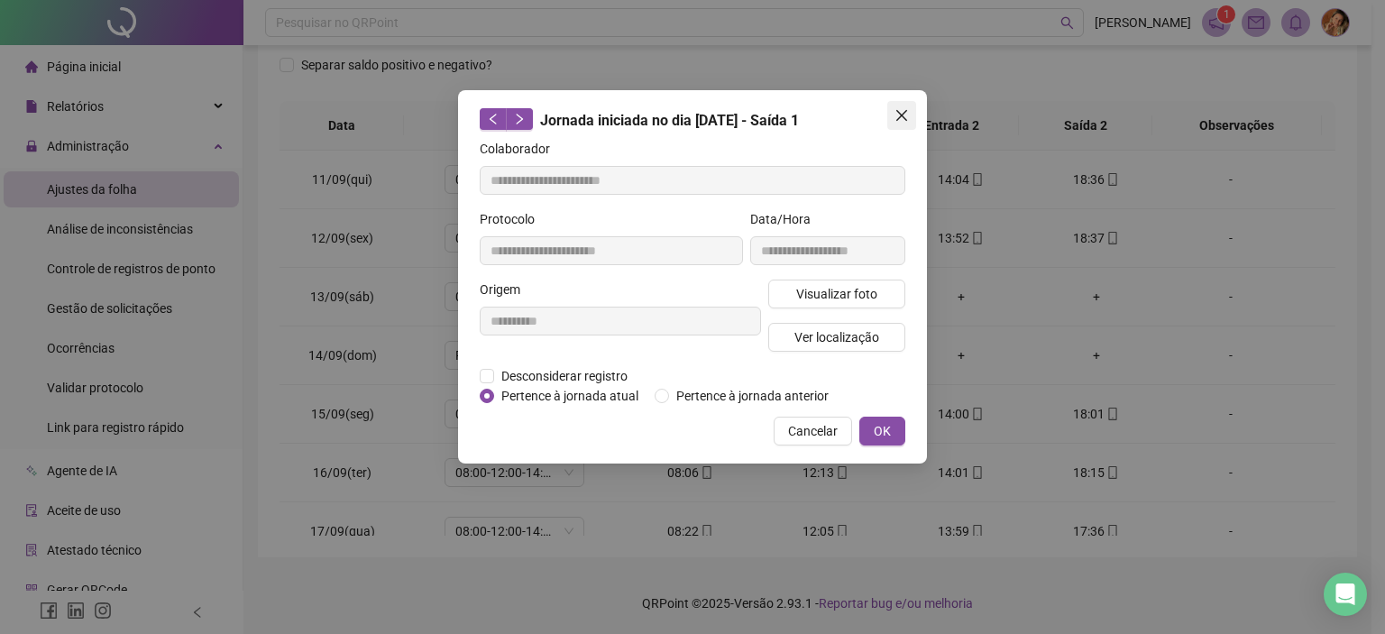
click at [895, 118] on icon "close" at bounding box center [902, 115] width 14 height 14
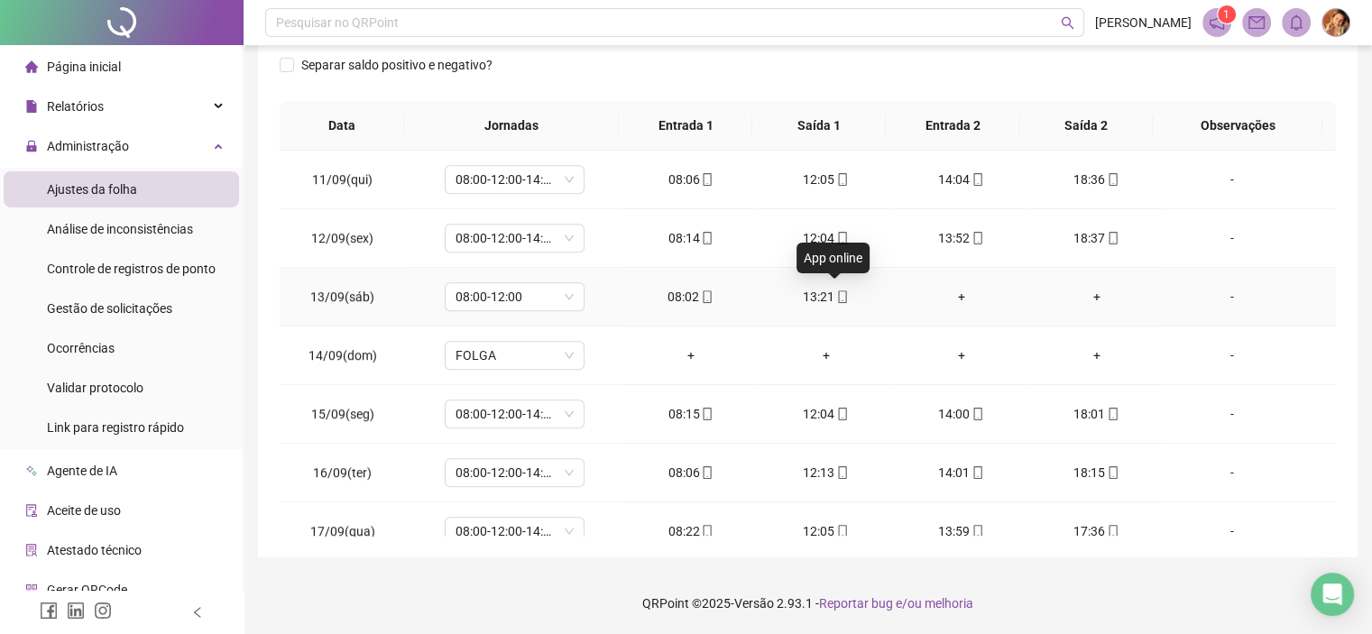
click at [836, 291] on icon "mobile" at bounding box center [842, 296] width 13 height 13
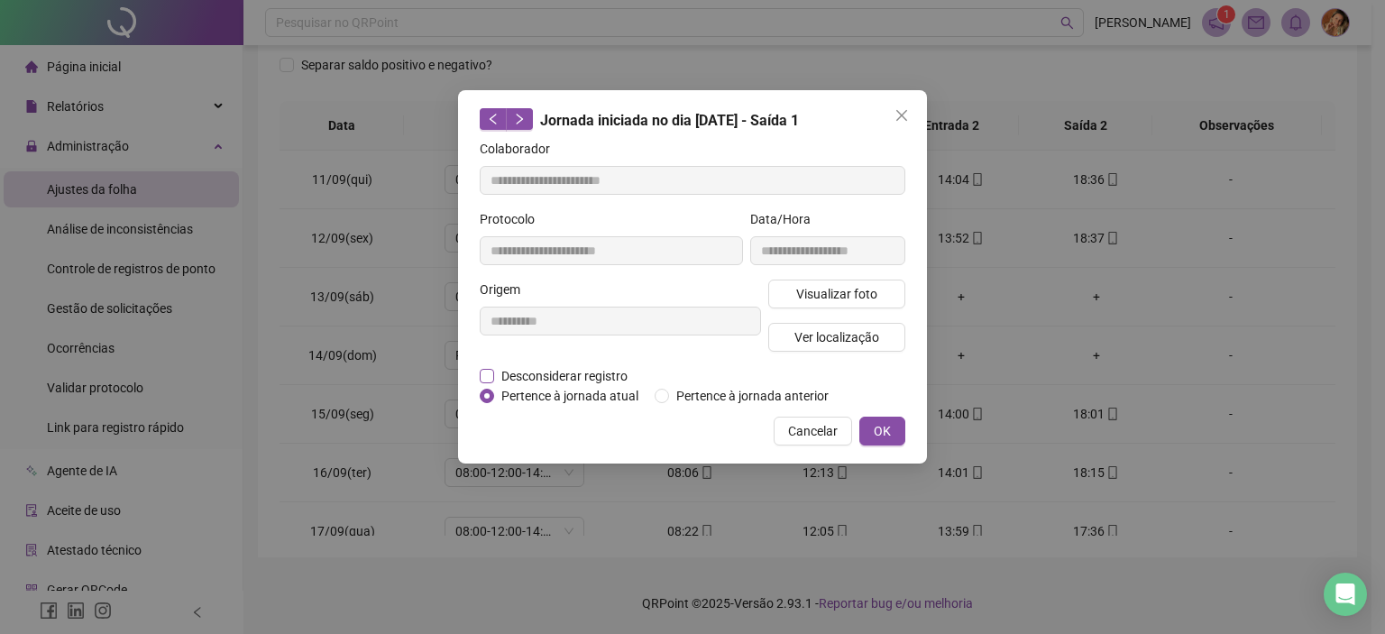
click at [620, 371] on span "Desconsiderar registro" at bounding box center [564, 376] width 141 height 20
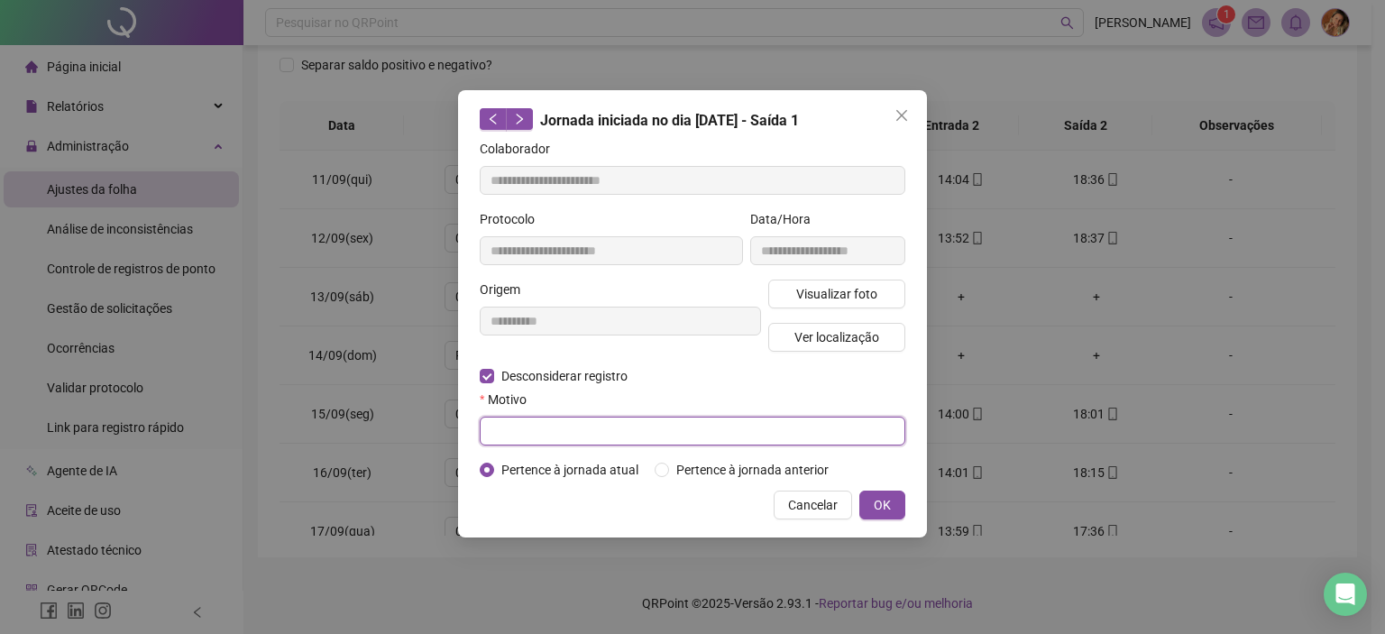
click at [530, 422] on input "text" at bounding box center [693, 431] width 426 height 29
type input "****"
click at [894, 497] on button "OK" at bounding box center [882, 505] width 46 height 29
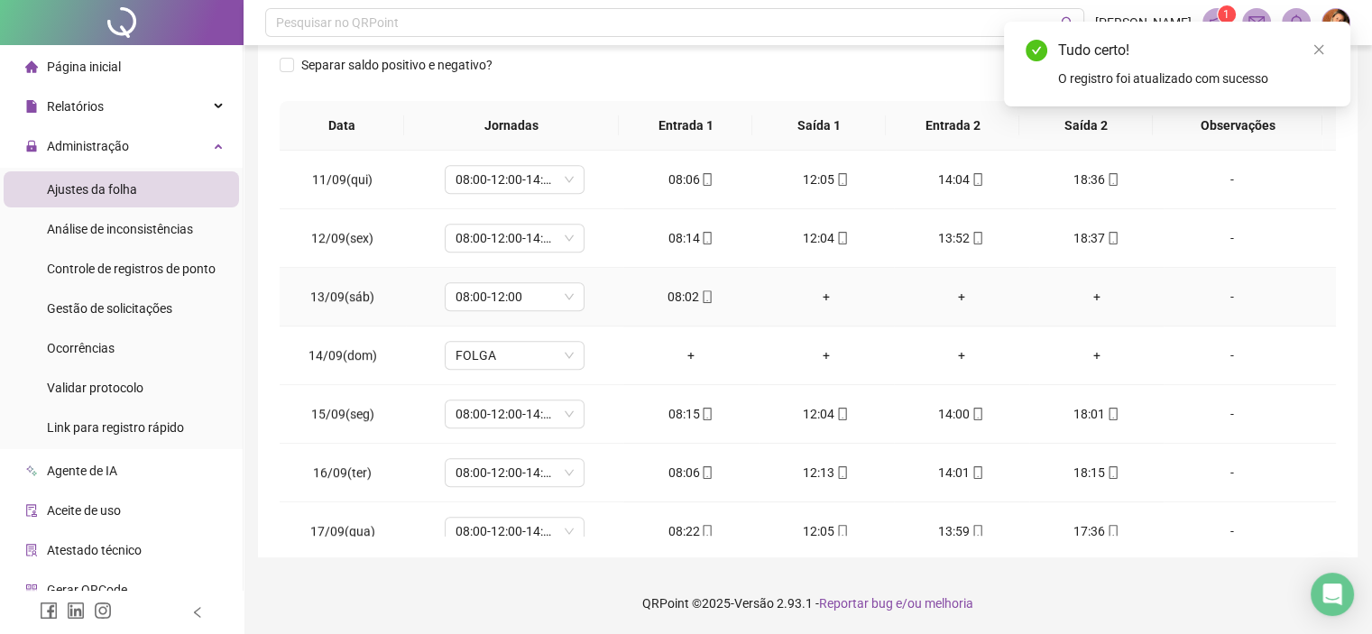
click at [820, 287] on div "+" at bounding box center [826, 297] width 106 height 20
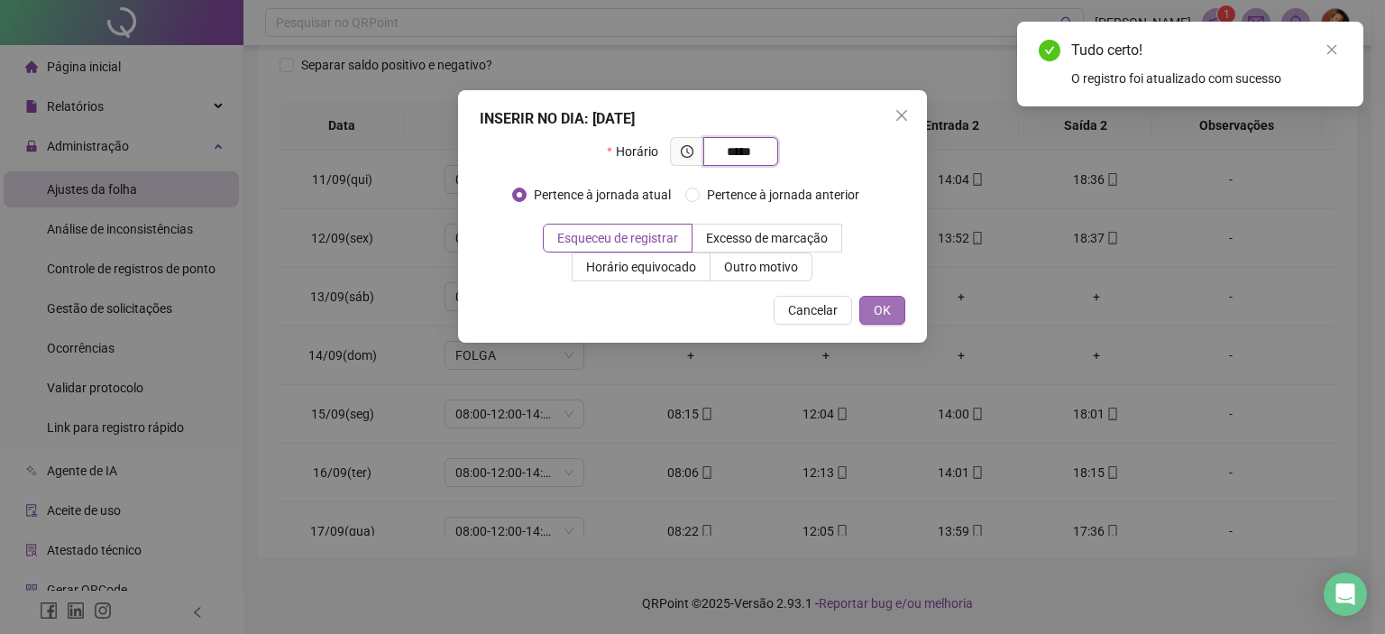
type input "*****"
click at [869, 309] on button "OK" at bounding box center [882, 310] width 46 height 29
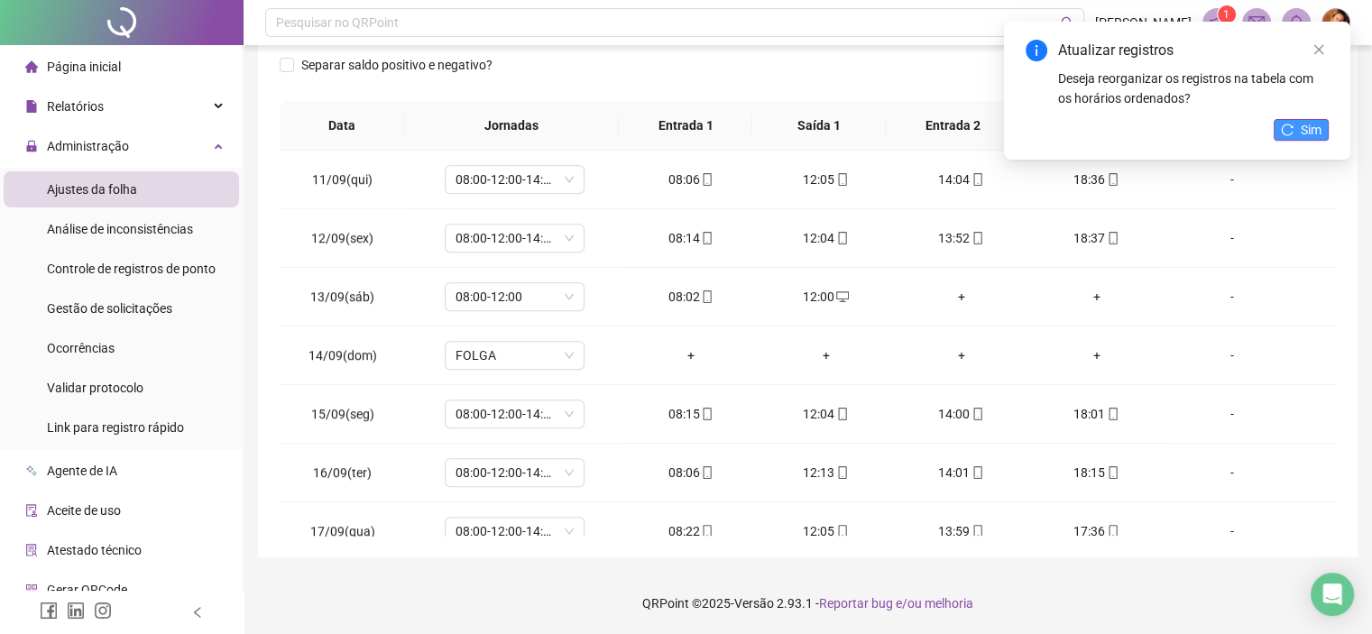
click at [1300, 128] on span "Sim" at bounding box center [1310, 130] width 21 height 20
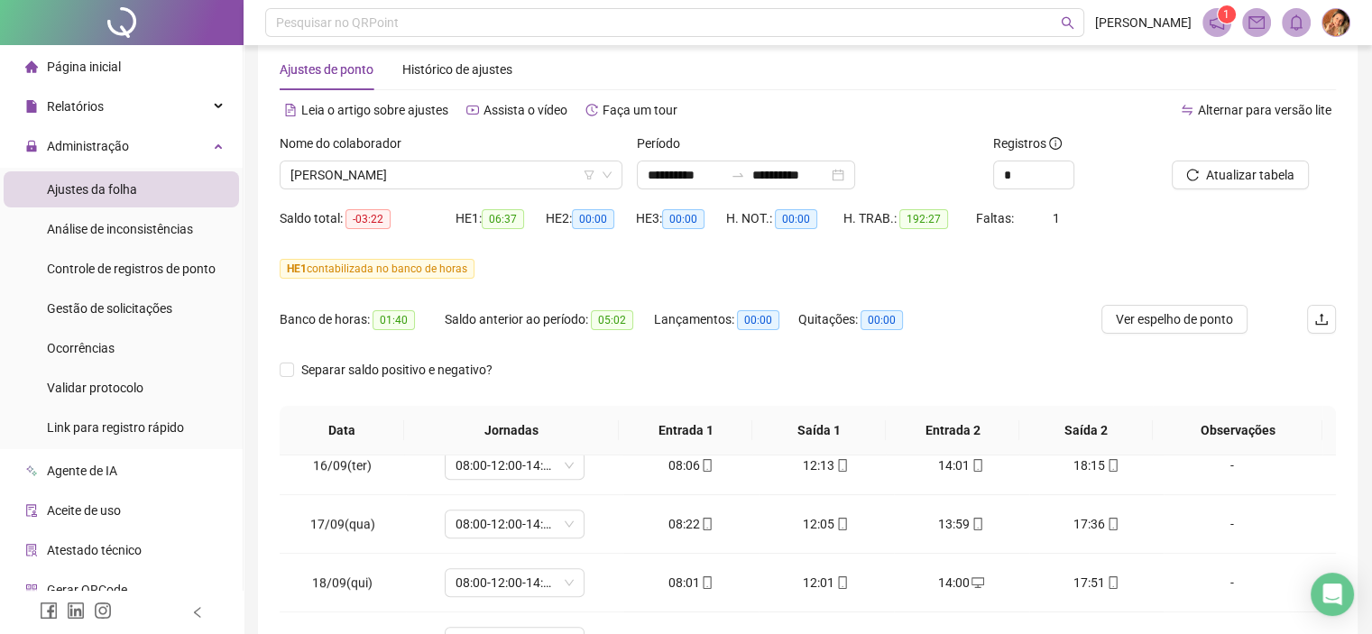
scroll to position [0, 0]
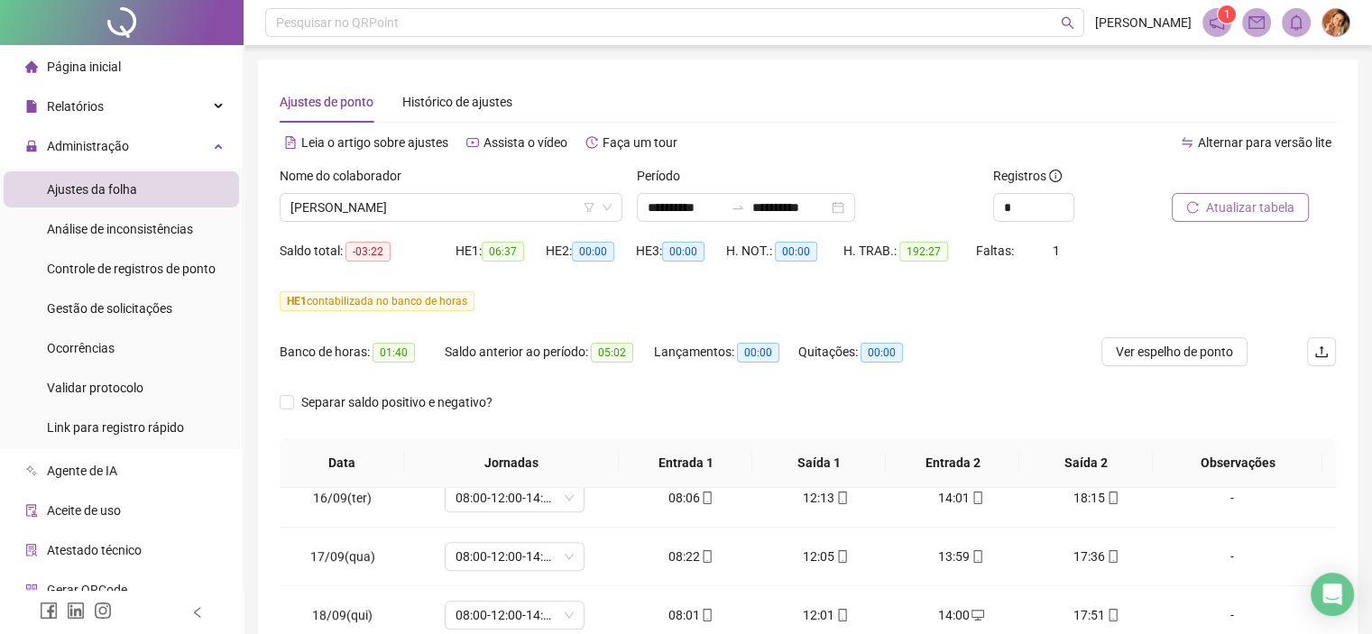
click at [1259, 207] on span "Atualizar tabela" at bounding box center [1250, 207] width 88 height 20
click at [533, 211] on span "[PERSON_NAME]" at bounding box center [450, 207] width 321 height 27
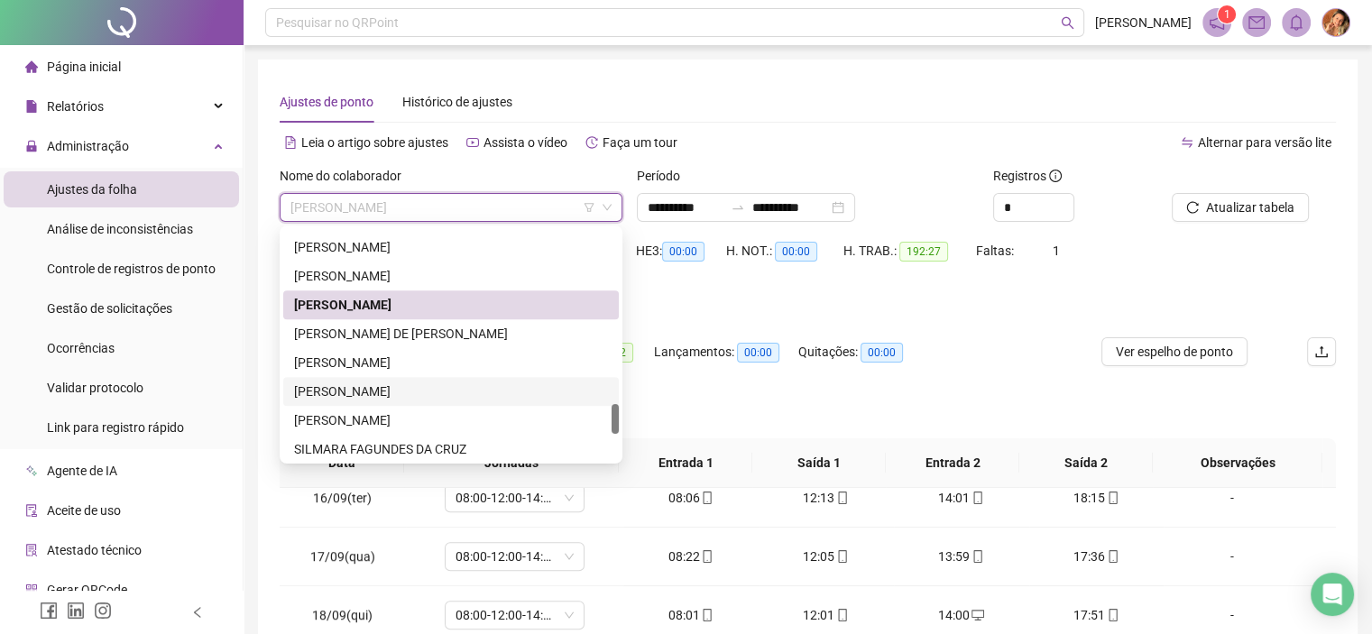
scroll to position [1443, 0]
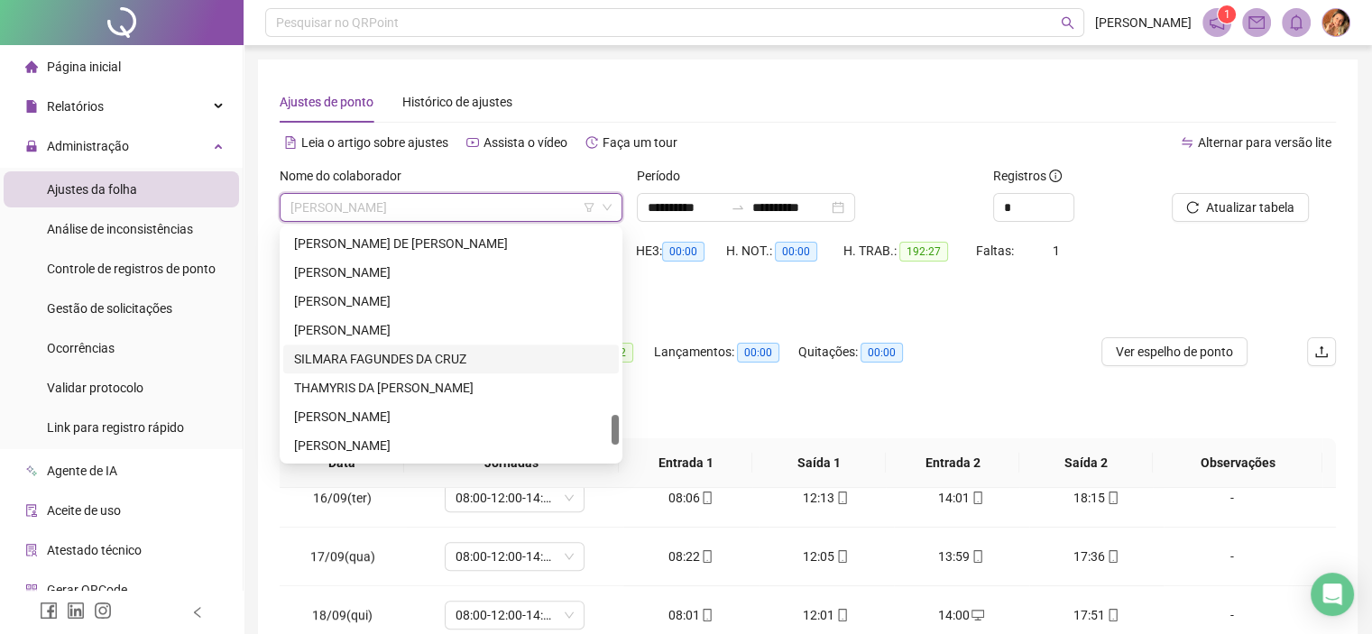
click at [390, 360] on div "SILMARA FAGUNDES DA CRUZ" at bounding box center [451, 359] width 314 height 20
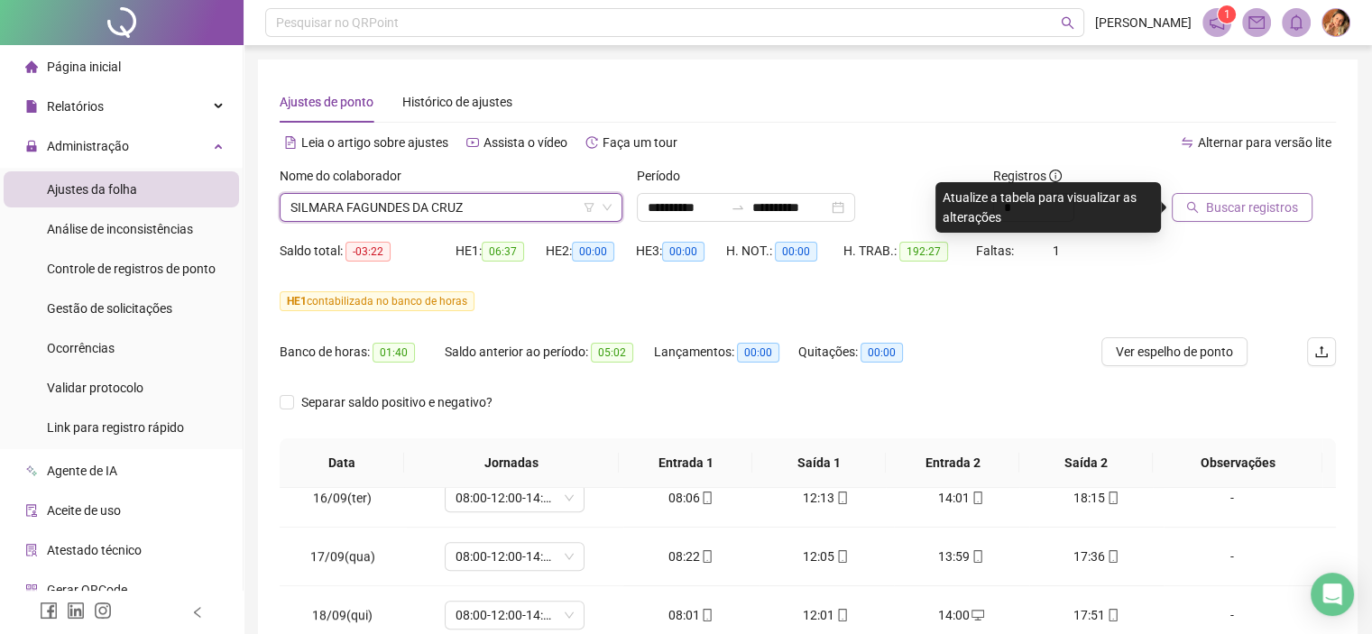
click at [1265, 207] on span "Buscar registros" at bounding box center [1252, 207] width 92 height 20
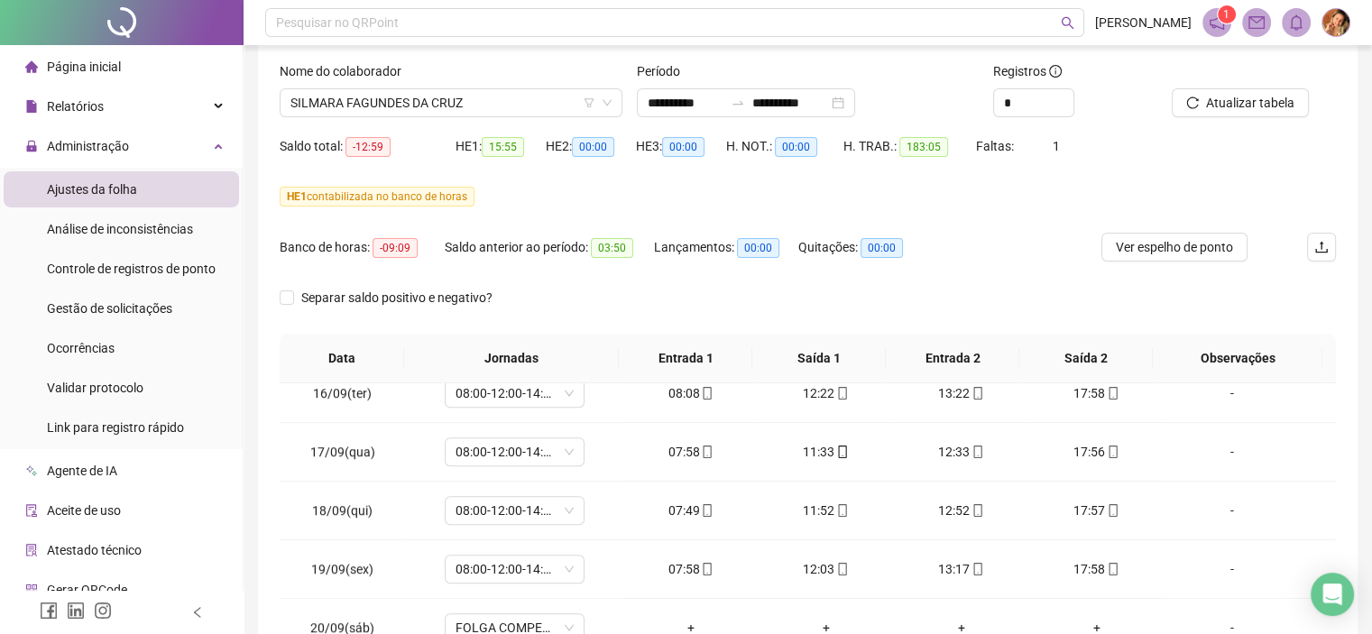
scroll to position [67, 0]
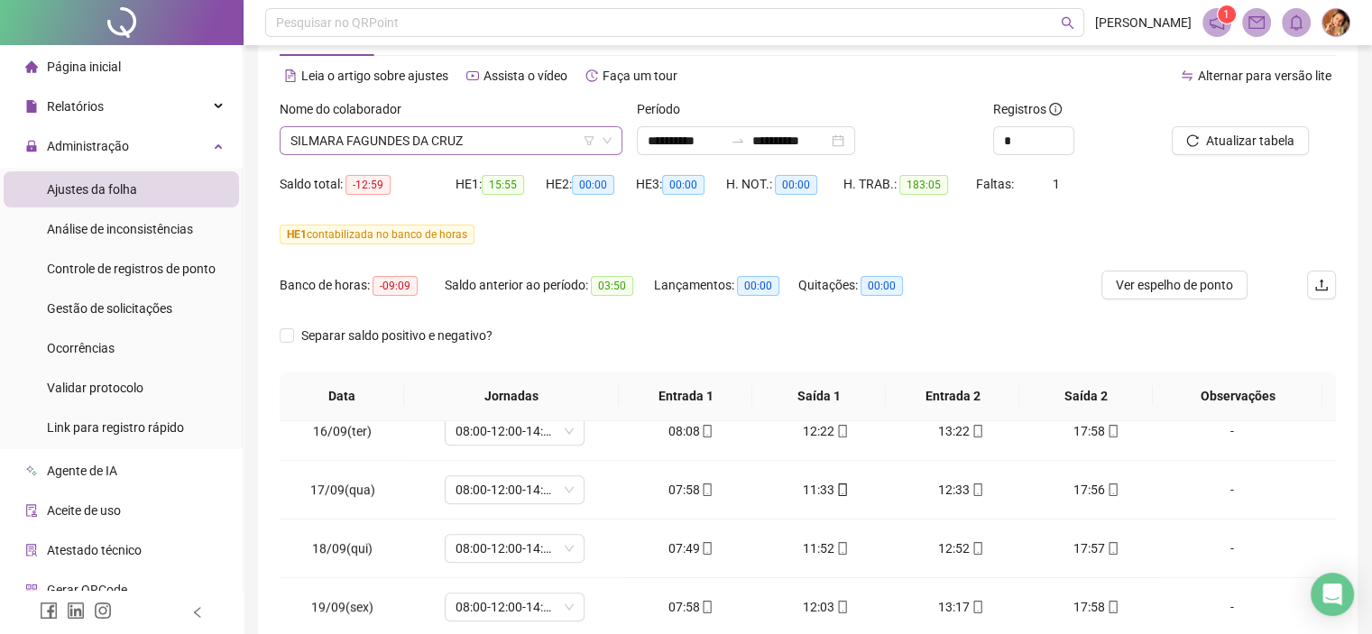
click at [483, 135] on span "SILMARA FAGUNDES DA CRUZ" at bounding box center [450, 140] width 321 height 27
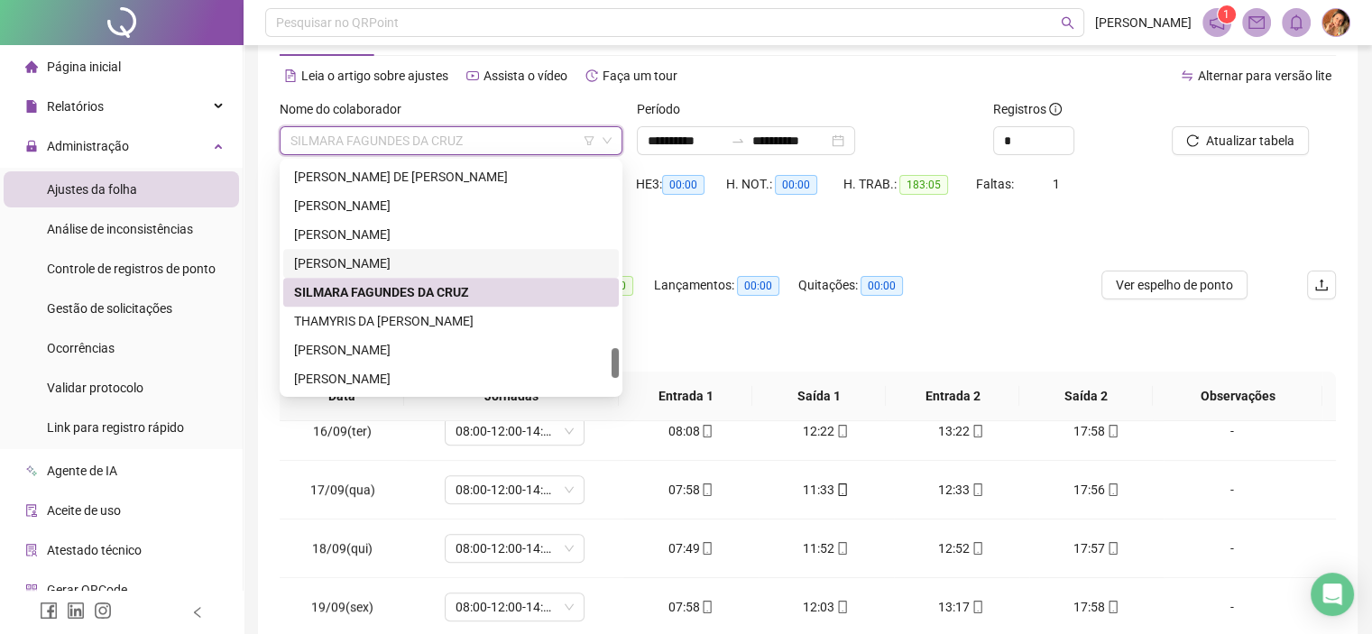
scroll to position [1533, 0]
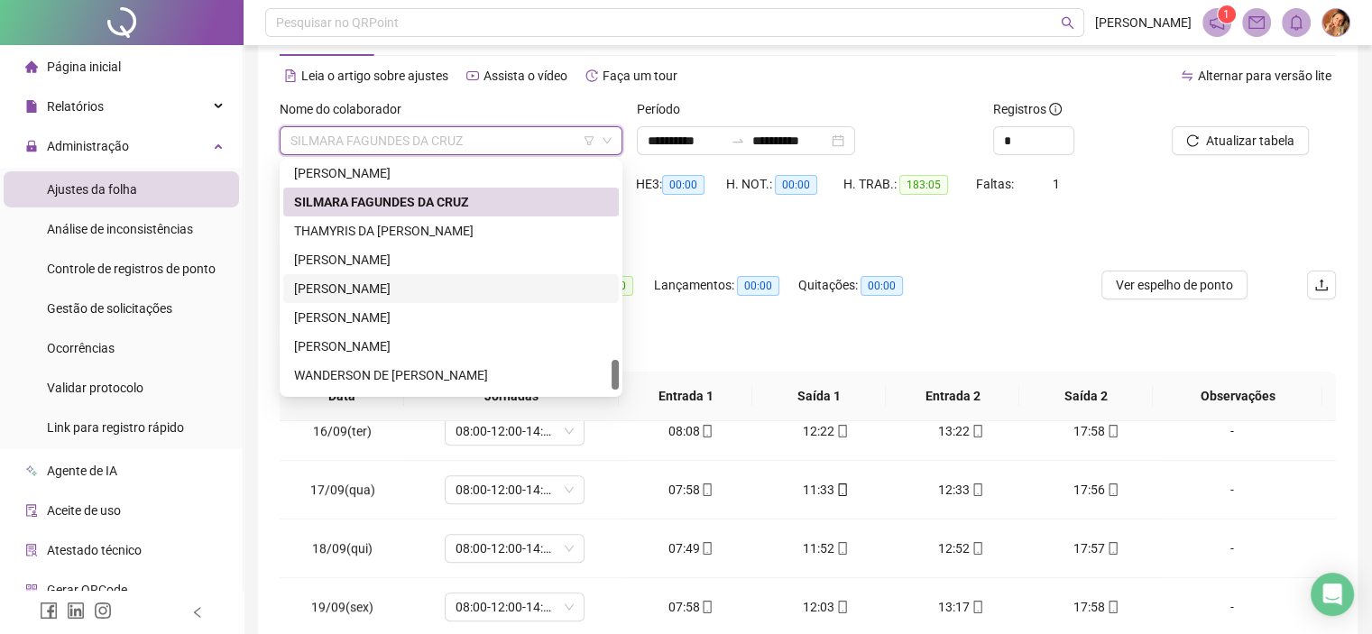
drag, startPoint x: 363, startPoint y: 286, endPoint x: 489, endPoint y: 270, distance: 127.3
click at [363, 286] on div "[PERSON_NAME]" at bounding box center [451, 289] width 314 height 20
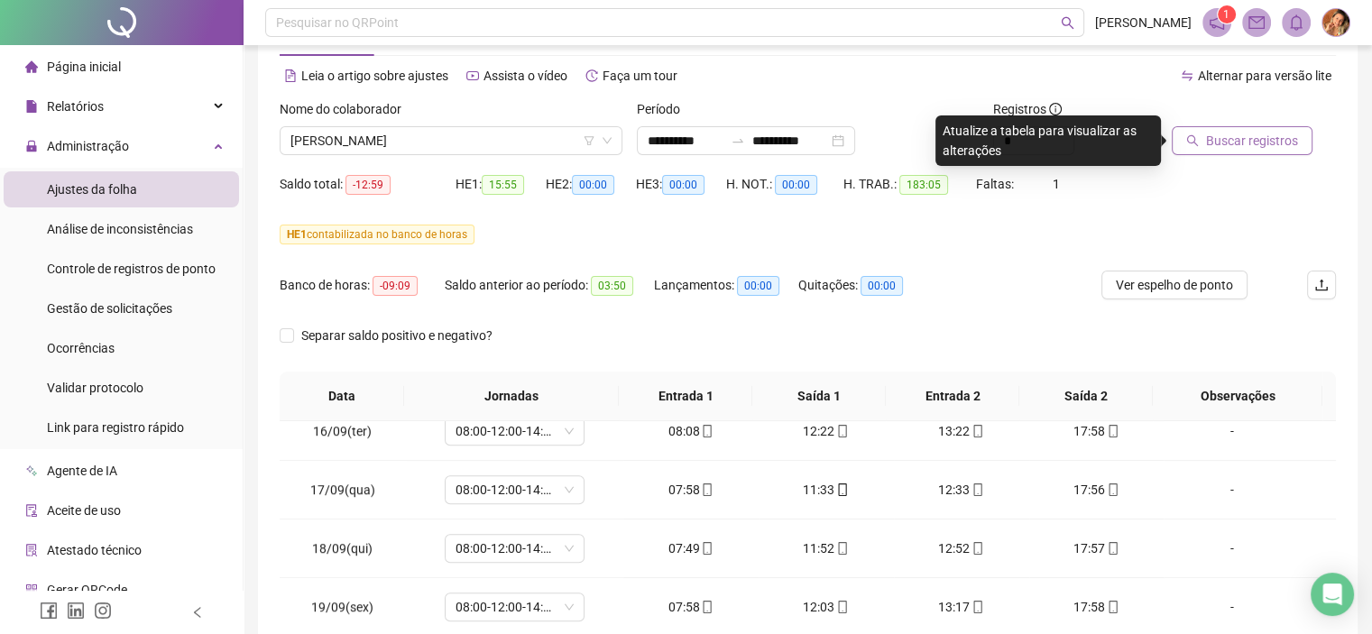
click at [1244, 136] on span "Buscar registros" at bounding box center [1252, 141] width 92 height 20
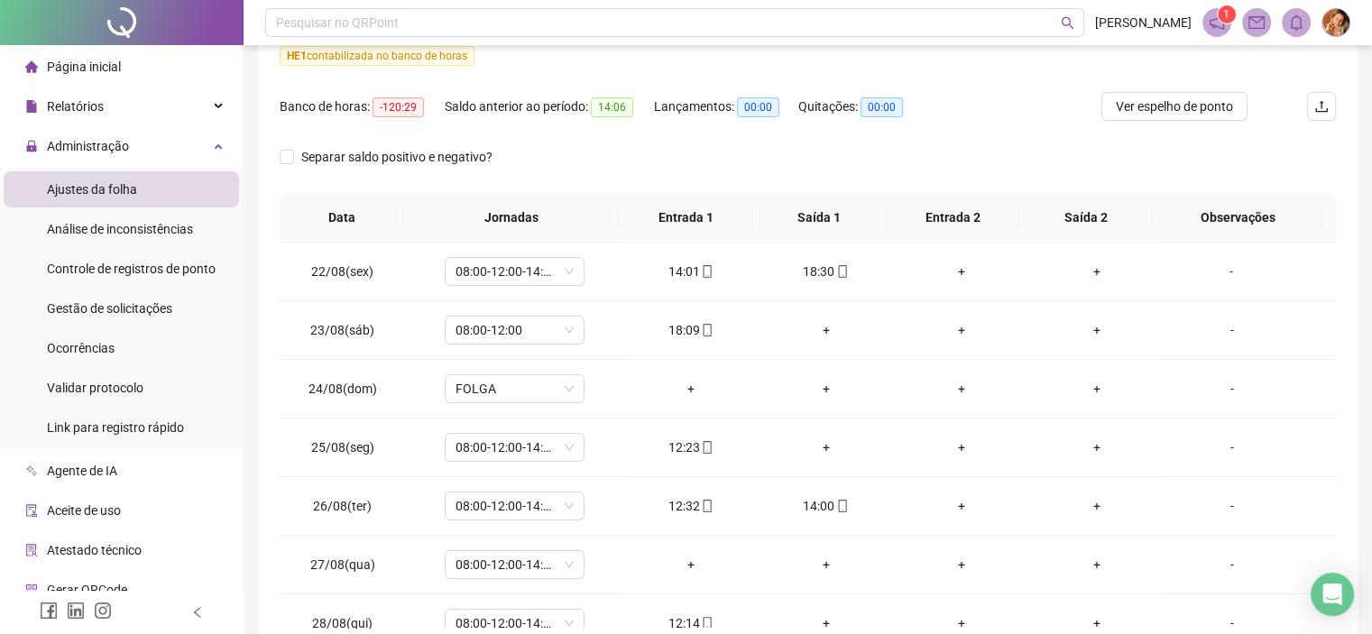
scroll to position [337, 0]
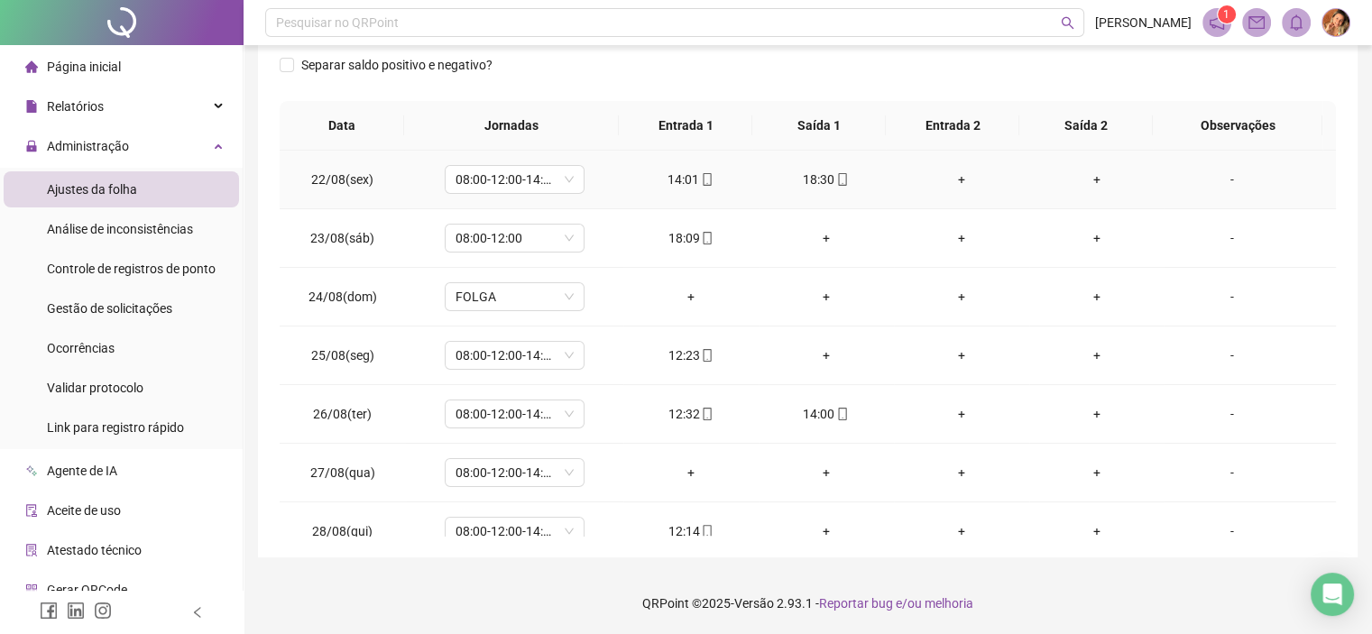
click at [954, 176] on div "+" at bounding box center [961, 180] width 106 height 20
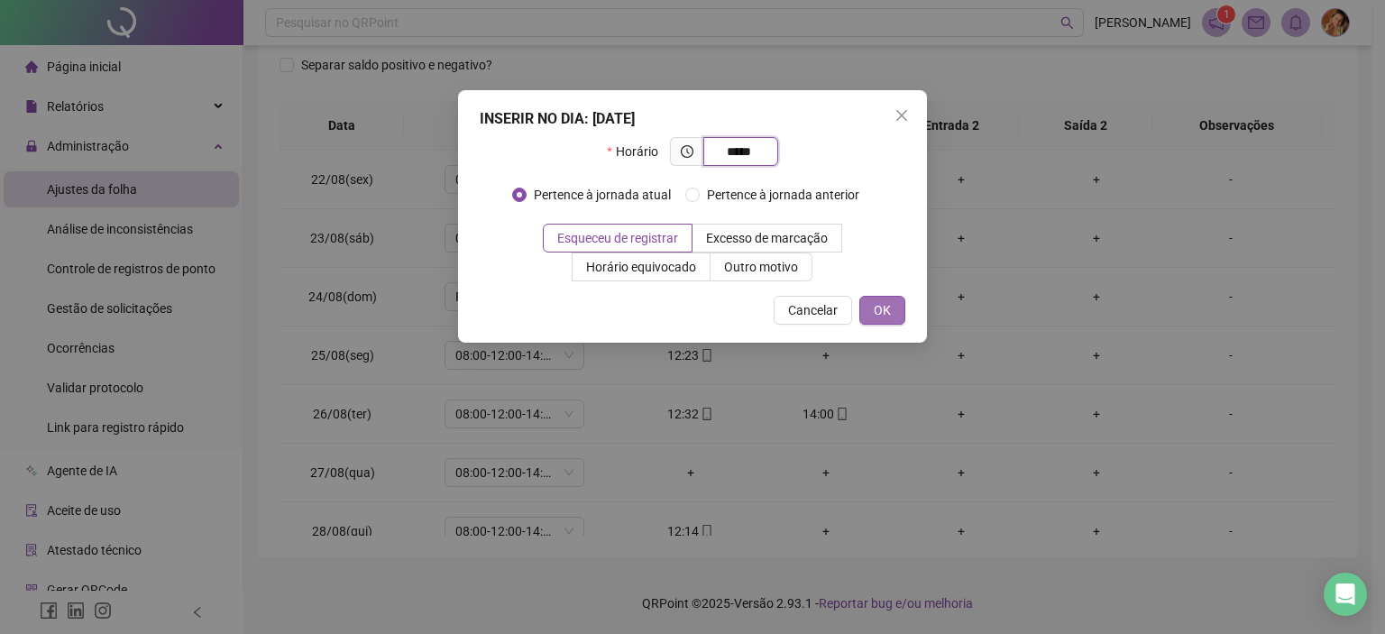
type input "*****"
click at [882, 308] on span "OK" at bounding box center [882, 310] width 17 height 20
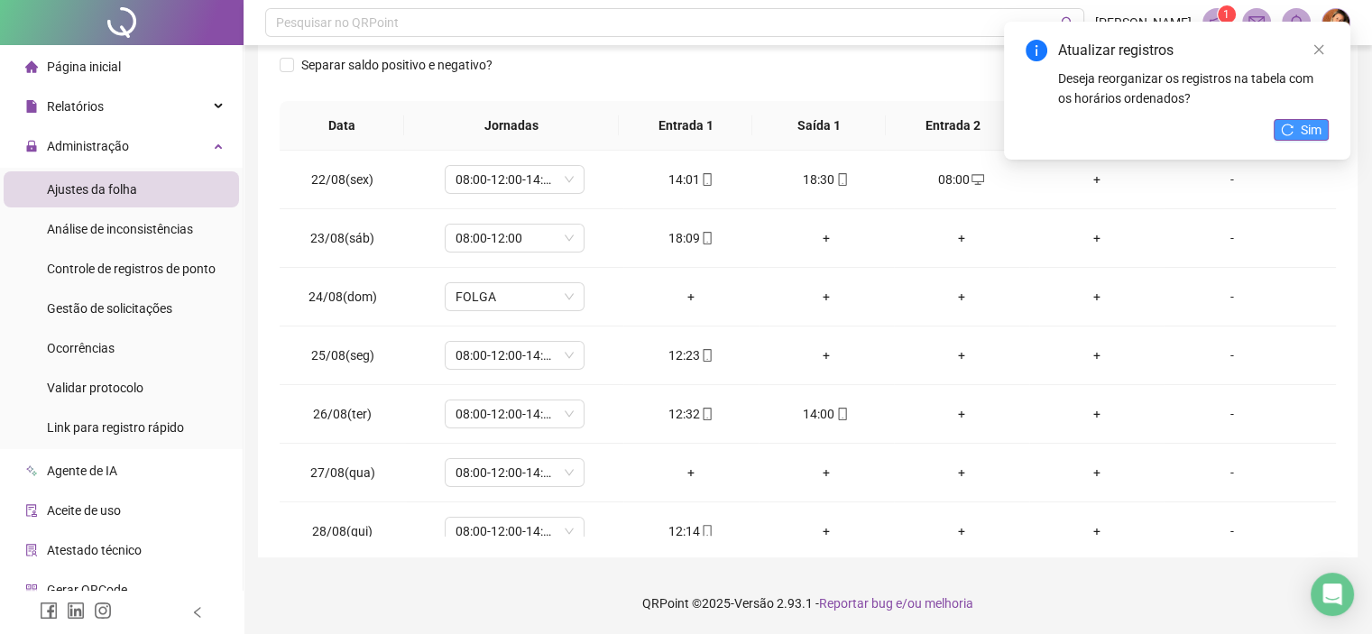
click at [1309, 124] on span "Sim" at bounding box center [1310, 130] width 21 height 20
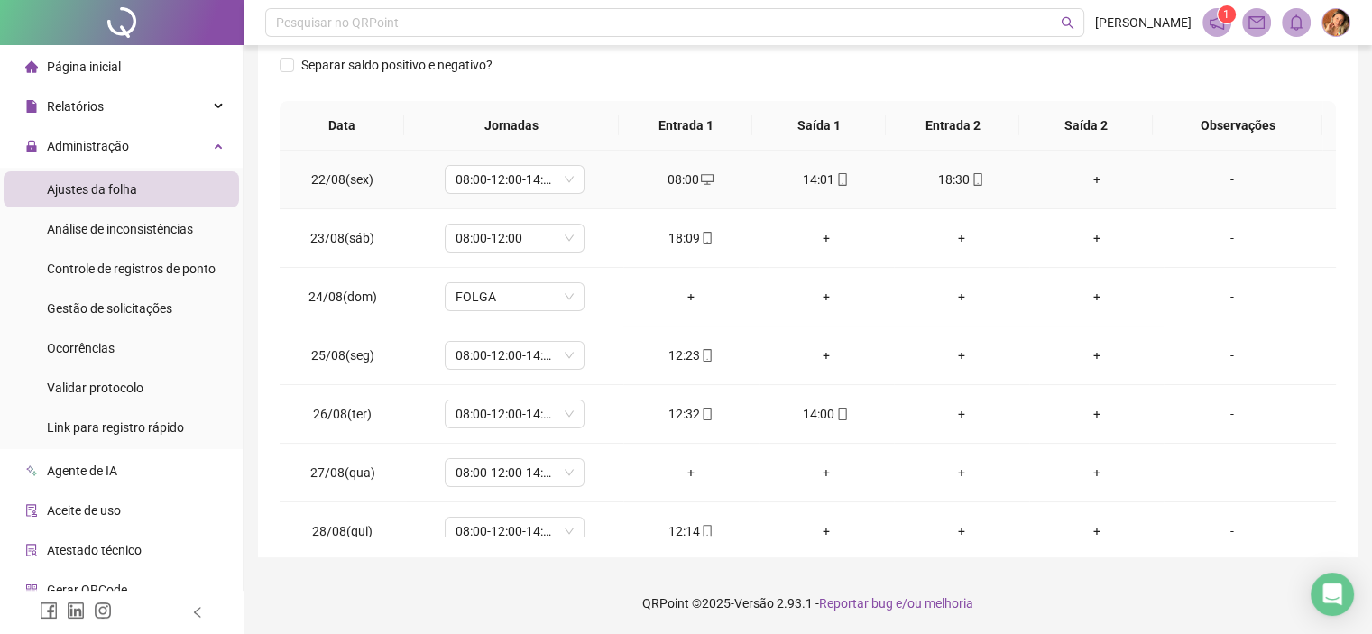
click at [1081, 176] on div "+" at bounding box center [1096, 180] width 106 height 20
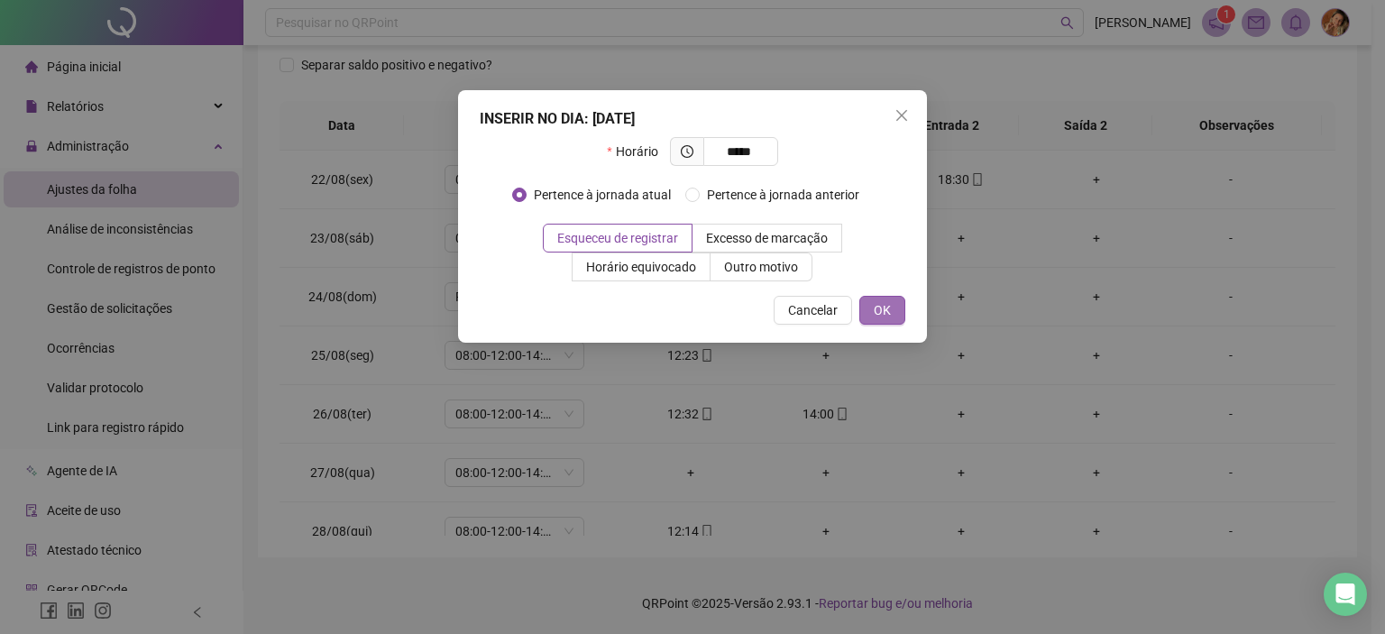
type input "*****"
click at [880, 304] on span "OK" at bounding box center [882, 310] width 17 height 20
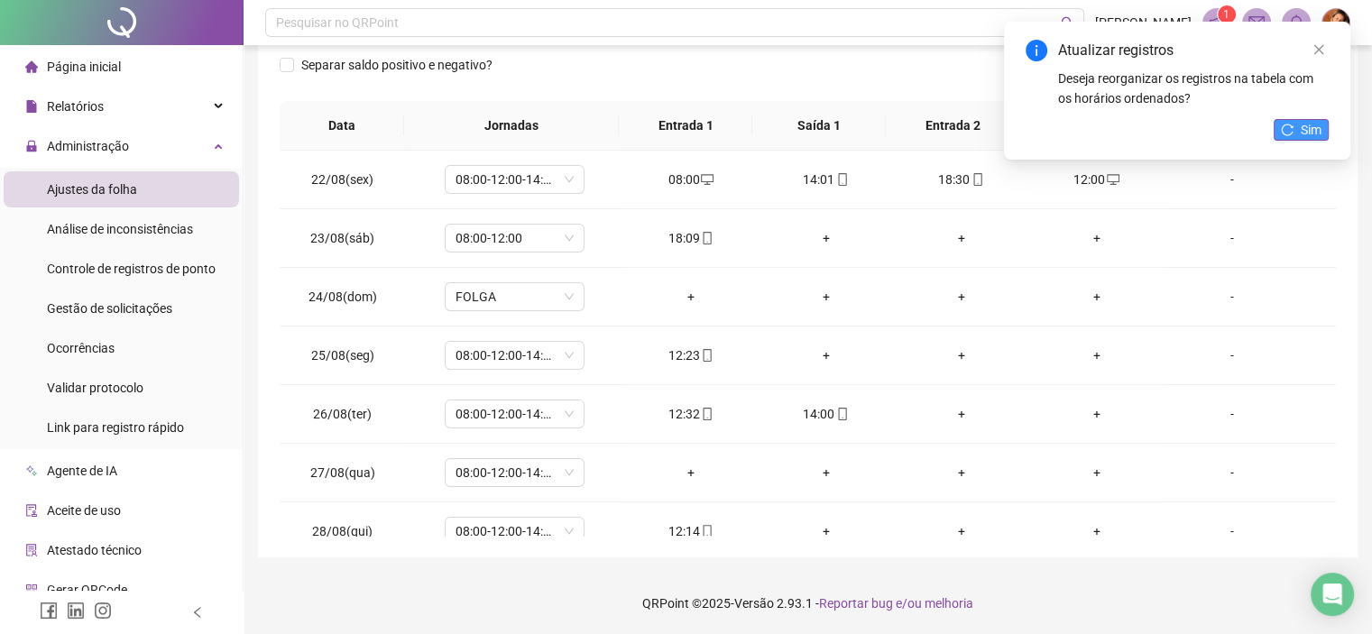
click at [1306, 123] on span "Sim" at bounding box center [1310, 130] width 21 height 20
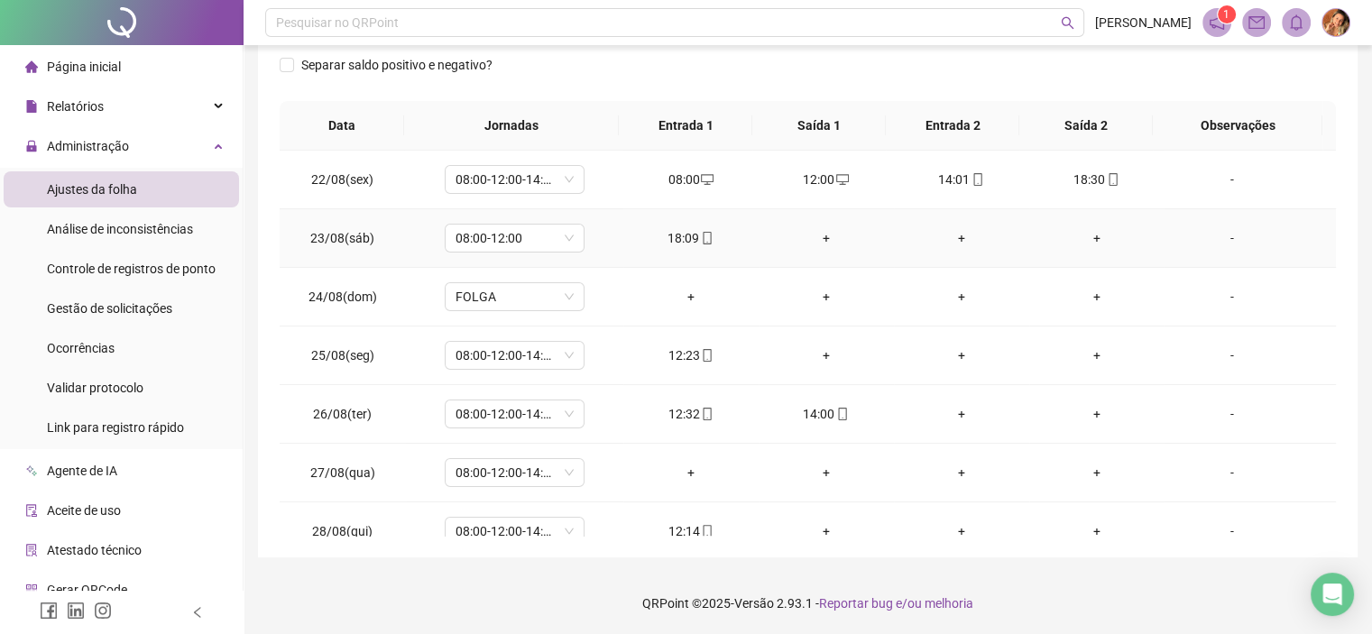
click at [822, 234] on div "+" at bounding box center [826, 238] width 106 height 20
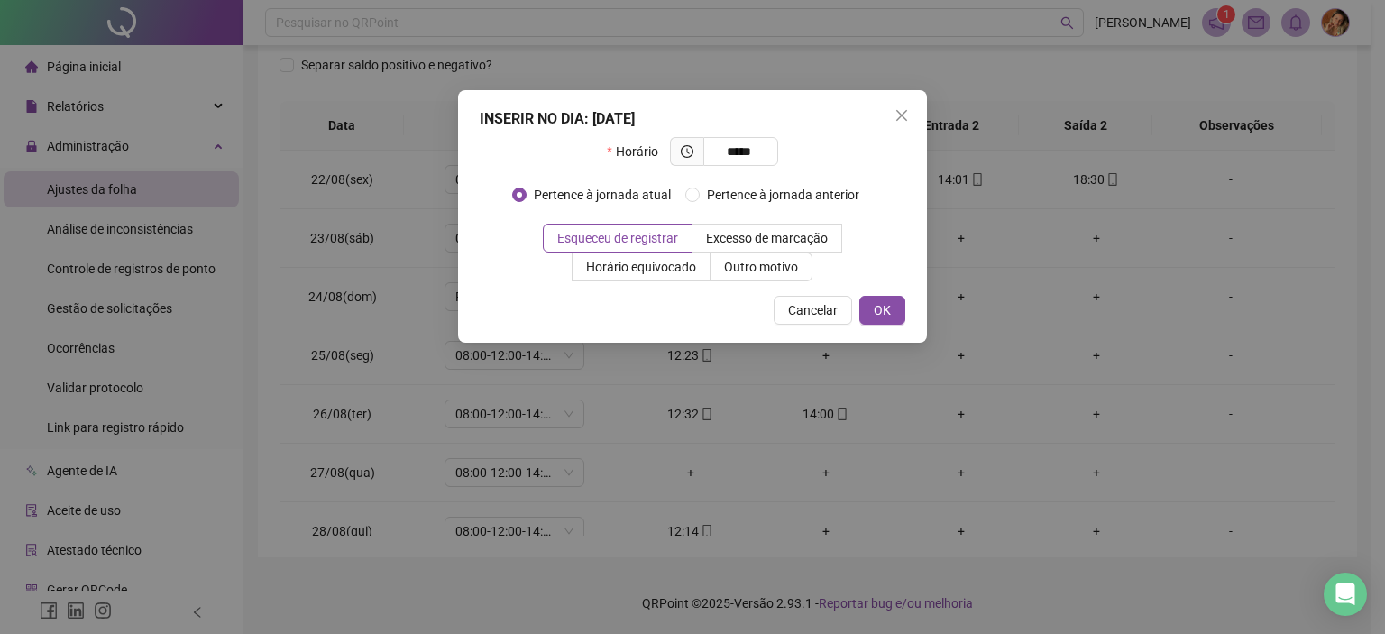
type input "*****"
click at [859, 299] on div "Cancelar OK" at bounding box center [693, 310] width 426 height 29
click at [880, 300] on span "OK" at bounding box center [882, 310] width 17 height 20
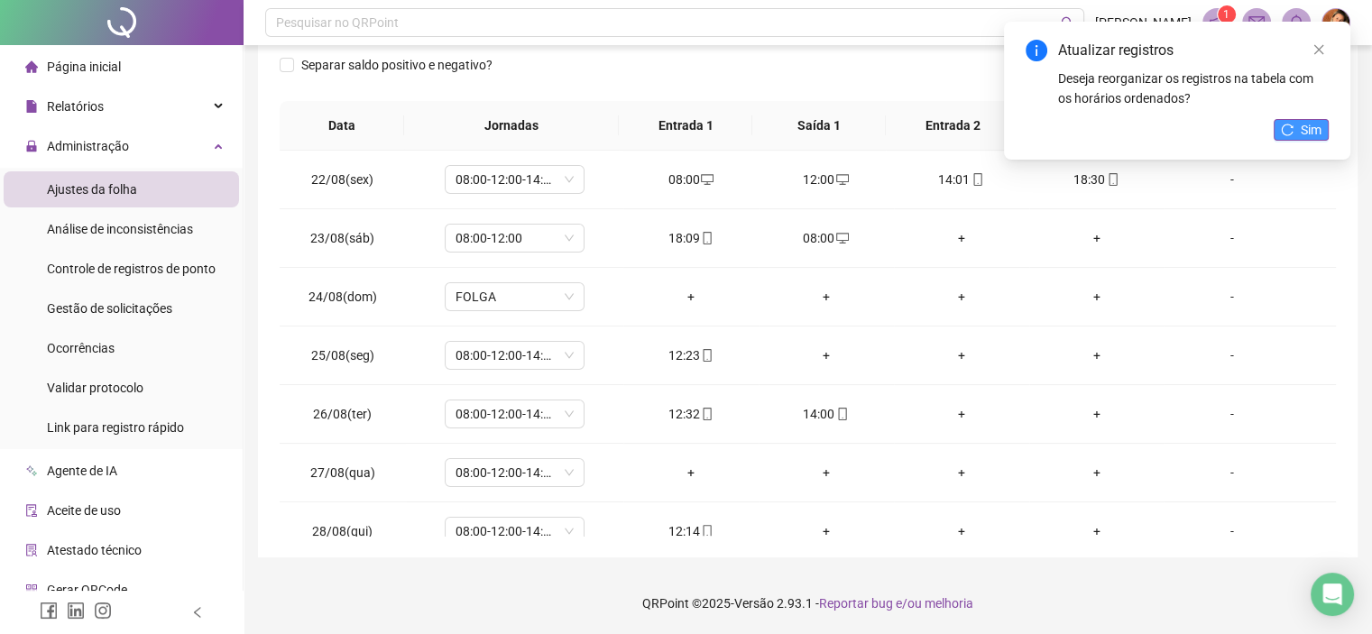
click at [1317, 133] on span "Sim" at bounding box center [1310, 130] width 21 height 20
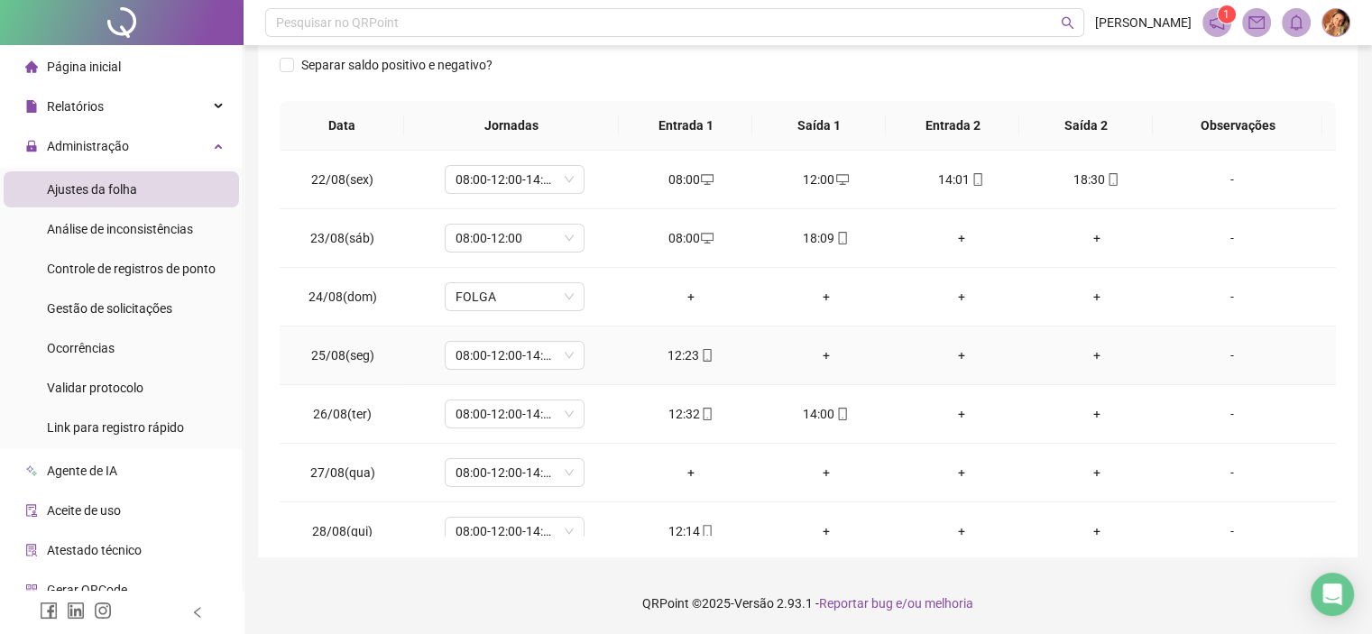
click at [814, 358] on div "+" at bounding box center [826, 355] width 106 height 20
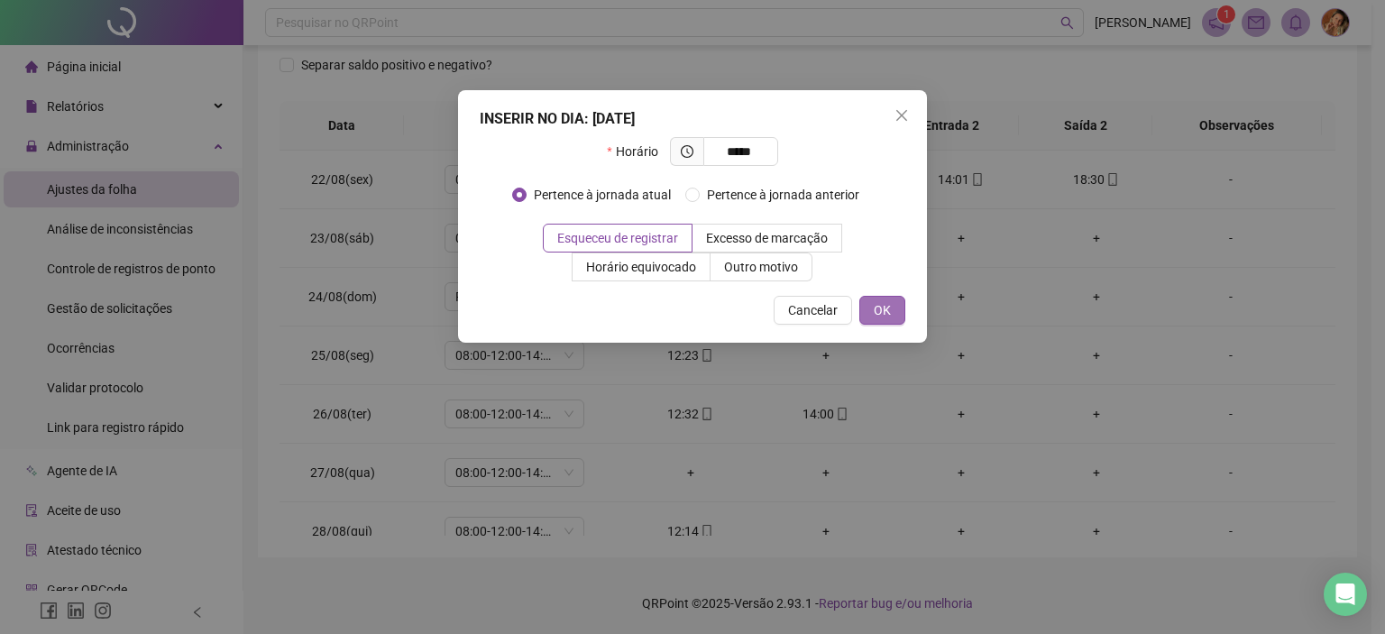
type input "*****"
click at [881, 313] on span "OK" at bounding box center [882, 310] width 17 height 20
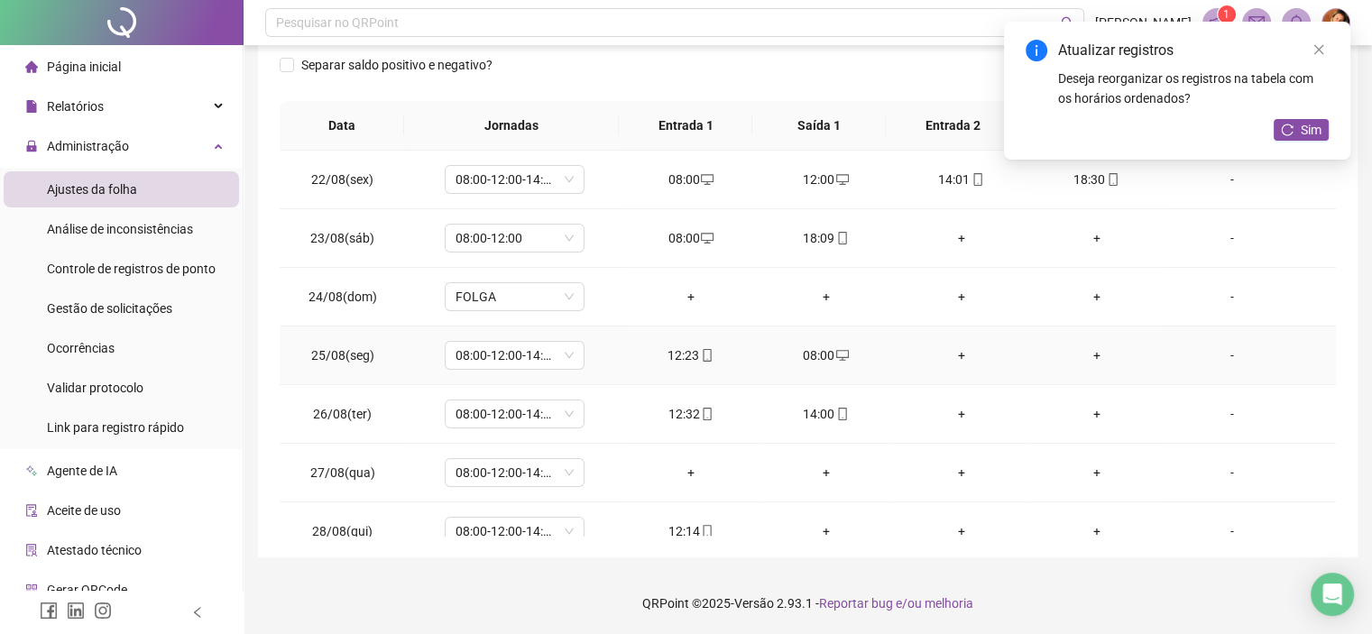
click at [956, 356] on div "+" at bounding box center [961, 355] width 106 height 20
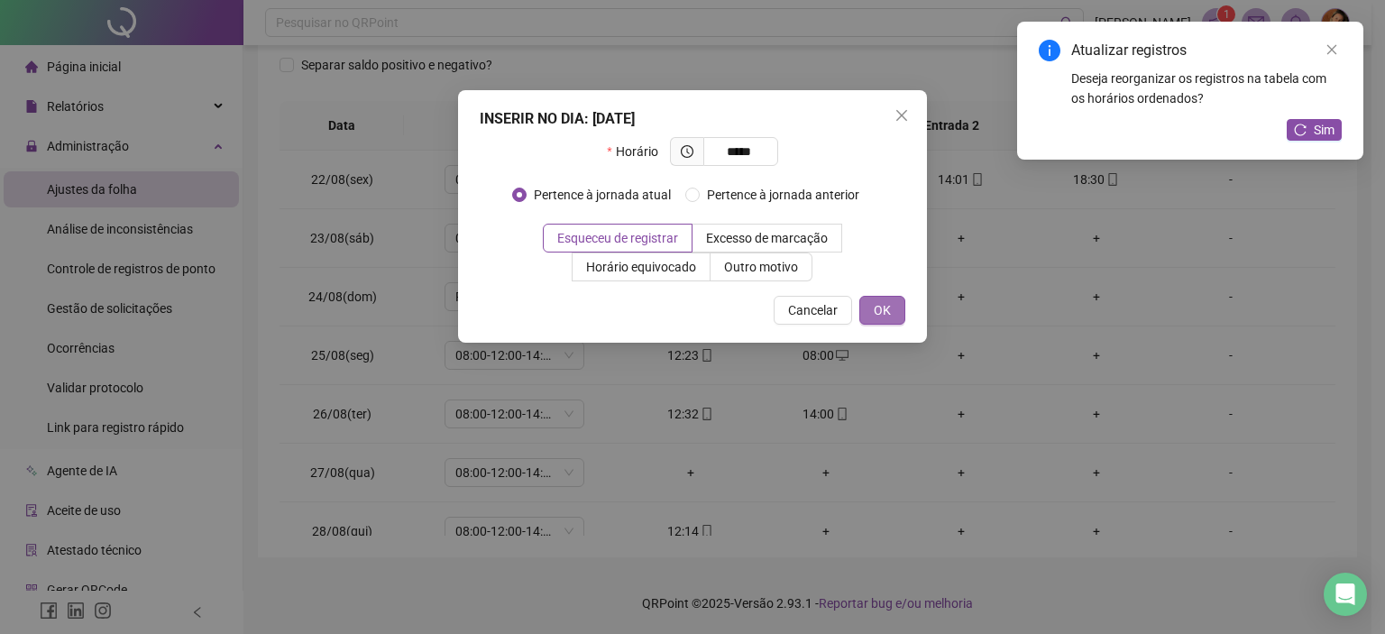
type input "*****"
click at [885, 308] on span "OK" at bounding box center [882, 310] width 17 height 20
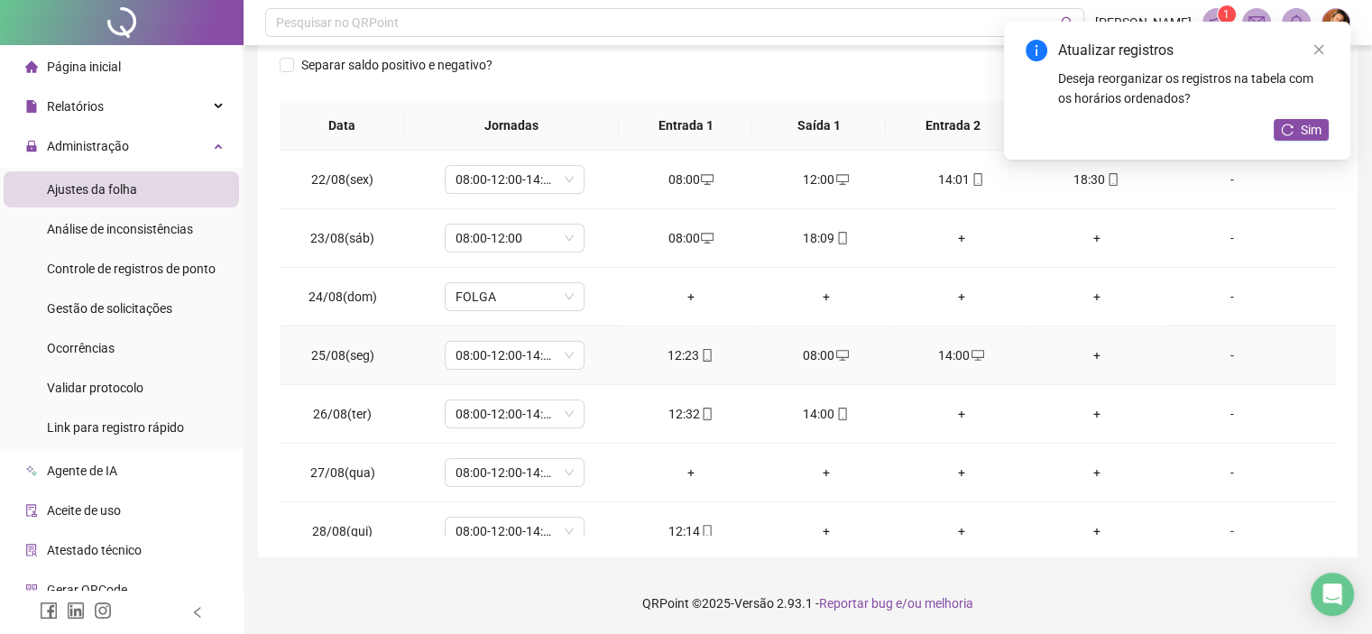
click at [1078, 354] on div "+" at bounding box center [1096, 355] width 106 height 20
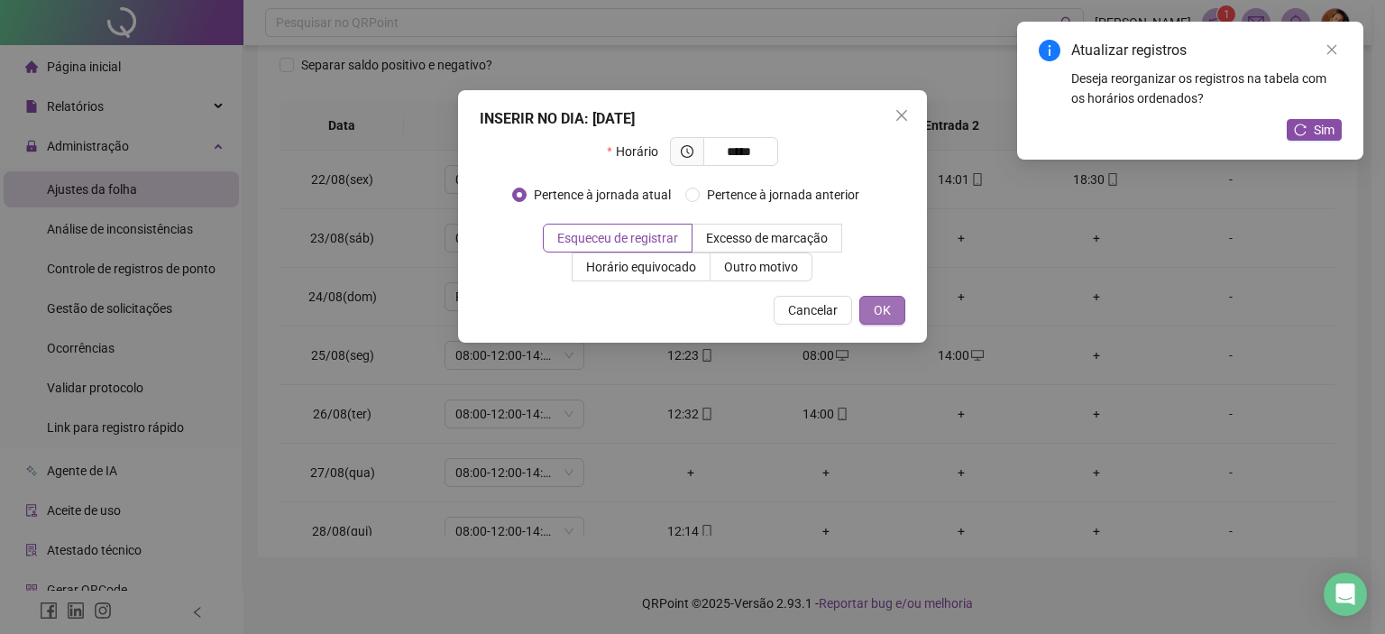
type input "*****"
click at [880, 306] on span "OK" at bounding box center [882, 310] width 17 height 20
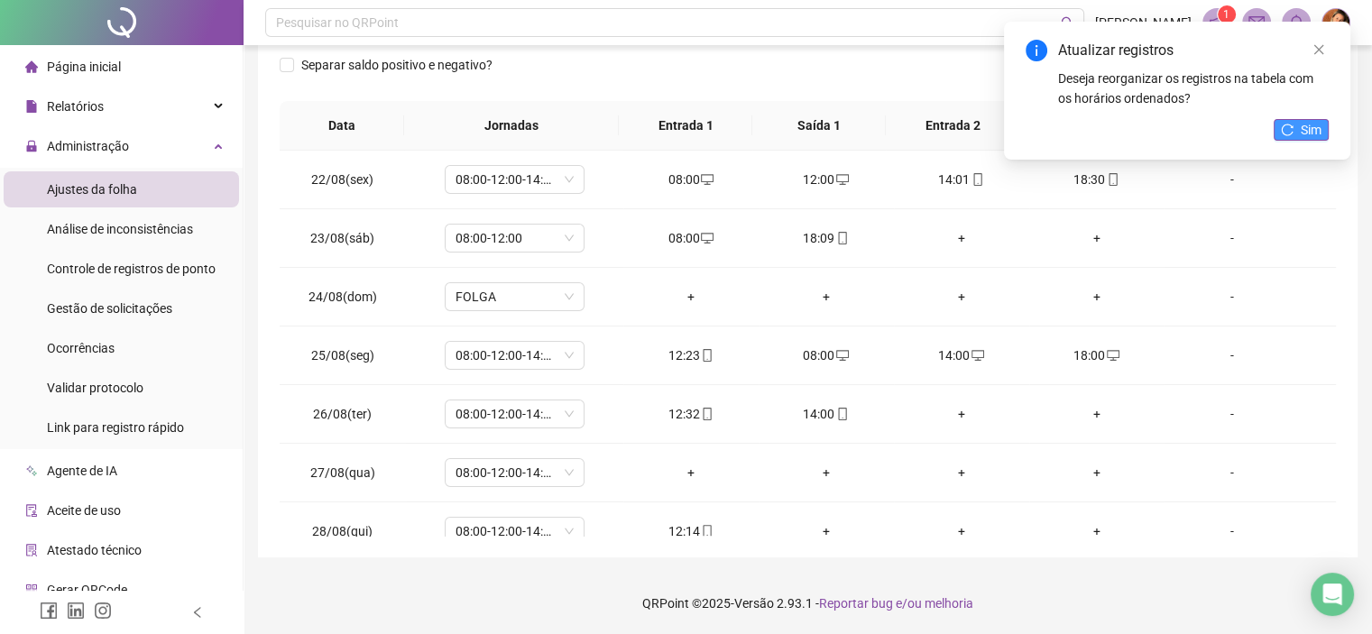
click at [1301, 138] on span "Sim" at bounding box center [1310, 130] width 21 height 20
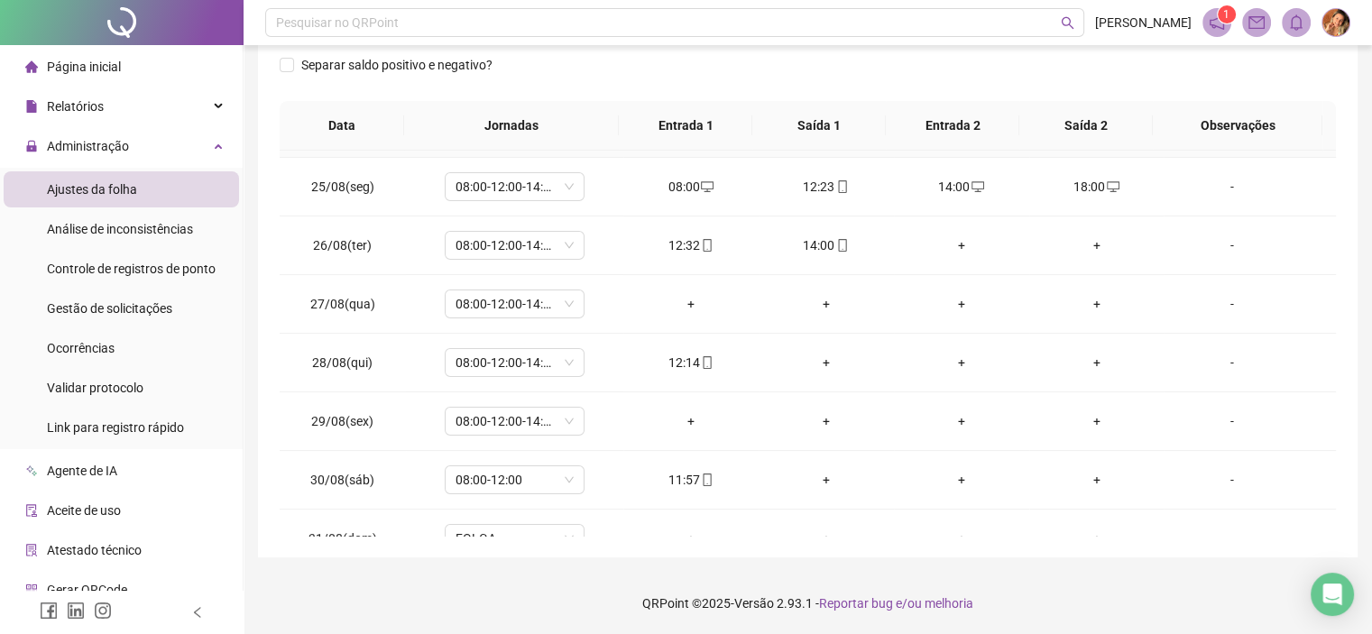
scroll to position [180, 0]
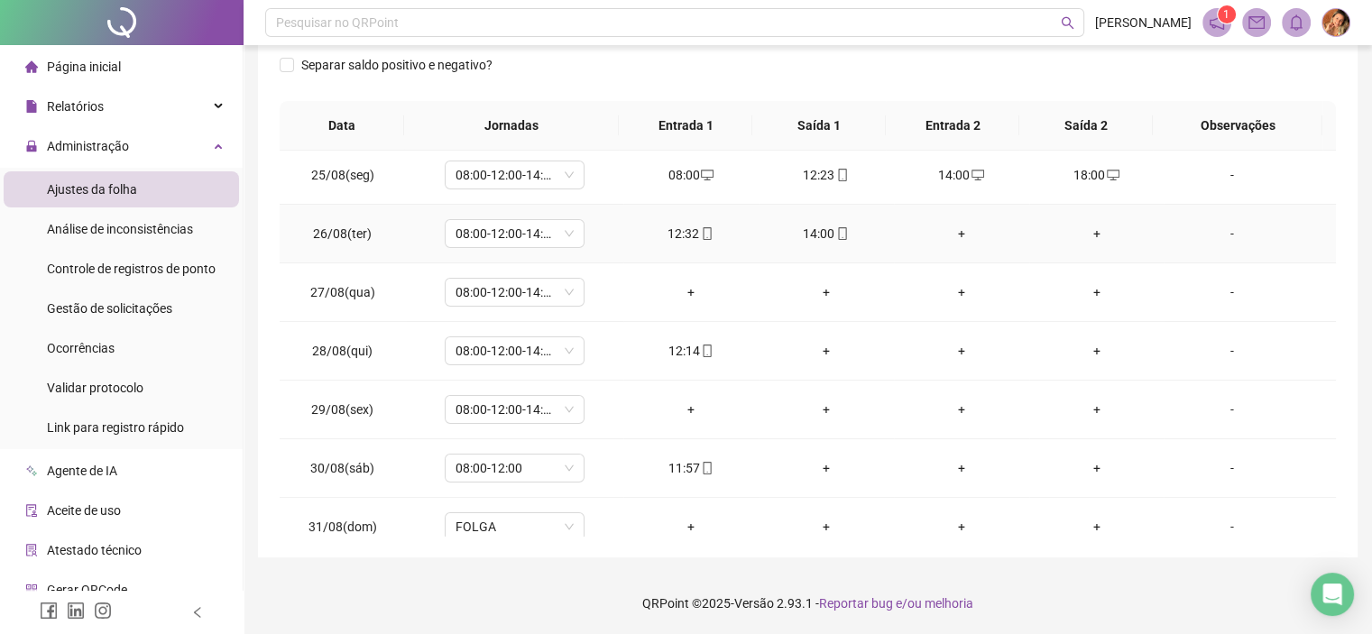
click at [952, 235] on div "+" at bounding box center [961, 234] width 106 height 20
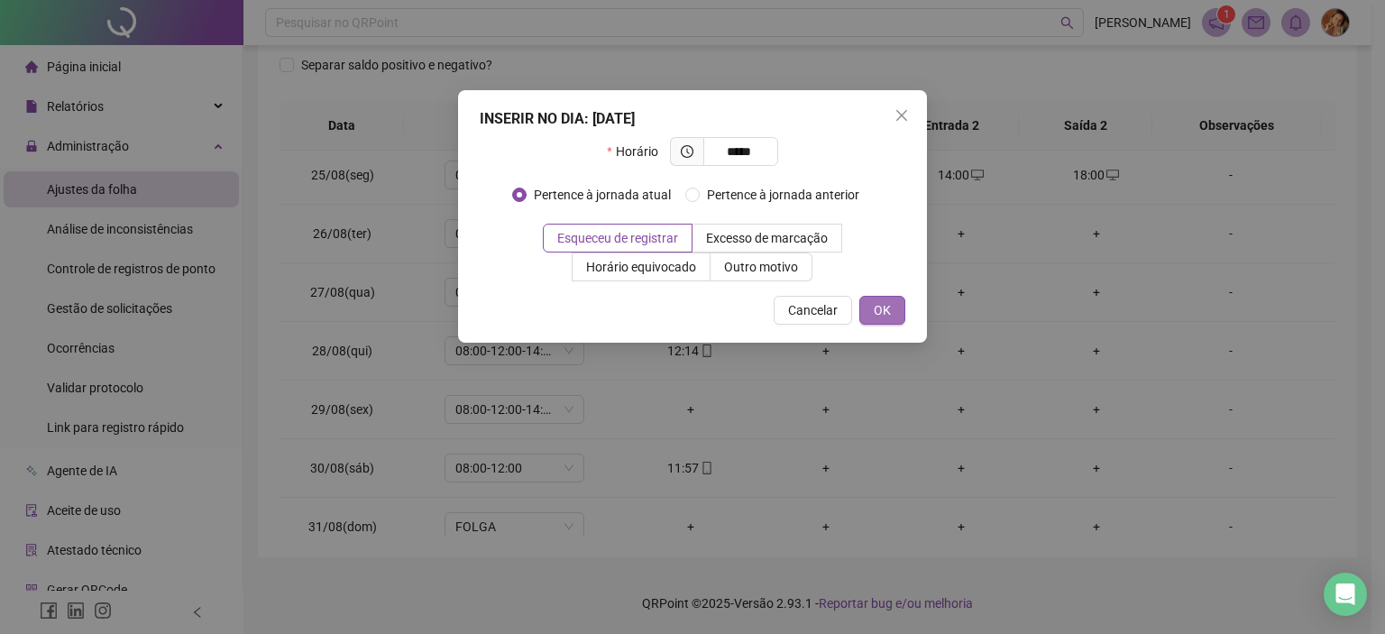
type input "*****"
click at [872, 307] on button "OK" at bounding box center [882, 310] width 46 height 29
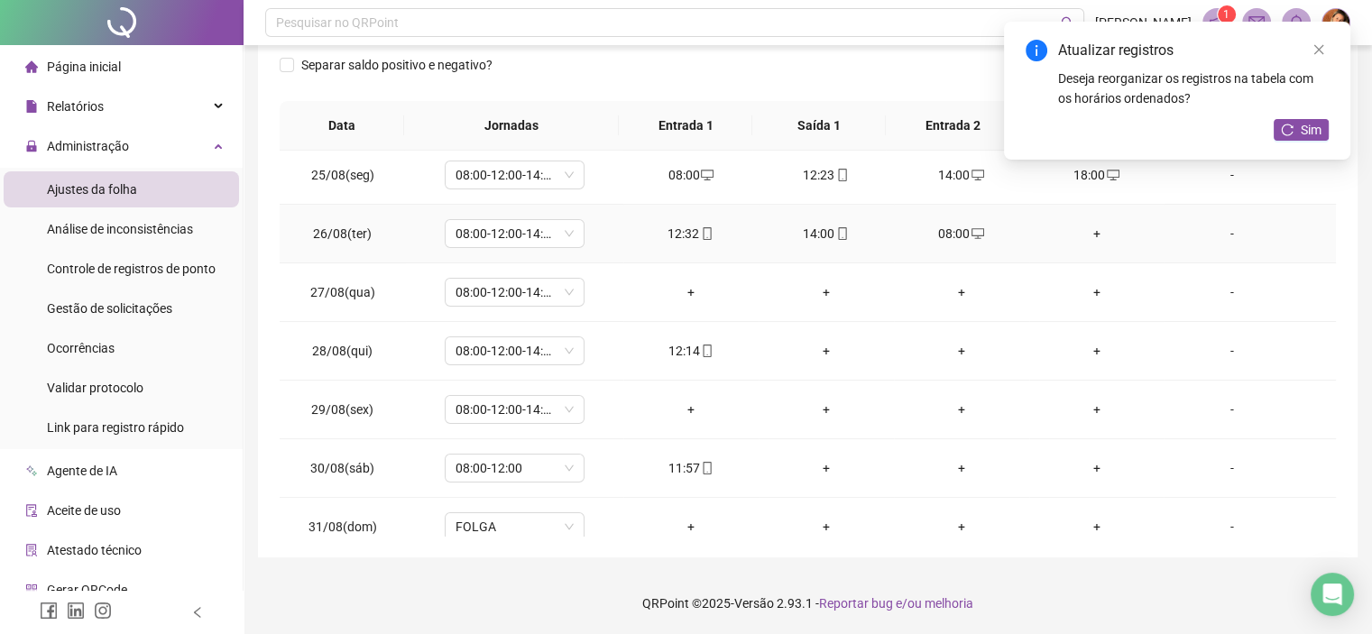
click at [1096, 232] on div "+" at bounding box center [1096, 234] width 106 height 20
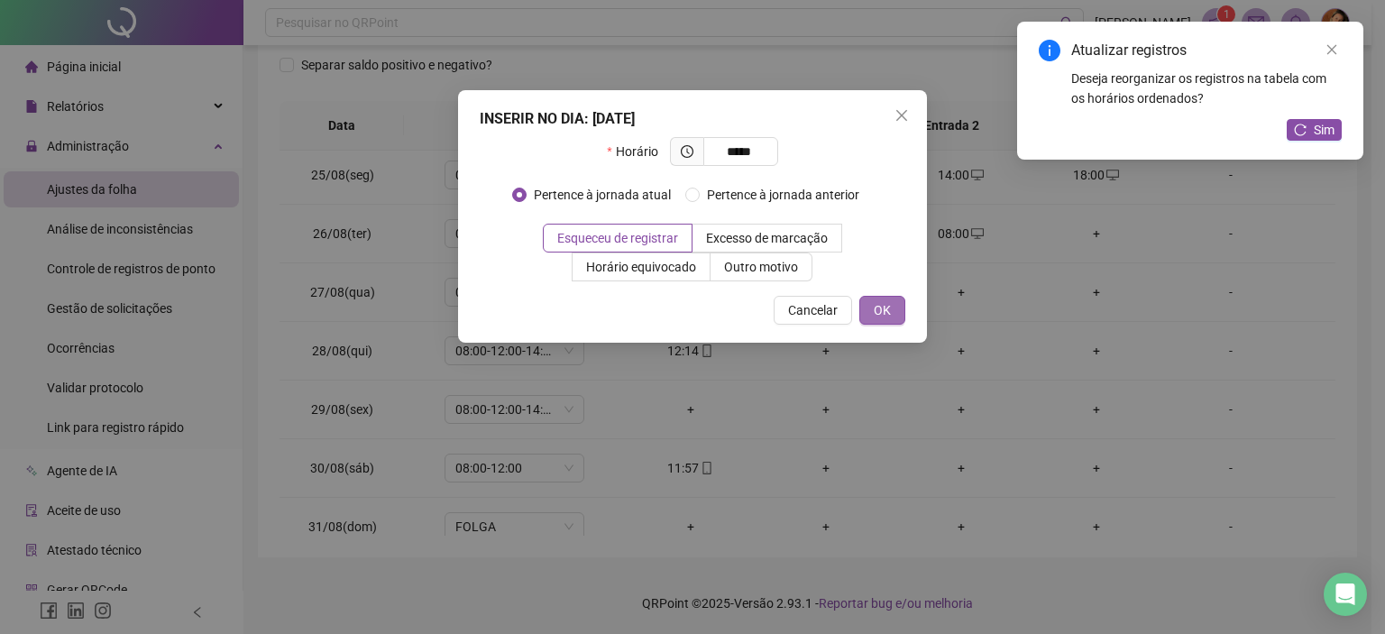
type input "*****"
click at [882, 312] on span "OK" at bounding box center [882, 310] width 17 height 20
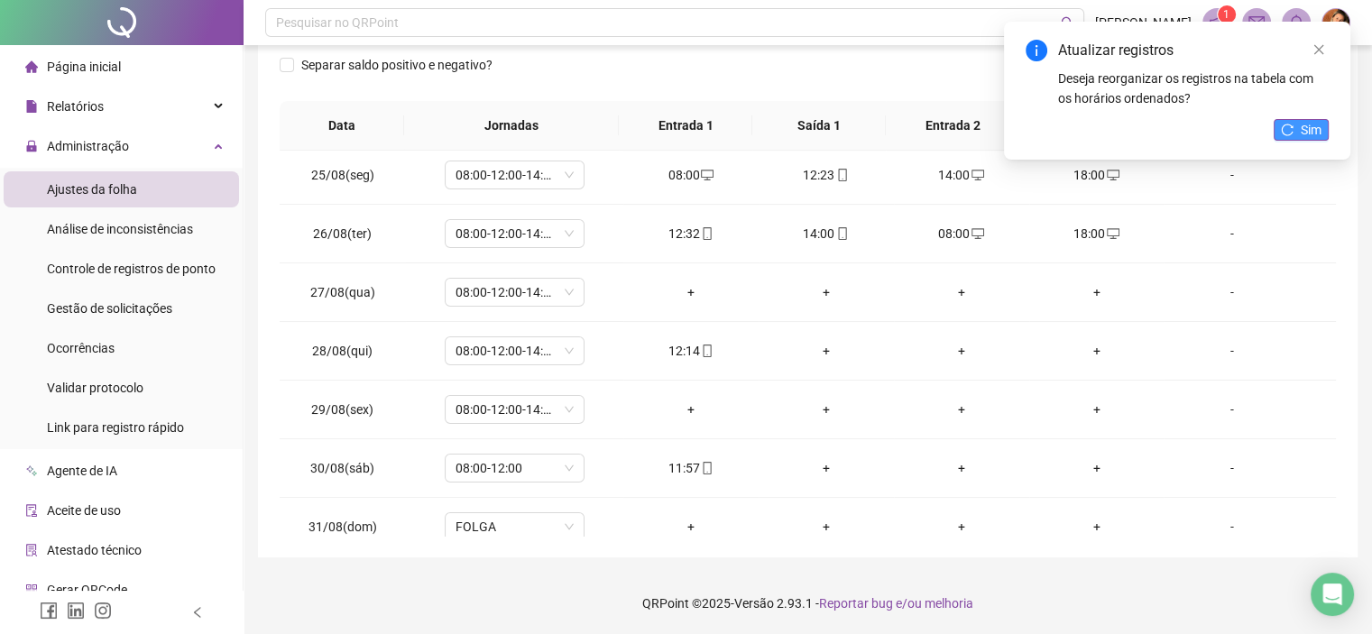
click at [1320, 128] on span "Sim" at bounding box center [1310, 130] width 21 height 20
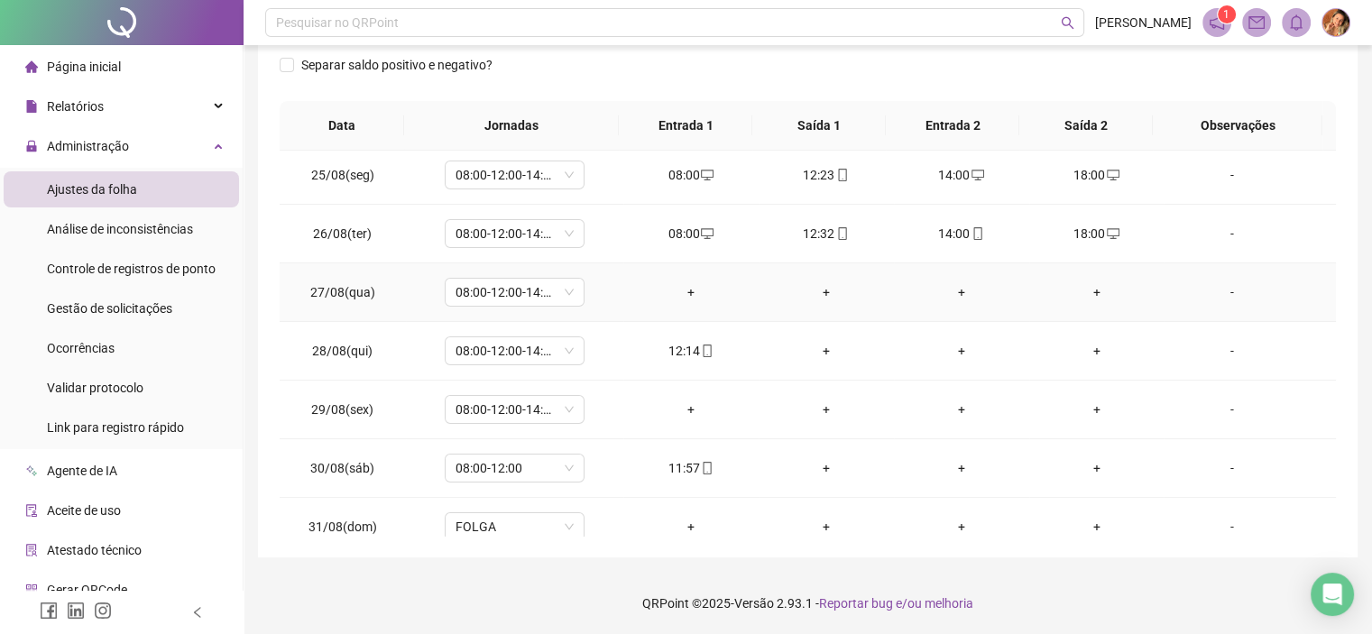
click at [685, 289] on div "+" at bounding box center [691, 292] width 106 height 20
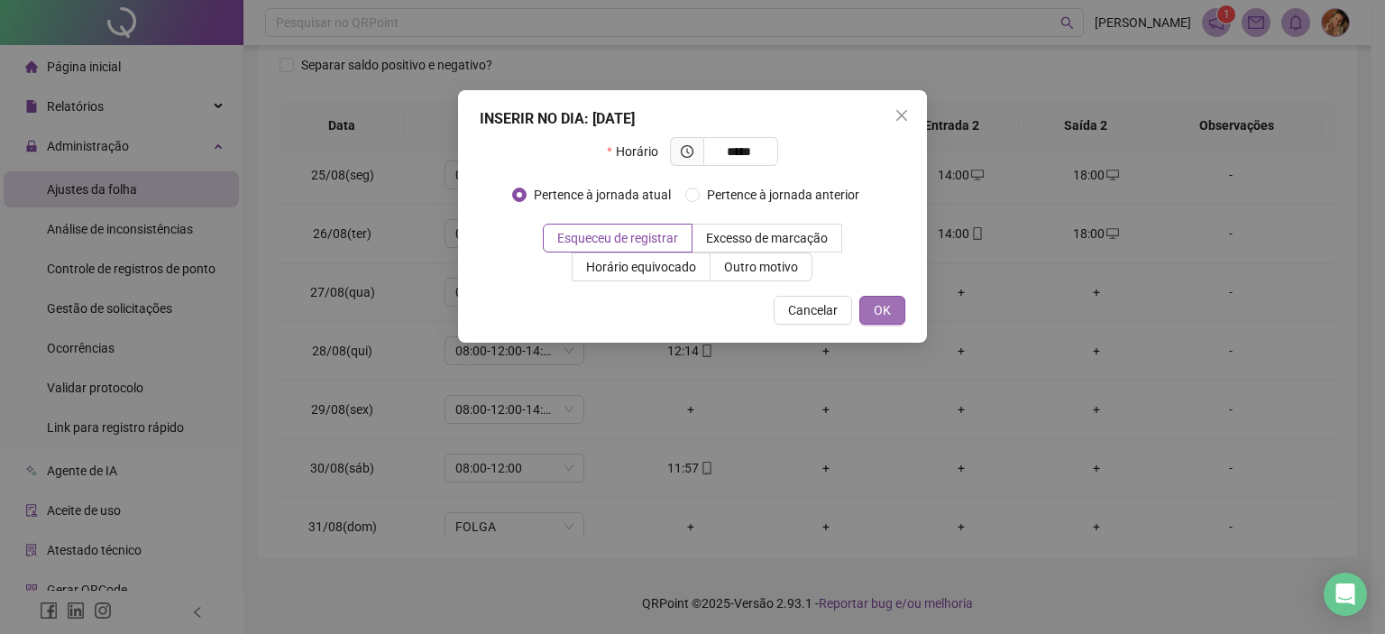
type input "*****"
click at [877, 299] on button "OK" at bounding box center [882, 310] width 46 height 29
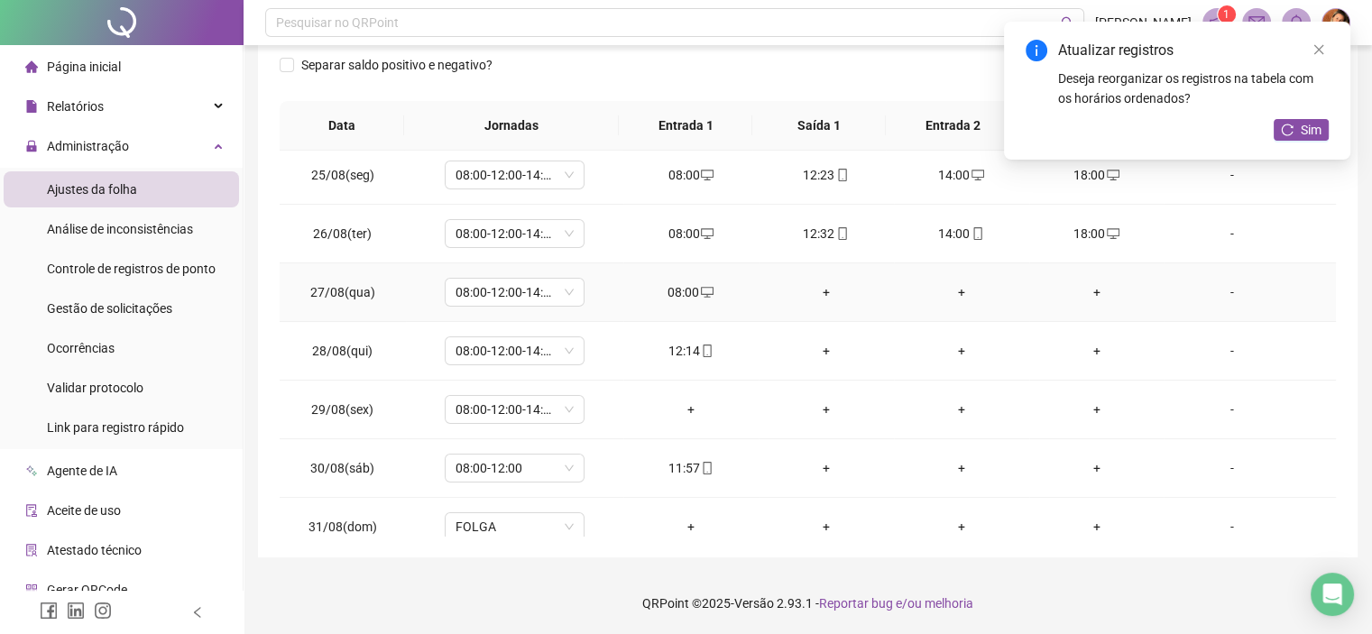
click at [810, 290] on div "+" at bounding box center [826, 292] width 106 height 20
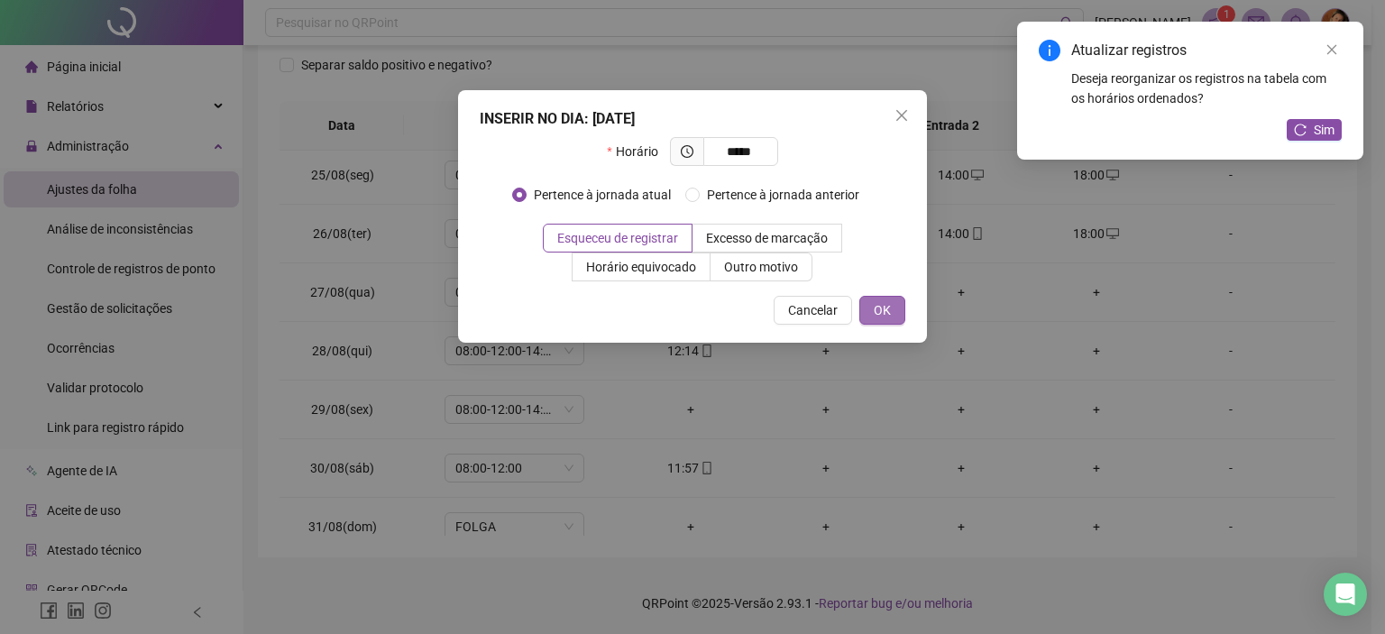
type input "*****"
click at [877, 300] on span "OK" at bounding box center [882, 310] width 17 height 20
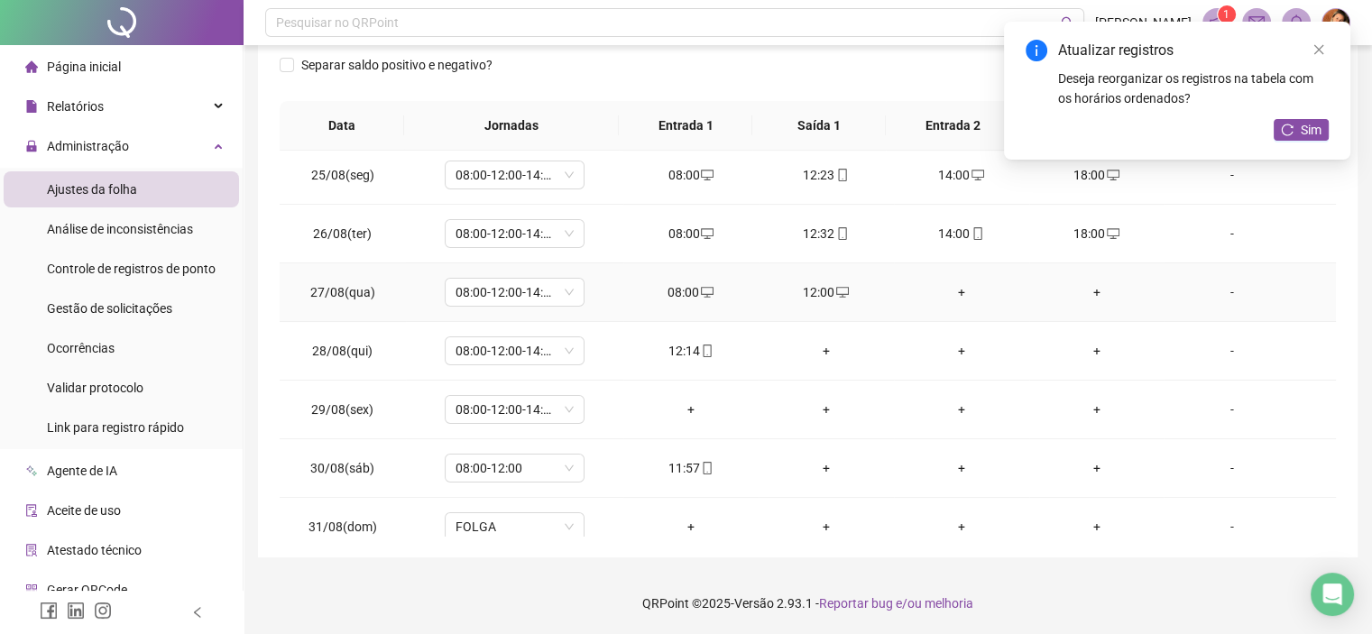
click at [951, 288] on div "+" at bounding box center [961, 292] width 106 height 20
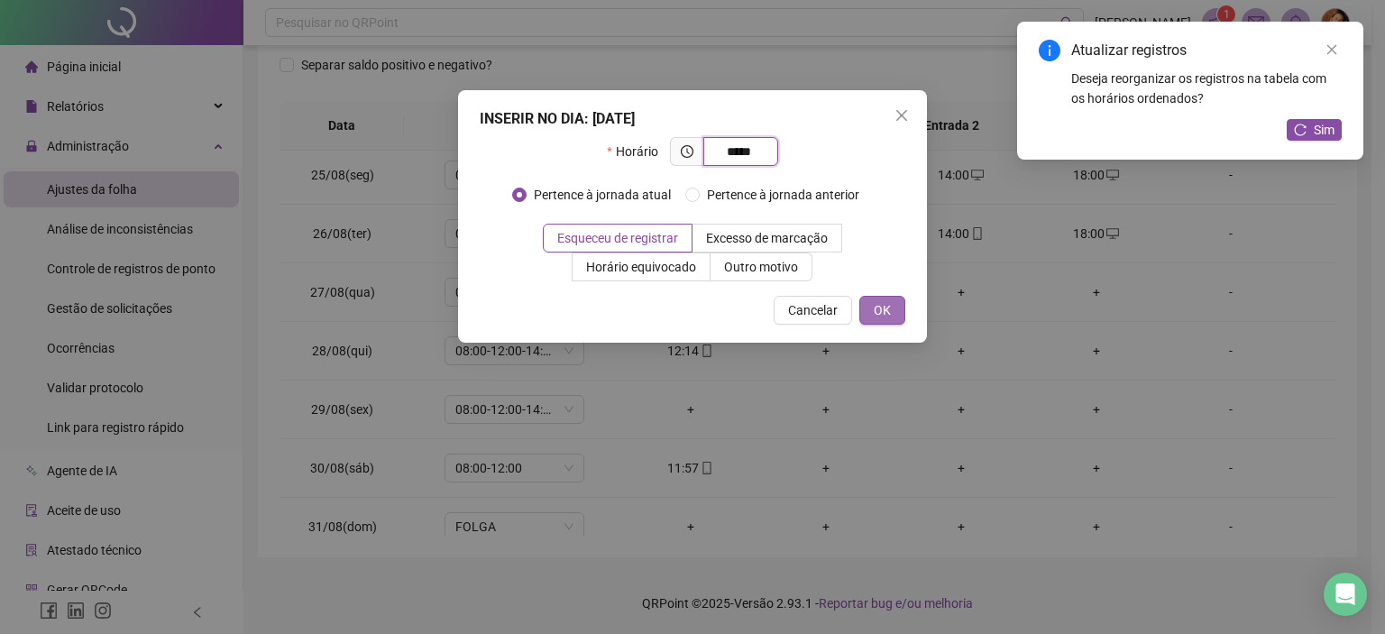
type input "*****"
click at [893, 310] on button "OK" at bounding box center [882, 310] width 46 height 29
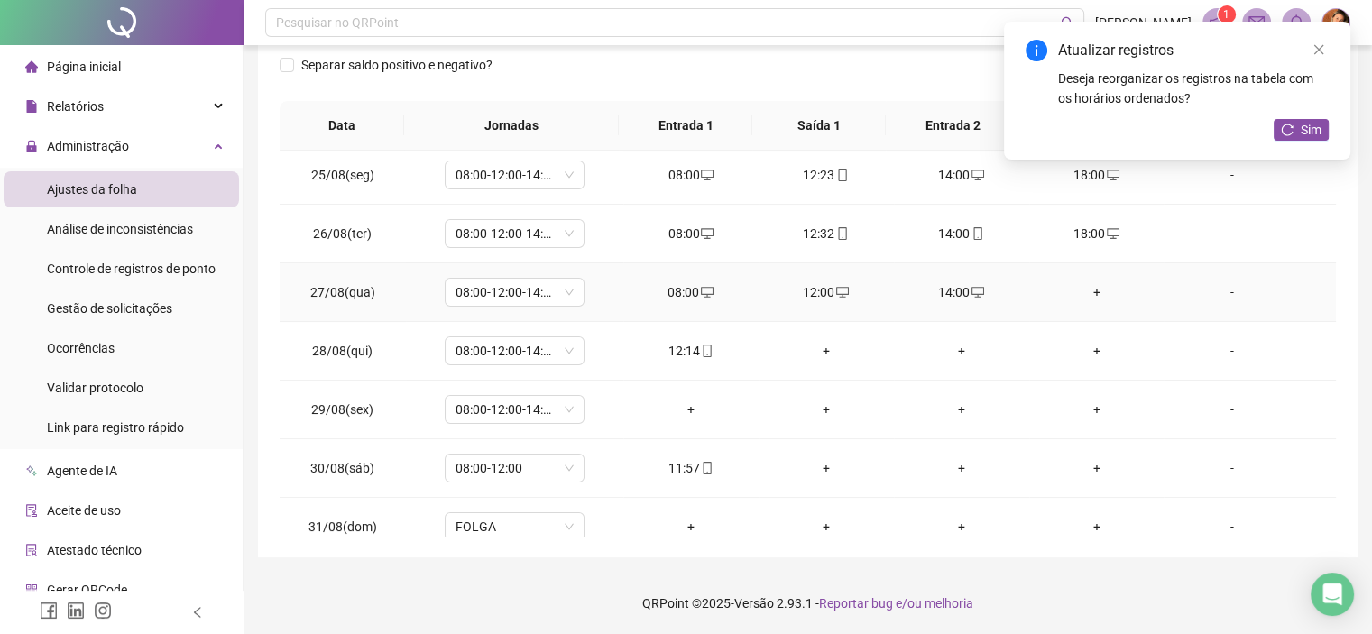
click at [1086, 293] on div "+" at bounding box center [1096, 292] width 106 height 20
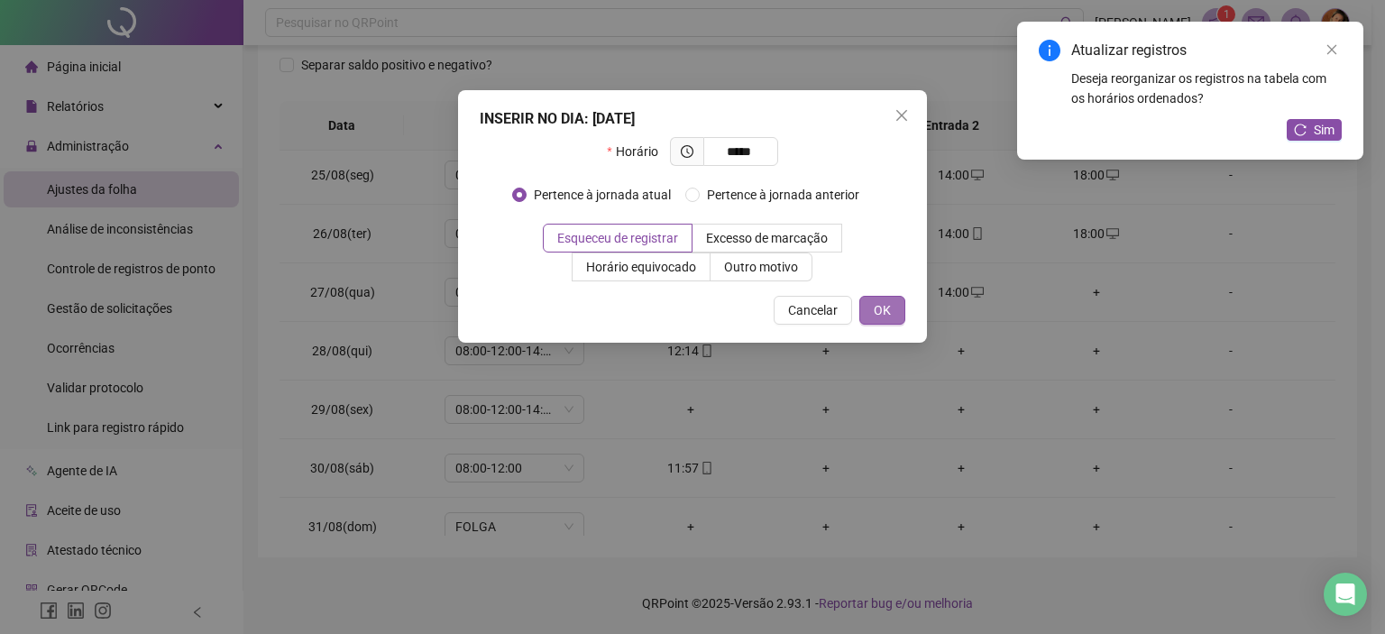
type input "*****"
click at [883, 309] on span "OK" at bounding box center [882, 310] width 17 height 20
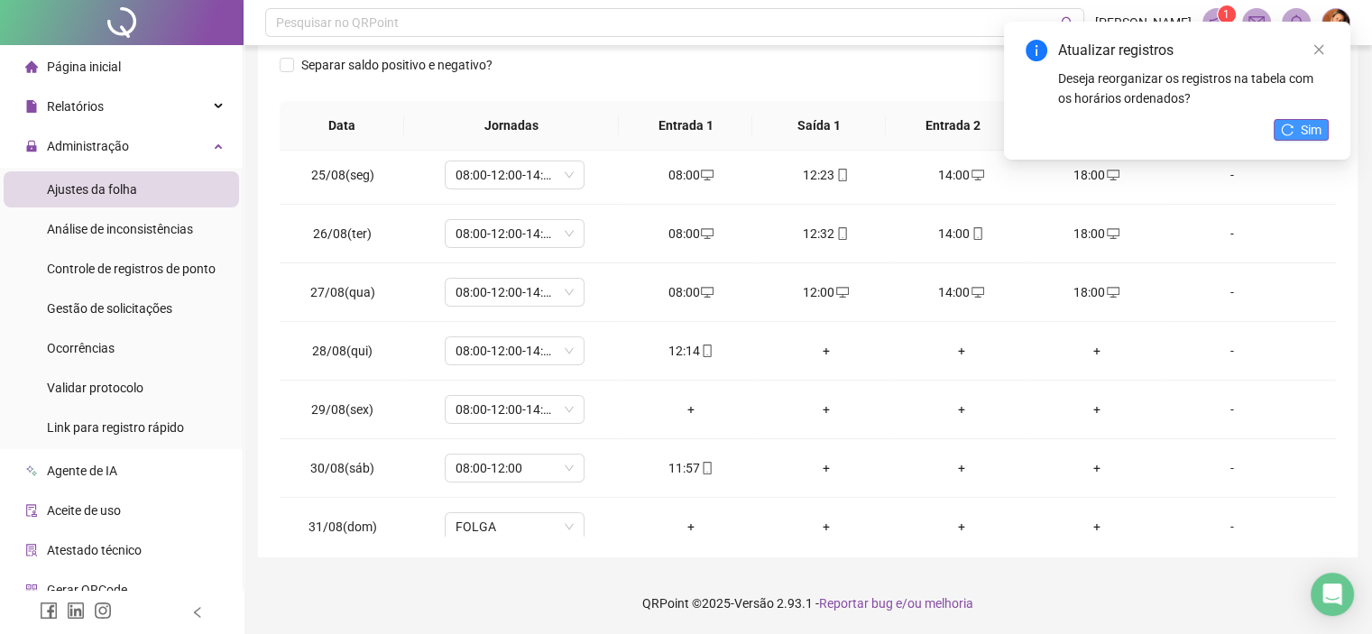
click at [1288, 124] on icon "reload" at bounding box center [1287, 130] width 13 height 13
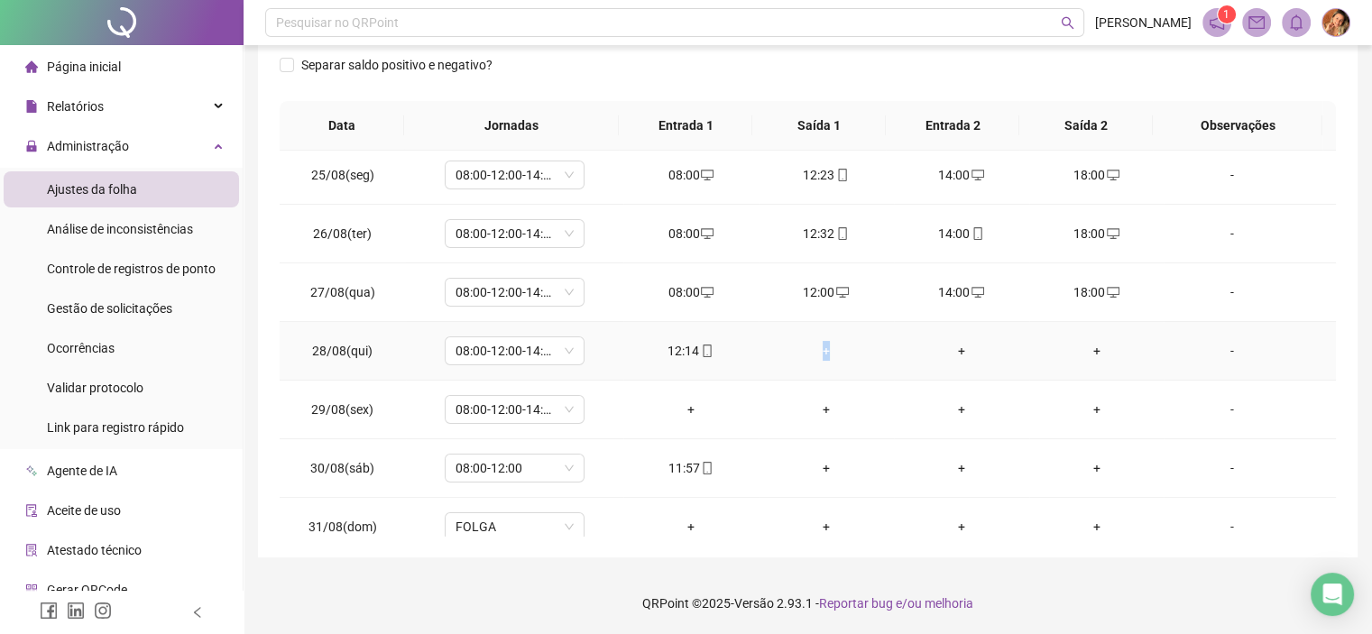
click at [819, 349] on div "+" at bounding box center [826, 351] width 106 height 20
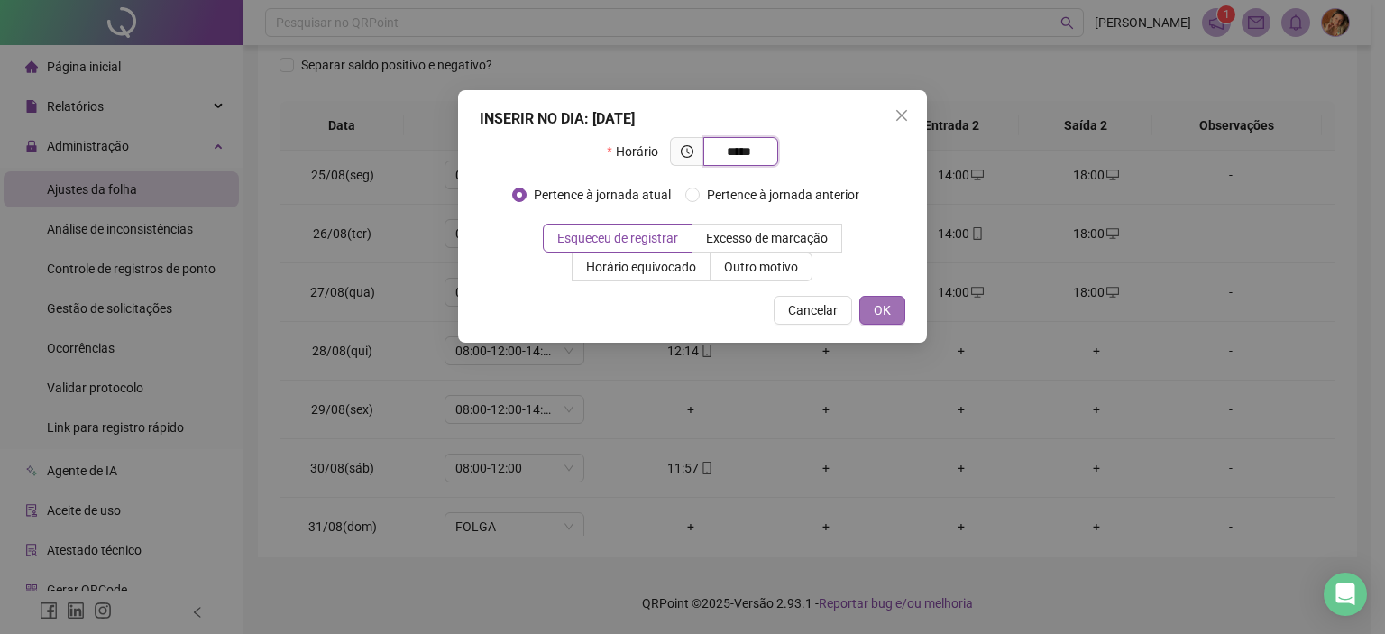
type input "*****"
click at [882, 308] on span "OK" at bounding box center [882, 310] width 17 height 20
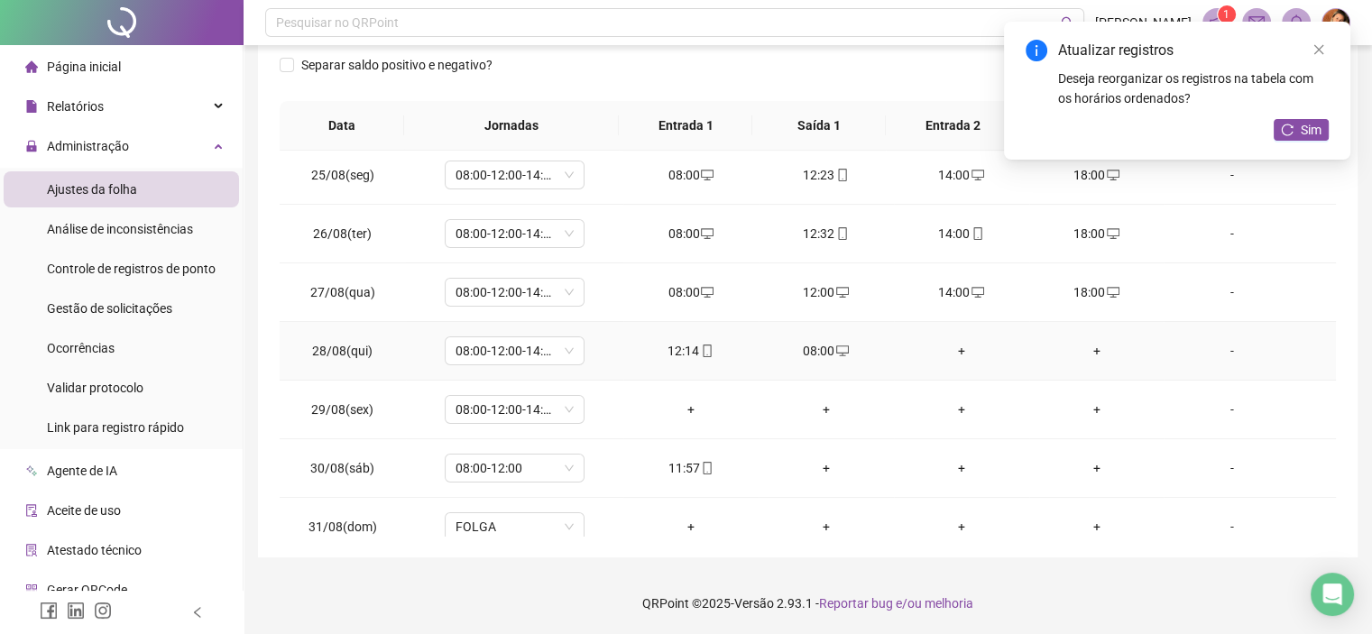
click at [943, 349] on div "+" at bounding box center [961, 351] width 106 height 20
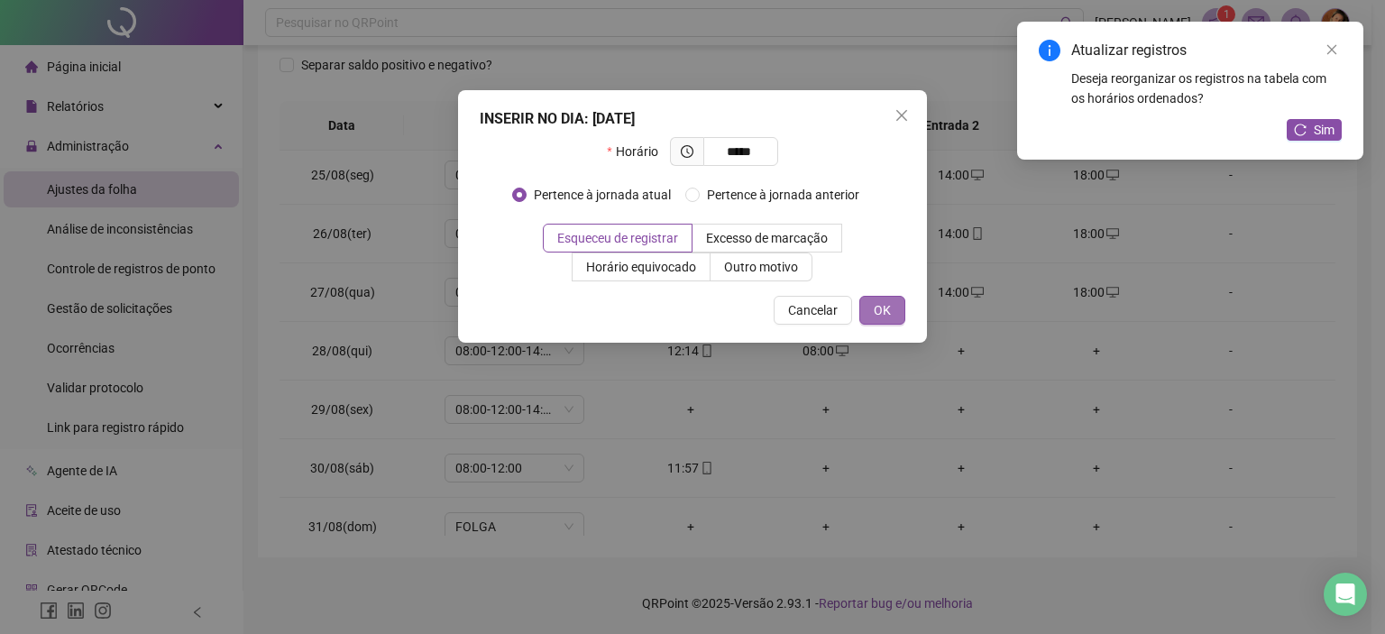
type input "*****"
click at [883, 309] on span "OK" at bounding box center [882, 310] width 17 height 20
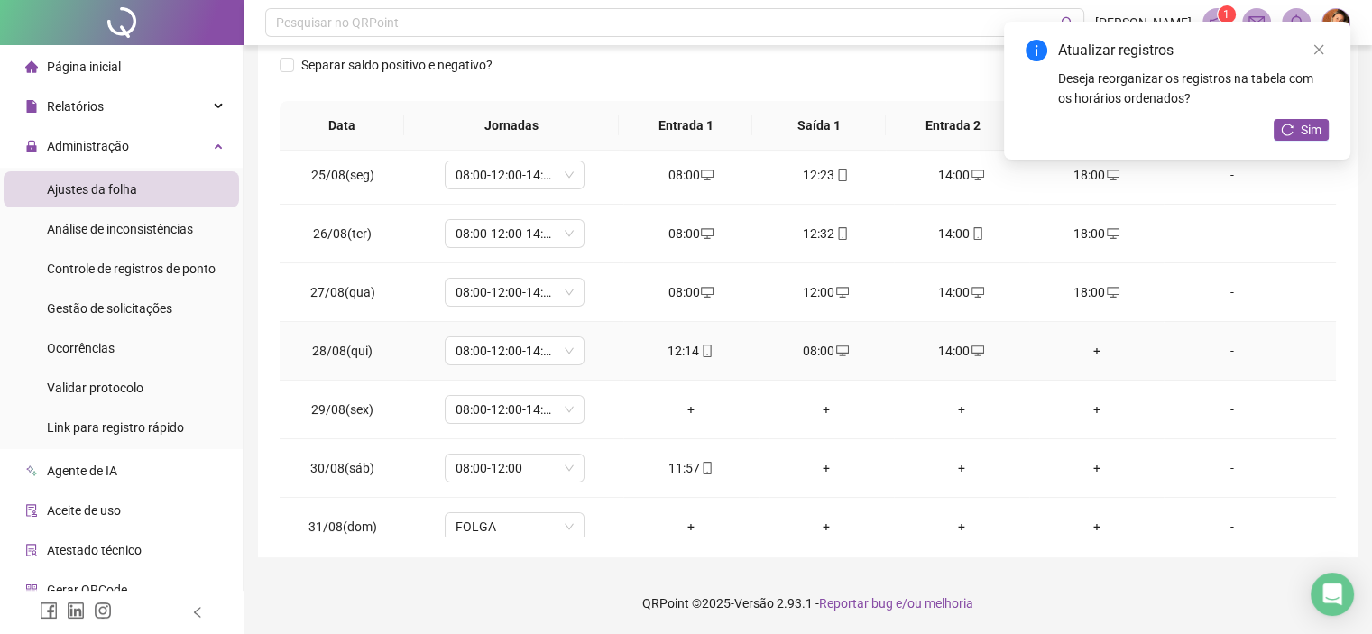
click at [1082, 353] on div "+" at bounding box center [1096, 351] width 106 height 20
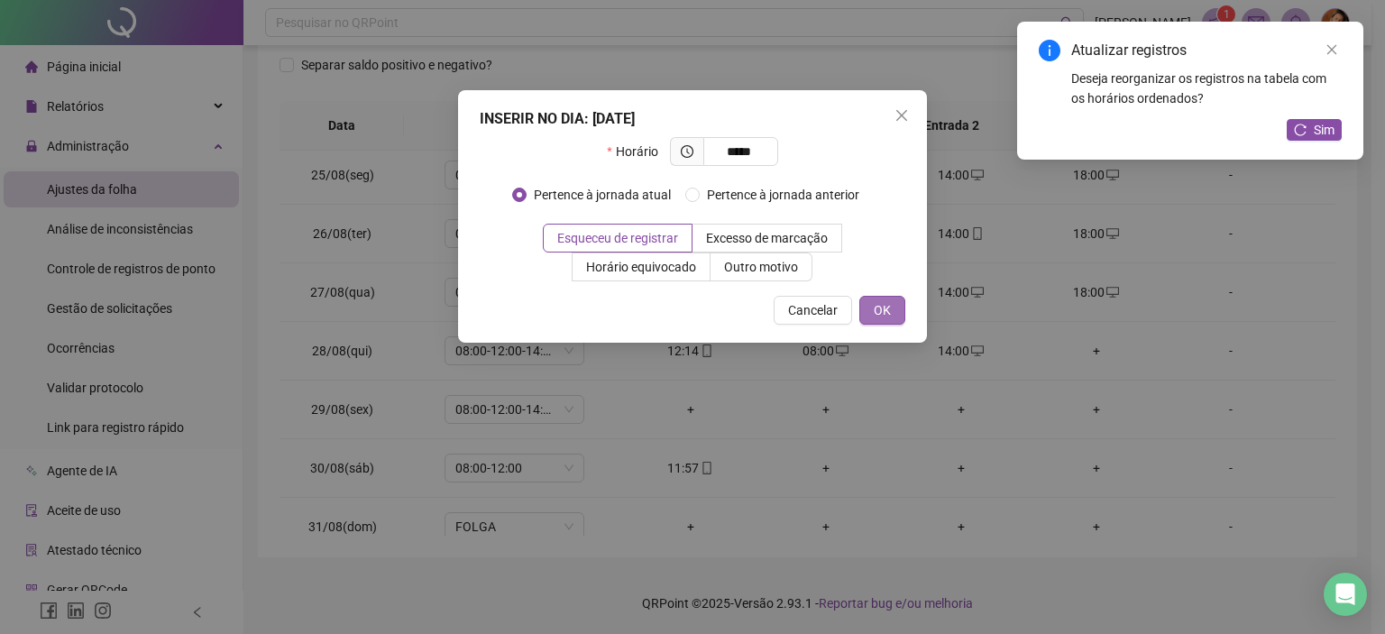
type input "*****"
click at [884, 302] on span "OK" at bounding box center [882, 310] width 17 height 20
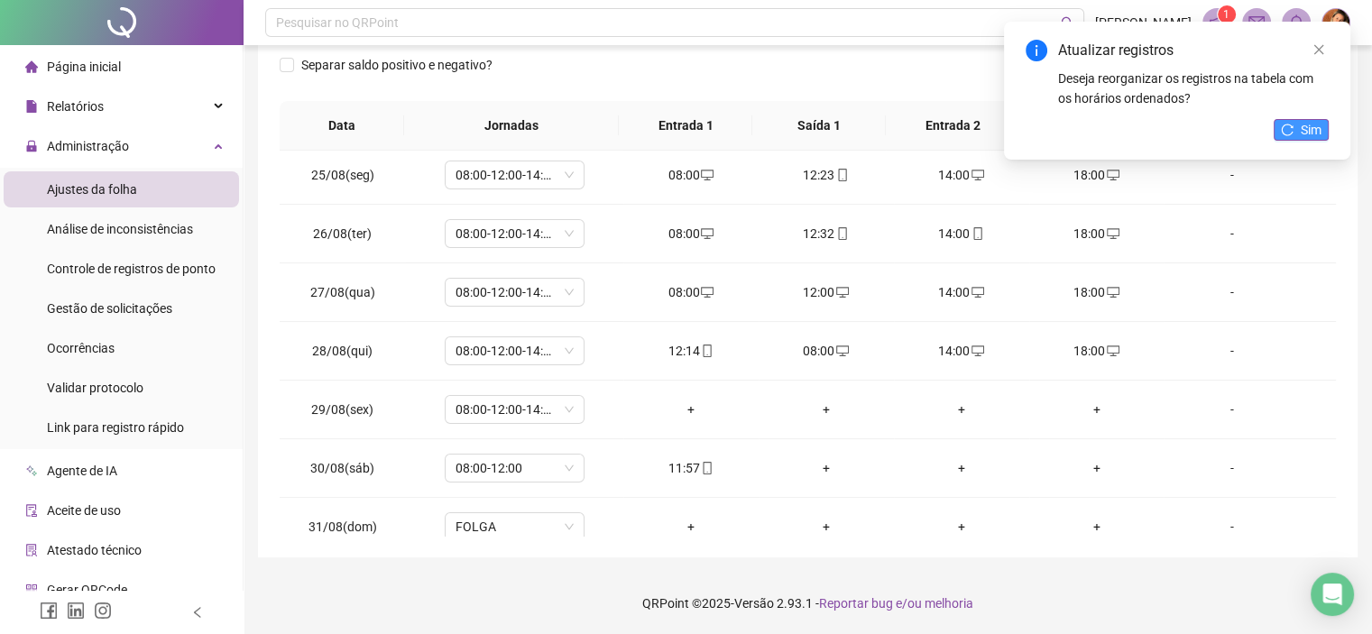
click at [1317, 132] on span "Sim" at bounding box center [1310, 130] width 21 height 20
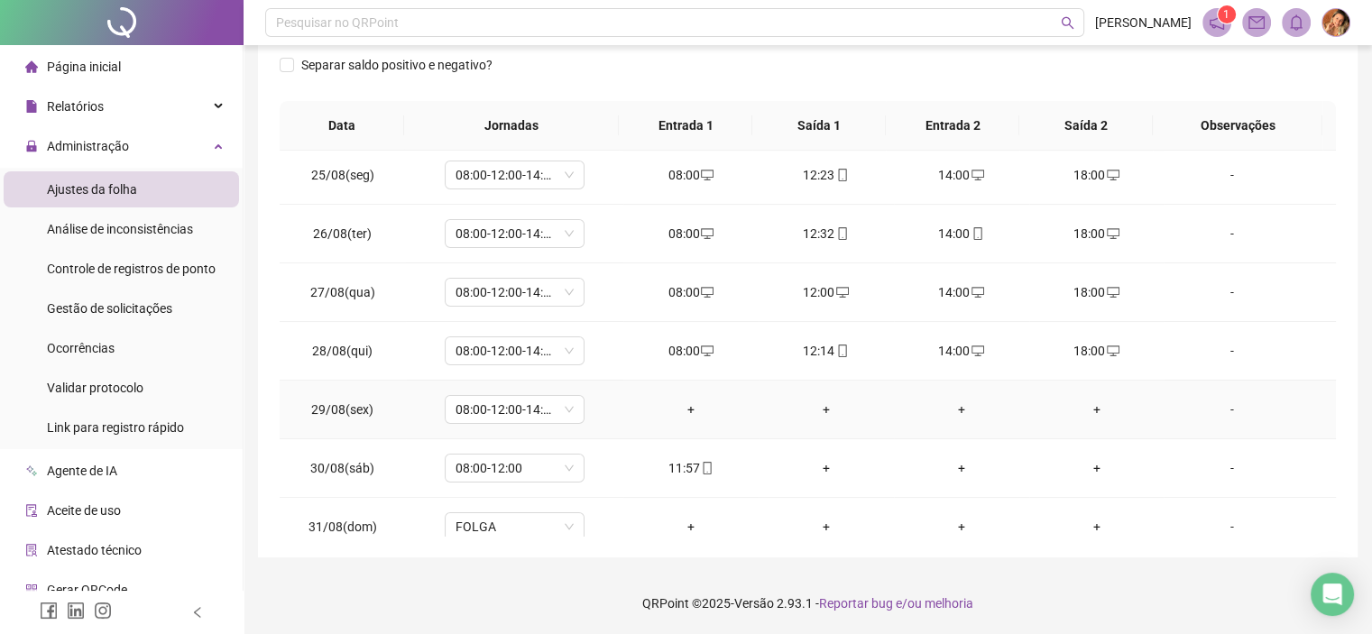
click at [679, 403] on div "+" at bounding box center [691, 410] width 106 height 20
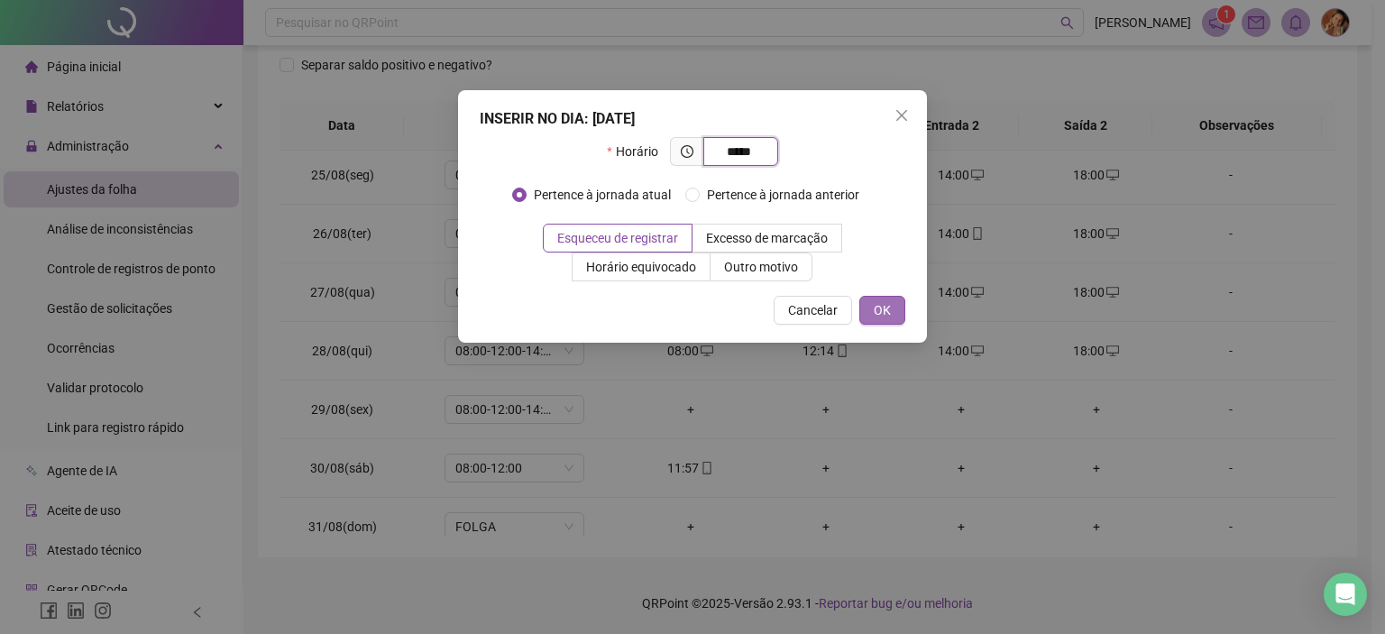
type input "*****"
click at [878, 308] on span "OK" at bounding box center [882, 310] width 17 height 20
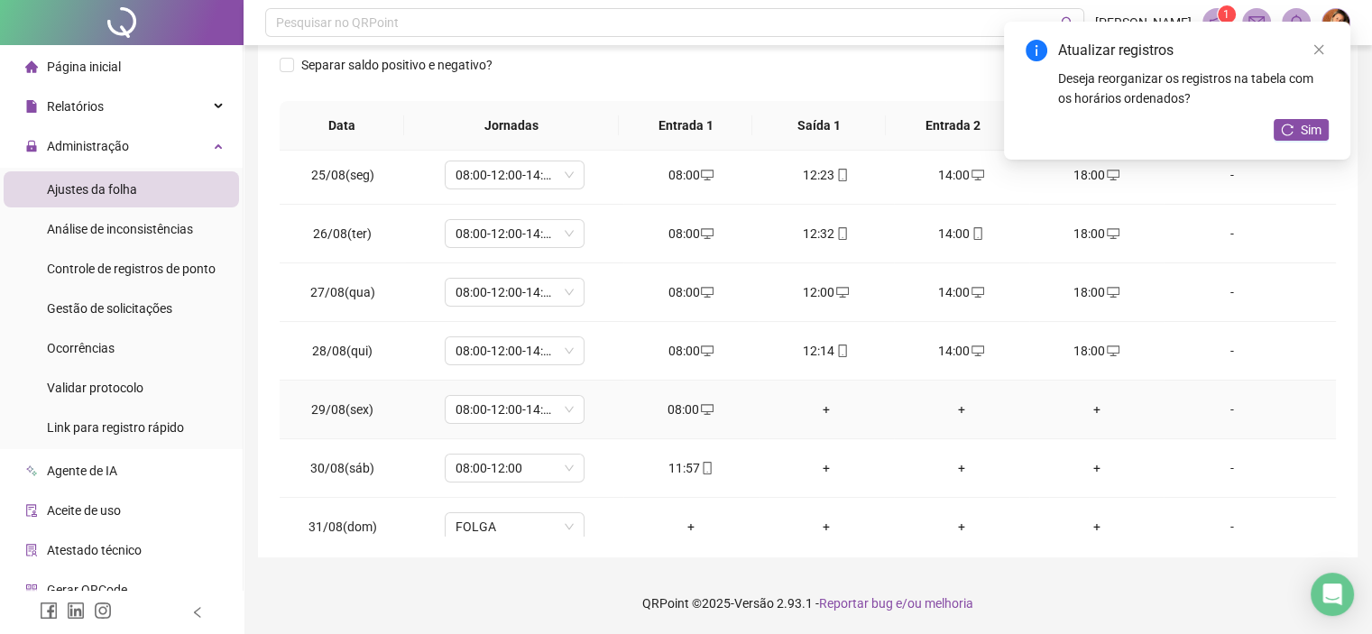
click at [819, 409] on div "+" at bounding box center [826, 410] width 106 height 20
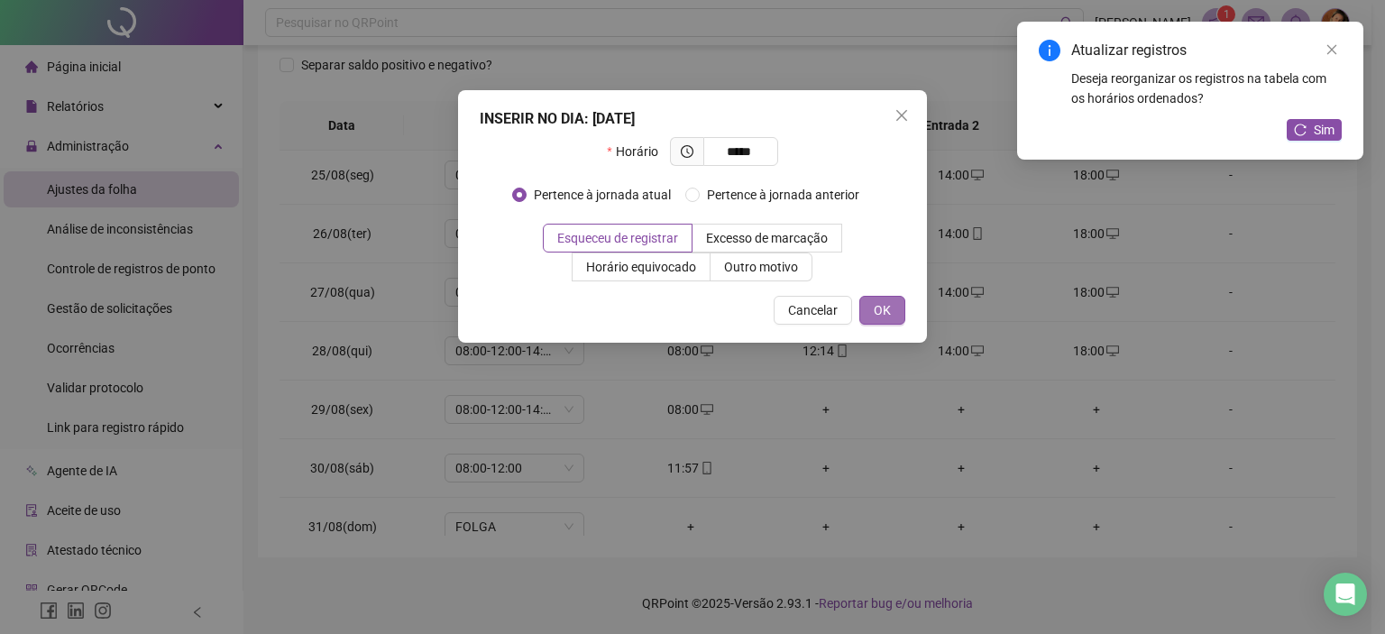
type input "*****"
click at [889, 308] on span "OK" at bounding box center [882, 310] width 17 height 20
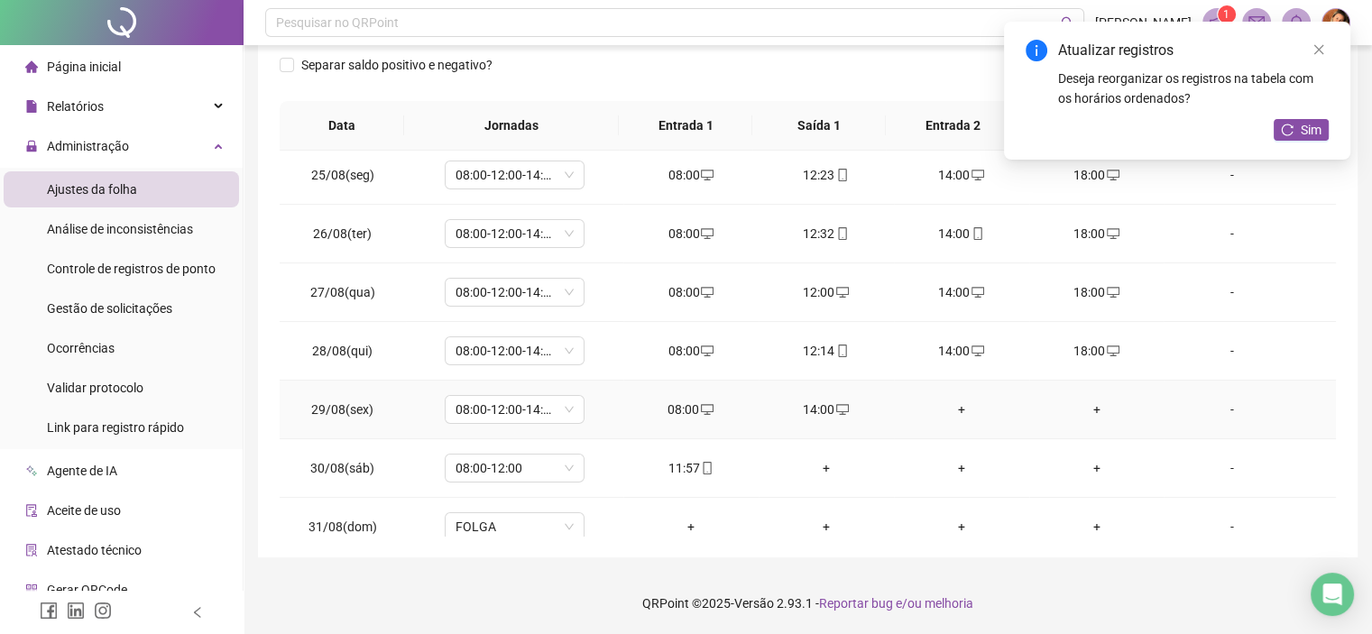
click at [945, 400] on div "+" at bounding box center [961, 410] width 106 height 20
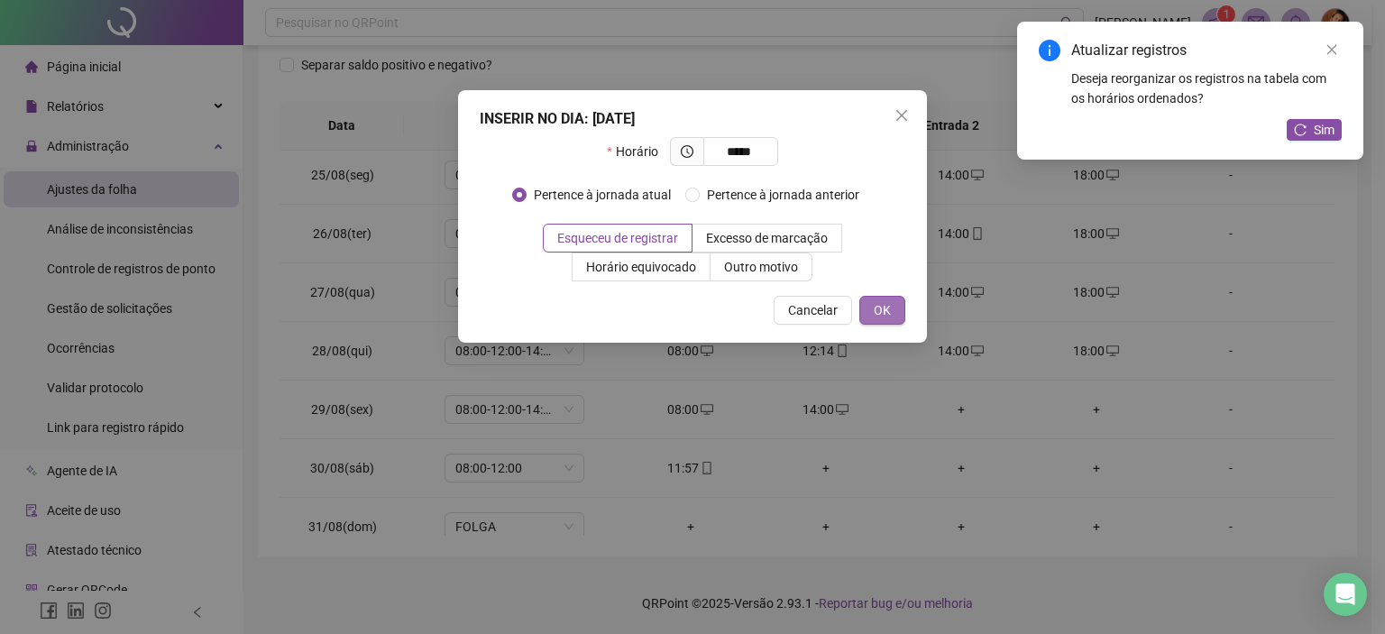
type input "*****"
click at [895, 309] on button "OK" at bounding box center [882, 310] width 46 height 29
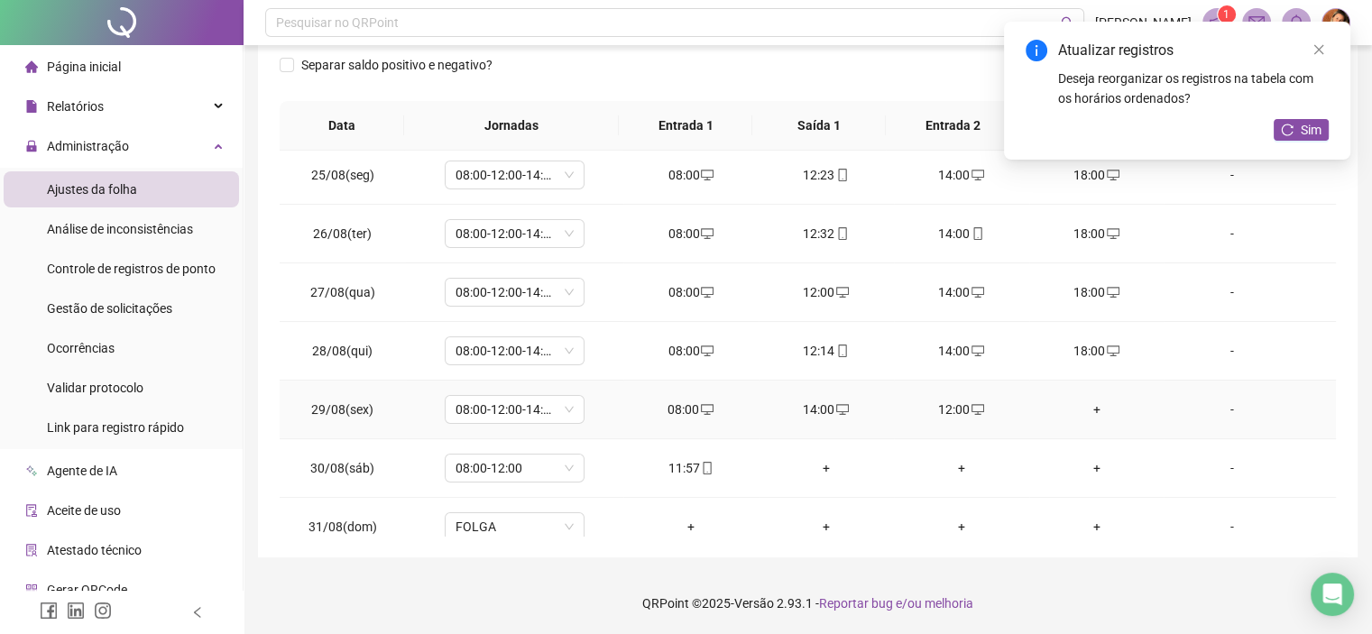
click at [1090, 405] on div "+" at bounding box center [1096, 410] width 106 height 20
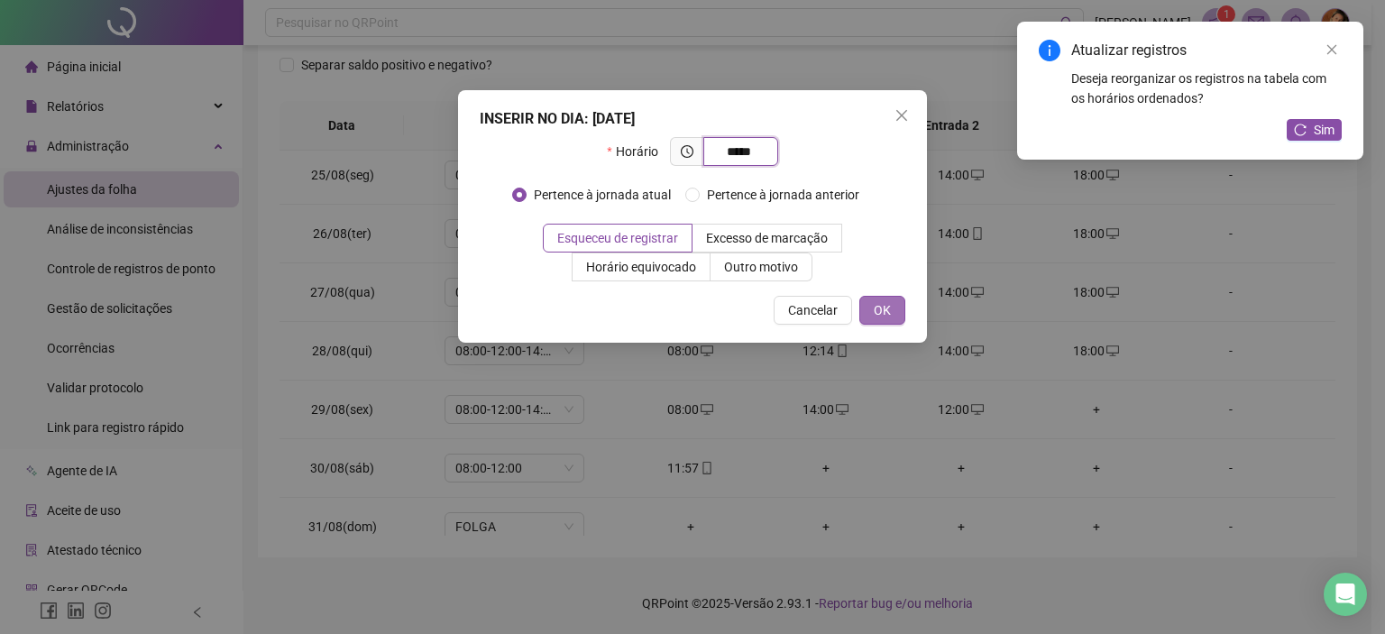
type input "*****"
click at [886, 312] on span "OK" at bounding box center [882, 310] width 17 height 20
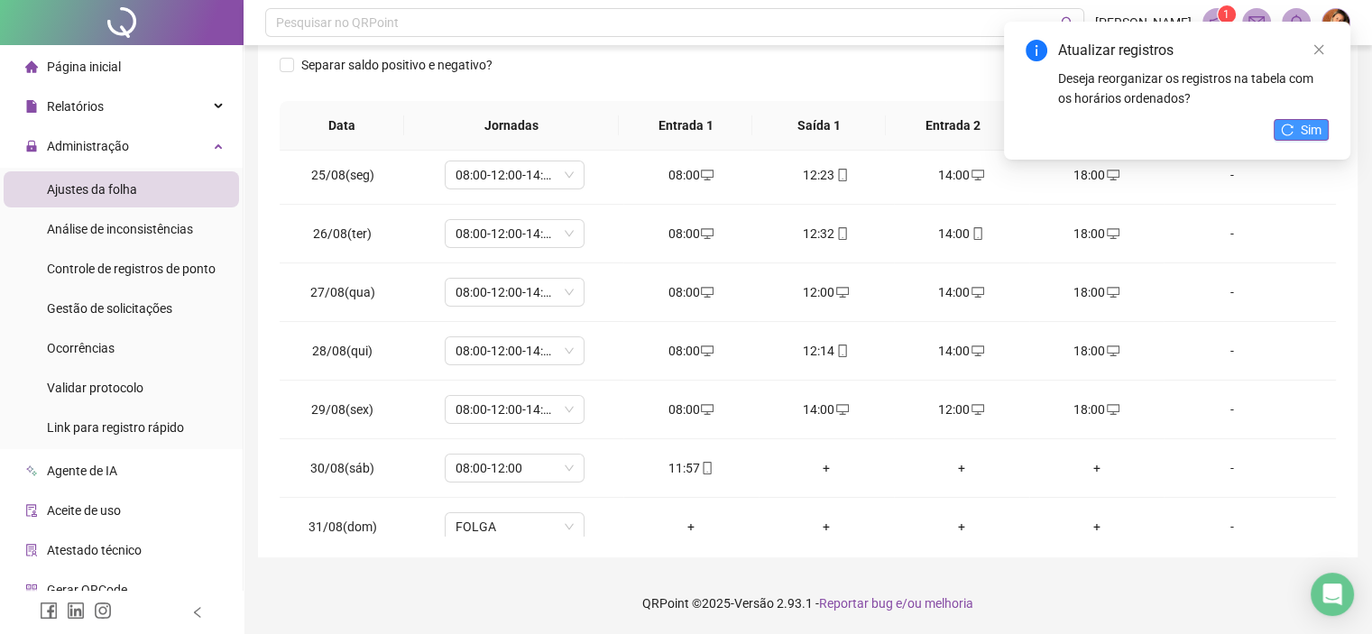
click at [1318, 125] on span "Sim" at bounding box center [1310, 130] width 21 height 20
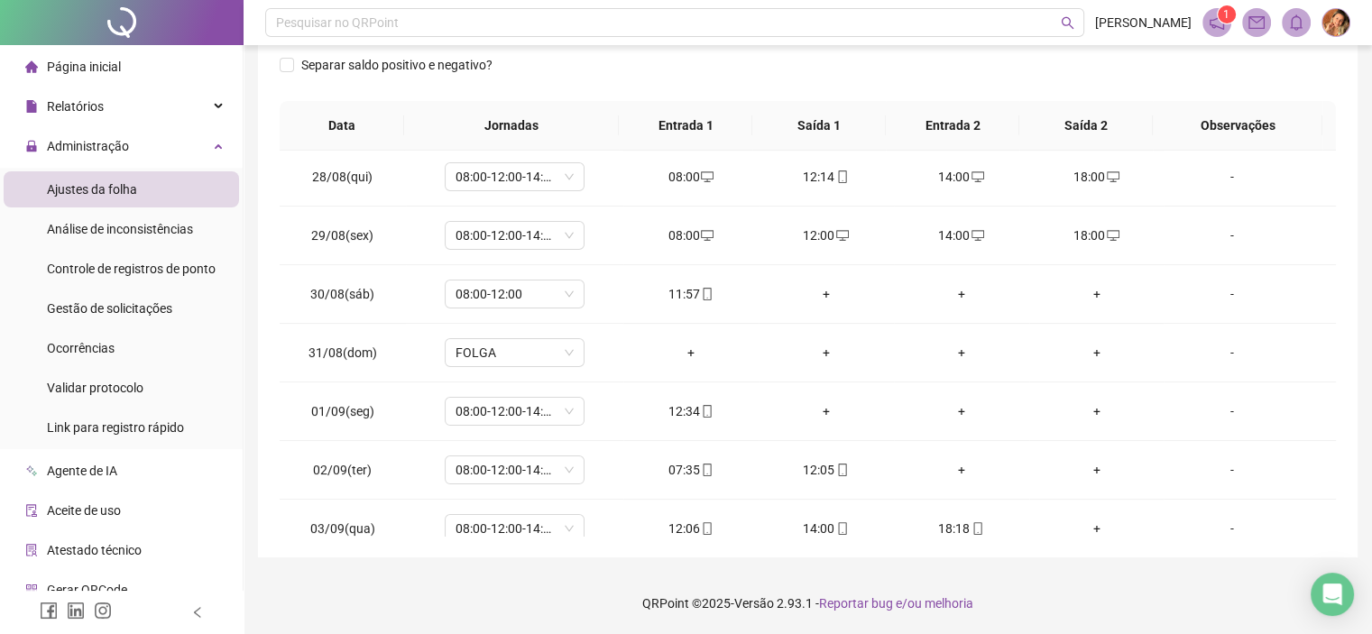
scroll to position [361, 0]
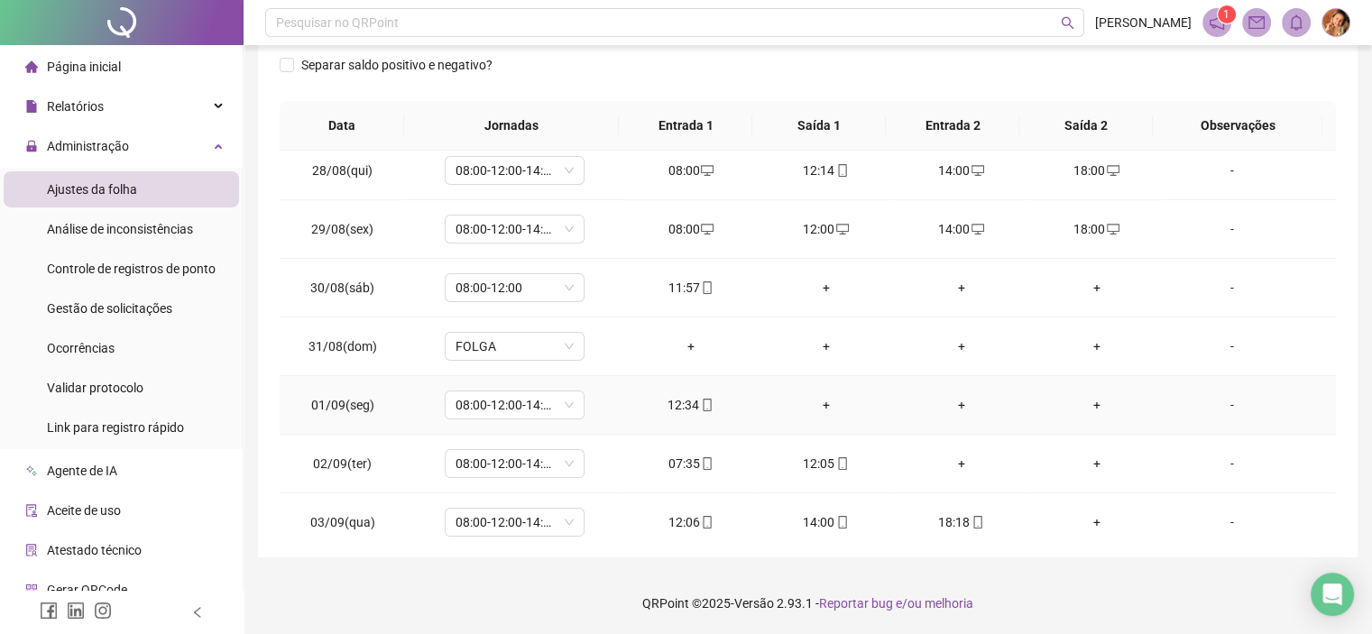
click at [816, 399] on div "+" at bounding box center [826, 405] width 106 height 20
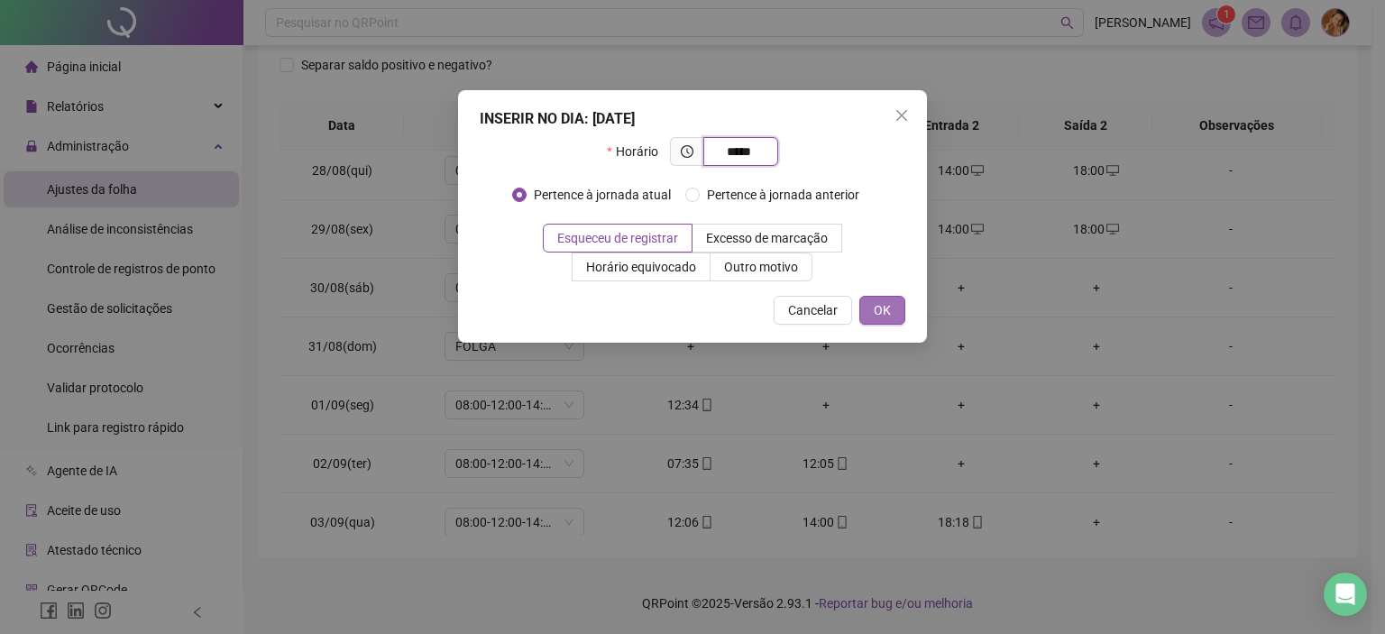
type input "*****"
click at [876, 308] on span "OK" at bounding box center [882, 310] width 17 height 20
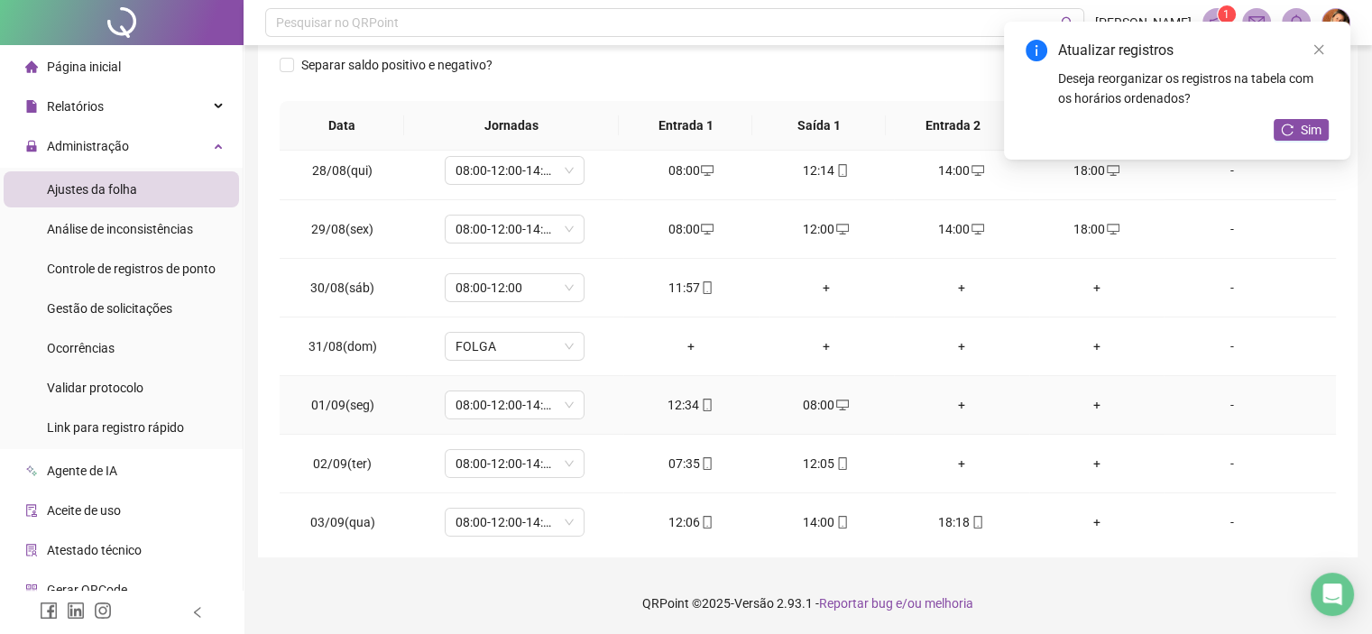
click at [945, 396] on div "+" at bounding box center [961, 405] width 106 height 20
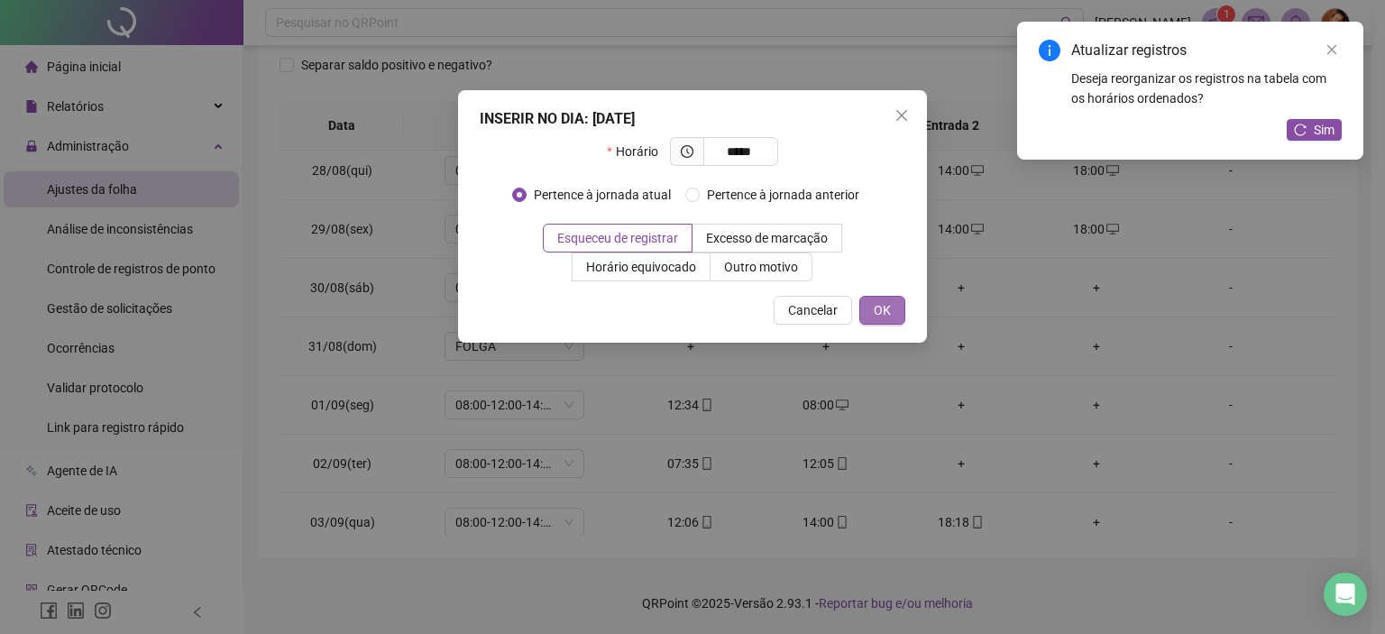
type input "*****"
click at [878, 312] on span "OK" at bounding box center [882, 310] width 17 height 20
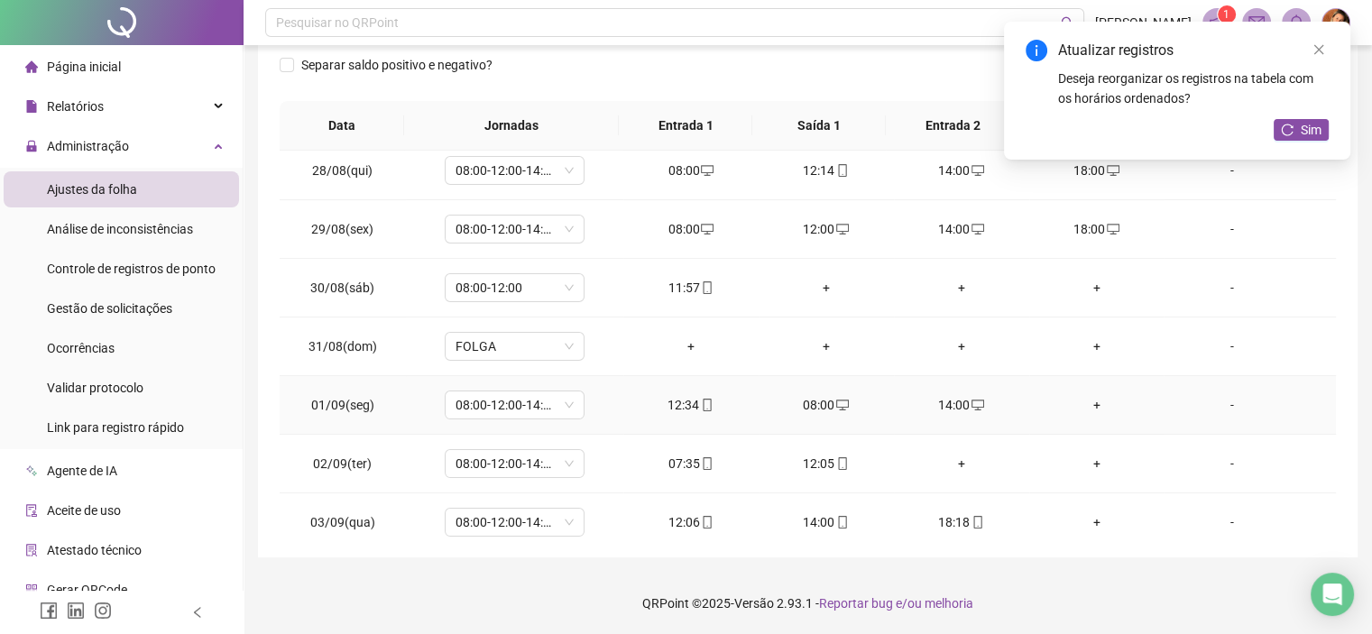
click at [1075, 396] on div "+" at bounding box center [1096, 405] width 106 height 20
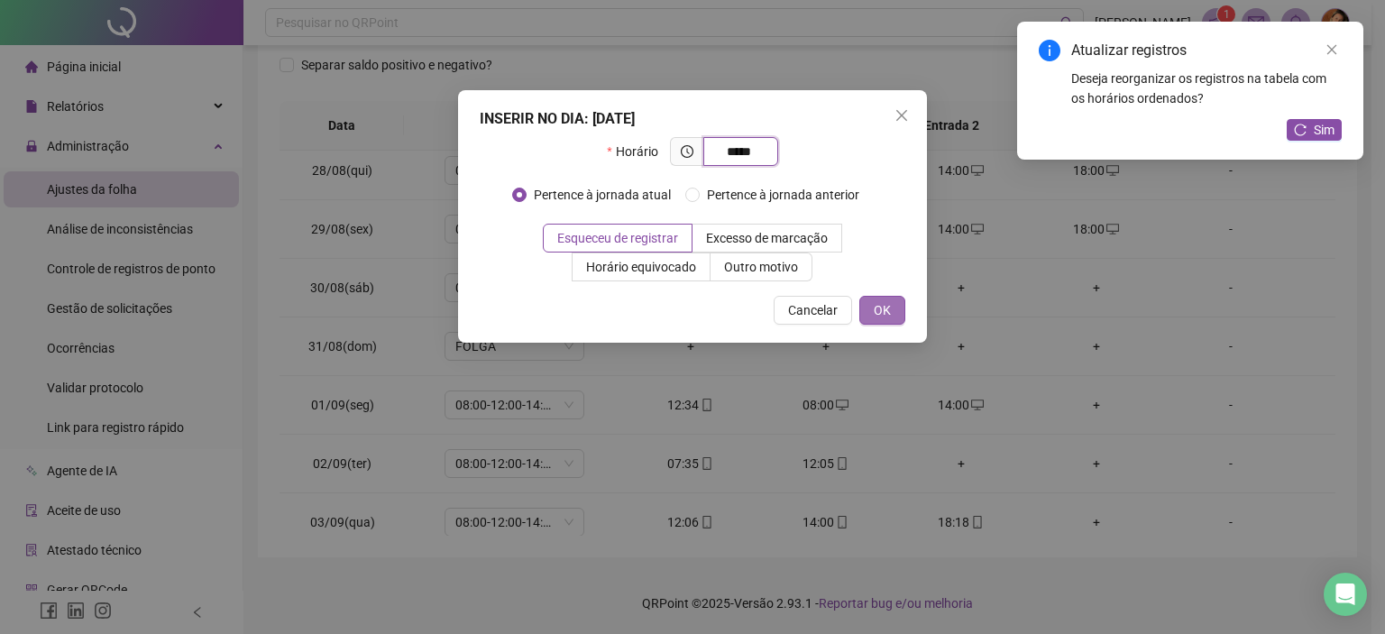
type input "*****"
click at [884, 317] on span "OK" at bounding box center [882, 310] width 17 height 20
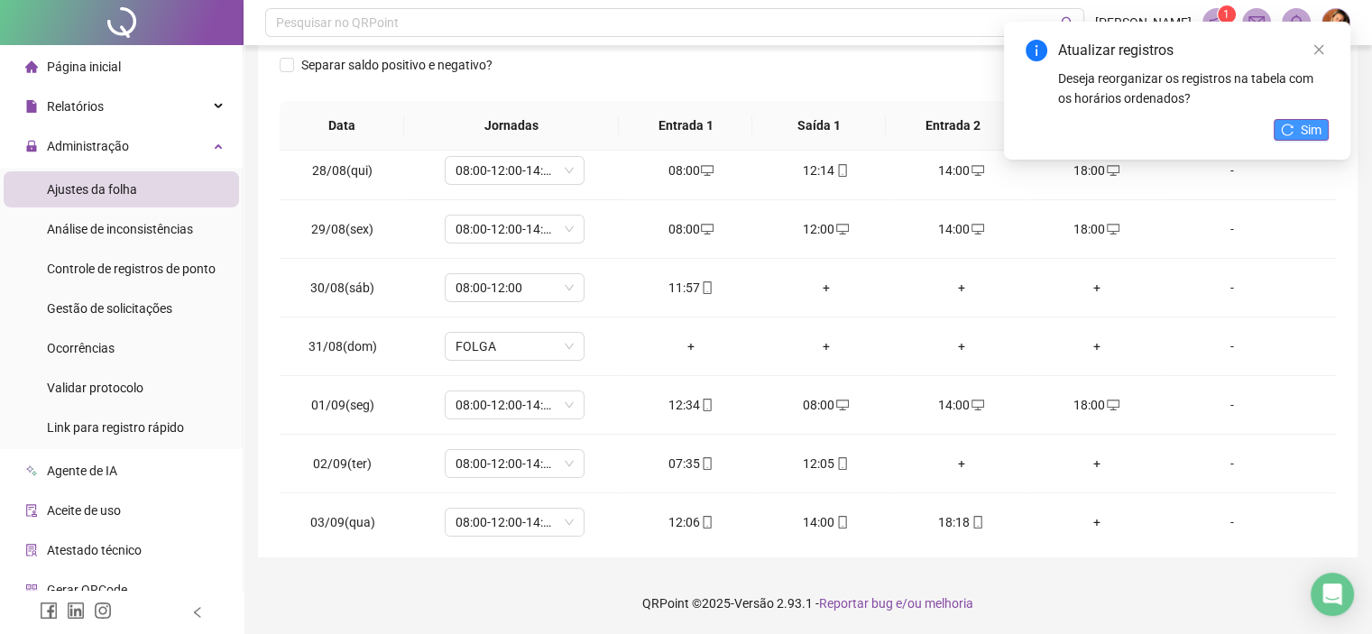
click at [1306, 137] on span "Sim" at bounding box center [1310, 130] width 21 height 20
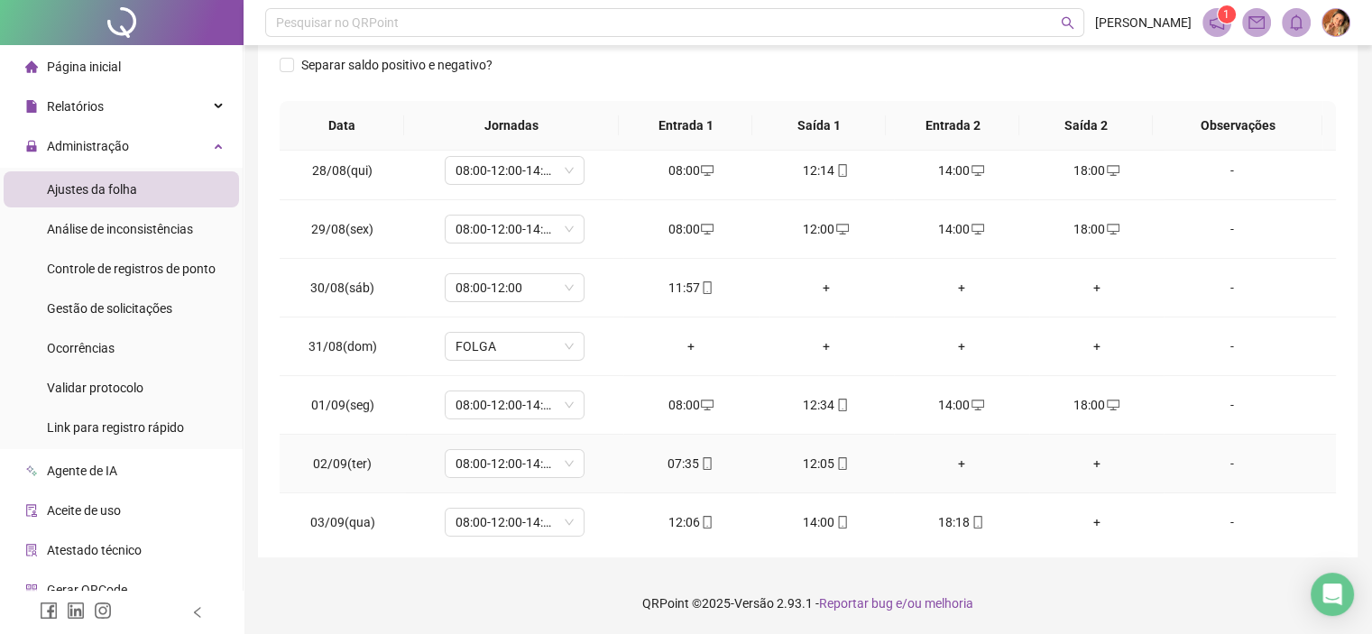
click at [947, 458] on div "+" at bounding box center [961, 464] width 106 height 20
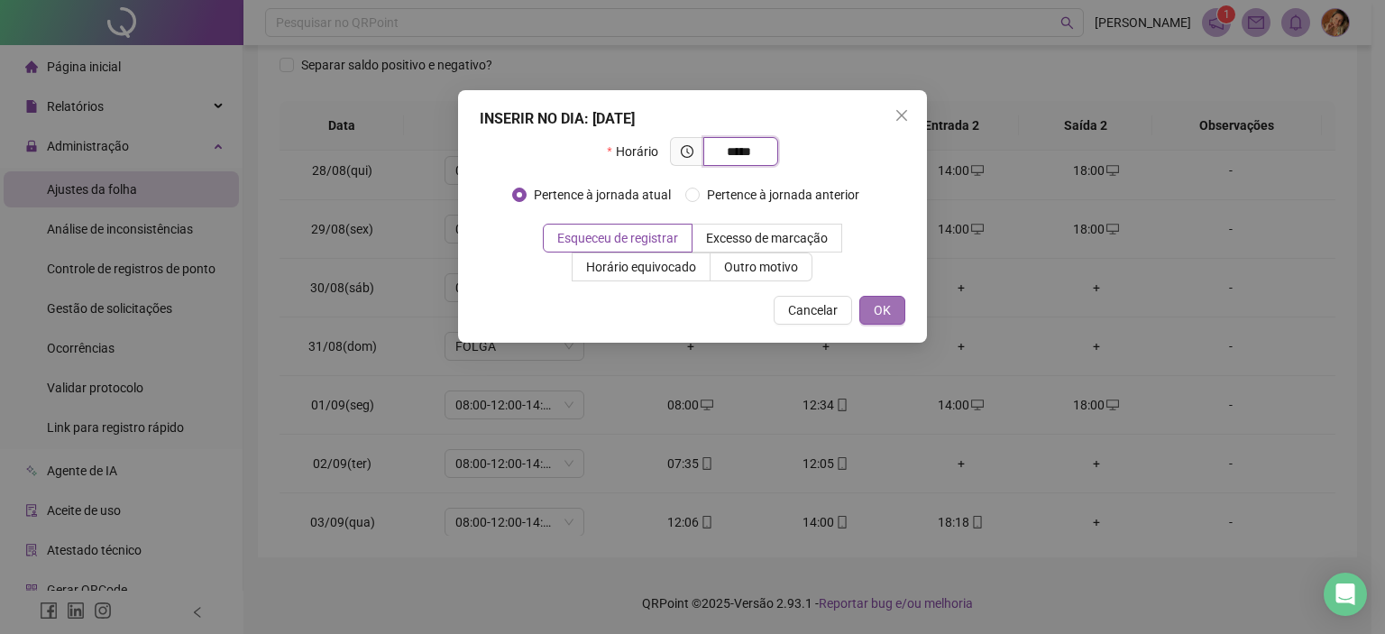
type input "*****"
click at [879, 308] on span "OK" at bounding box center [882, 310] width 17 height 20
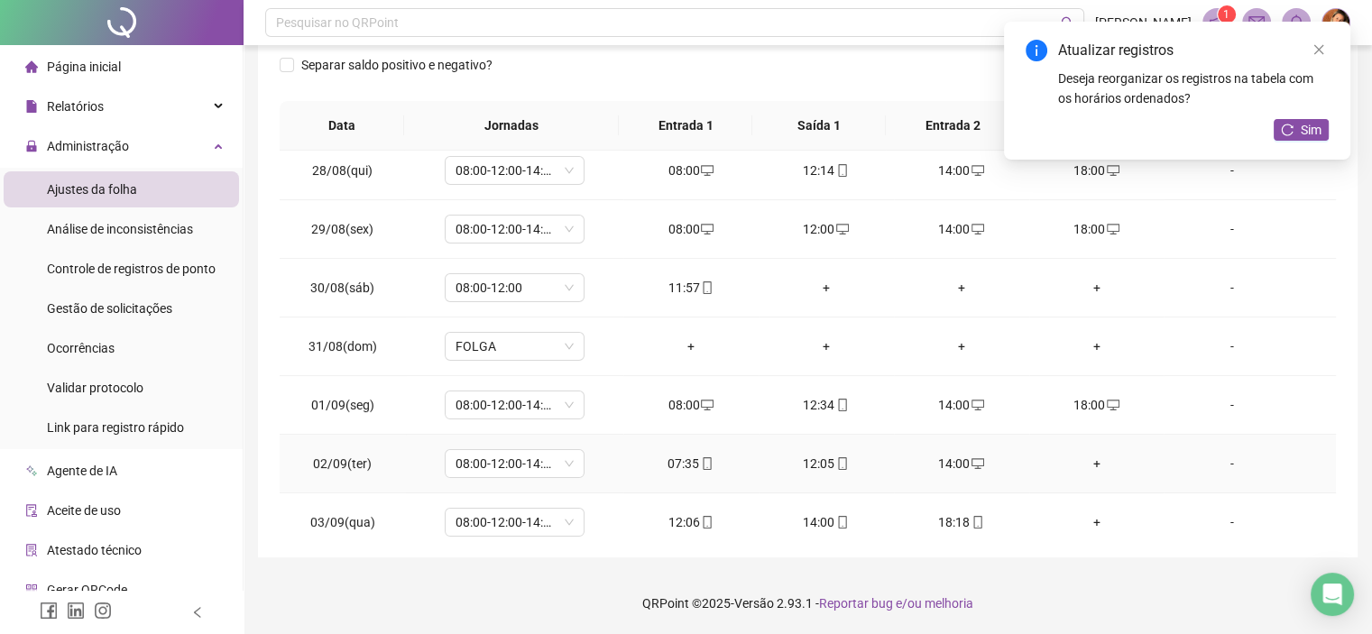
click at [1084, 462] on div "+" at bounding box center [1096, 464] width 106 height 20
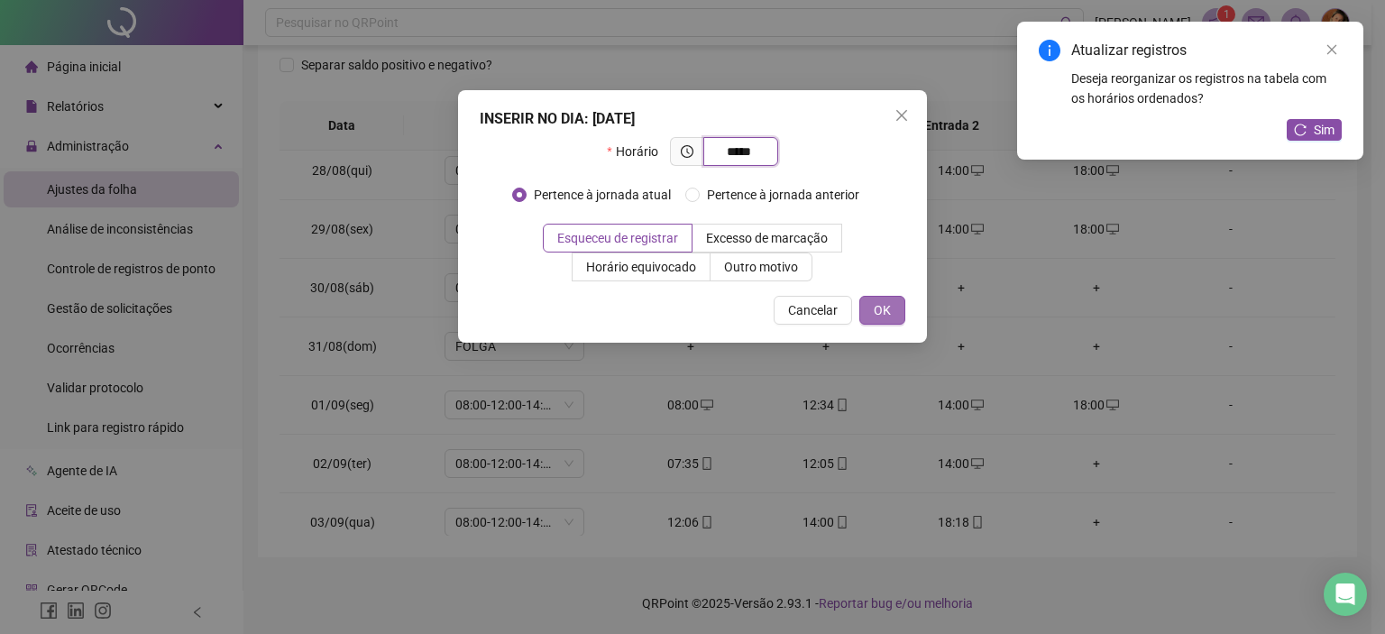
type input "*****"
click at [884, 306] on span "OK" at bounding box center [882, 310] width 17 height 20
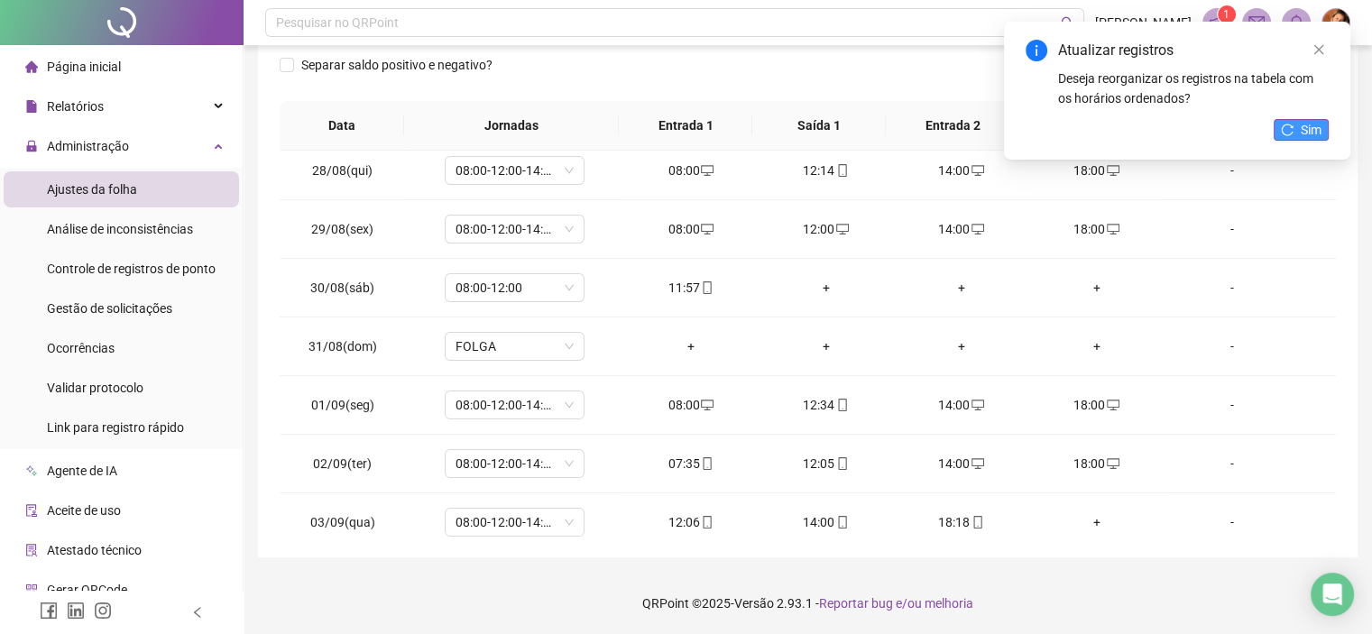
click at [1306, 132] on span "Sim" at bounding box center [1310, 130] width 21 height 20
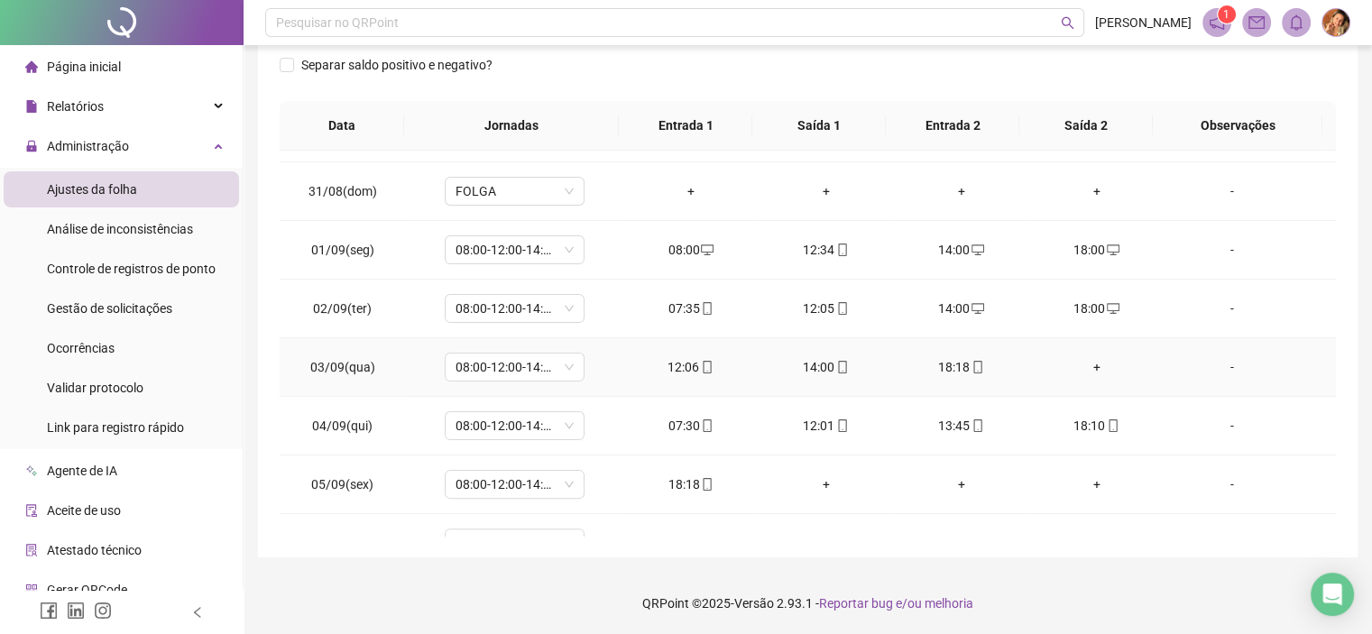
scroll to position [541, 0]
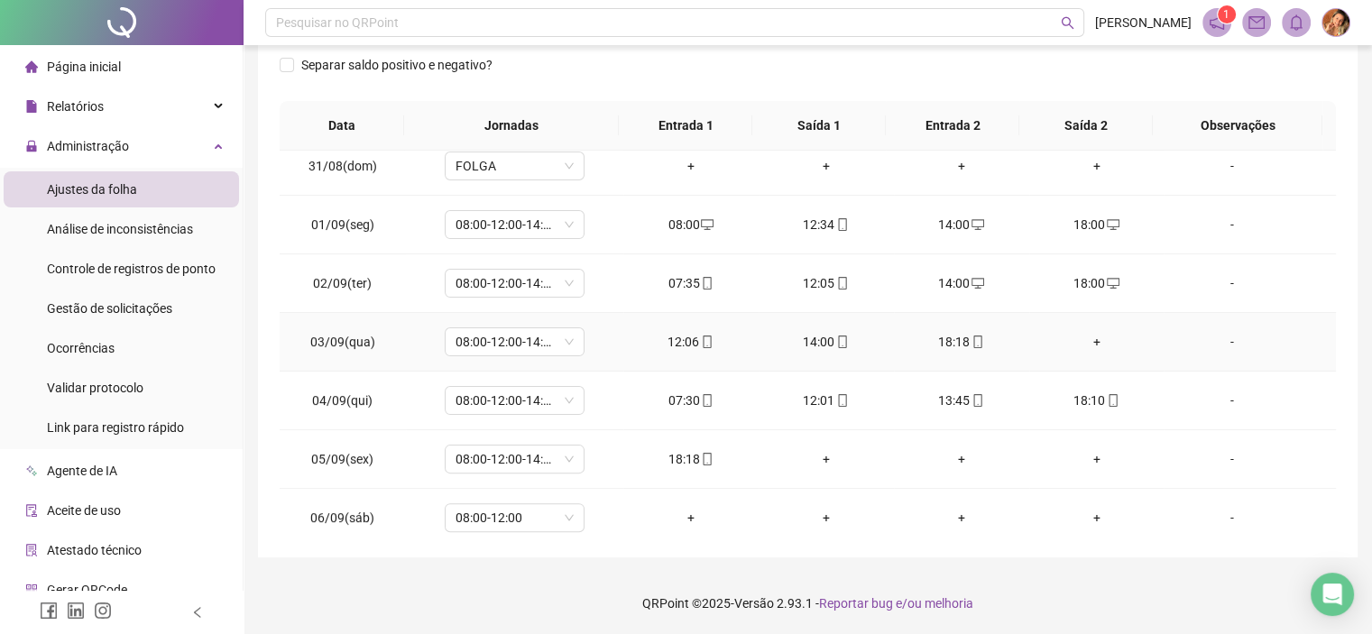
click at [1086, 341] on div "+" at bounding box center [1096, 342] width 106 height 20
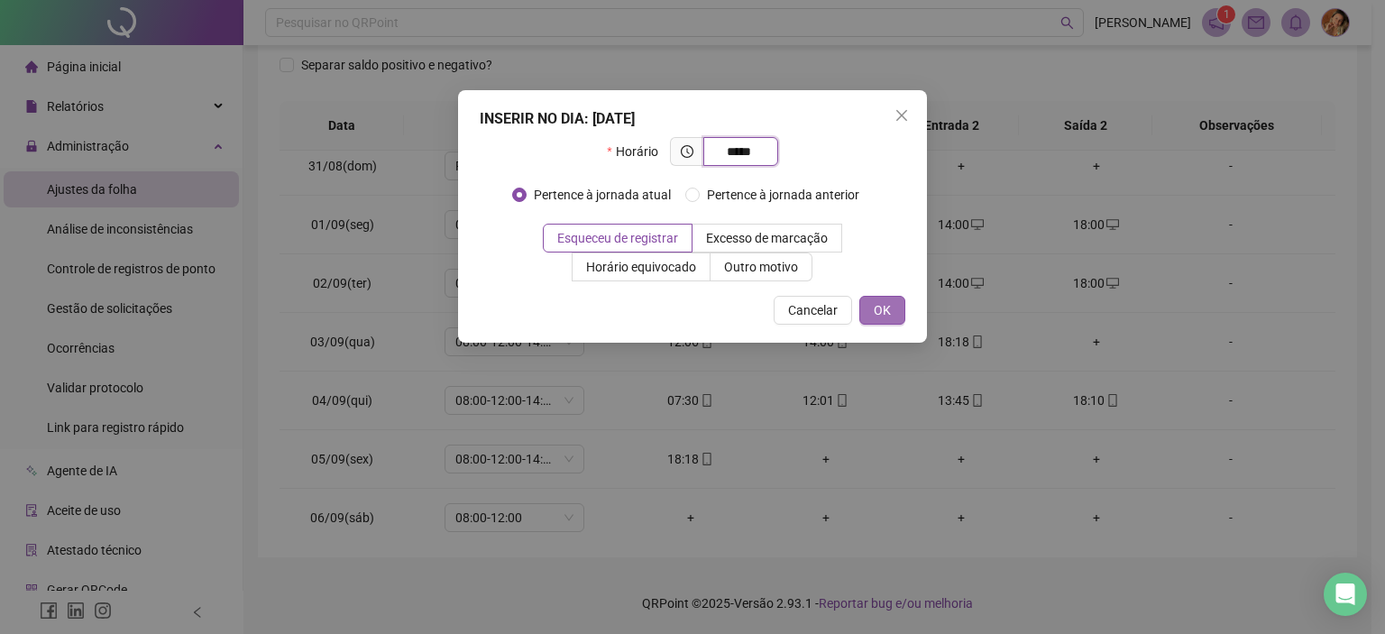
type input "*****"
click at [871, 317] on button "OK" at bounding box center [882, 310] width 46 height 29
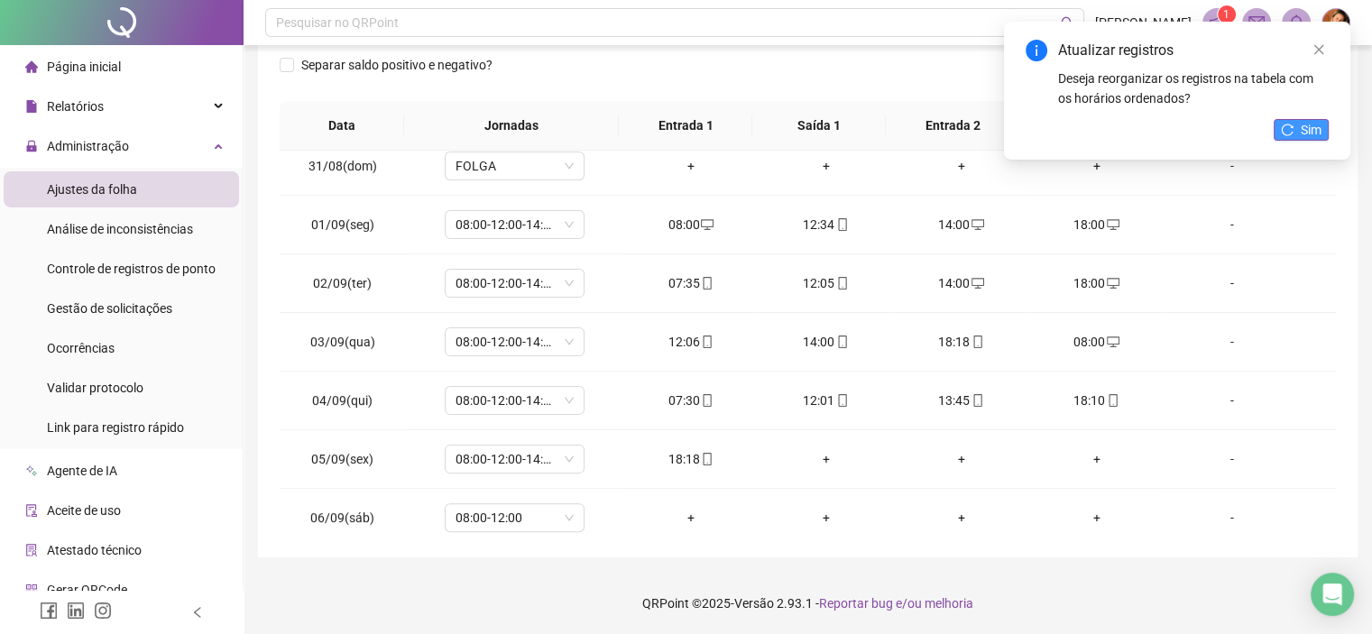
click at [1295, 135] on button "Sim" at bounding box center [1300, 130] width 55 height 22
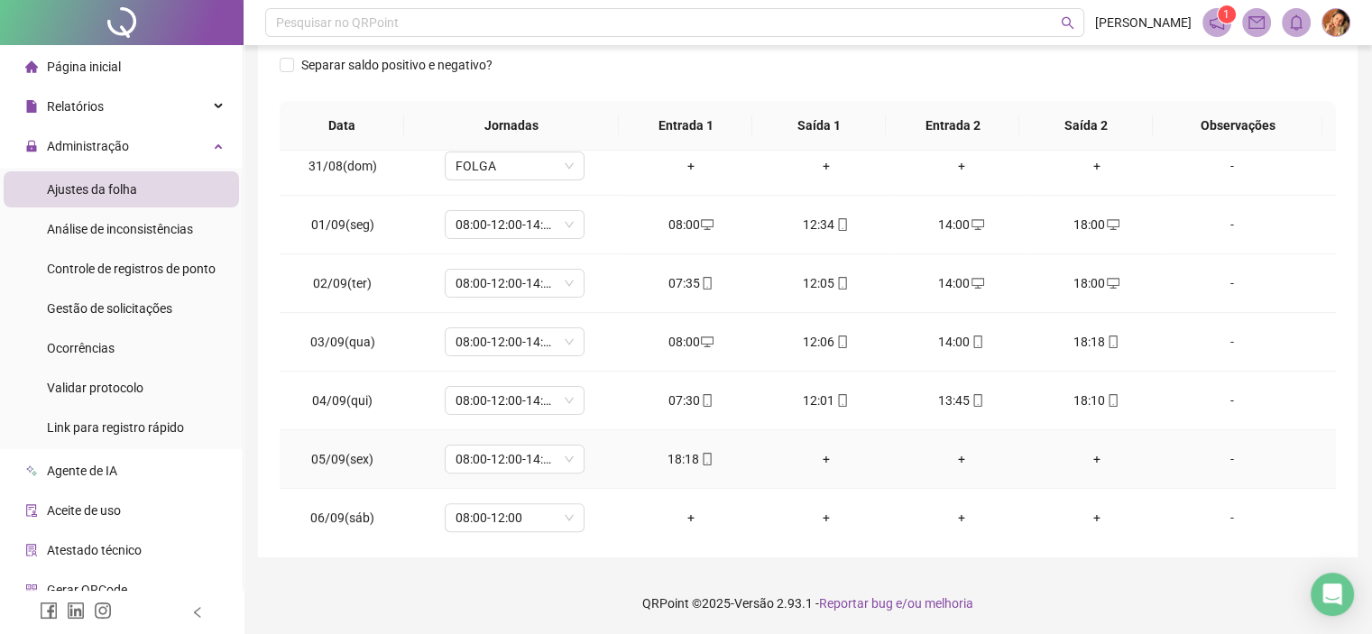
click at [822, 454] on div "+" at bounding box center [826, 459] width 106 height 20
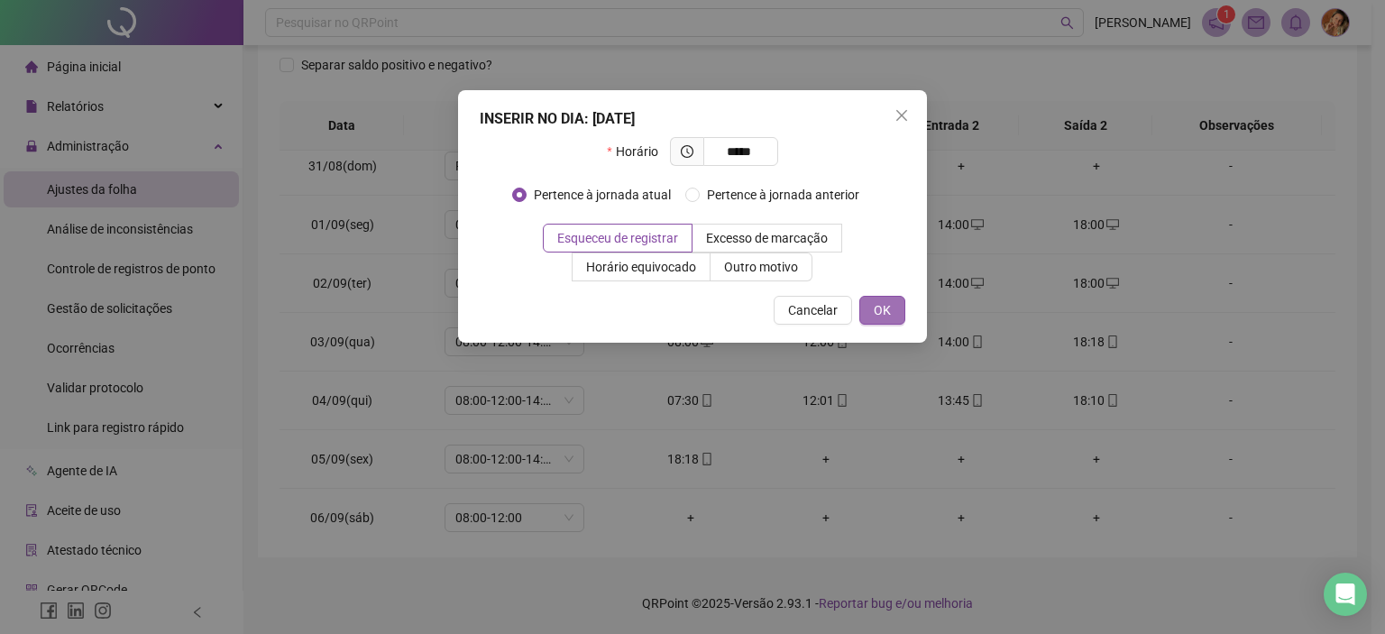
type input "*****"
click at [890, 308] on span "OK" at bounding box center [882, 310] width 17 height 20
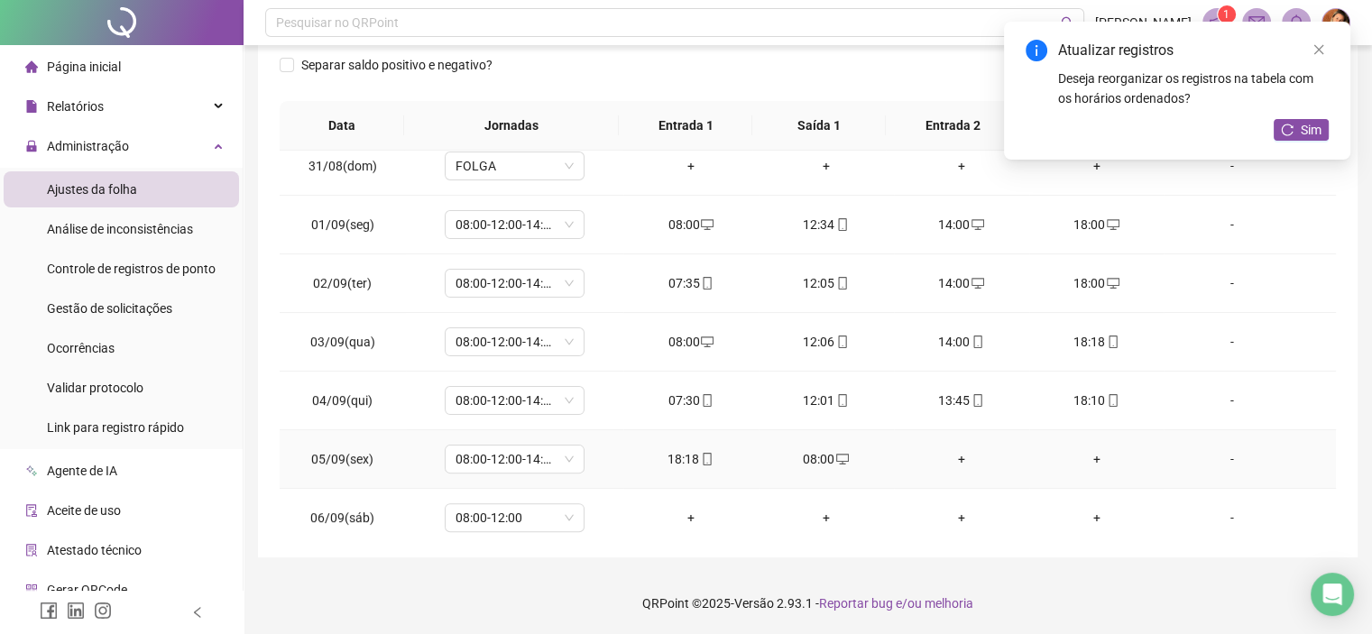
click at [951, 454] on div "+" at bounding box center [961, 459] width 106 height 20
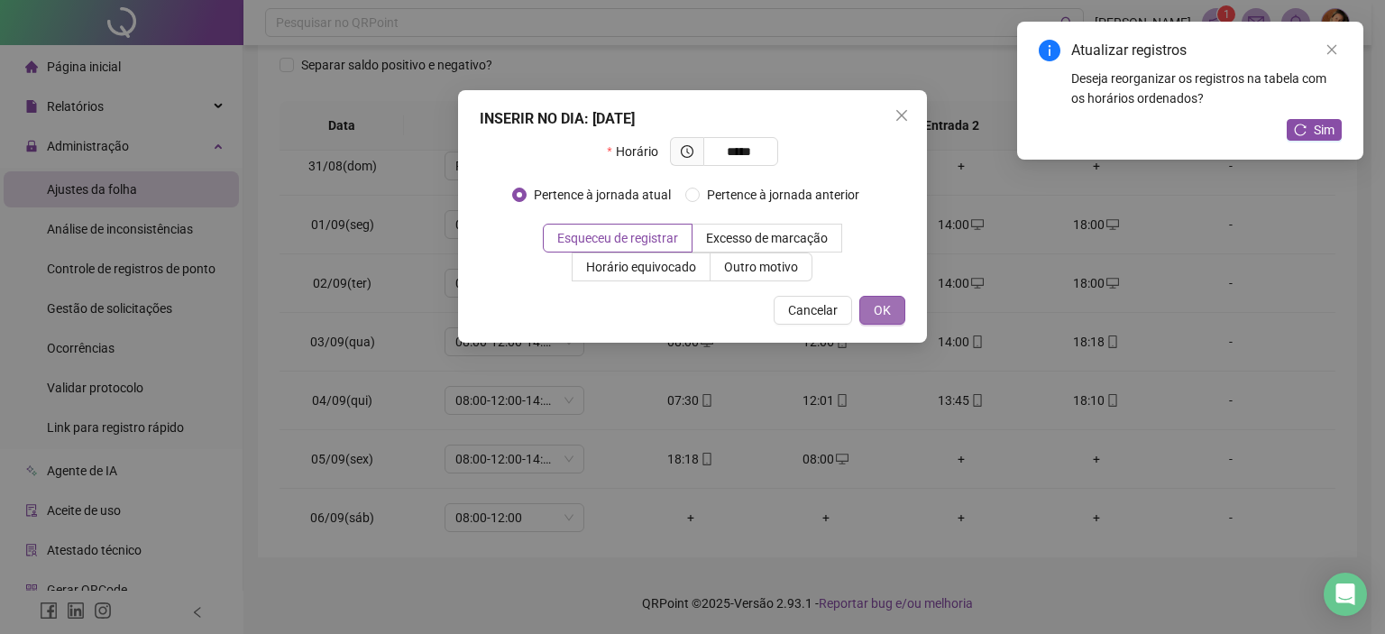
type input "*****"
click at [896, 306] on button "OK" at bounding box center [882, 310] width 46 height 29
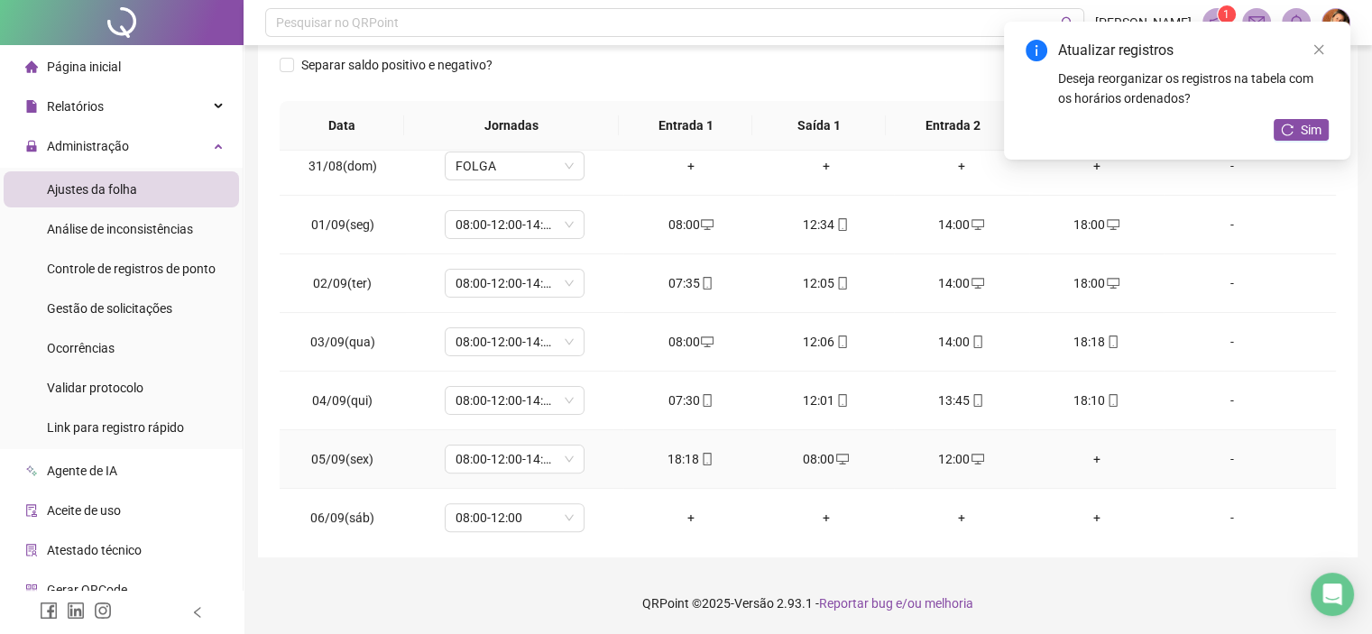
click at [1083, 457] on div "+" at bounding box center [1096, 459] width 106 height 20
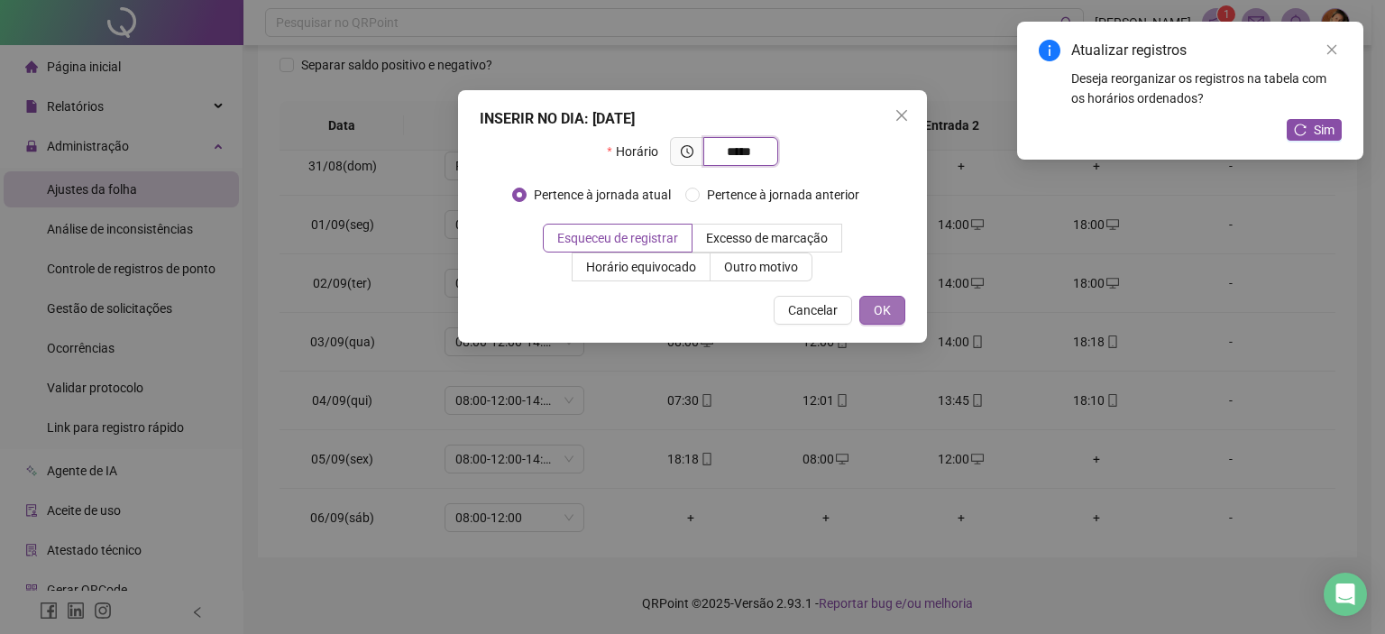
type input "*****"
click at [895, 309] on button "OK" at bounding box center [882, 310] width 46 height 29
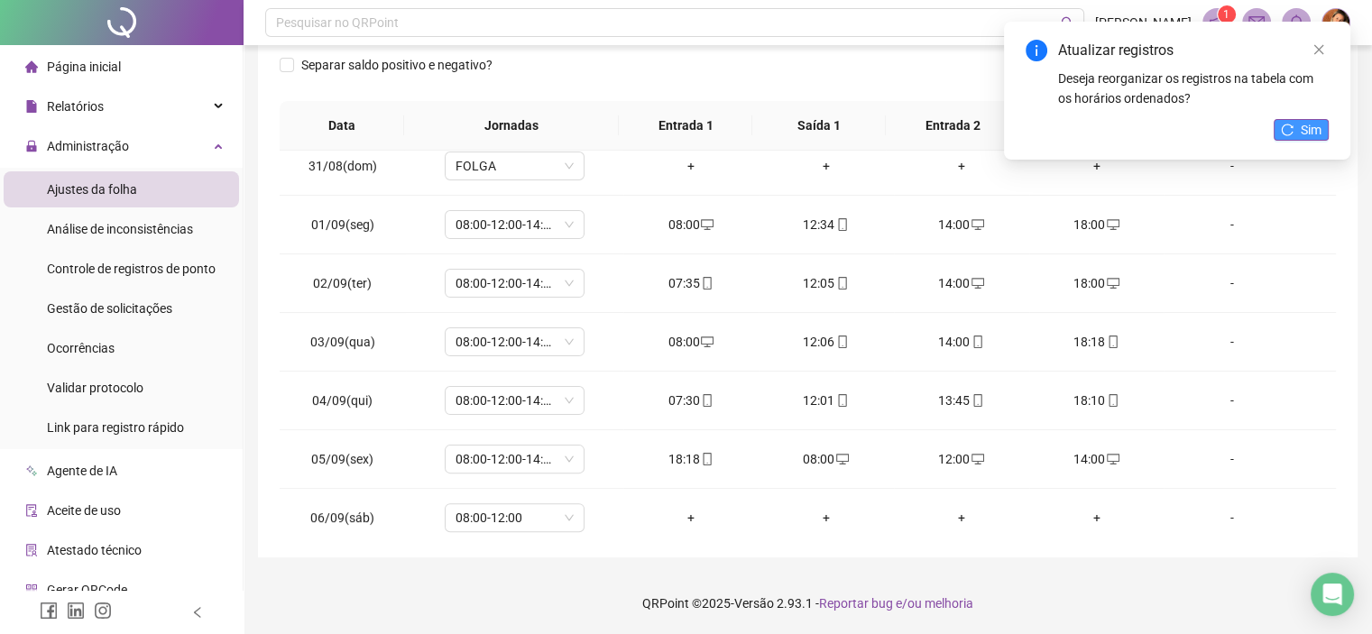
click at [1301, 132] on span "Sim" at bounding box center [1310, 130] width 21 height 20
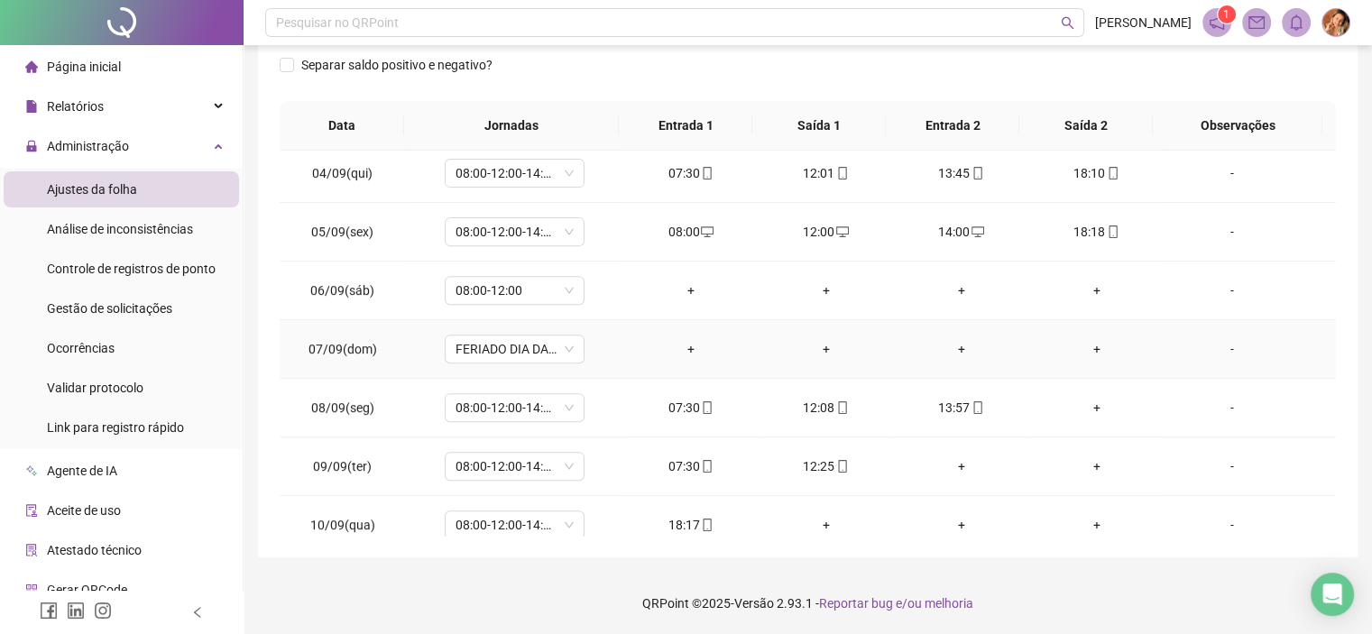
scroll to position [812, 0]
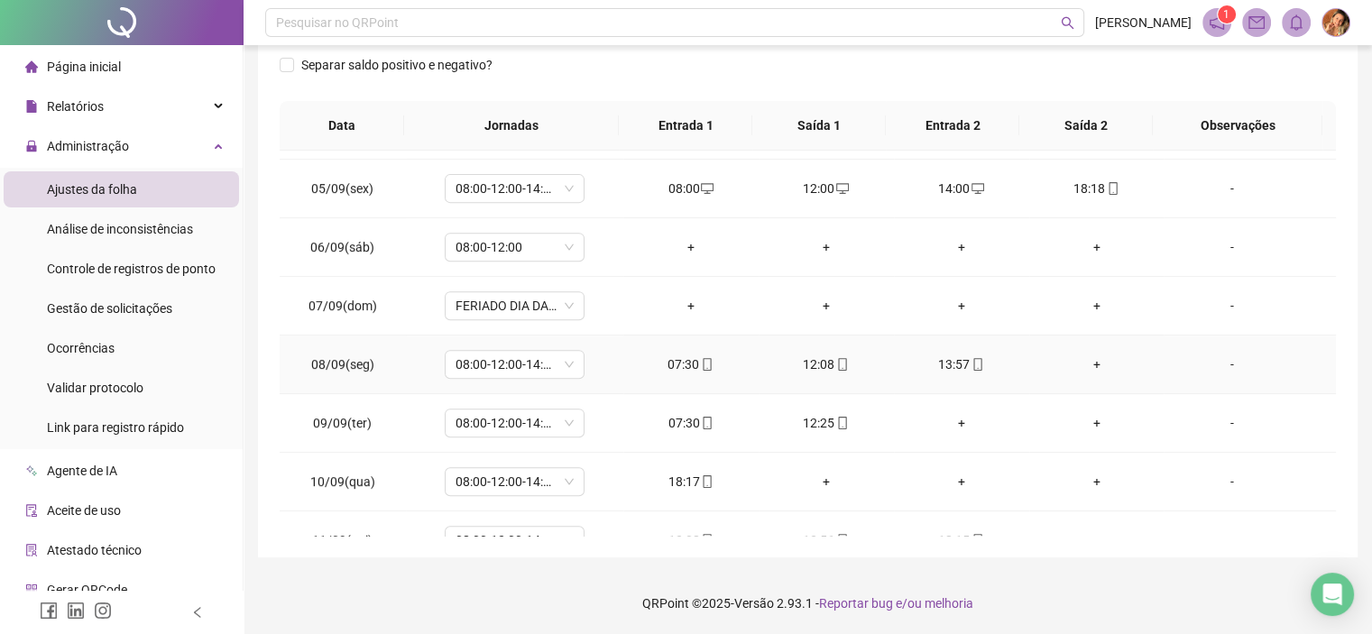
click at [1082, 360] on div "+" at bounding box center [1096, 364] width 106 height 20
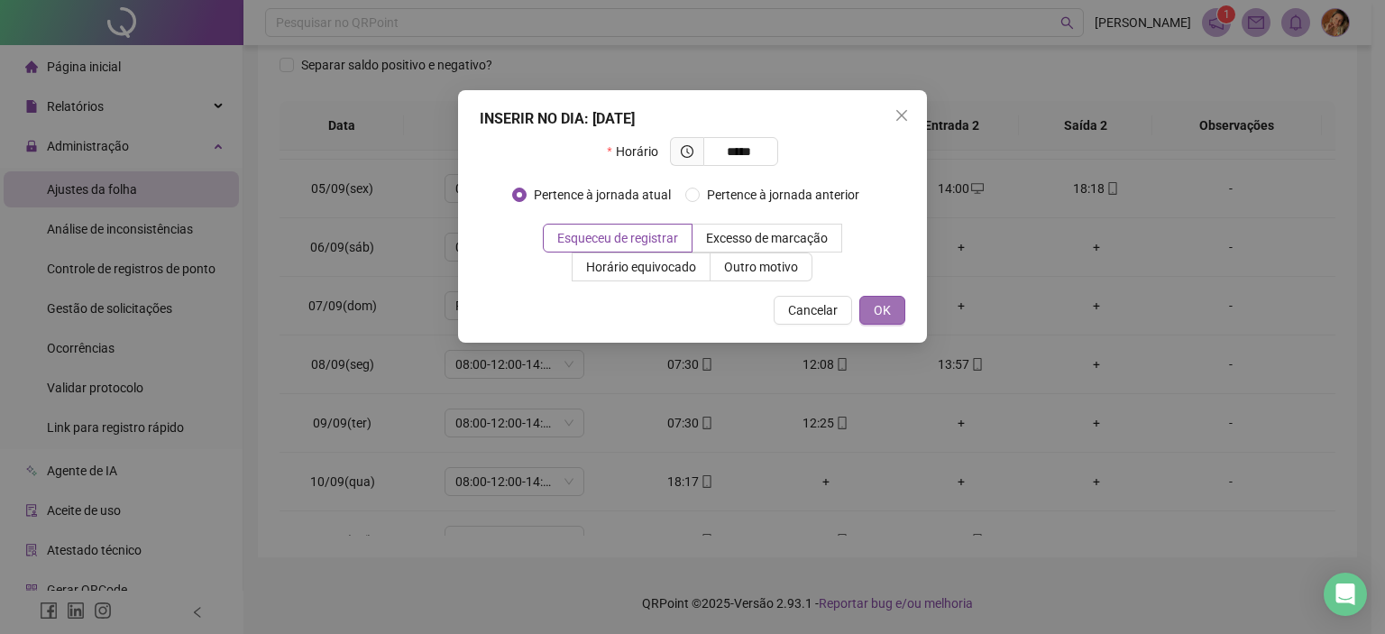
type input "*****"
click at [874, 304] on span "OK" at bounding box center [882, 310] width 17 height 20
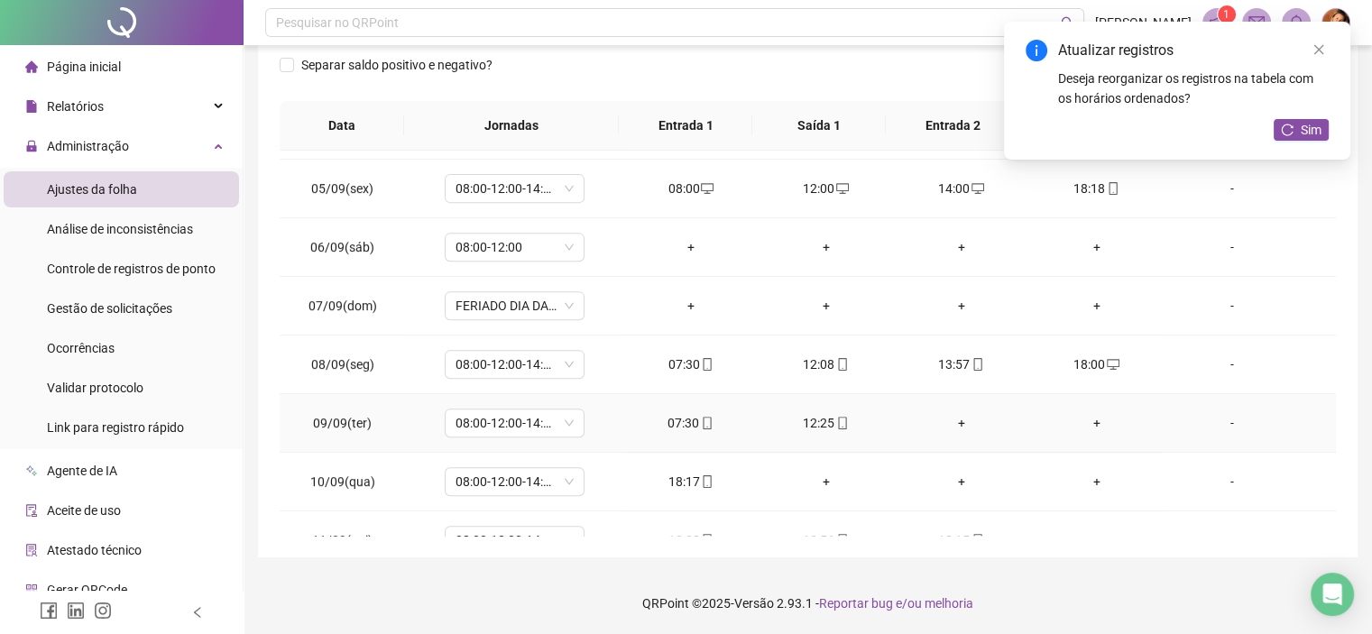
click at [949, 414] on div "+" at bounding box center [961, 423] width 106 height 20
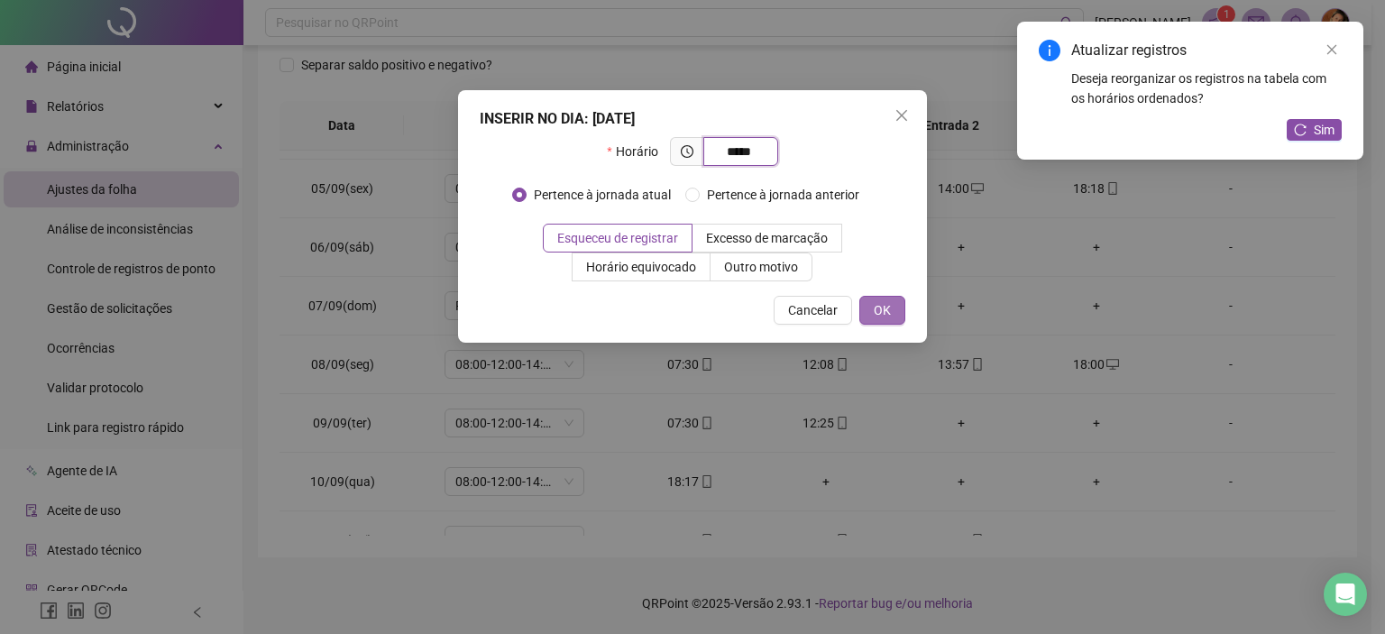
type input "*****"
click at [878, 308] on span "OK" at bounding box center [882, 310] width 17 height 20
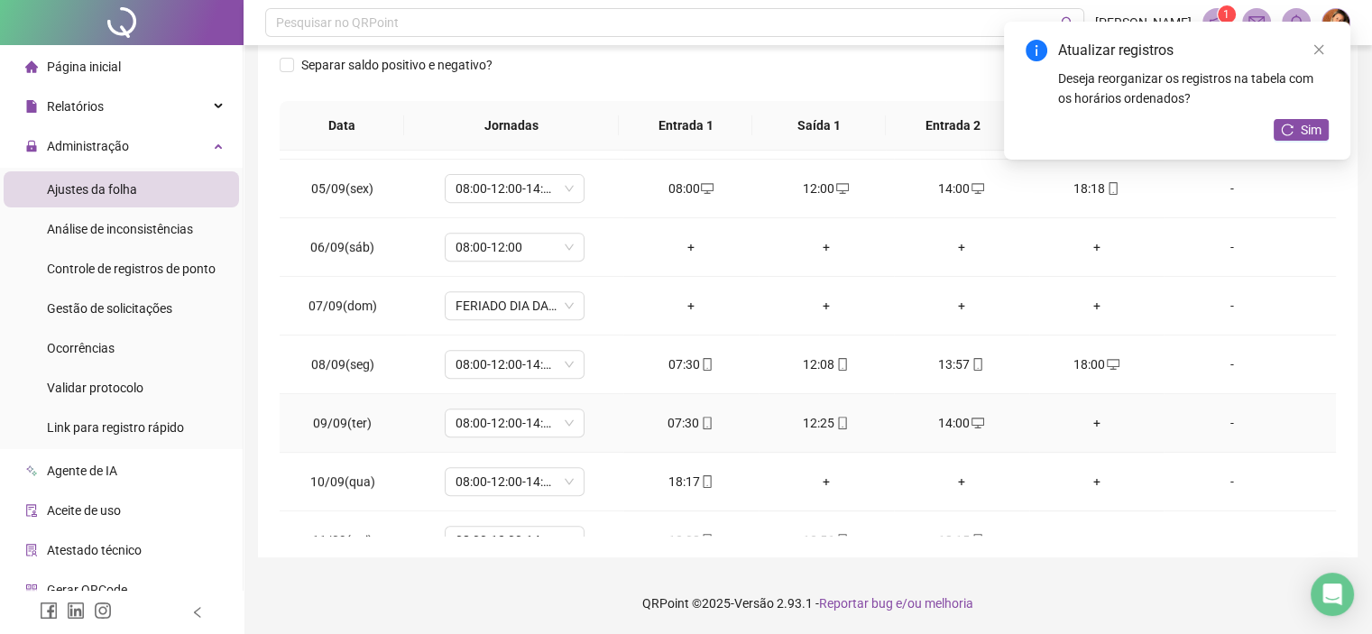
click at [1086, 421] on div "+" at bounding box center [1096, 423] width 106 height 20
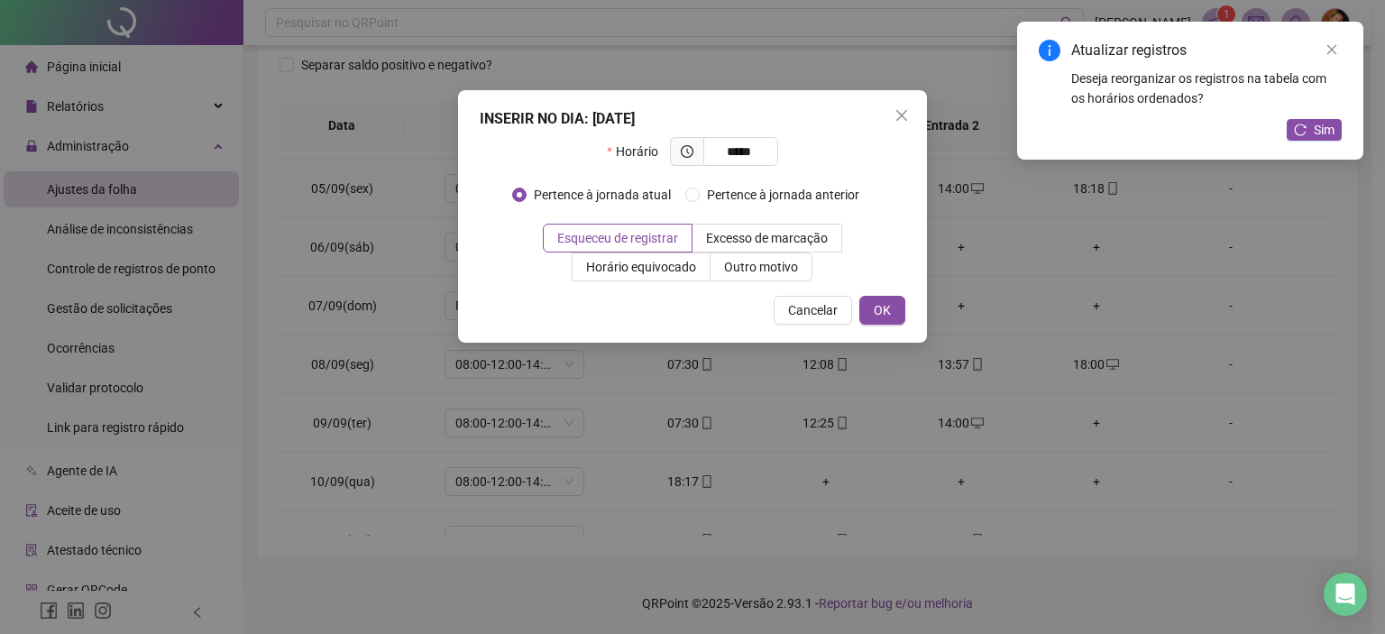
type input "*****"
click at [905, 312] on div "INSERIR NO DIA : [DATE] Horário ***** Pertence à jornada atual Pertence à jorna…" at bounding box center [692, 216] width 469 height 253
click at [887, 308] on span "OK" at bounding box center [882, 310] width 17 height 20
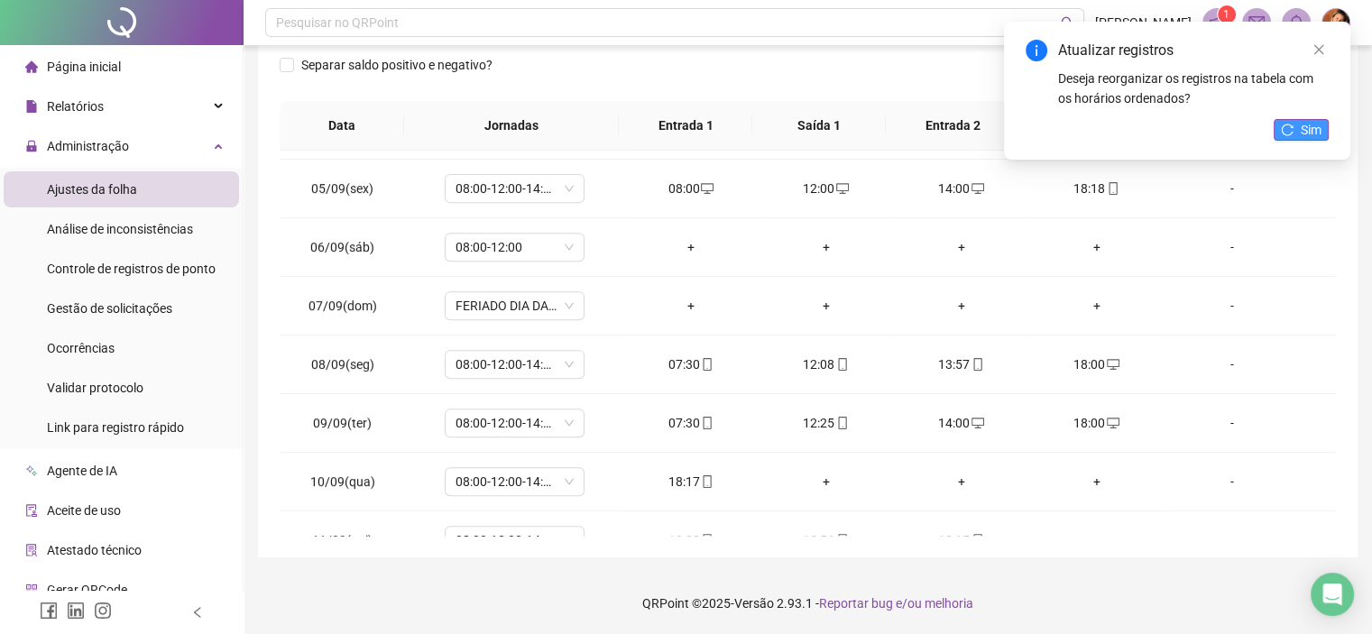
click at [1307, 132] on span "Sim" at bounding box center [1310, 130] width 21 height 20
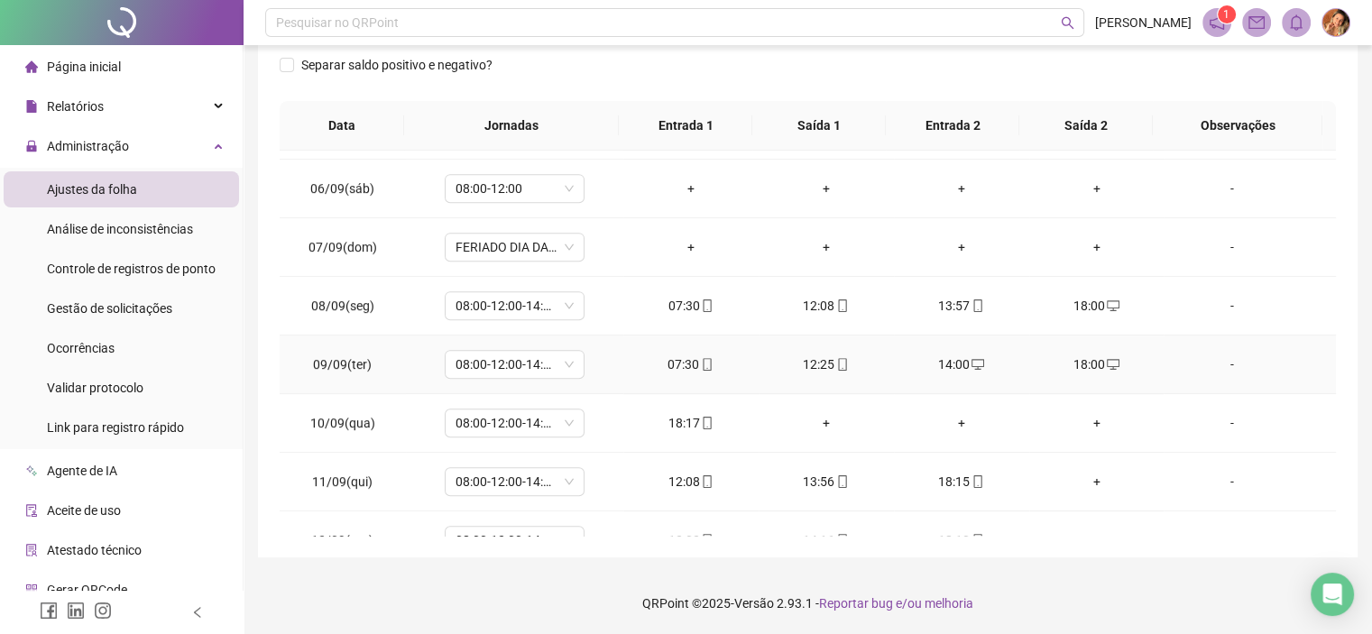
scroll to position [902, 0]
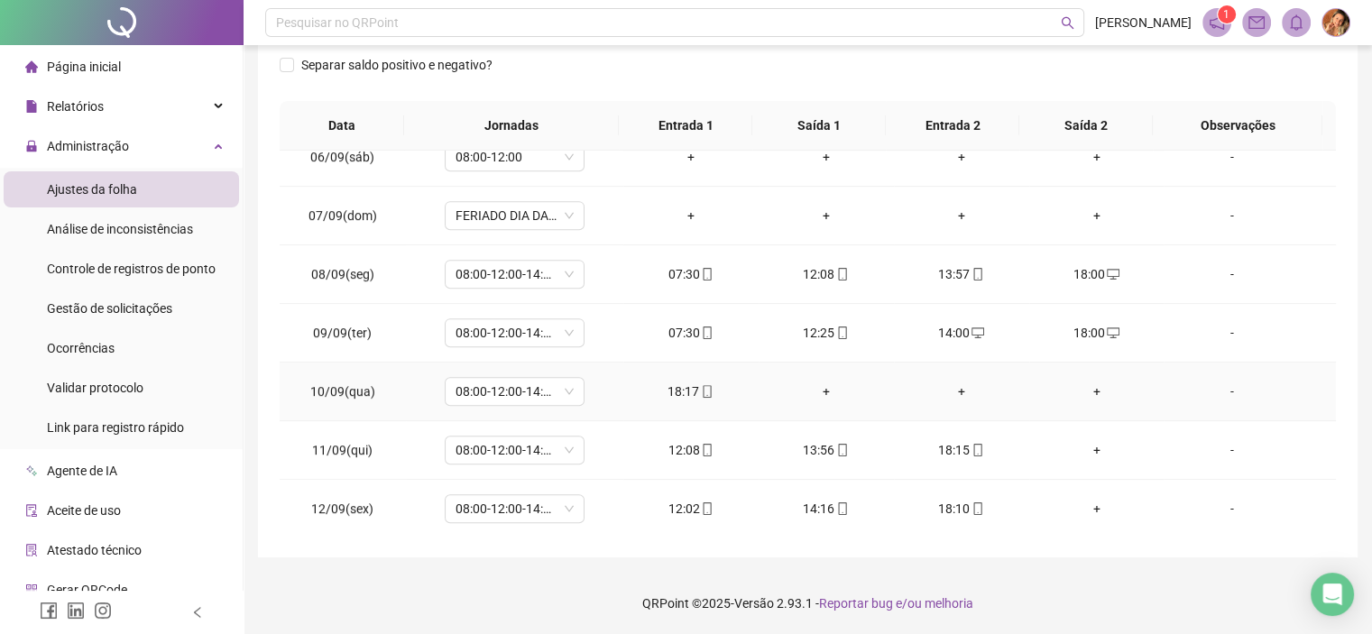
click at [813, 385] on div "+" at bounding box center [826, 391] width 106 height 20
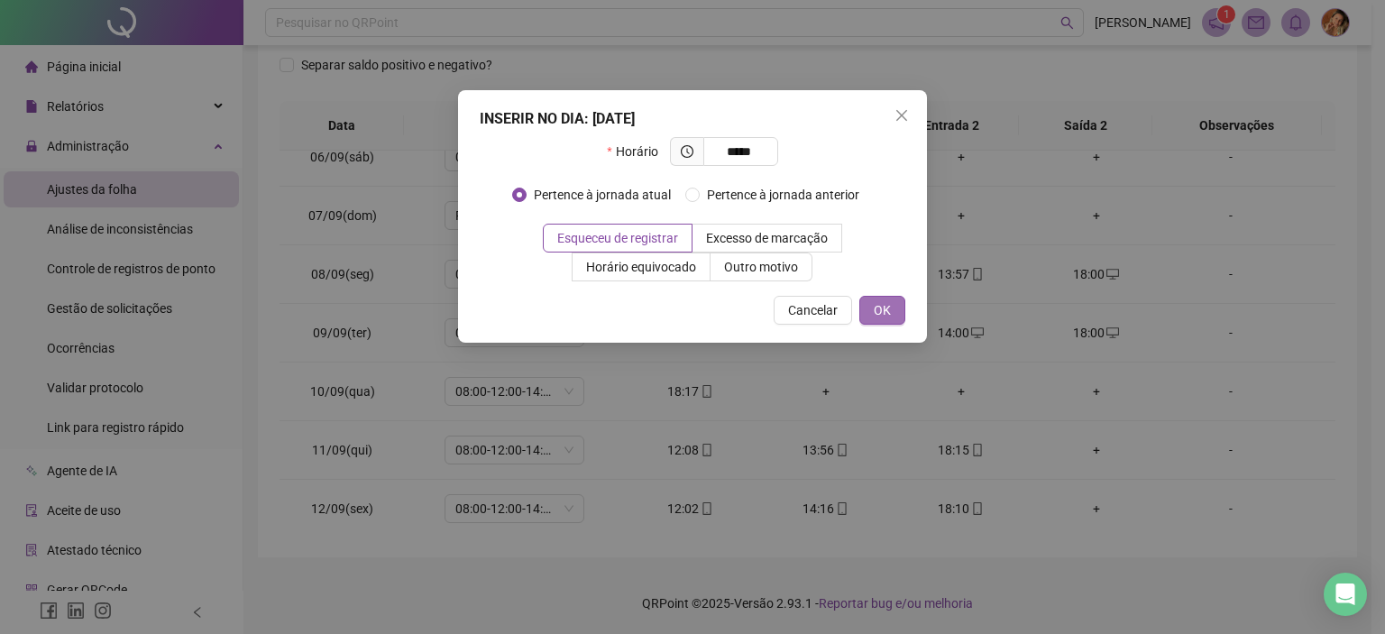
type input "*****"
click at [874, 321] on button "OK" at bounding box center [882, 310] width 46 height 29
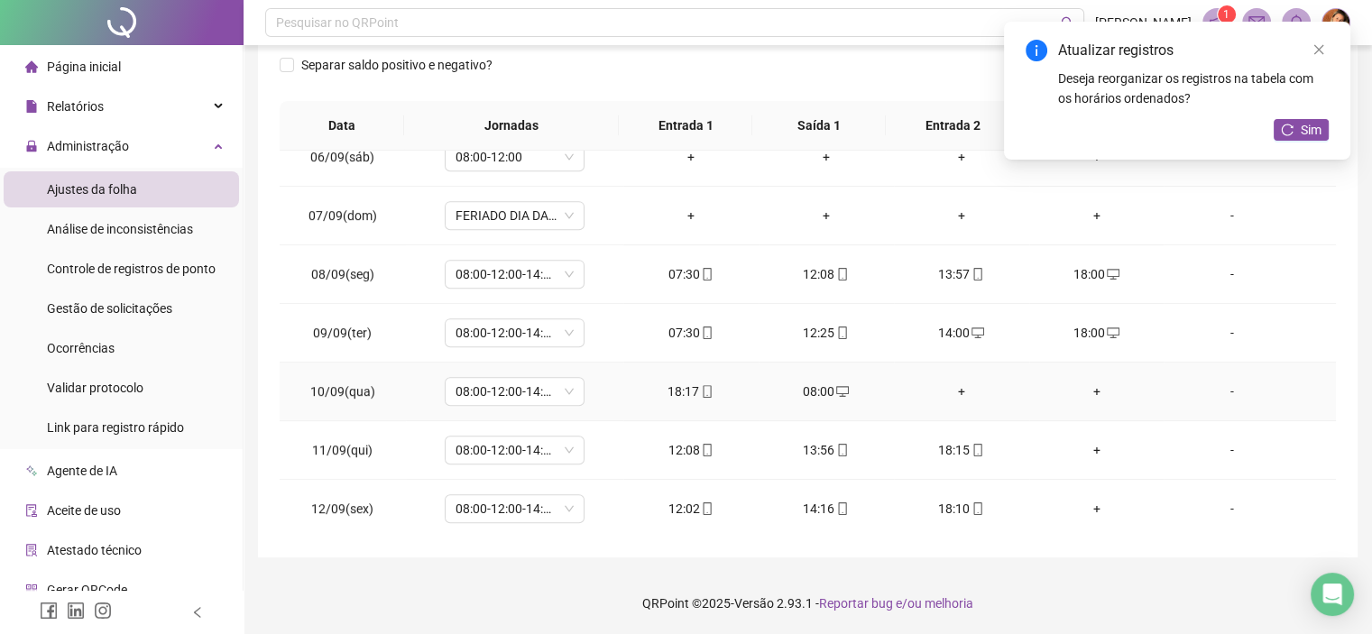
click at [956, 389] on div "+" at bounding box center [961, 391] width 106 height 20
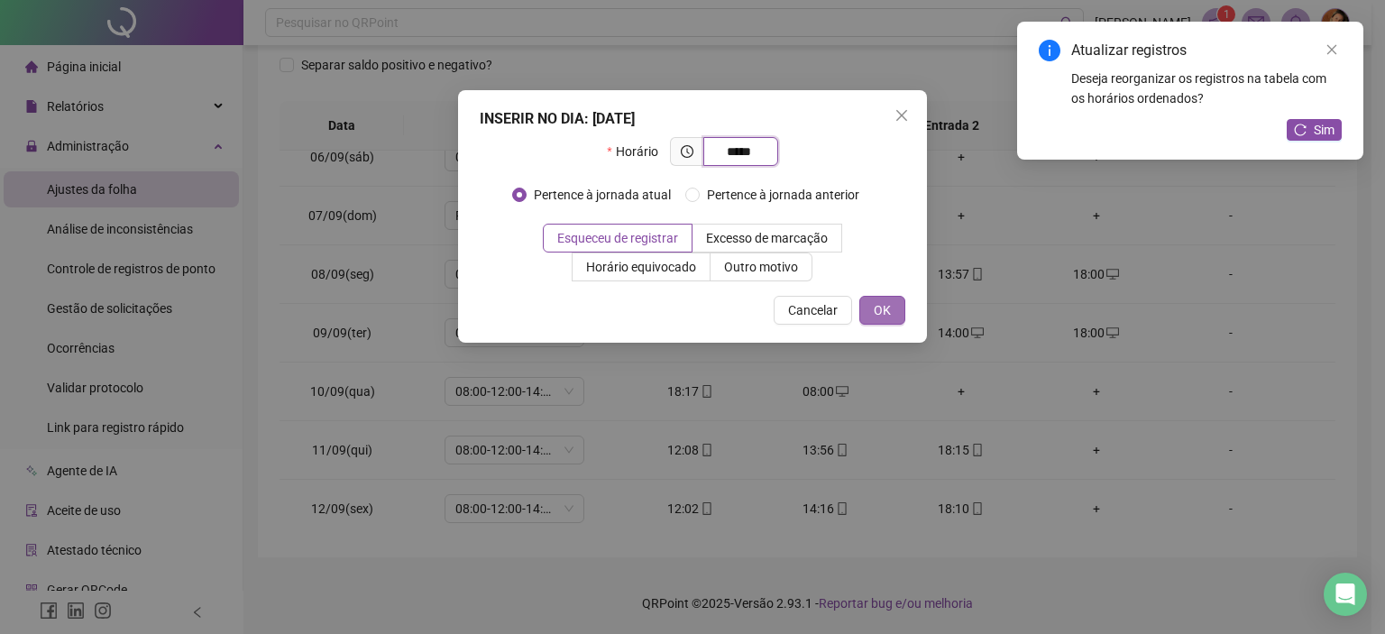
type input "*****"
click at [874, 310] on span "OK" at bounding box center [882, 310] width 17 height 20
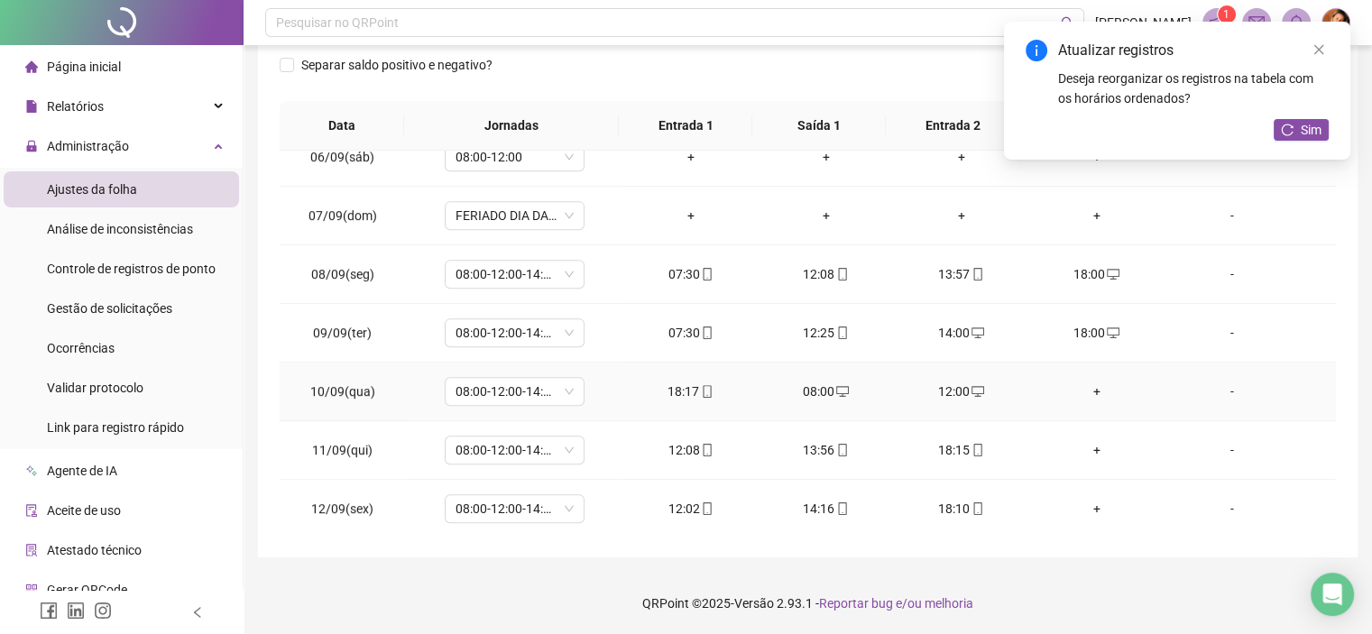
click at [1087, 385] on div "+" at bounding box center [1096, 391] width 106 height 20
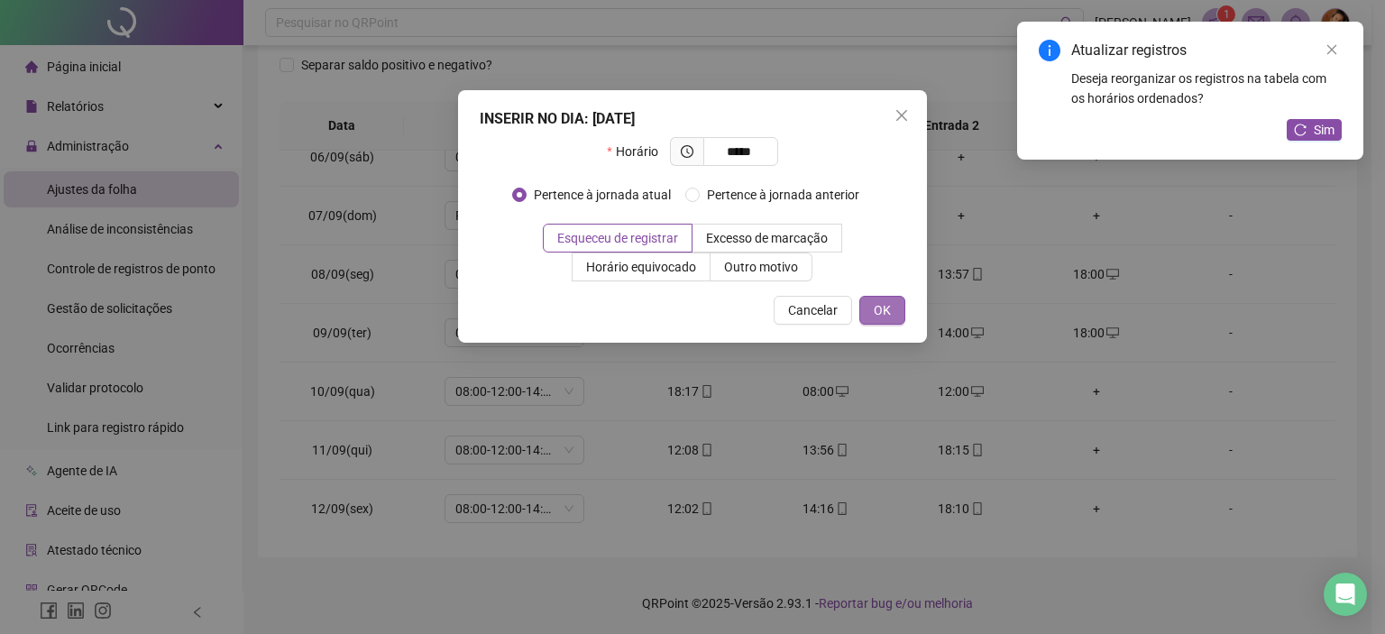
type input "*****"
click at [896, 322] on button "OK" at bounding box center [882, 310] width 46 height 29
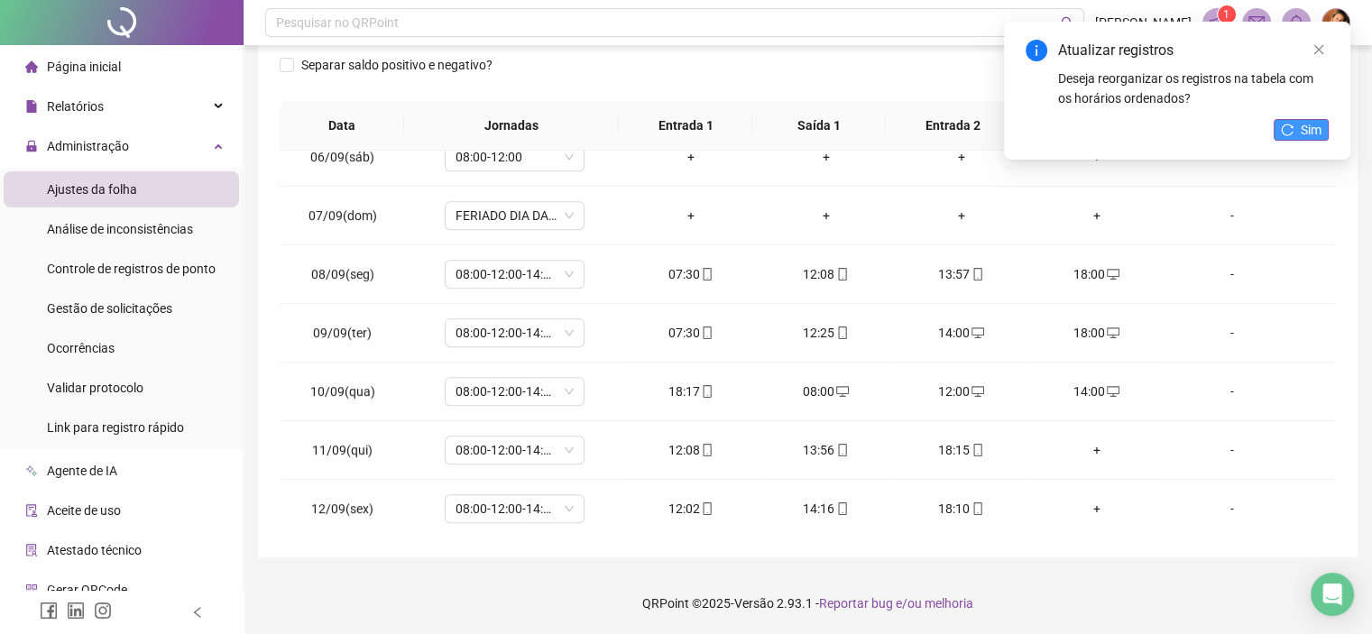
click at [1289, 132] on icon "reload" at bounding box center [1287, 130] width 13 height 13
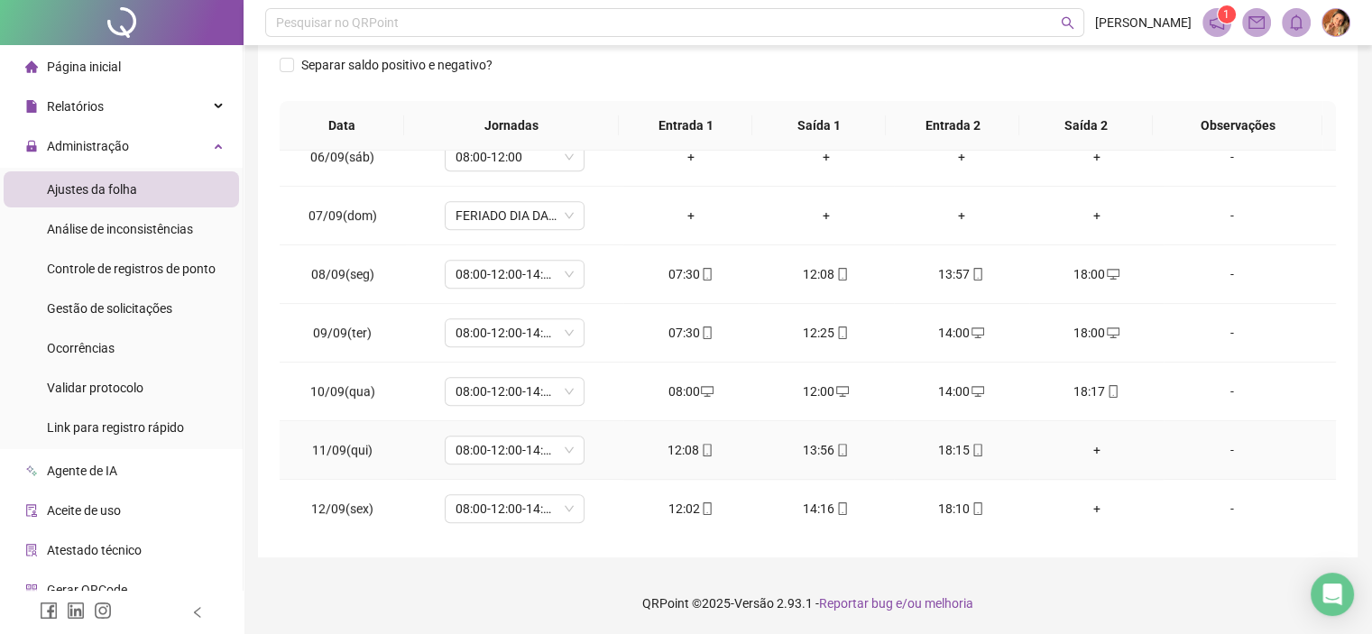
click at [1082, 443] on div "+" at bounding box center [1096, 450] width 106 height 20
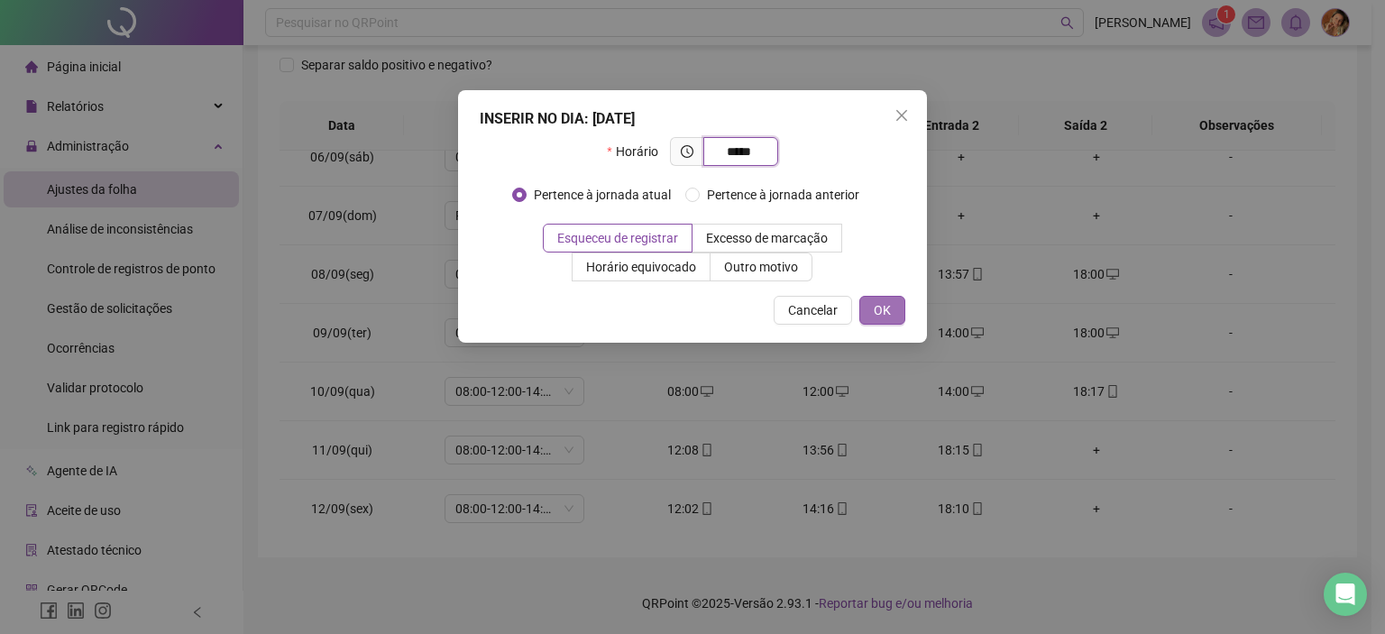
type input "*****"
click at [871, 308] on button "OK" at bounding box center [882, 310] width 46 height 29
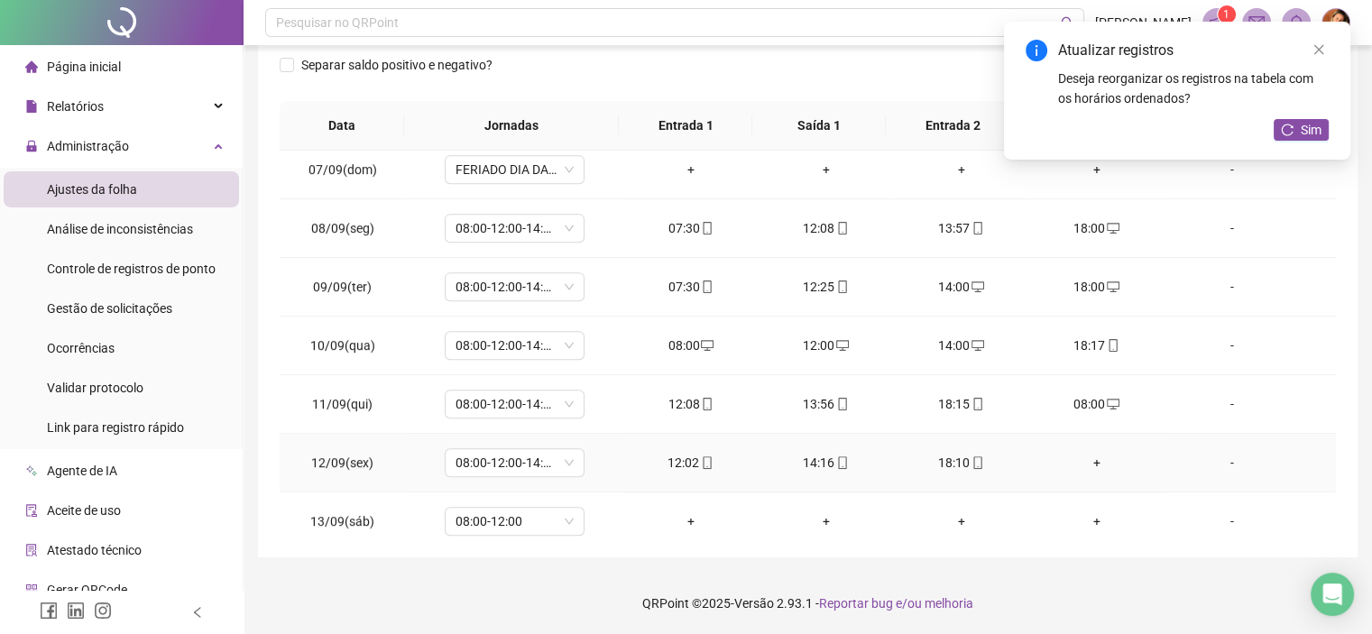
scroll to position [992, 0]
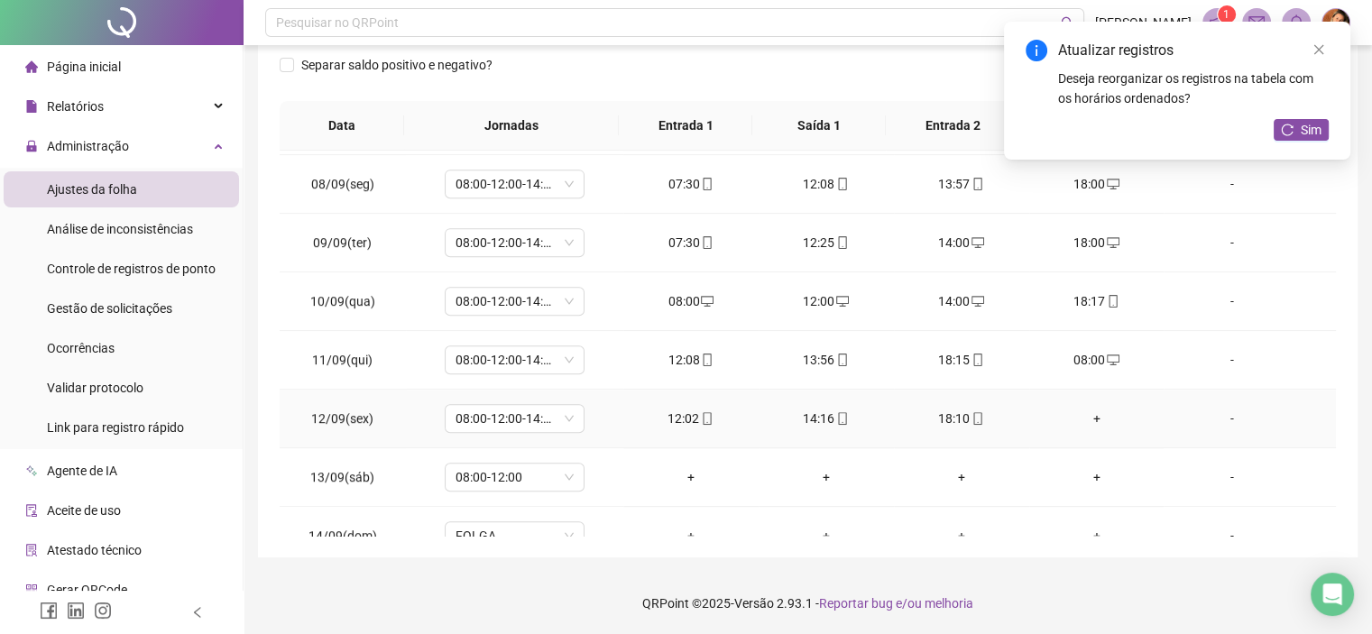
click at [1087, 413] on div "+" at bounding box center [1096, 419] width 106 height 20
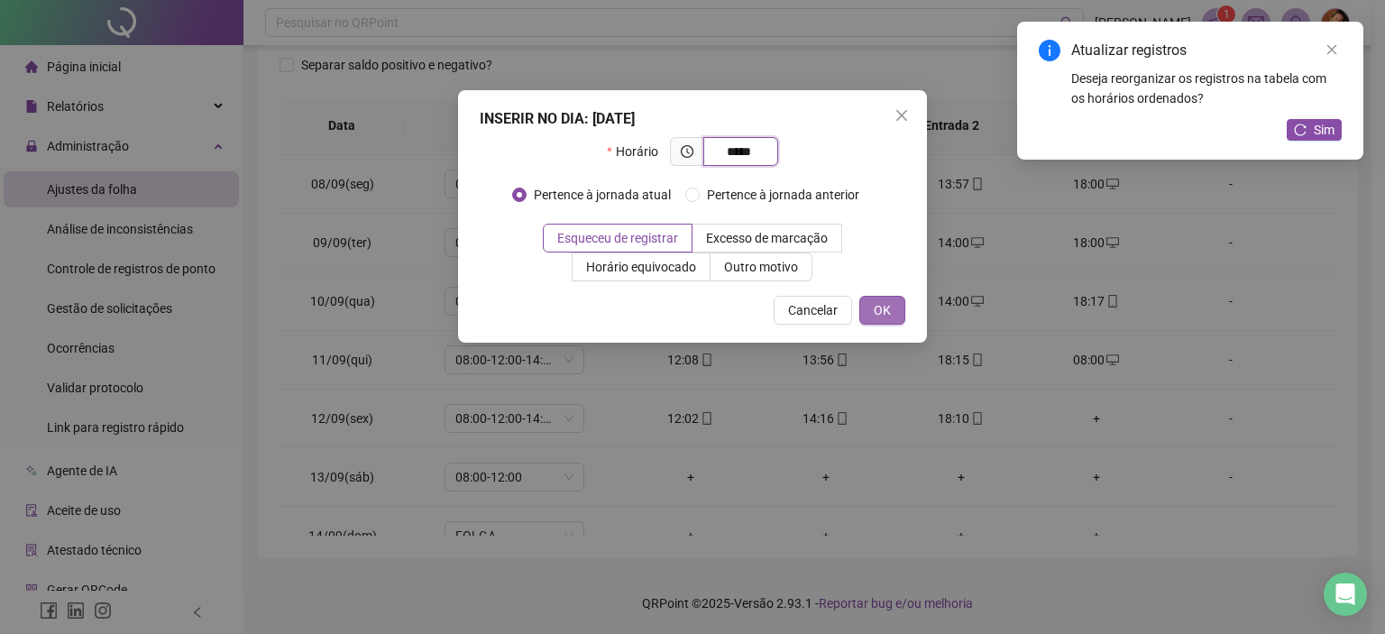
type input "*****"
click at [870, 317] on button "OK" at bounding box center [882, 310] width 46 height 29
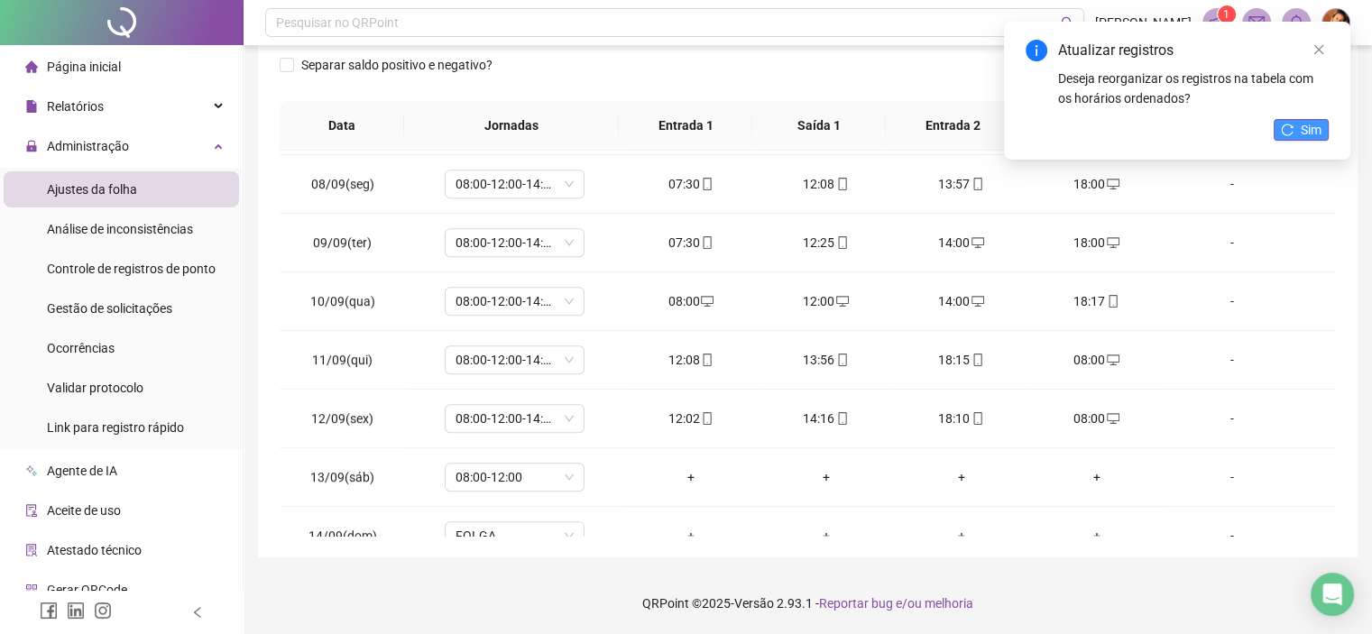
click at [1293, 133] on button "Sim" at bounding box center [1300, 130] width 55 height 22
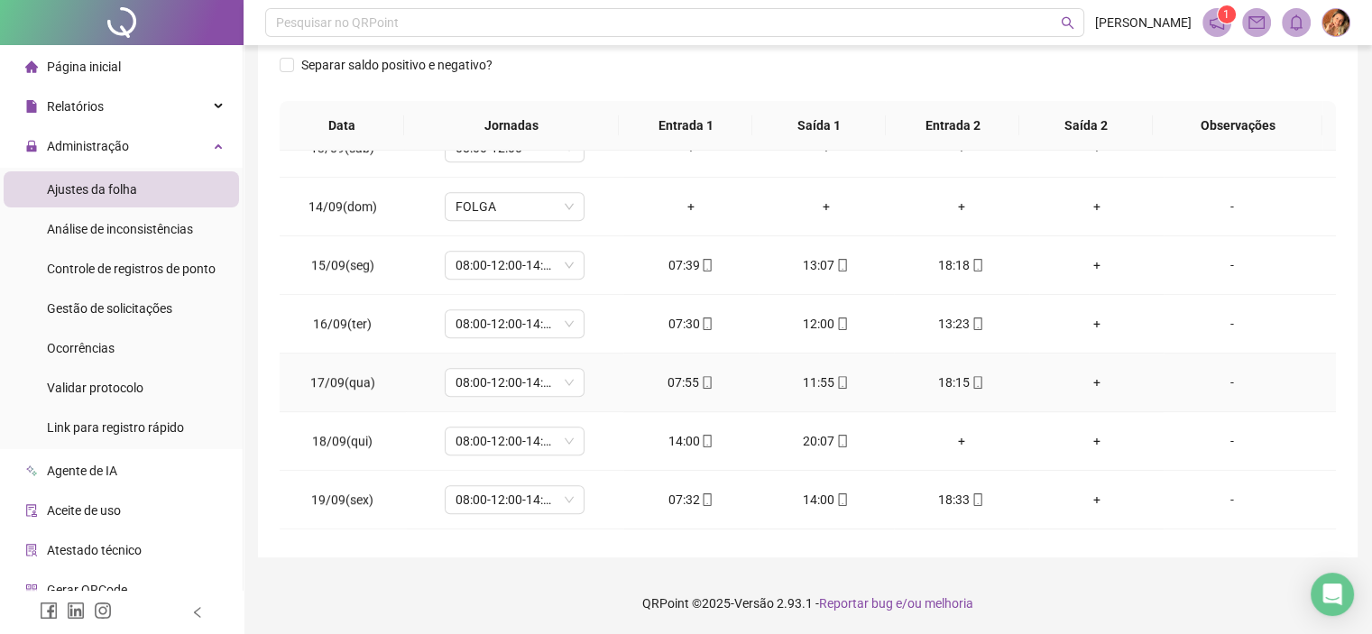
scroll to position [1353, 0]
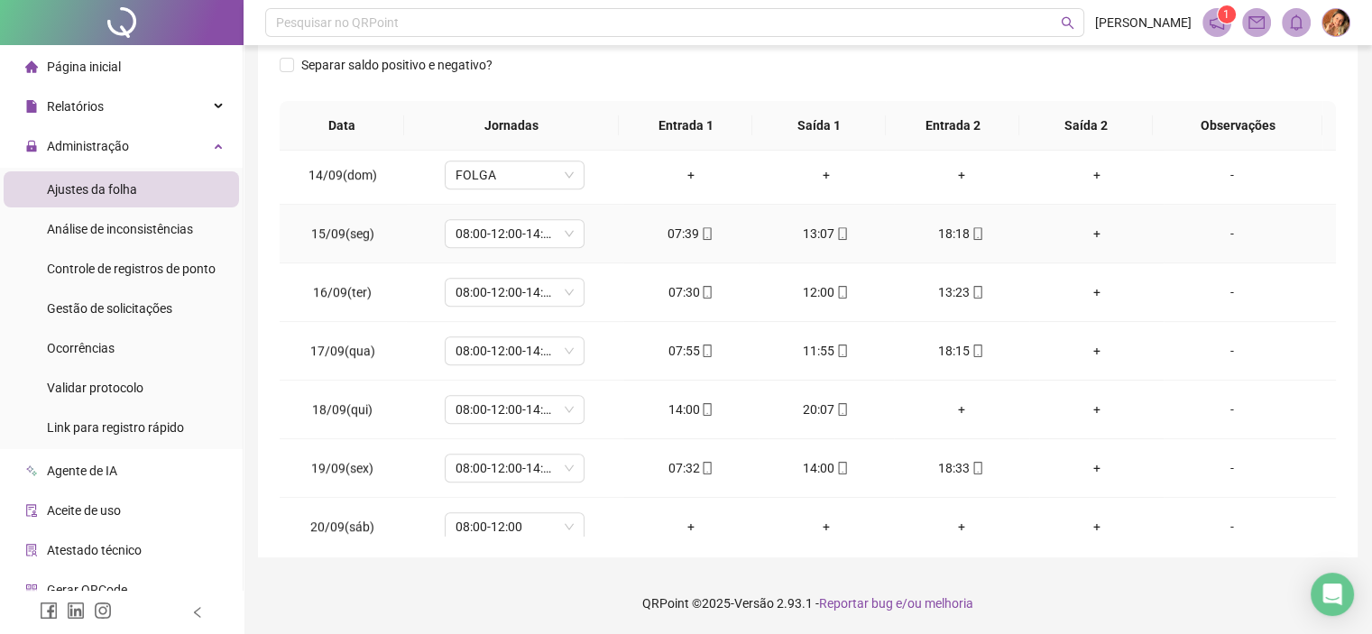
click at [1086, 226] on div "+" at bounding box center [1096, 234] width 106 height 20
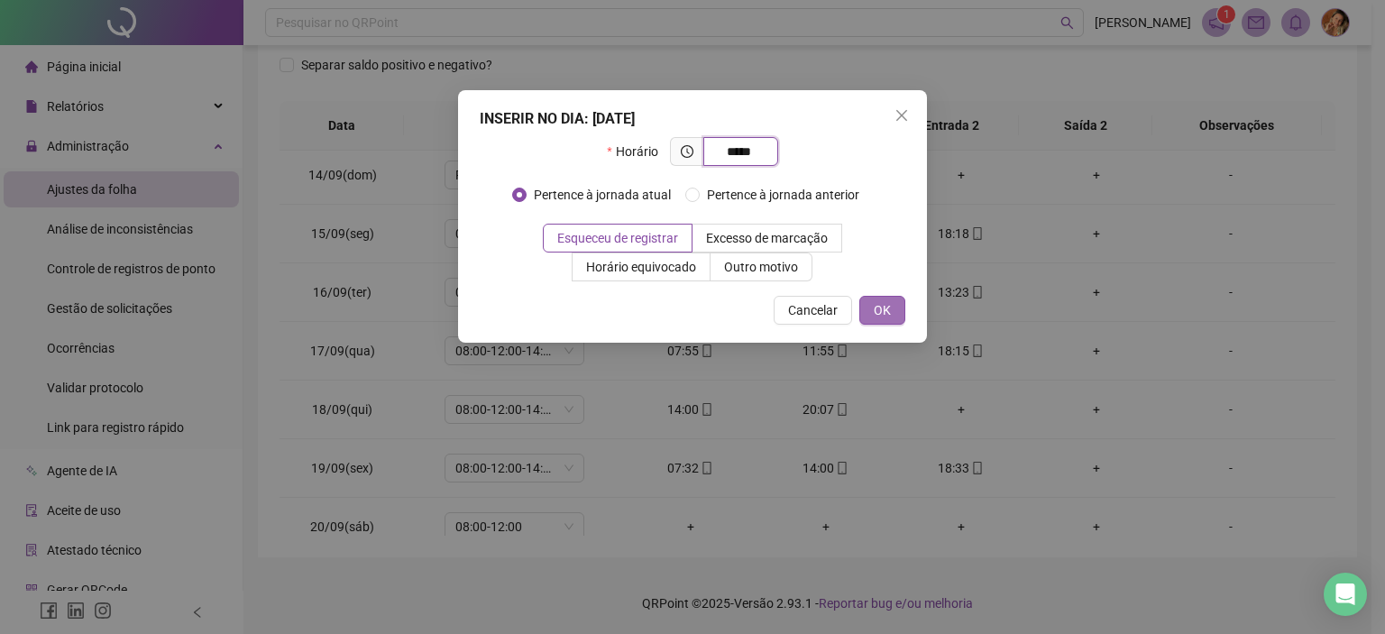
type input "*****"
click at [874, 312] on span "OK" at bounding box center [882, 310] width 17 height 20
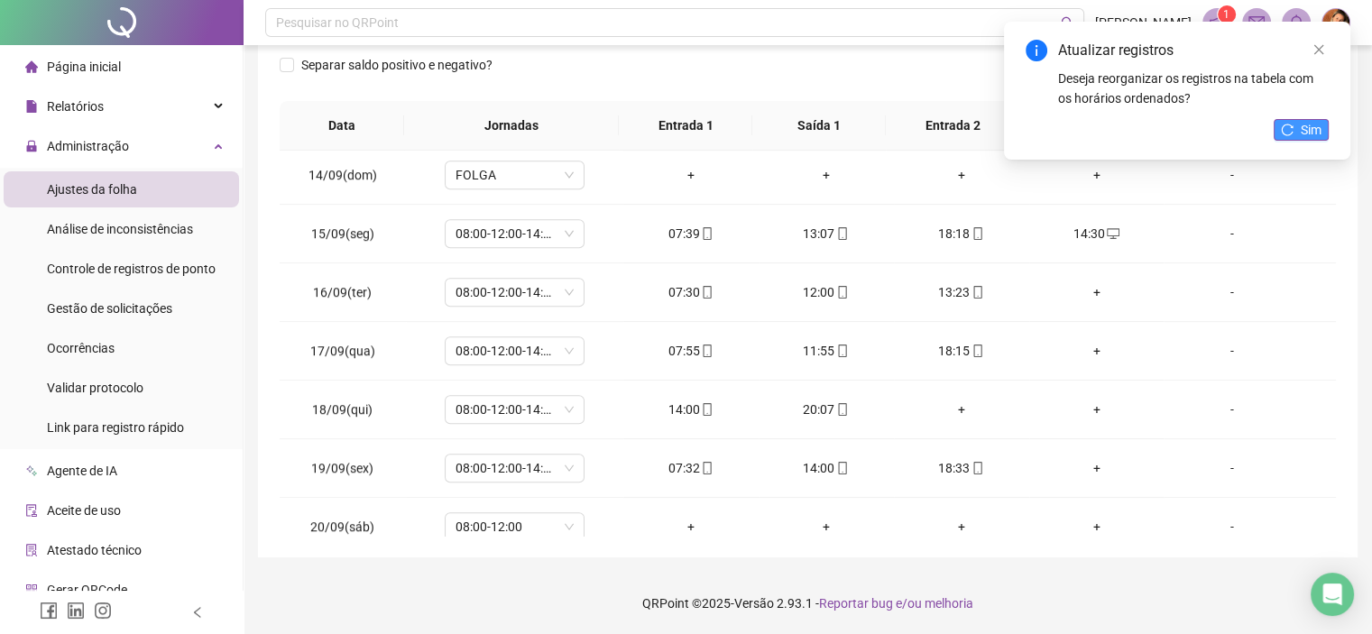
click at [1309, 124] on span "Sim" at bounding box center [1310, 130] width 21 height 20
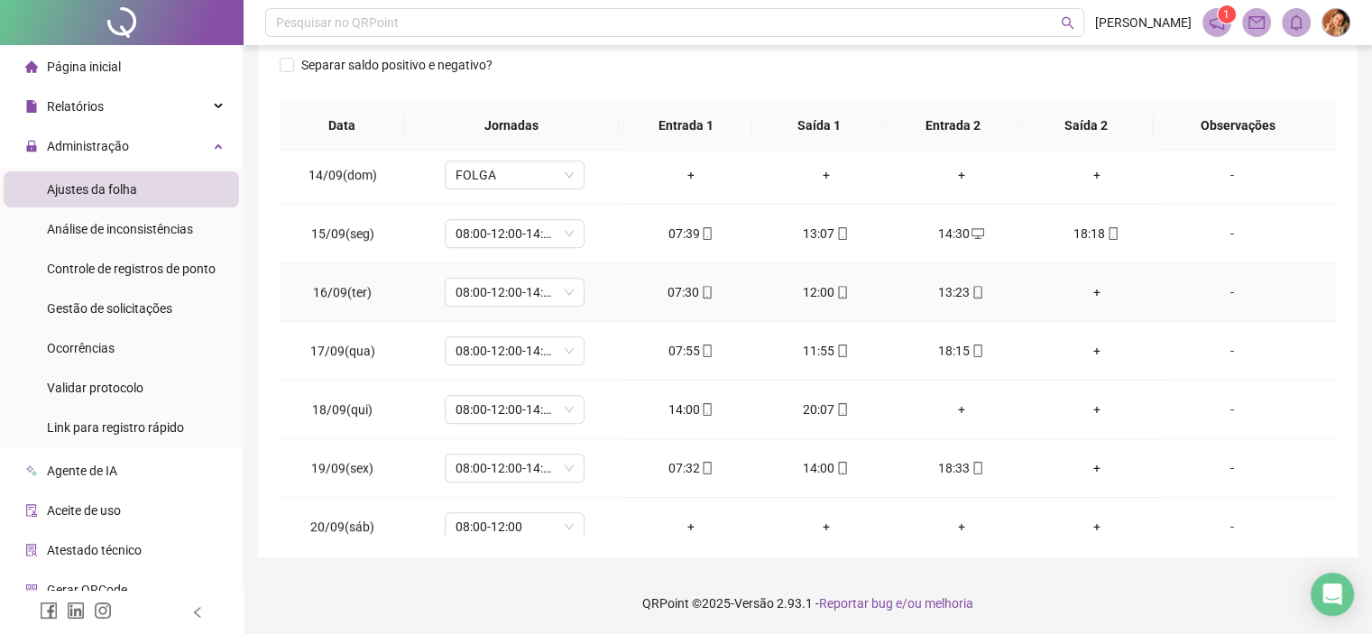
click at [1089, 289] on div "+" at bounding box center [1096, 292] width 106 height 20
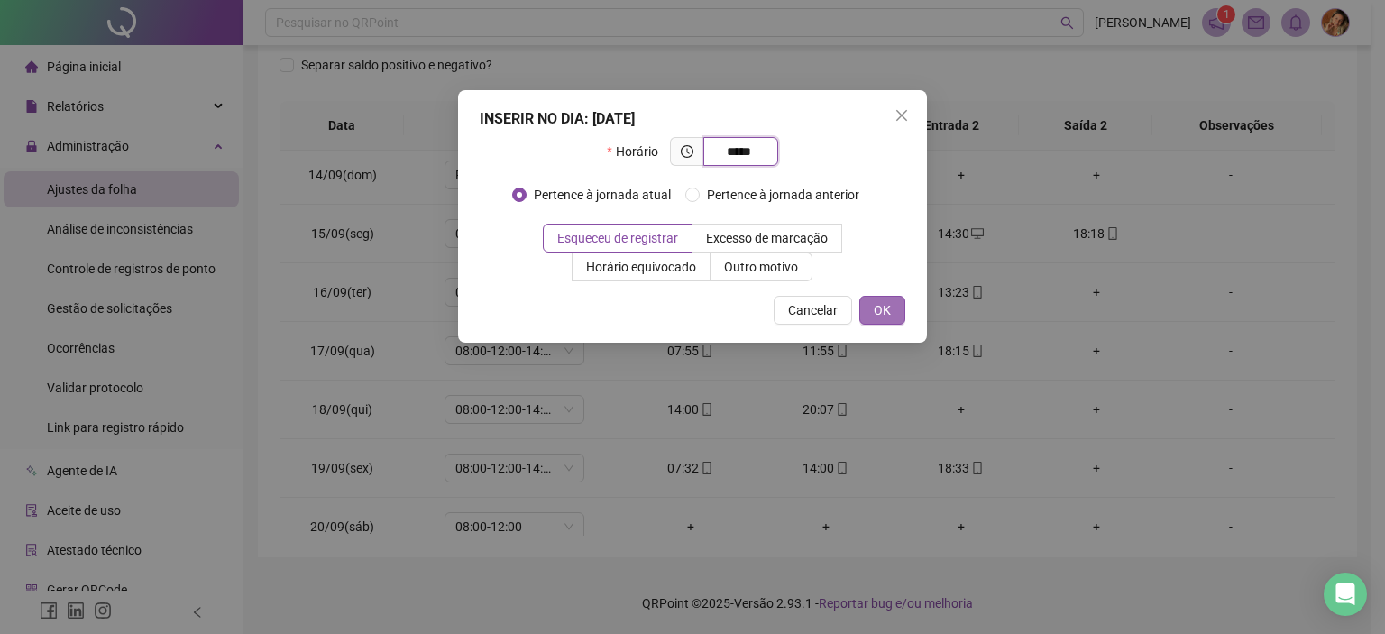
type input "*****"
click at [875, 301] on span "OK" at bounding box center [882, 310] width 17 height 20
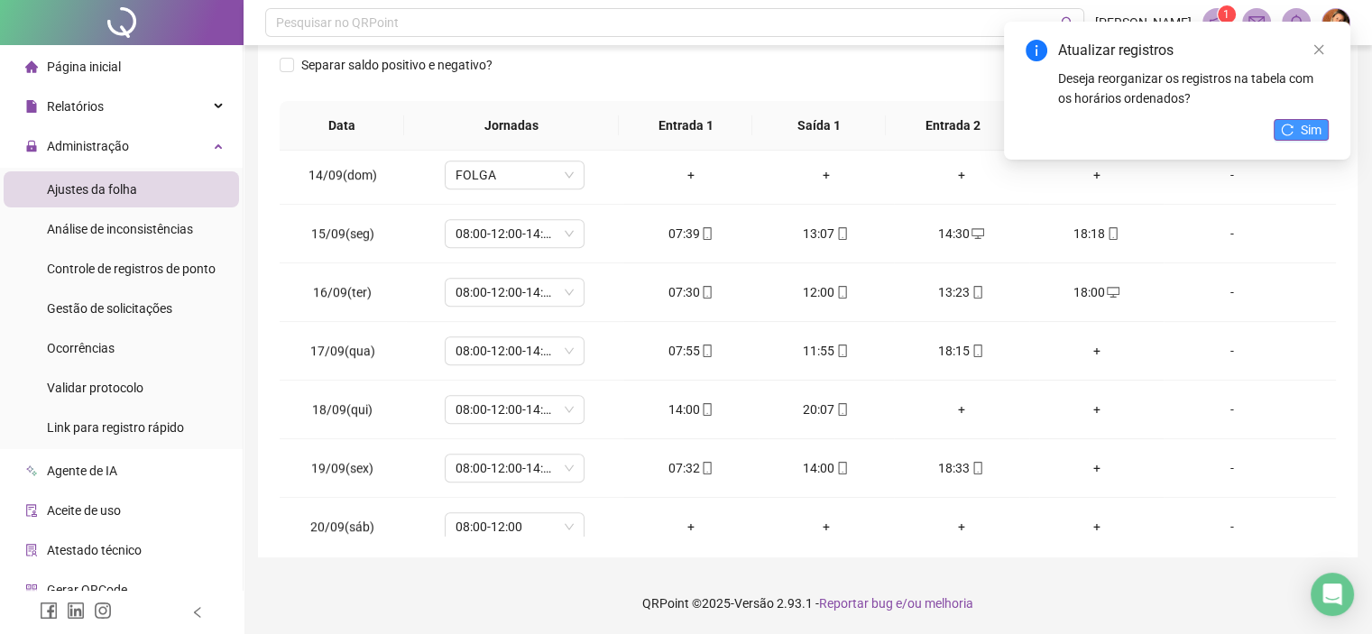
click at [1313, 137] on span "Sim" at bounding box center [1310, 130] width 21 height 20
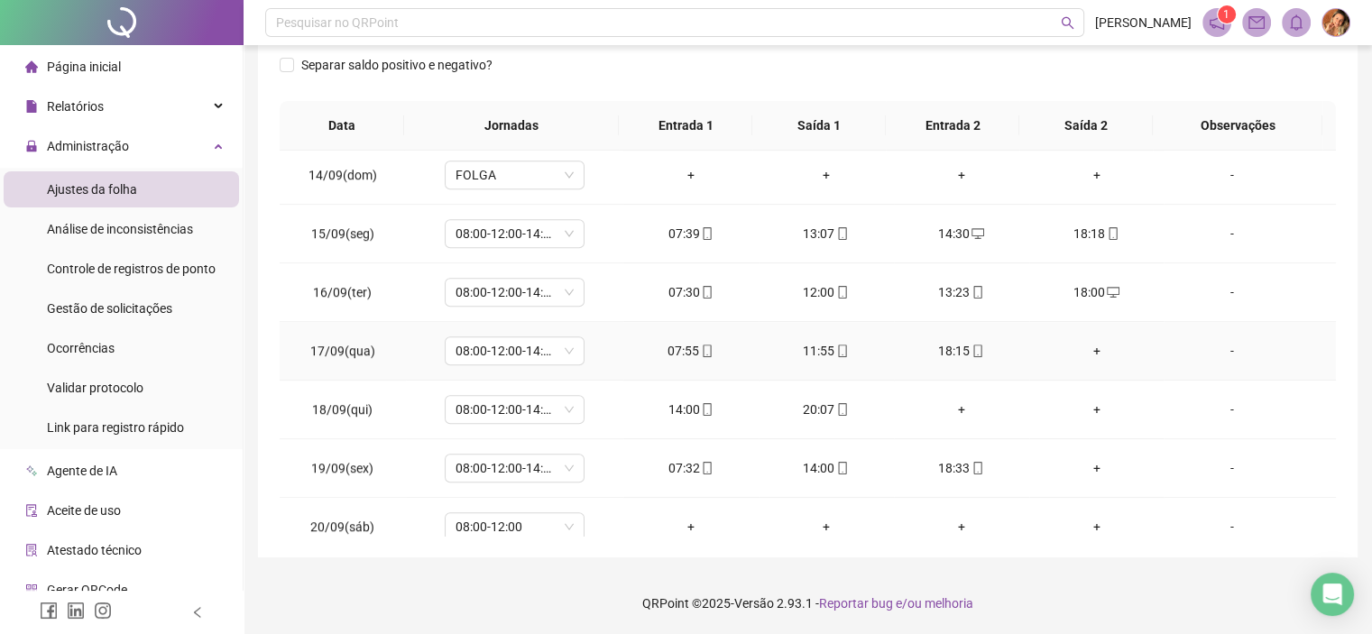
click at [1079, 343] on div "+" at bounding box center [1096, 351] width 106 height 20
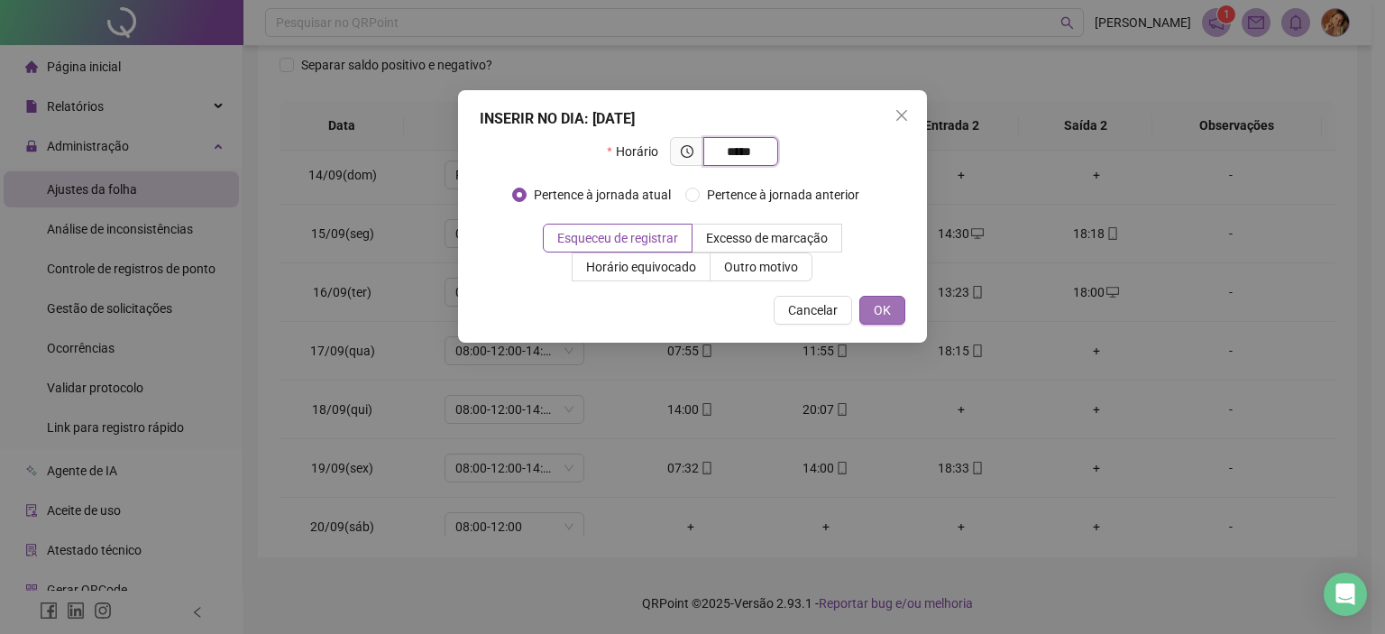
type input "*****"
click at [893, 305] on button "OK" at bounding box center [882, 310] width 46 height 29
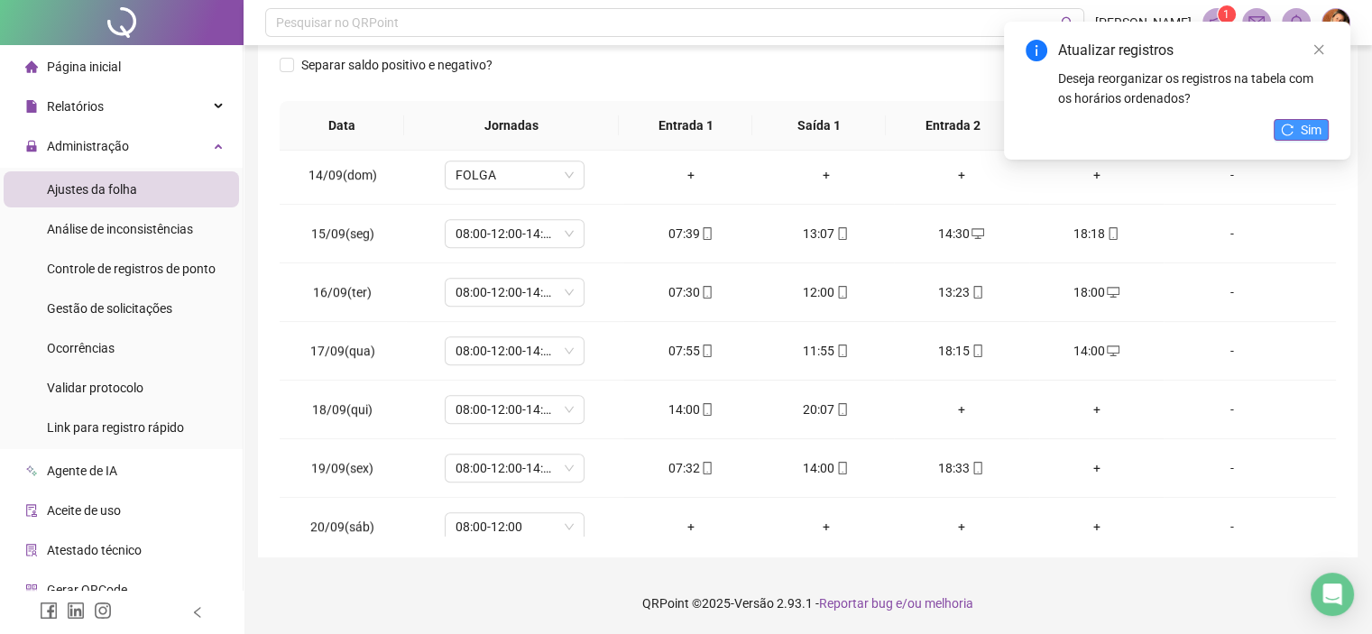
click at [1309, 124] on span "Sim" at bounding box center [1310, 130] width 21 height 20
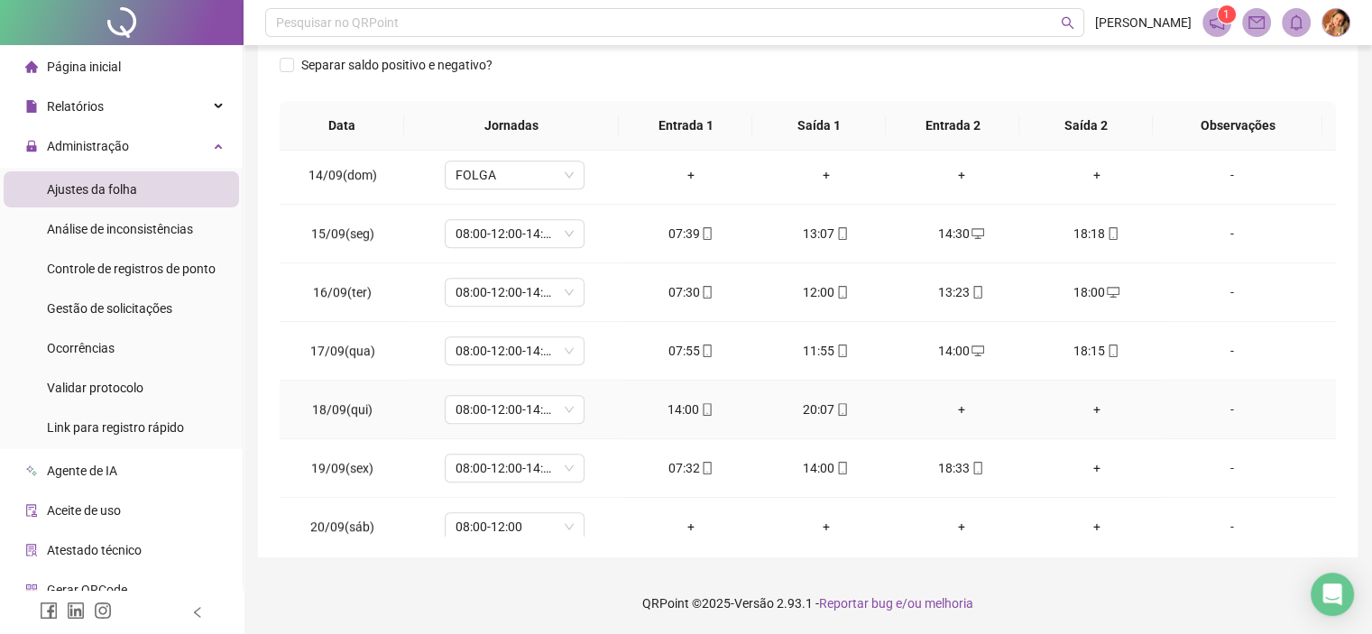
drag, startPoint x: 956, startPoint y: 404, endPoint x: 1028, endPoint y: 436, distance: 79.1
click at [956, 404] on div "+" at bounding box center [961, 410] width 106 height 20
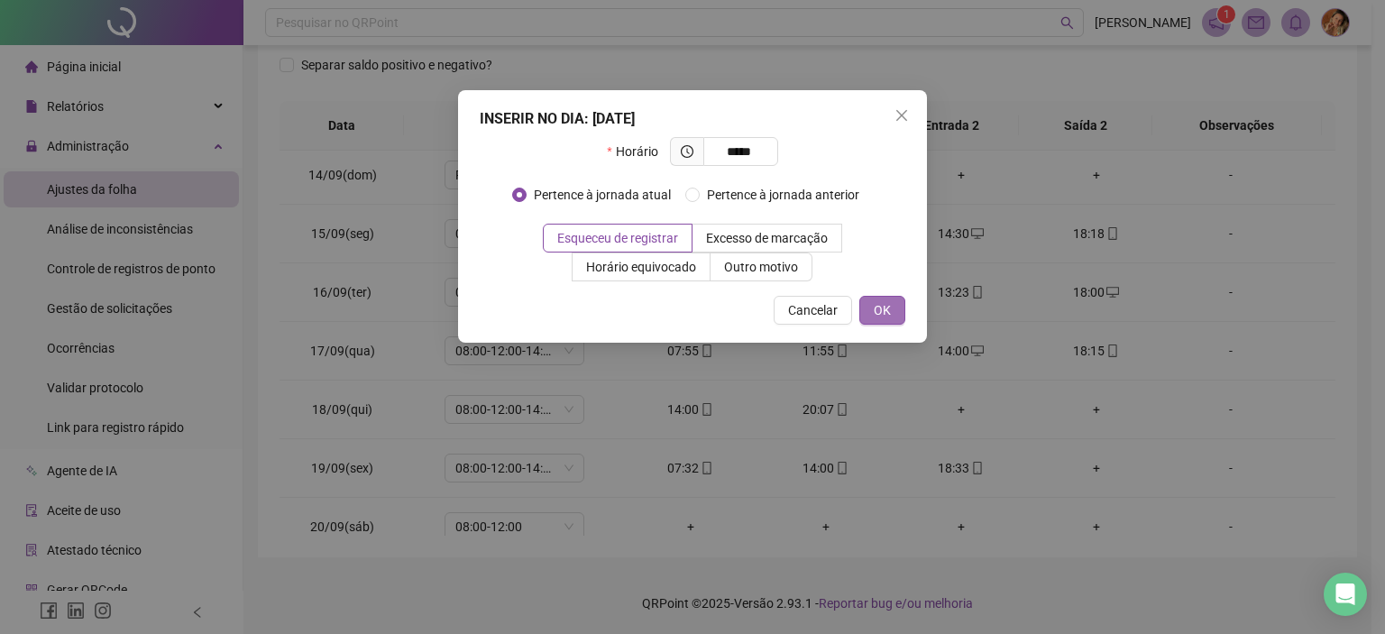
type input "*****"
click at [895, 315] on button "OK" at bounding box center [882, 310] width 46 height 29
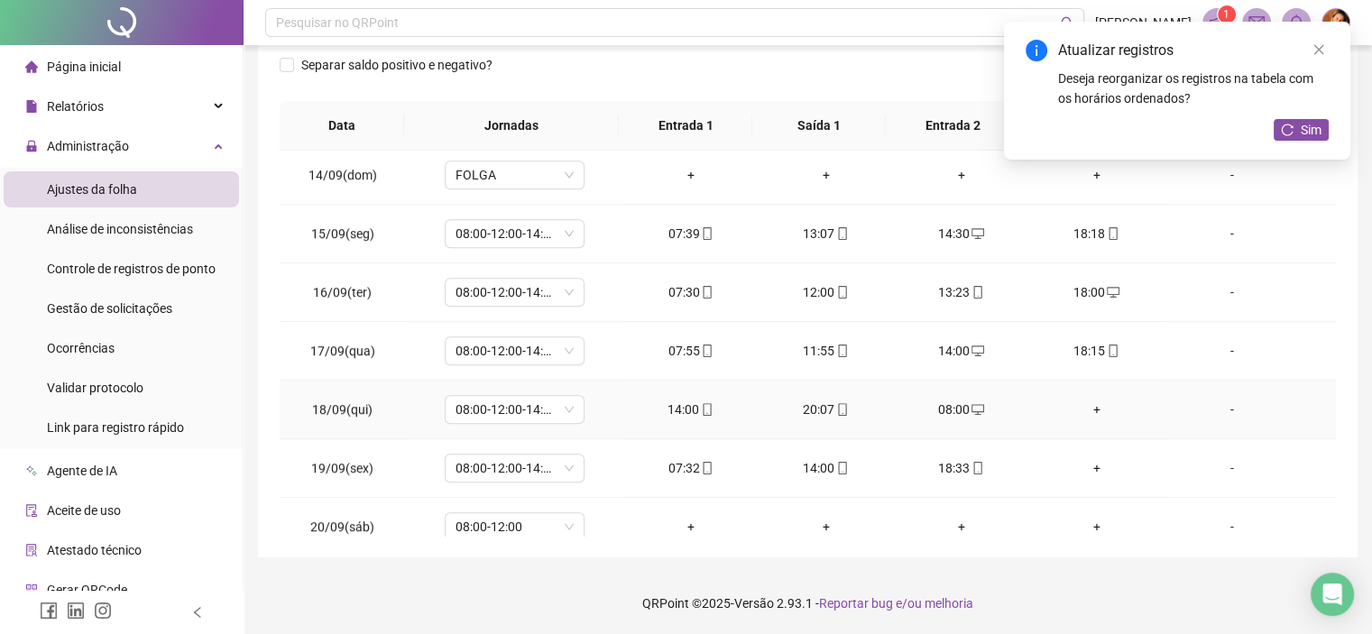
click at [839, 405] on icon "mobile" at bounding box center [842, 409] width 13 height 13
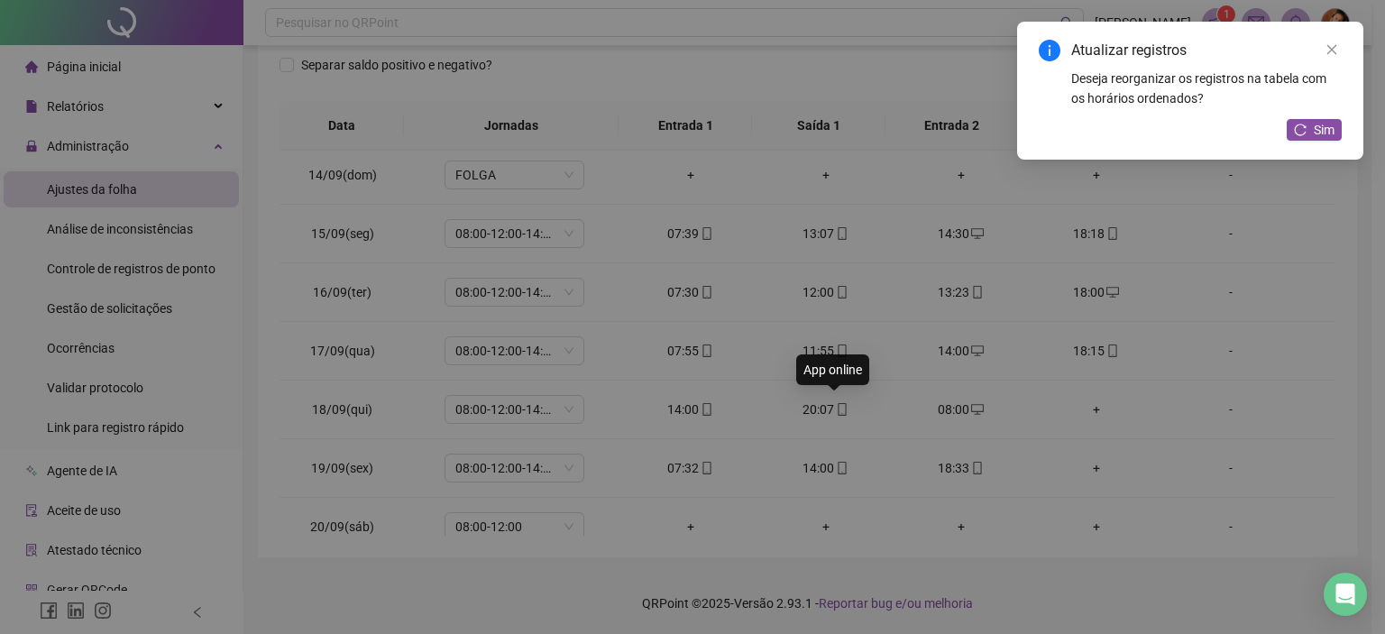
type input "**********"
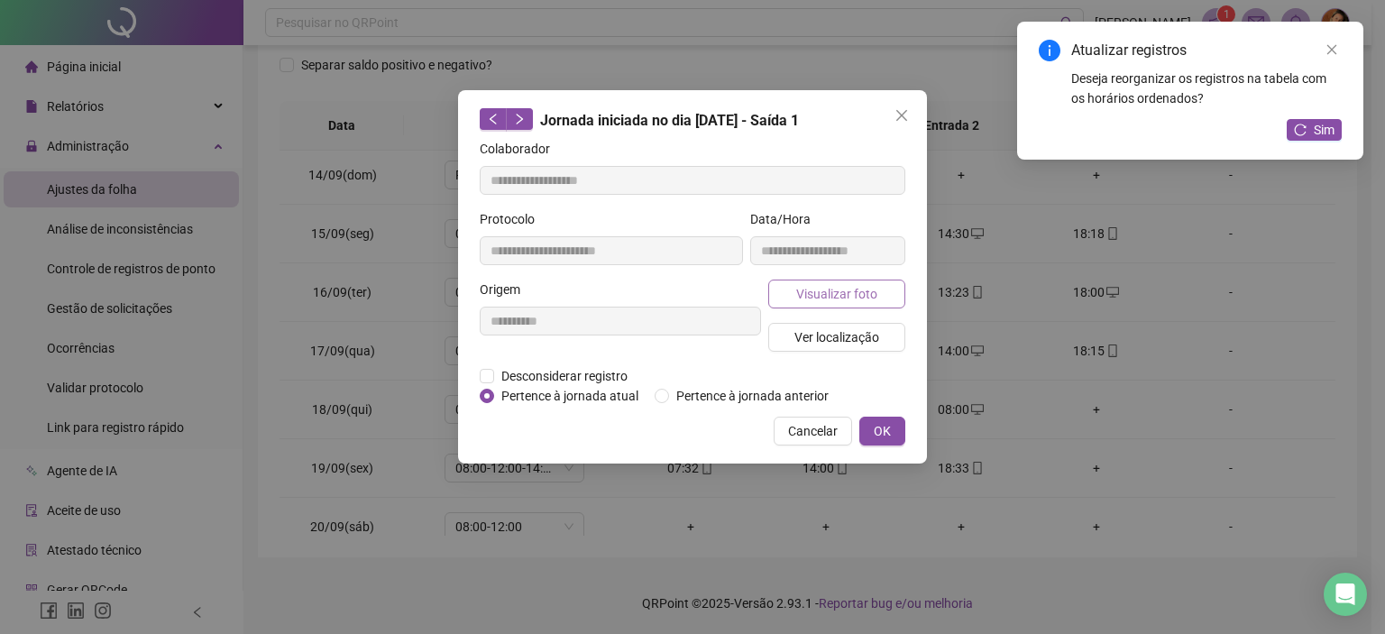
click at [837, 297] on span "Visualizar foto" at bounding box center [836, 294] width 81 height 20
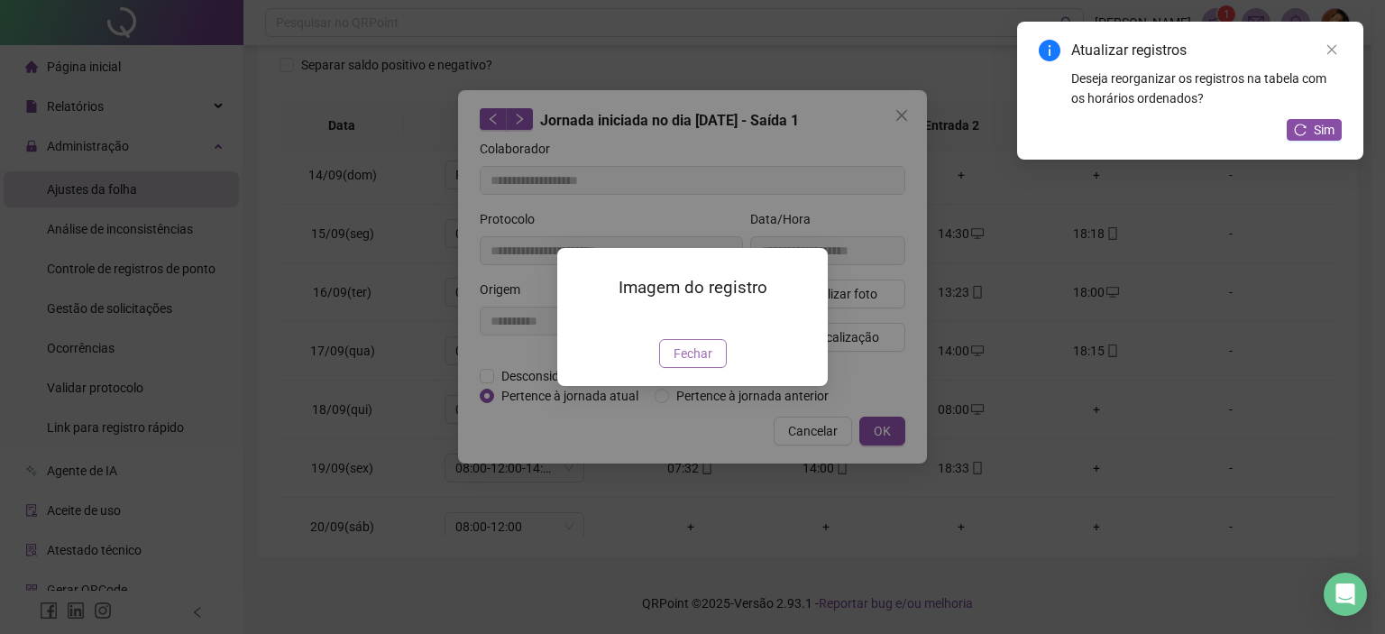
click at [699, 363] on span "Fechar" at bounding box center [693, 354] width 39 height 20
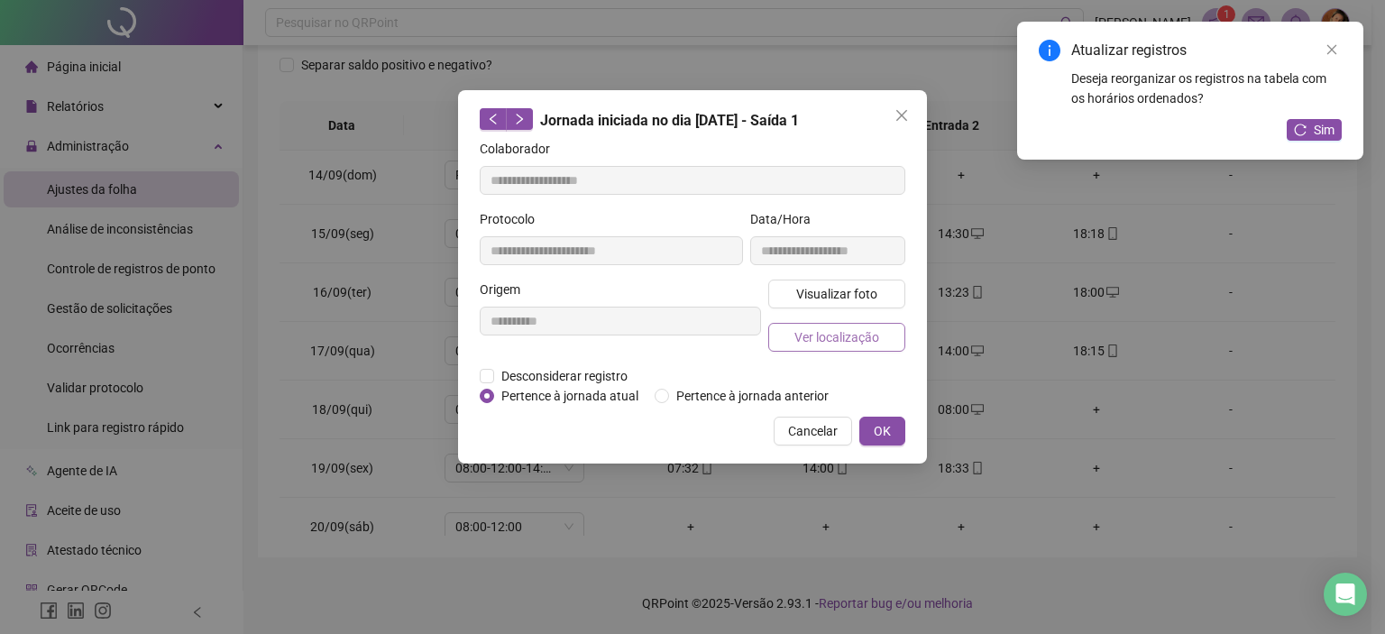
click at [840, 338] on span "Ver localização" at bounding box center [837, 337] width 85 height 20
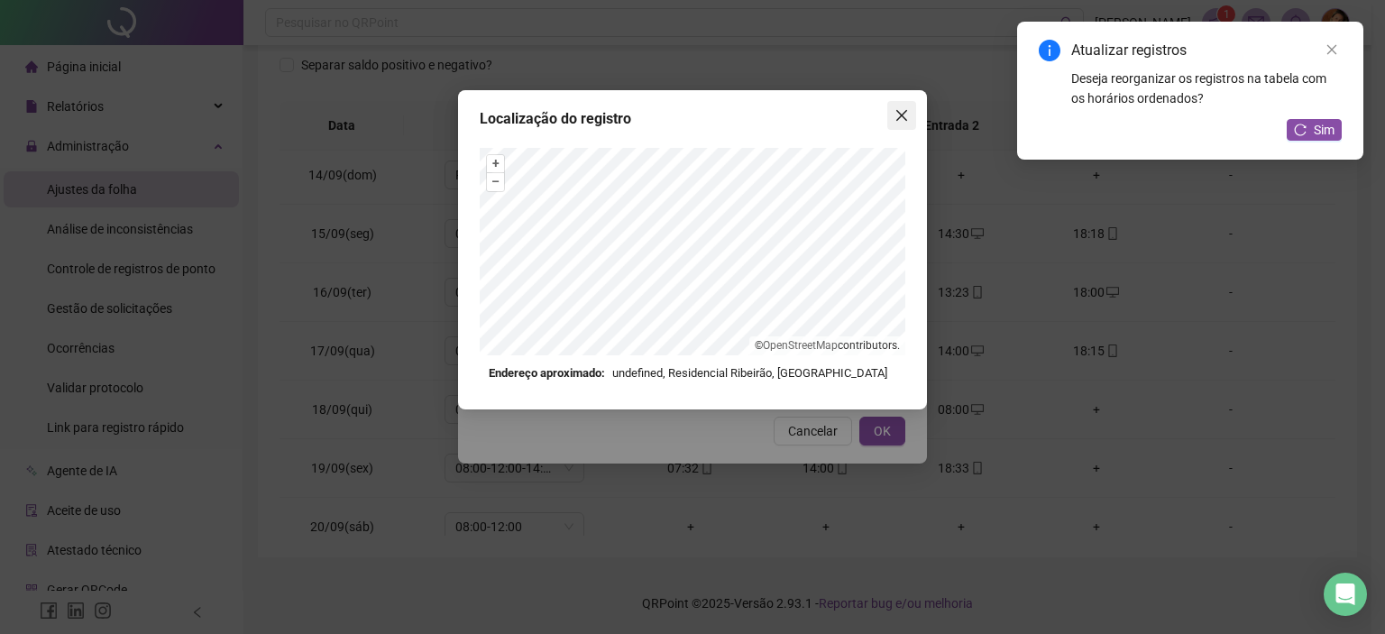
click at [898, 110] on icon "close" at bounding box center [902, 115] width 14 height 14
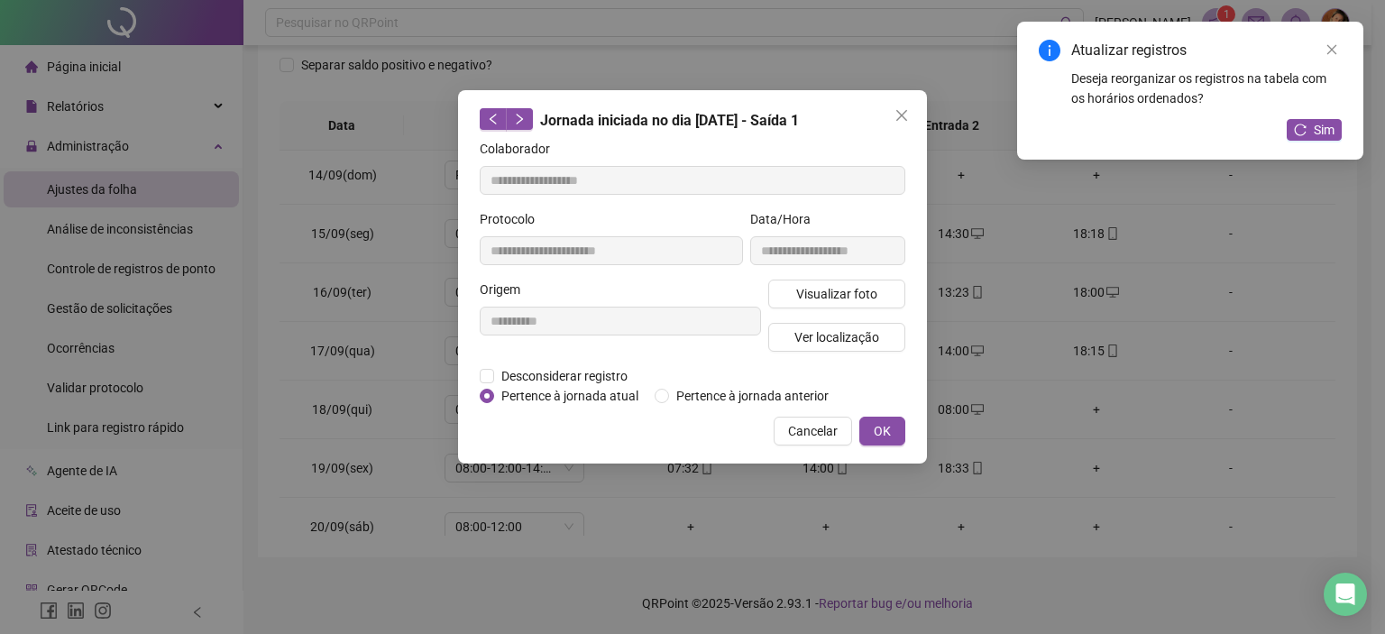
click at [899, 110] on icon "close" at bounding box center [902, 115] width 14 height 14
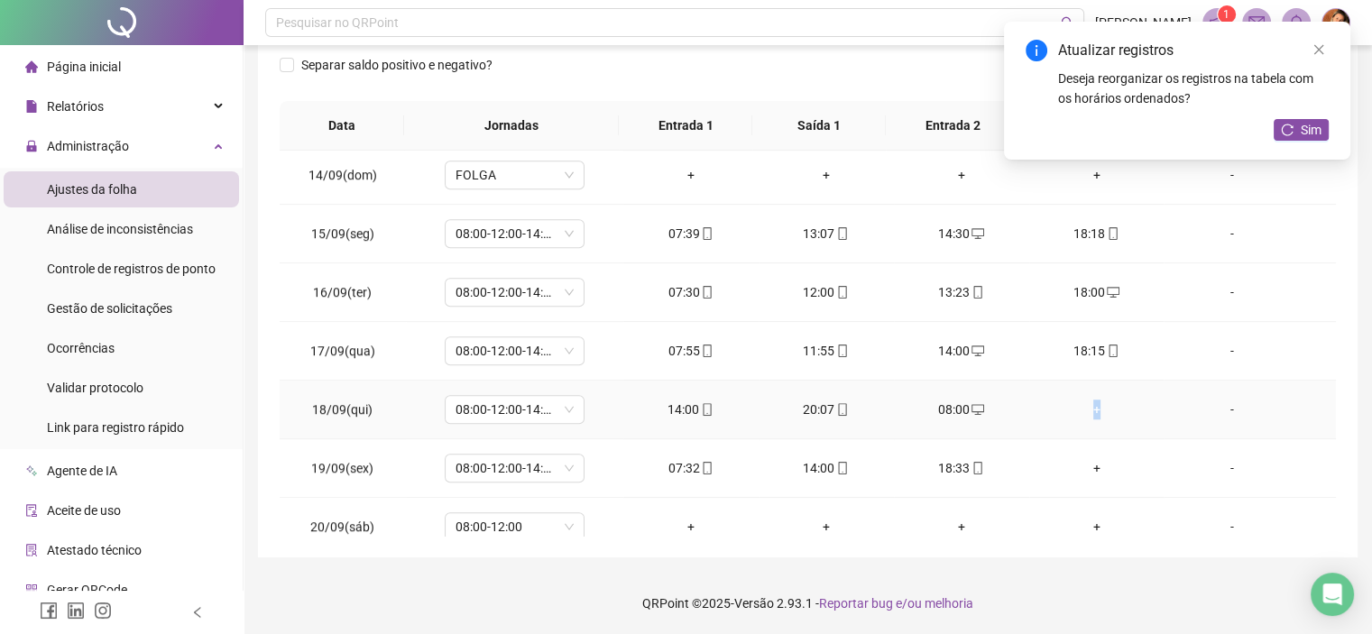
click at [1083, 406] on div "+" at bounding box center [1096, 410] width 106 height 20
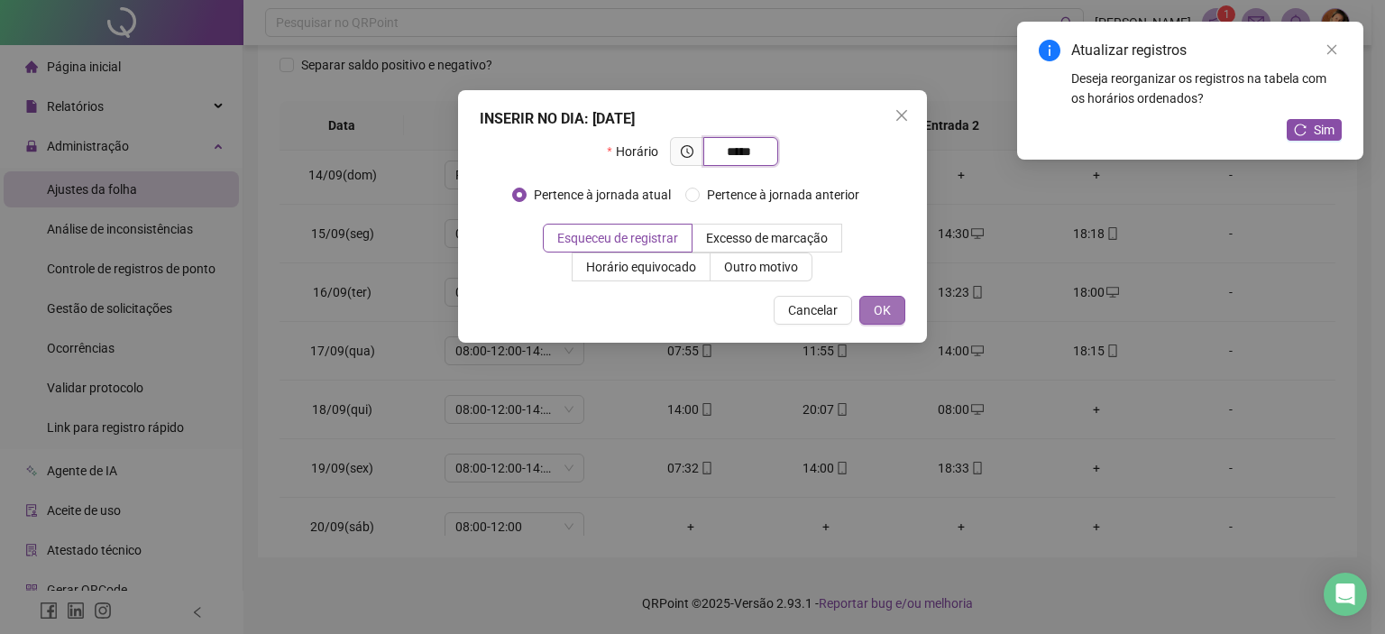
type input "*****"
click at [895, 313] on button "OK" at bounding box center [882, 310] width 46 height 29
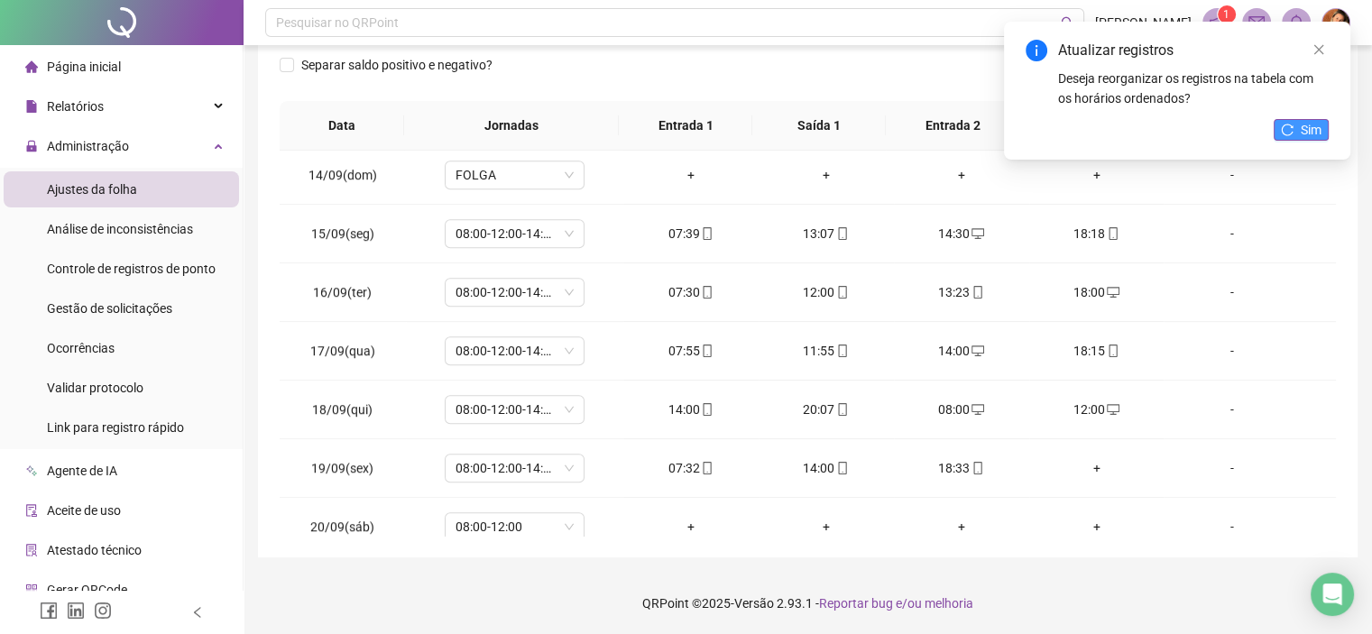
click at [1300, 133] on span "Sim" at bounding box center [1310, 130] width 21 height 20
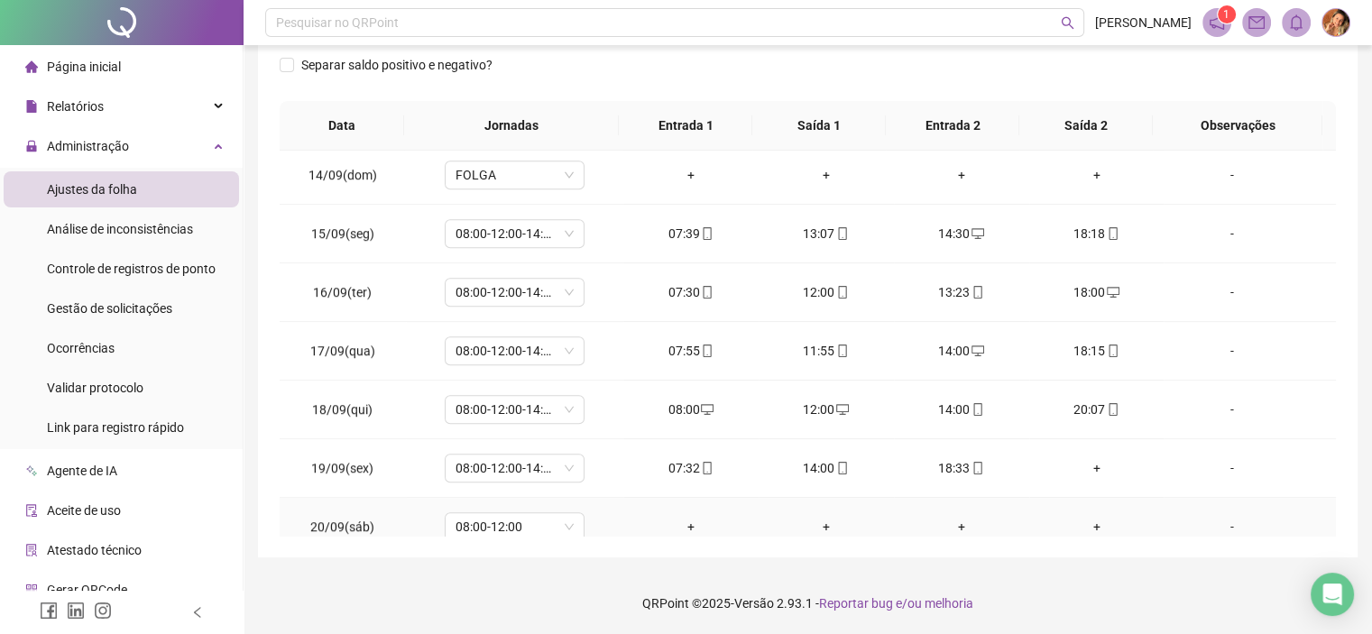
scroll to position [1443, 0]
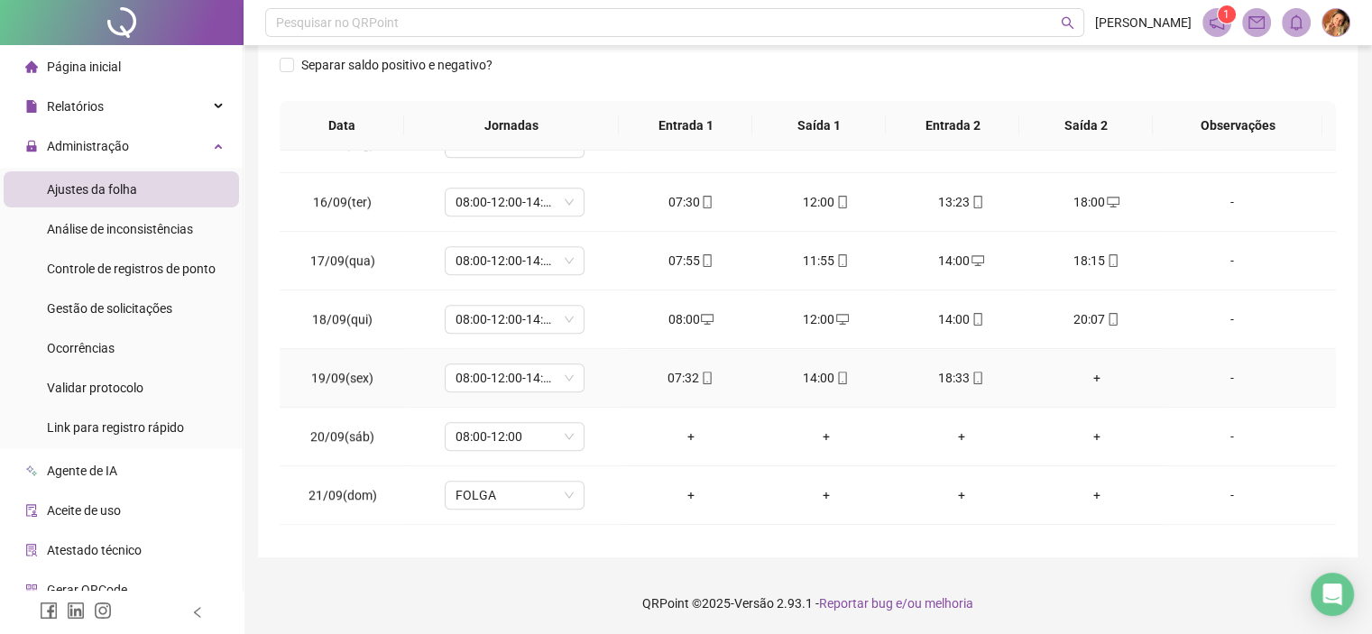
click at [1080, 371] on div "+" at bounding box center [1096, 378] width 106 height 20
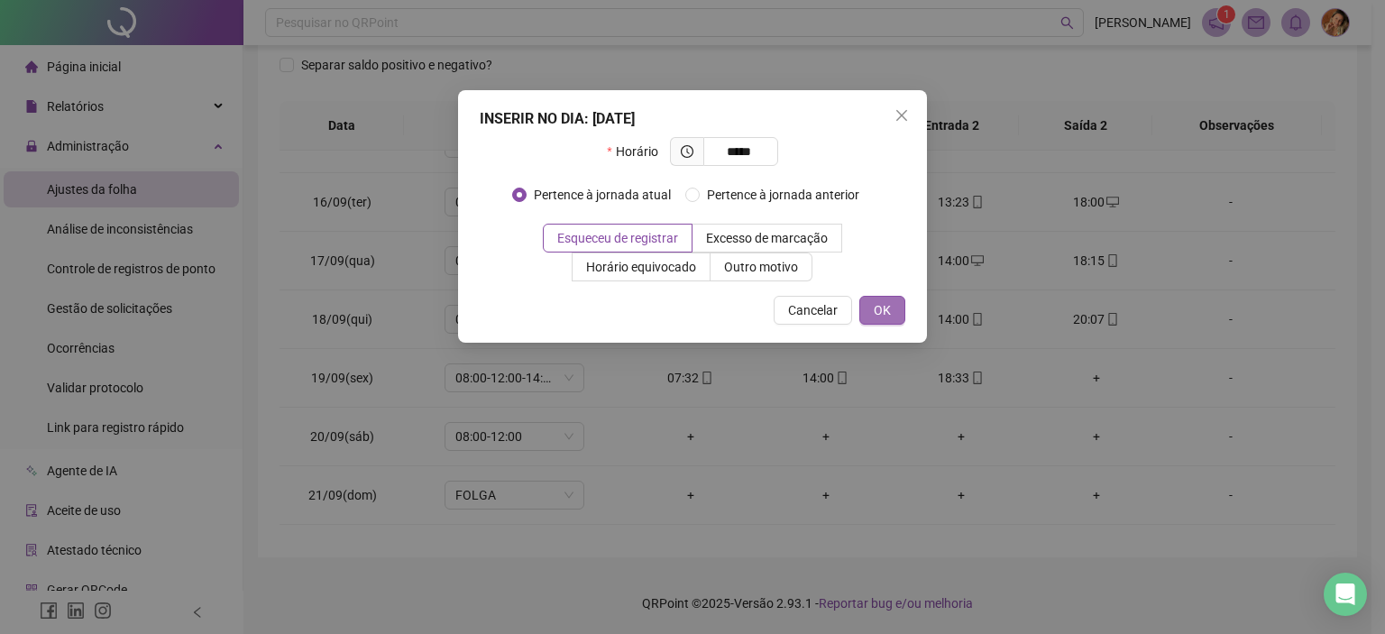
type input "*****"
click at [880, 312] on span "OK" at bounding box center [882, 310] width 17 height 20
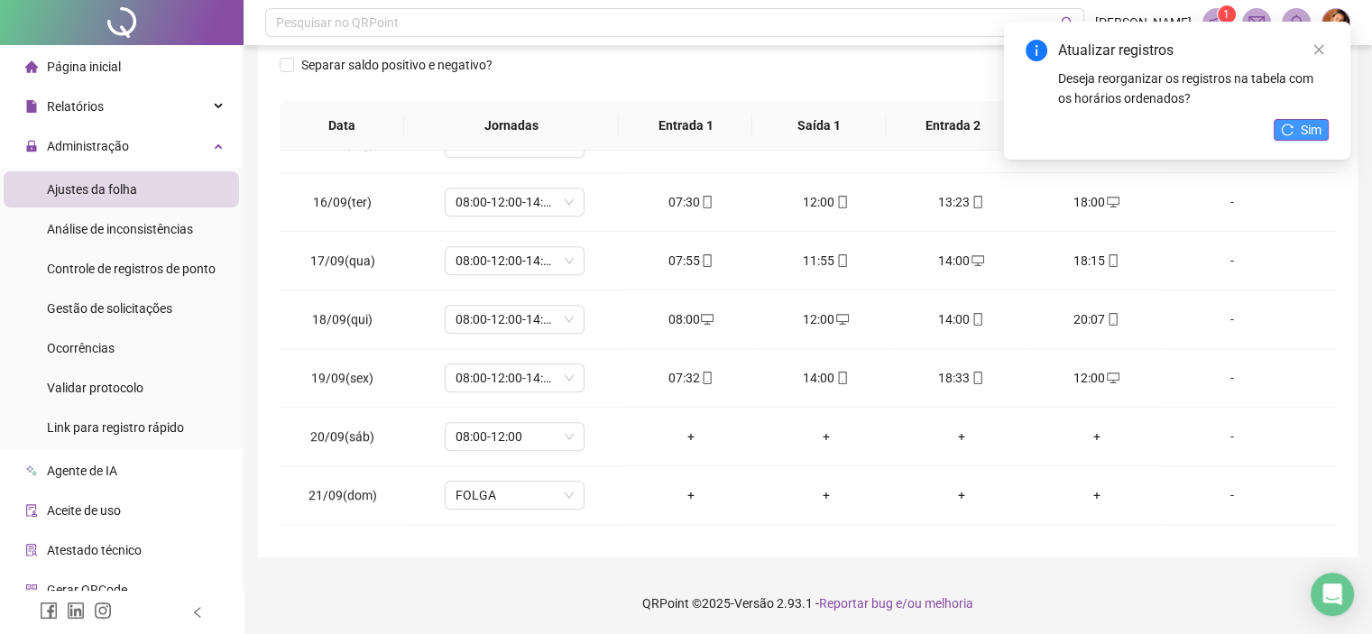
click at [1308, 122] on span "Sim" at bounding box center [1310, 130] width 21 height 20
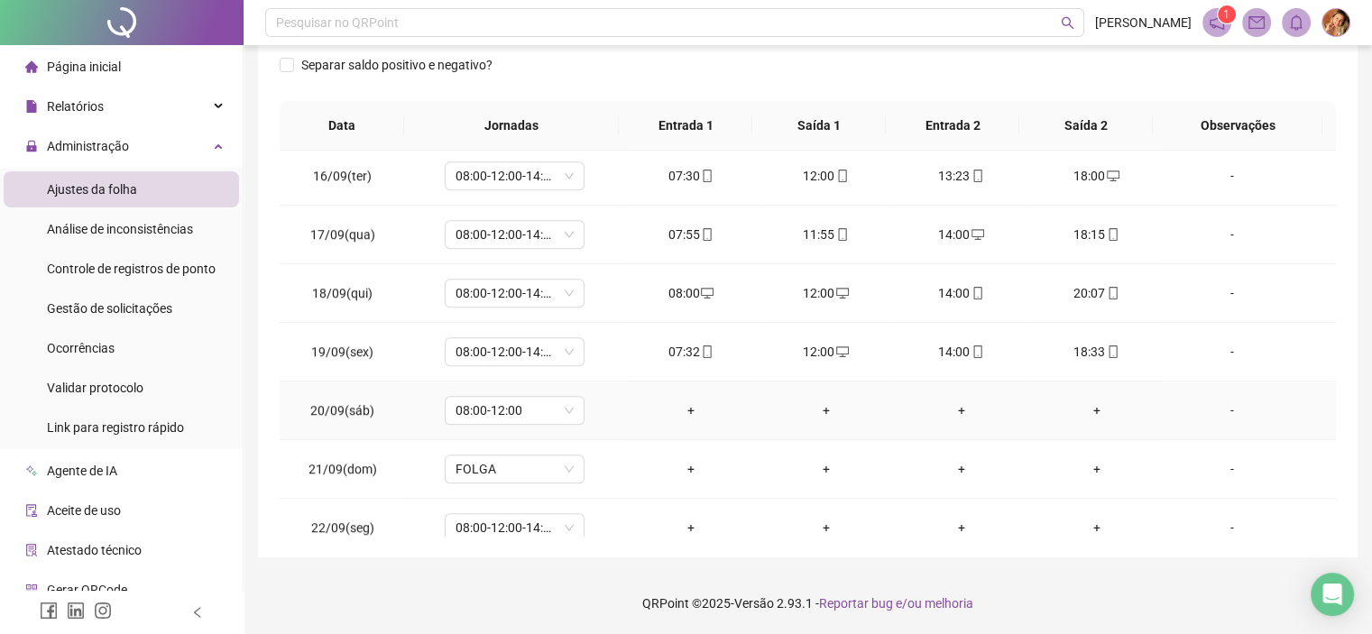
scroll to position [1484, 0]
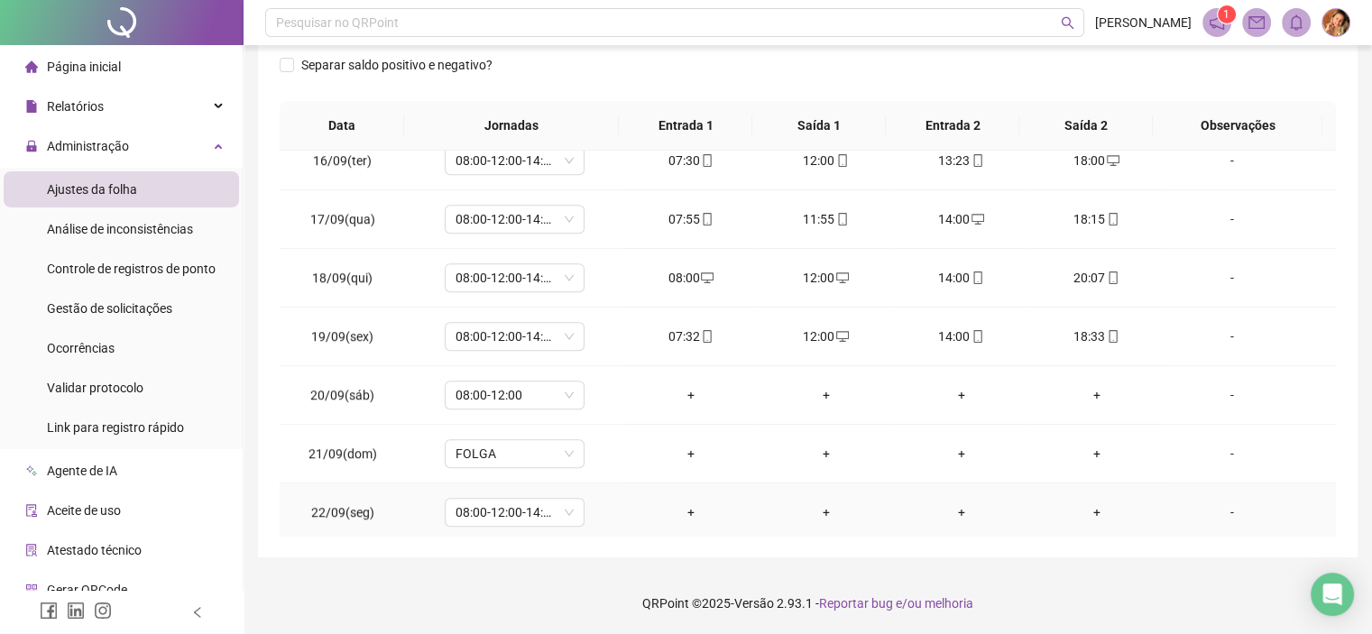
click at [681, 502] on div "+" at bounding box center [691, 512] width 106 height 20
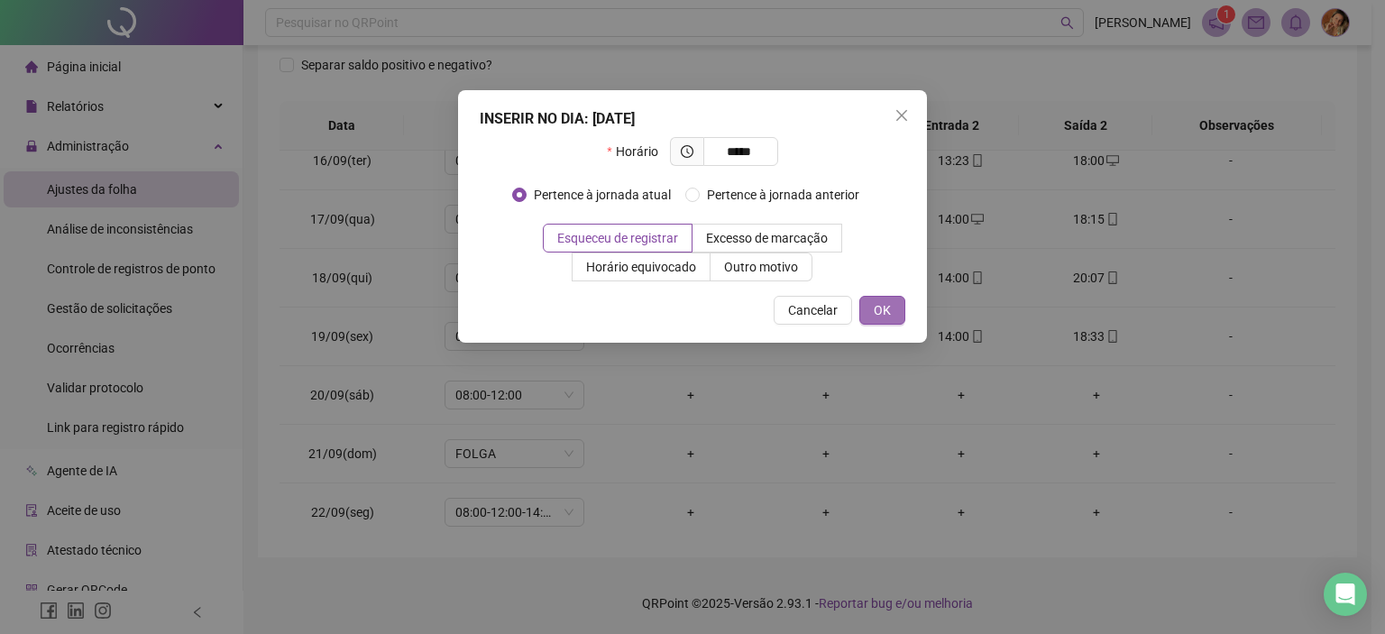
type input "*****"
click at [891, 317] on button "OK" at bounding box center [882, 310] width 46 height 29
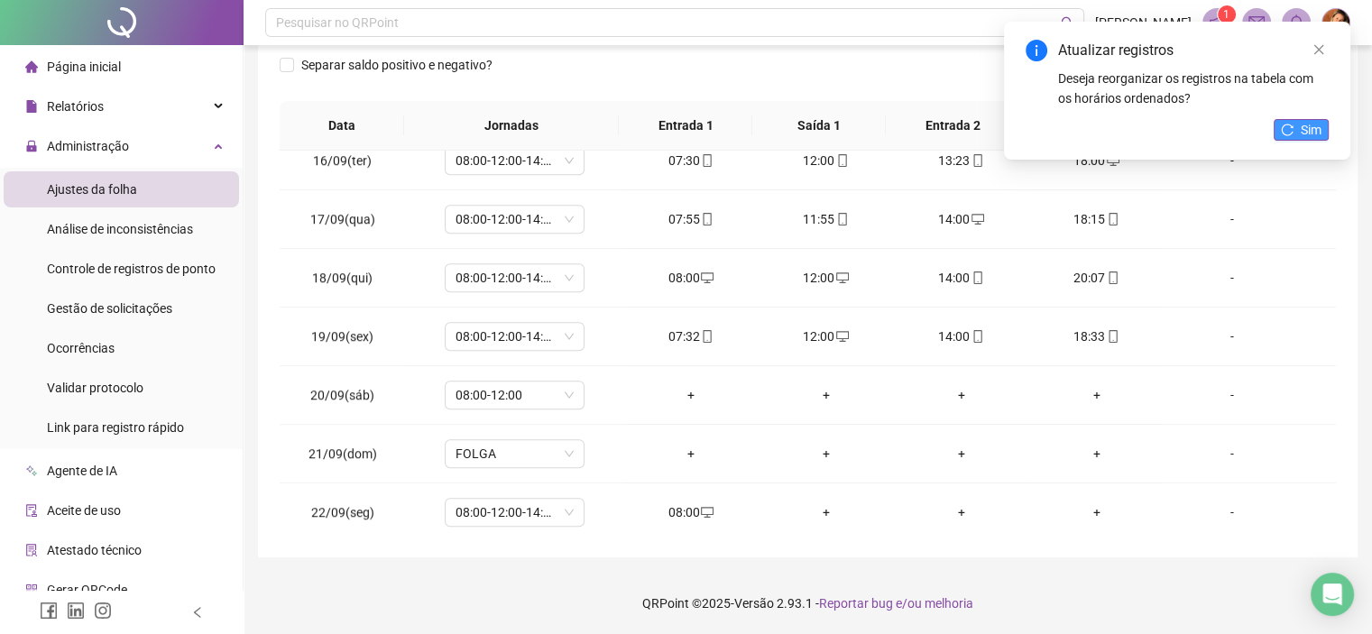
click at [1288, 125] on icon "reload" at bounding box center [1287, 130] width 13 height 13
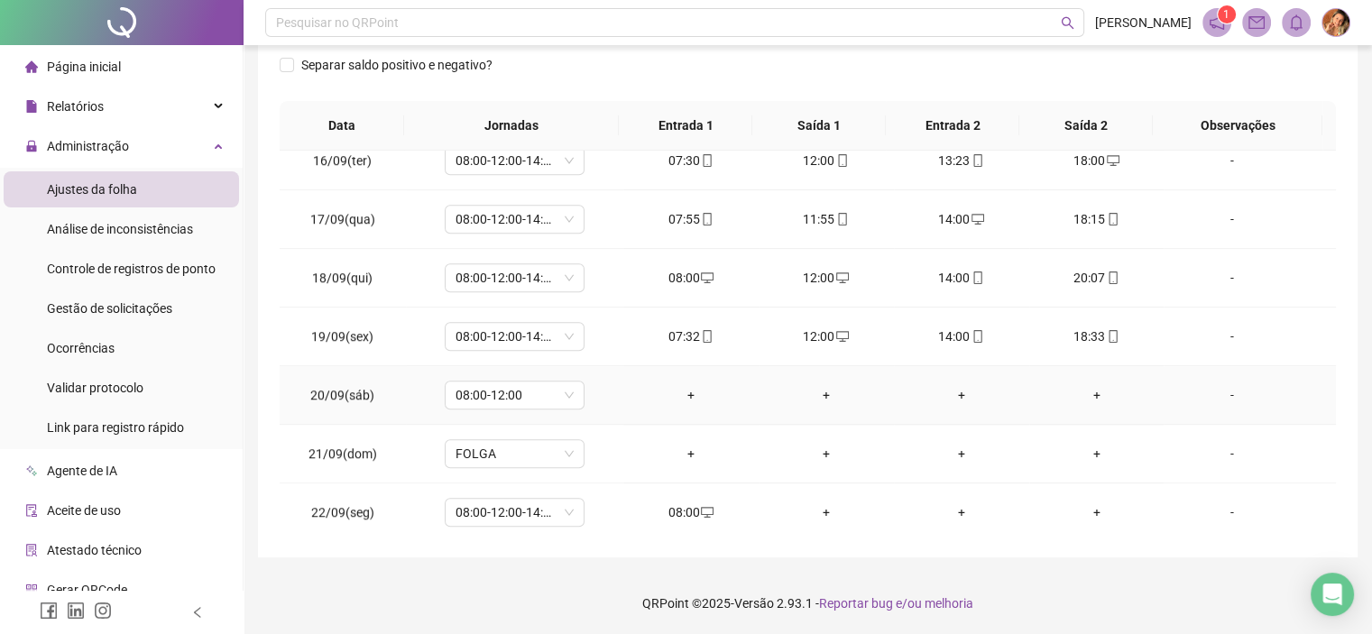
click at [687, 387] on div "+" at bounding box center [691, 395] width 106 height 20
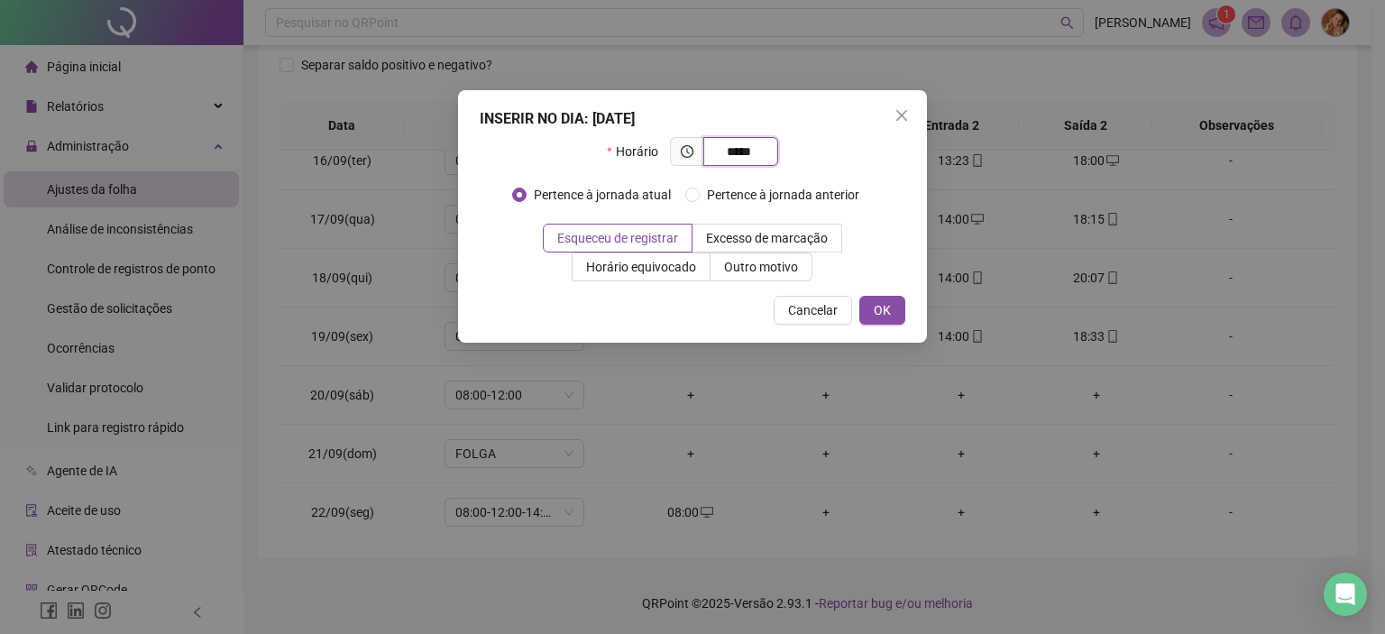
type input "*****"
click at [914, 299] on div "INSERIR NO DIA : [DATE] Horário ***** Pertence à jornada atual Pertence à jorna…" at bounding box center [692, 216] width 469 height 253
click at [898, 303] on button "OK" at bounding box center [882, 310] width 46 height 29
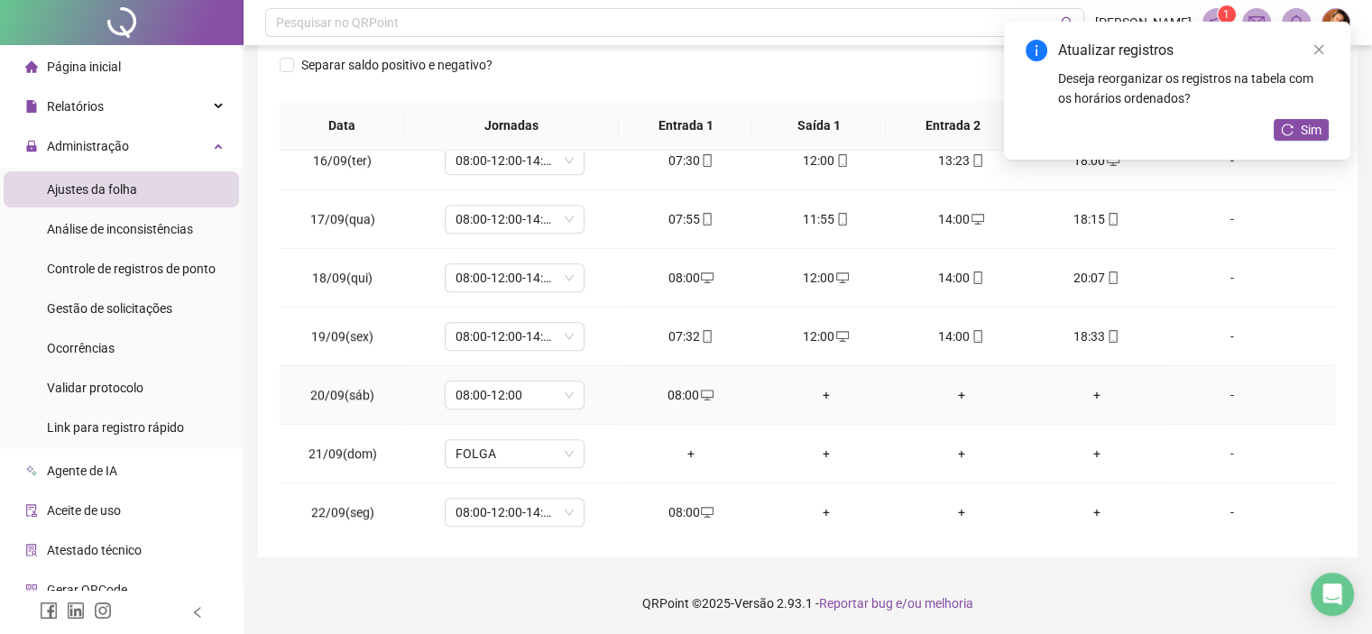
click at [822, 390] on div "+" at bounding box center [826, 395] width 106 height 20
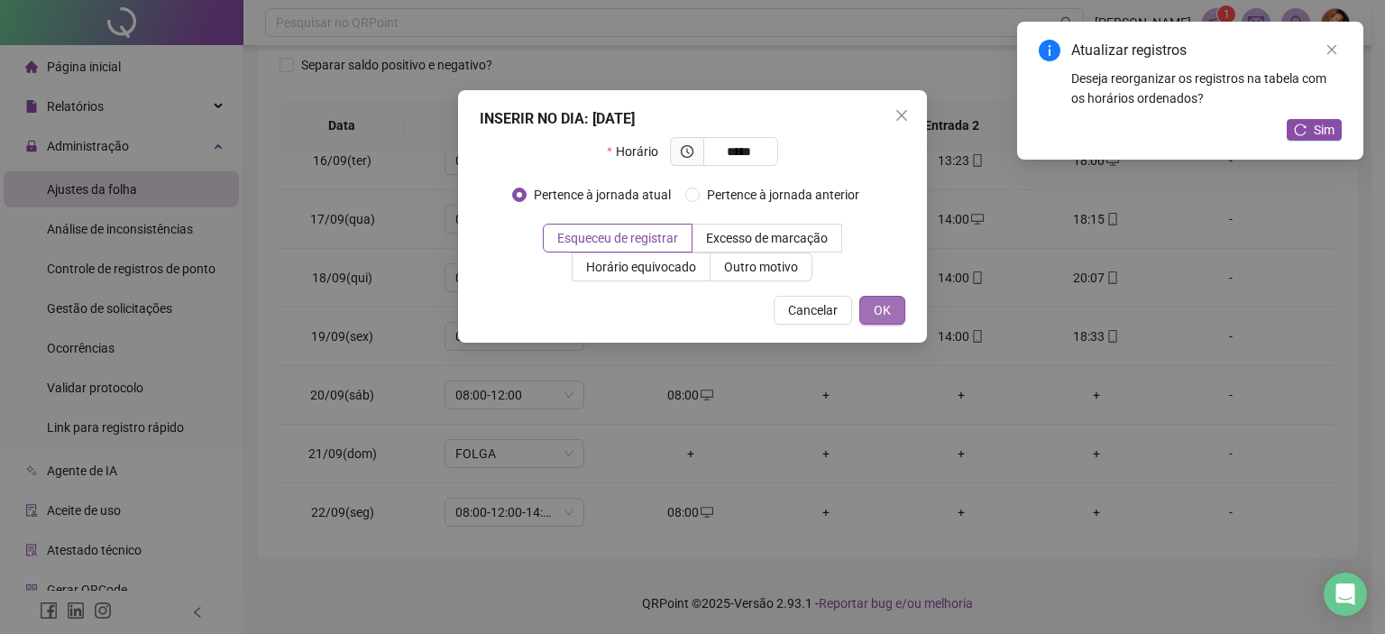
type input "*****"
click at [898, 308] on button "OK" at bounding box center [882, 310] width 46 height 29
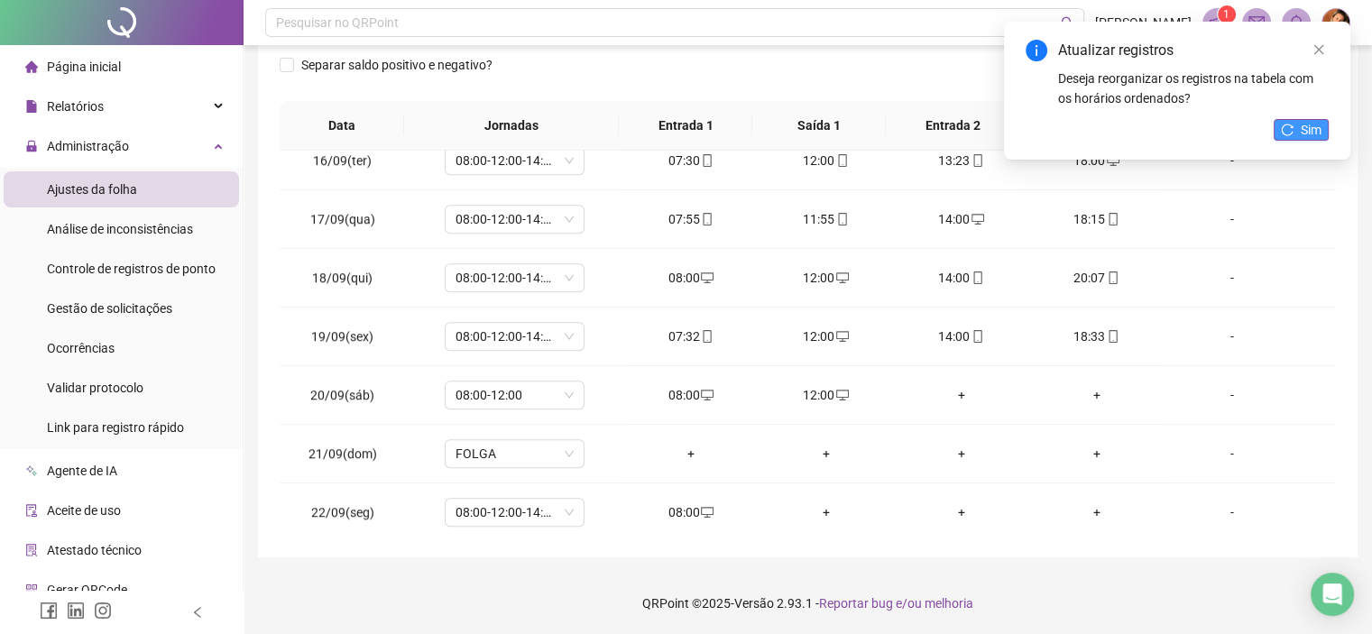
click at [1305, 133] on span "Sim" at bounding box center [1310, 130] width 21 height 20
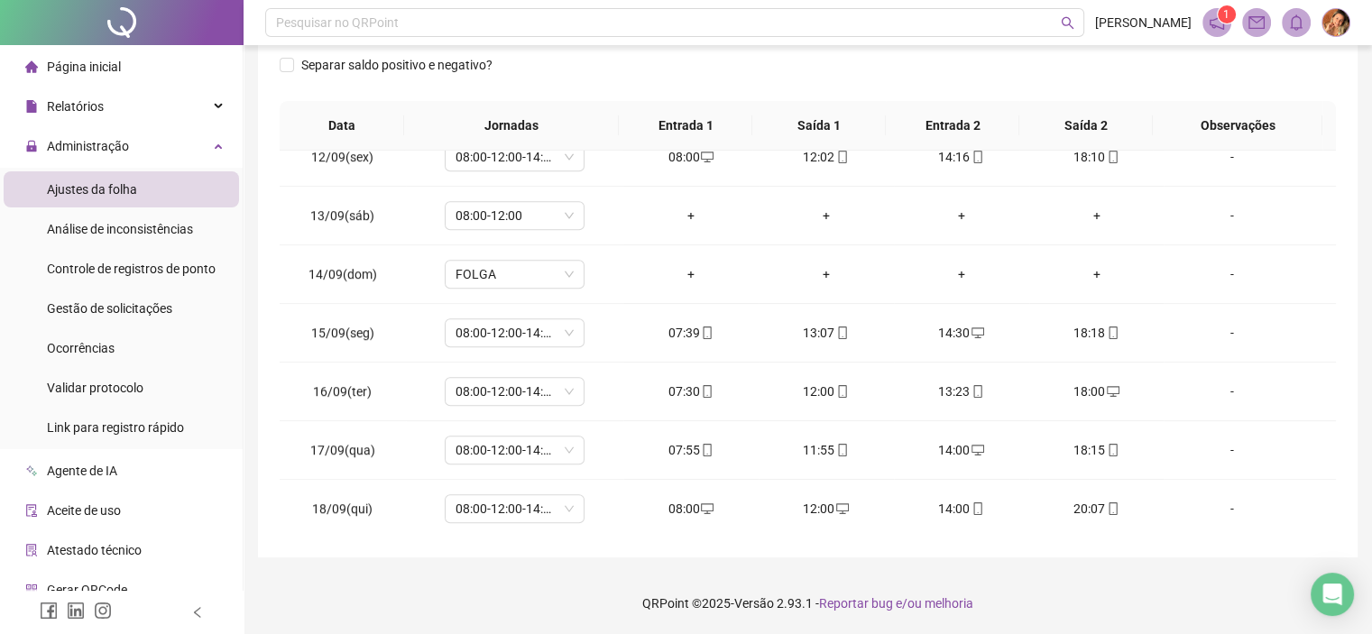
scroll to position [1214, 0]
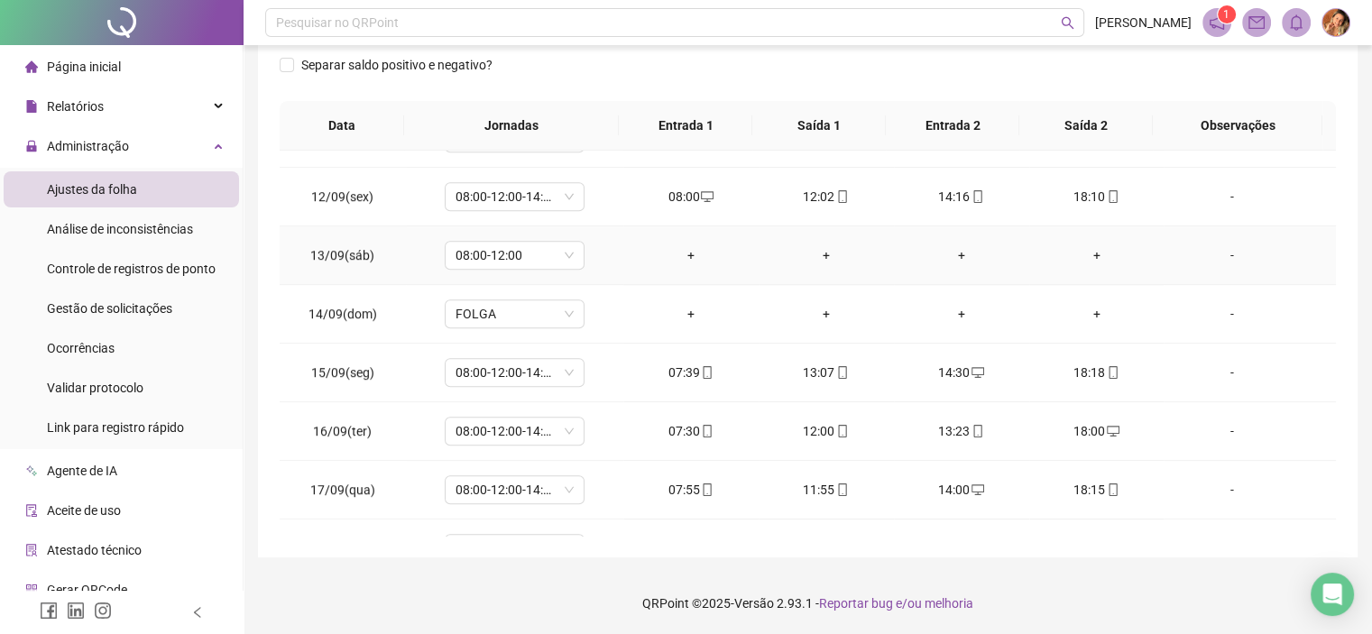
click at [1215, 256] on div "-" at bounding box center [1231, 255] width 106 height 20
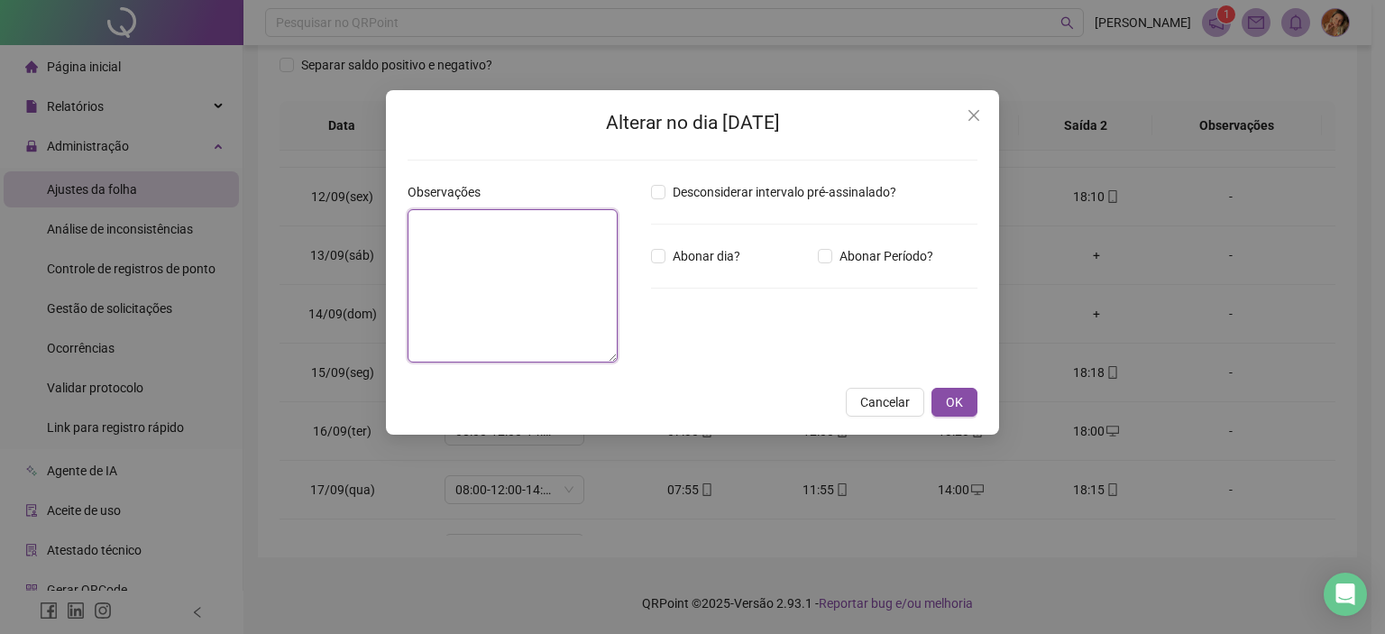
click at [568, 254] on textarea at bounding box center [513, 285] width 210 height 153
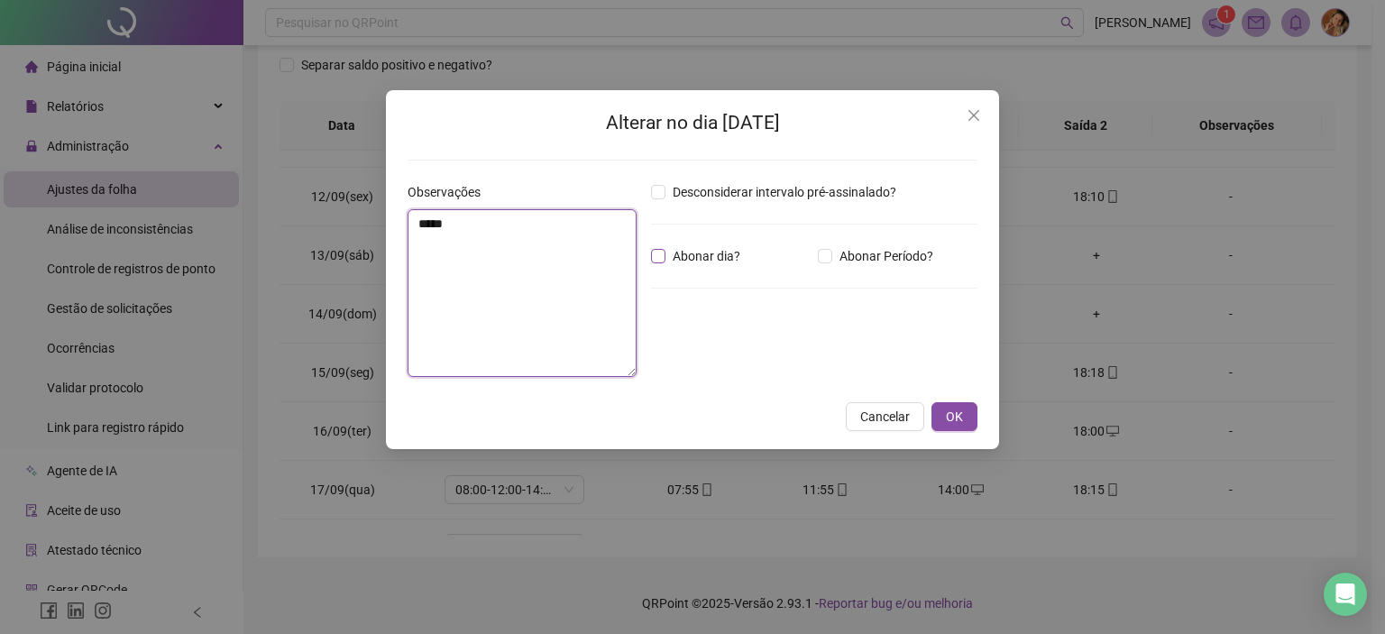
type textarea "*****"
click at [696, 255] on span "Abonar dia?" at bounding box center [707, 256] width 82 height 20
click at [975, 425] on button "OK" at bounding box center [955, 416] width 46 height 29
click at [954, 418] on span "OK" at bounding box center [954, 417] width 17 height 20
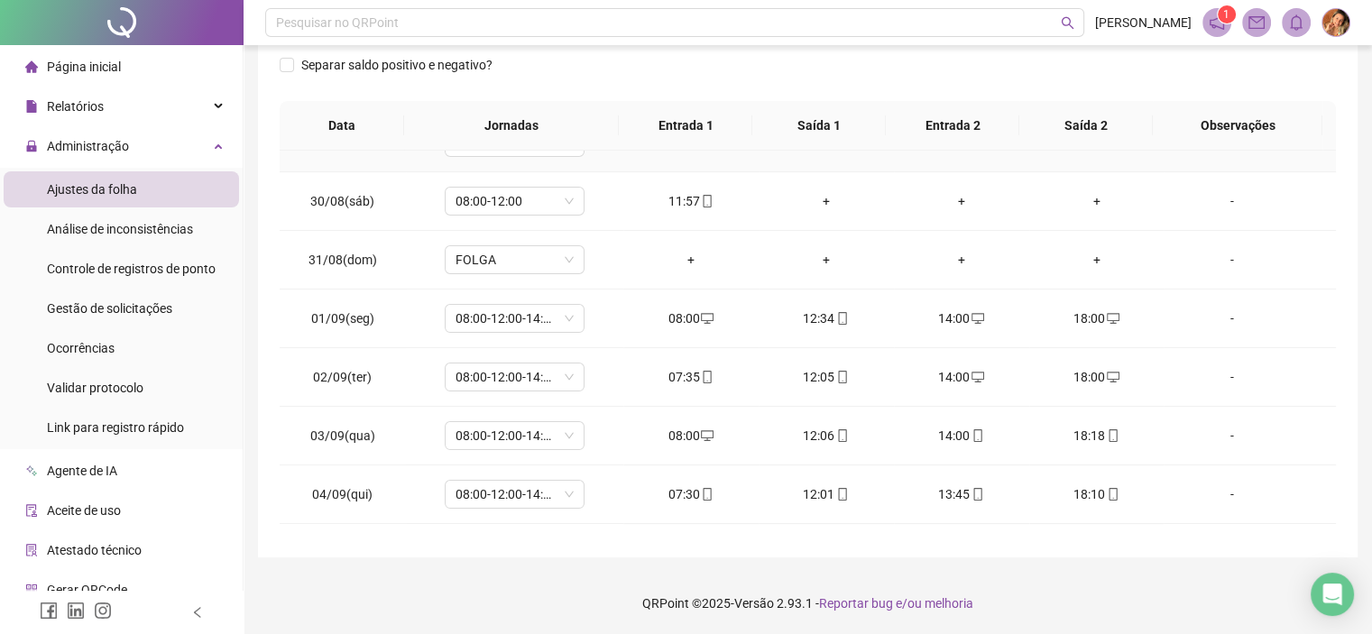
scroll to position [451, 0]
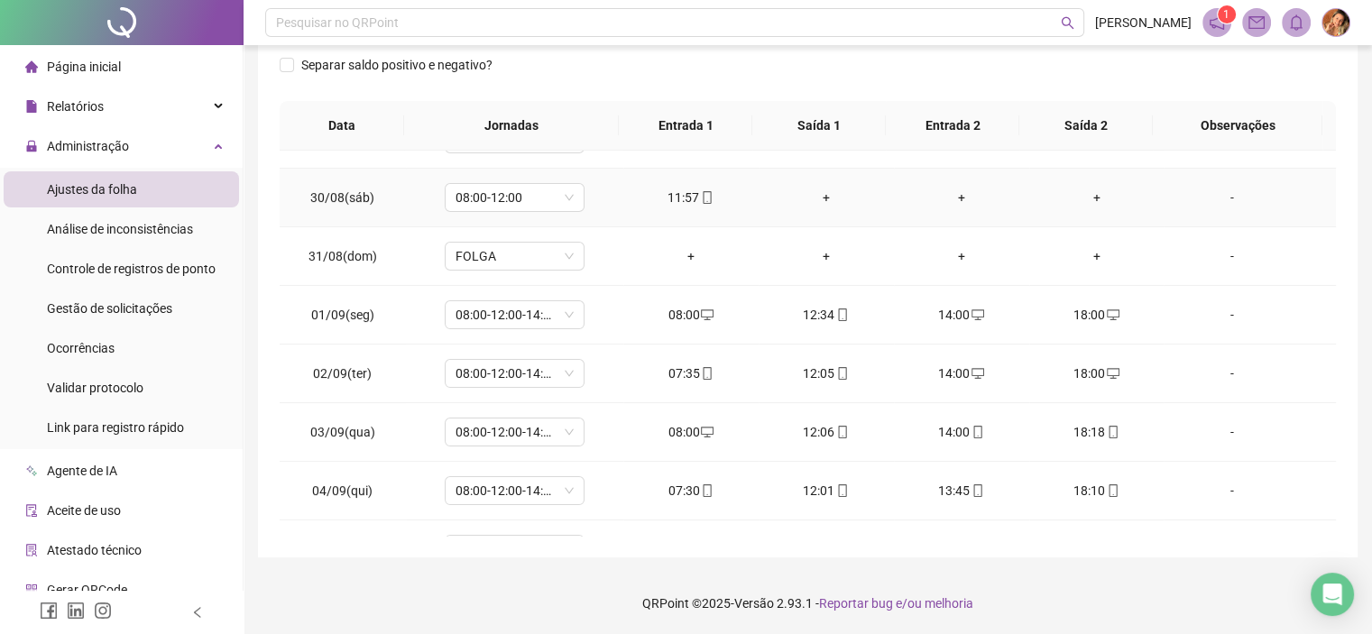
click at [819, 191] on div "+" at bounding box center [826, 198] width 106 height 20
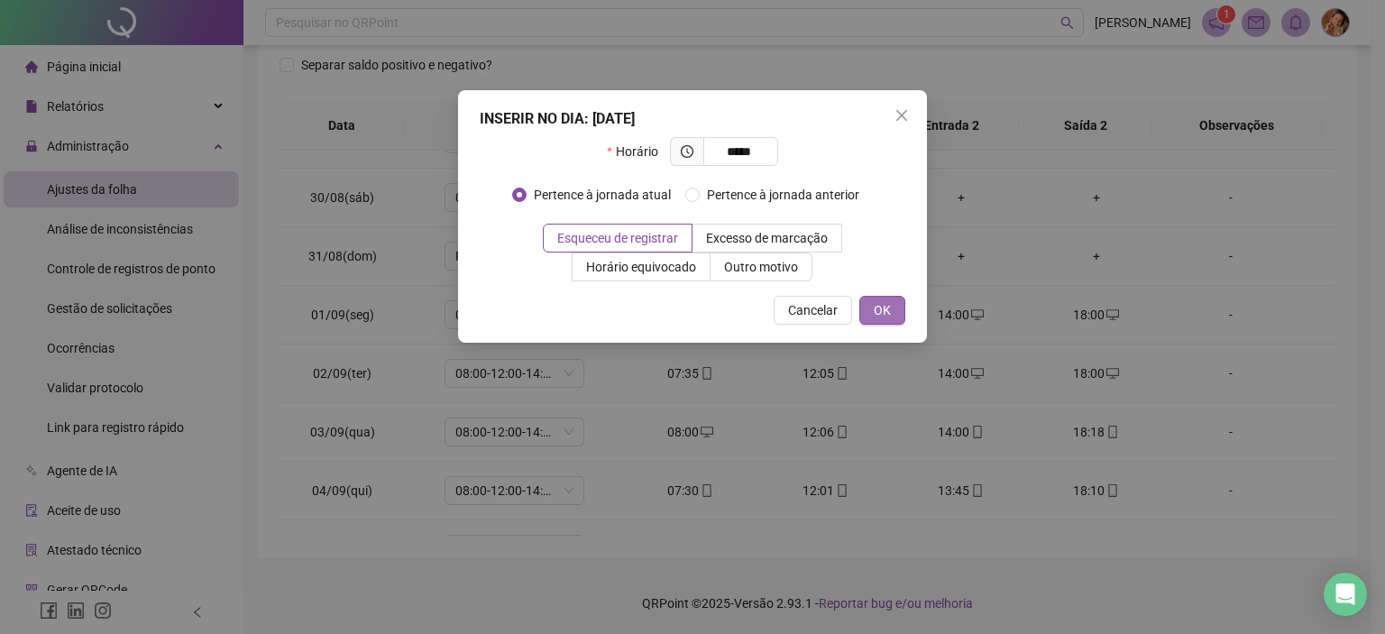
type input "*****"
click at [896, 297] on button "OK" at bounding box center [882, 310] width 46 height 29
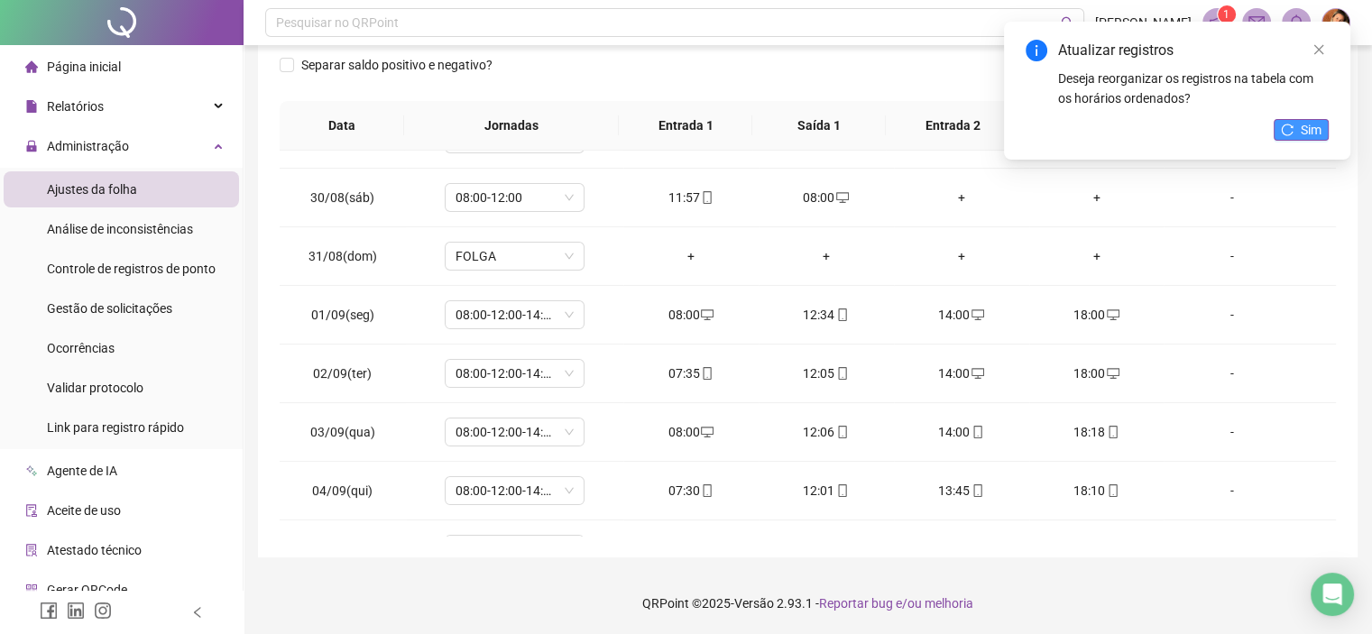
click at [1318, 128] on span "Sim" at bounding box center [1310, 130] width 21 height 20
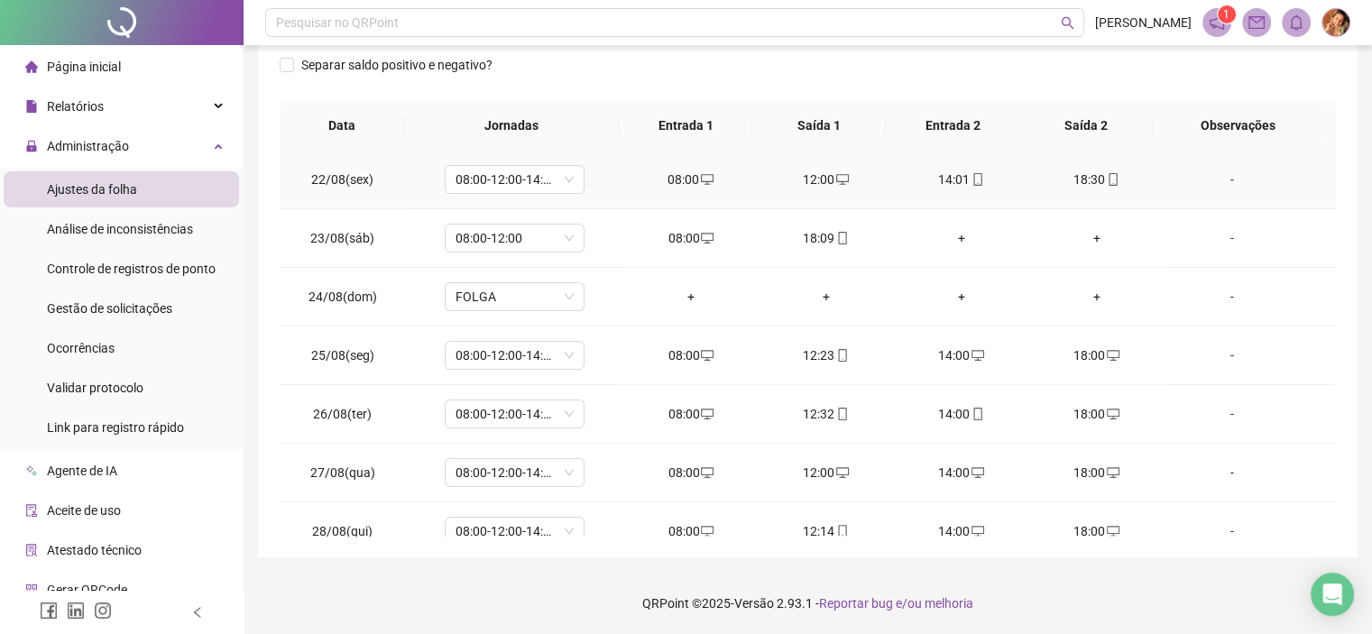
scroll to position [0, 0]
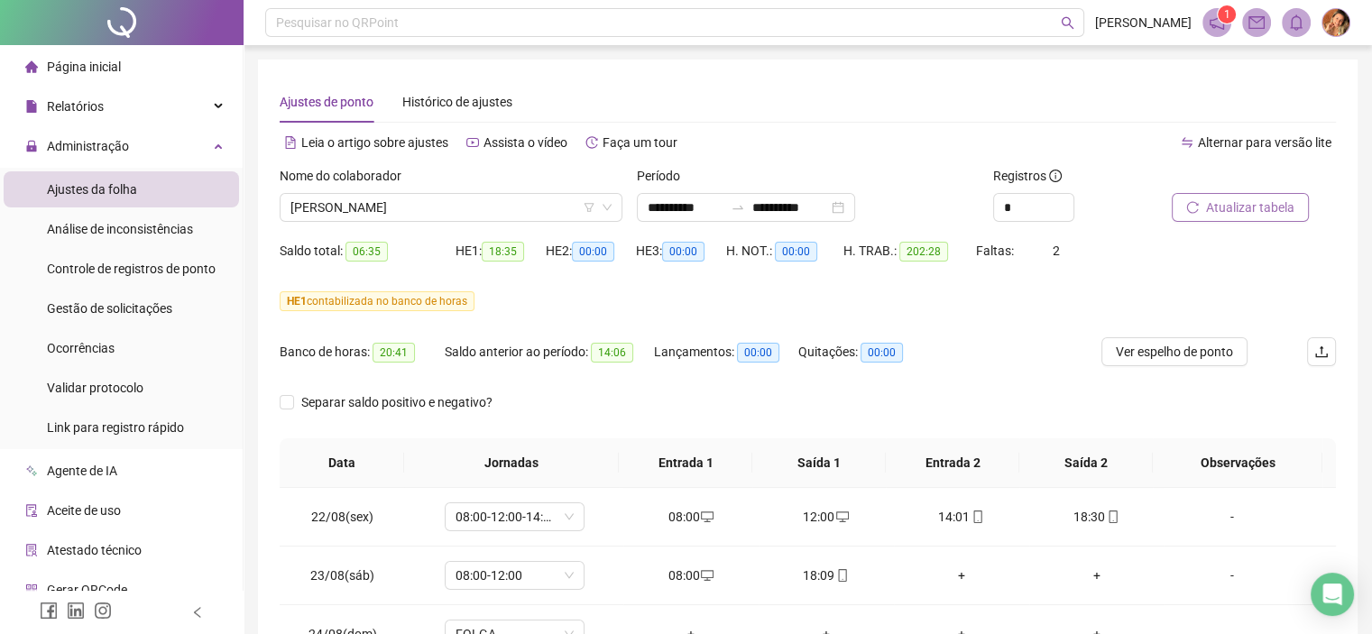
click at [1243, 202] on span "Atualizar tabela" at bounding box center [1250, 207] width 88 height 20
click at [458, 209] on span "[PERSON_NAME]" at bounding box center [450, 207] width 321 height 27
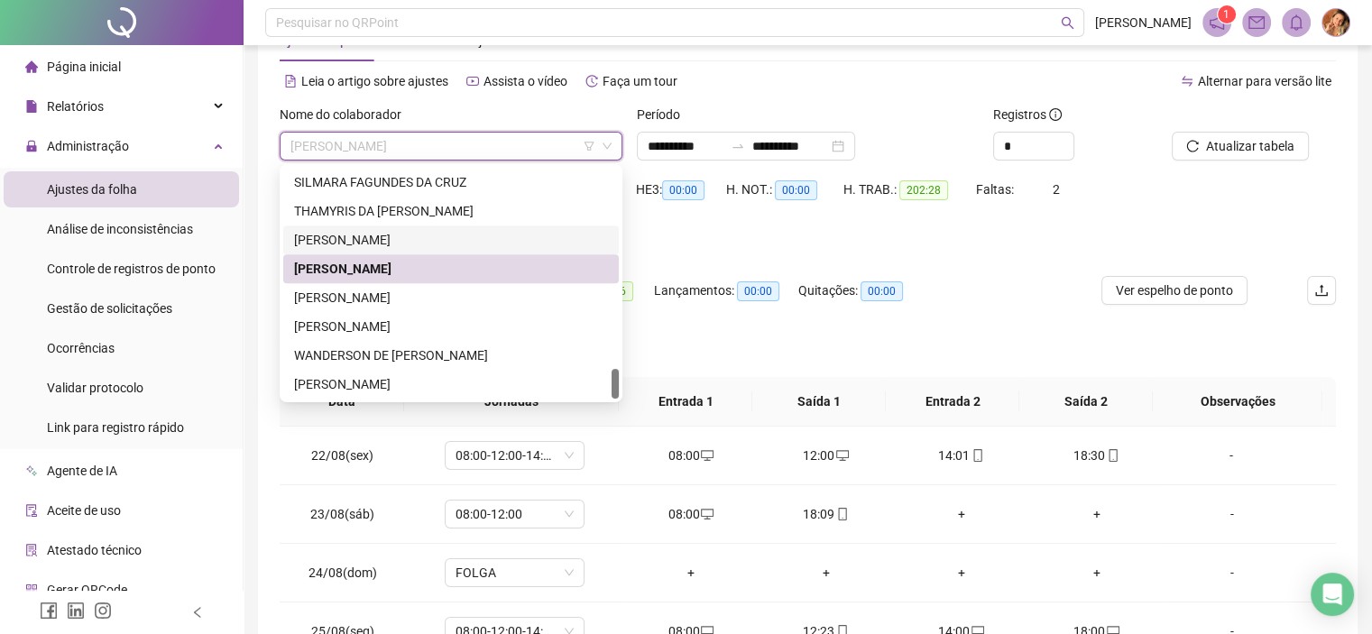
scroll to position [90, 0]
